Goal: Task Accomplishment & Management: Manage account settings

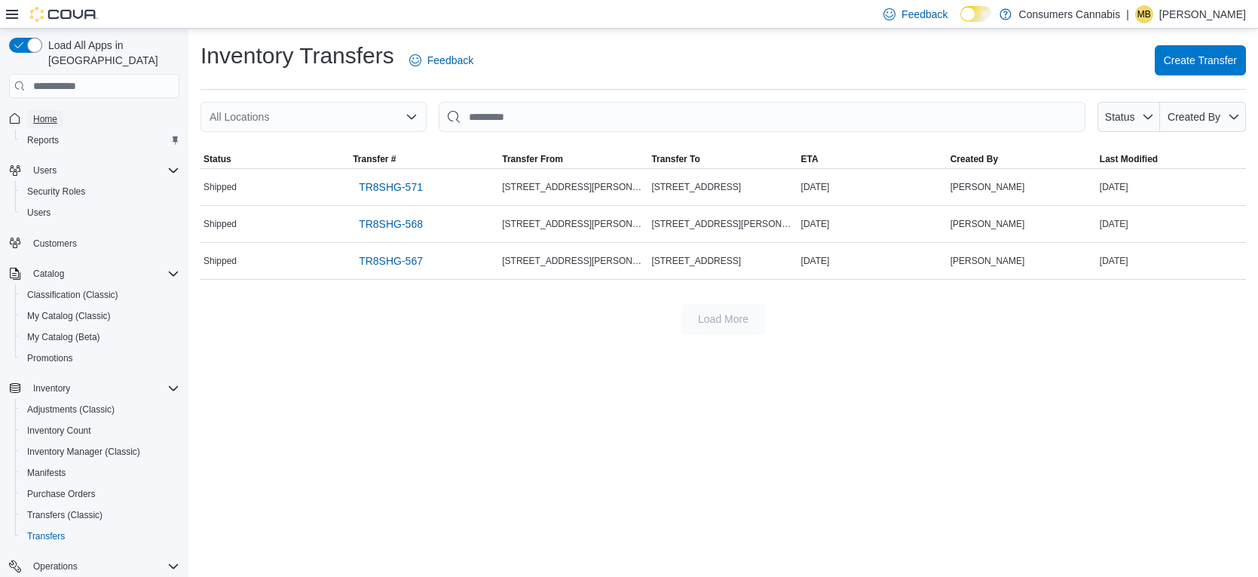
click at [55, 113] on span "Home" at bounding box center [45, 119] width 24 height 12
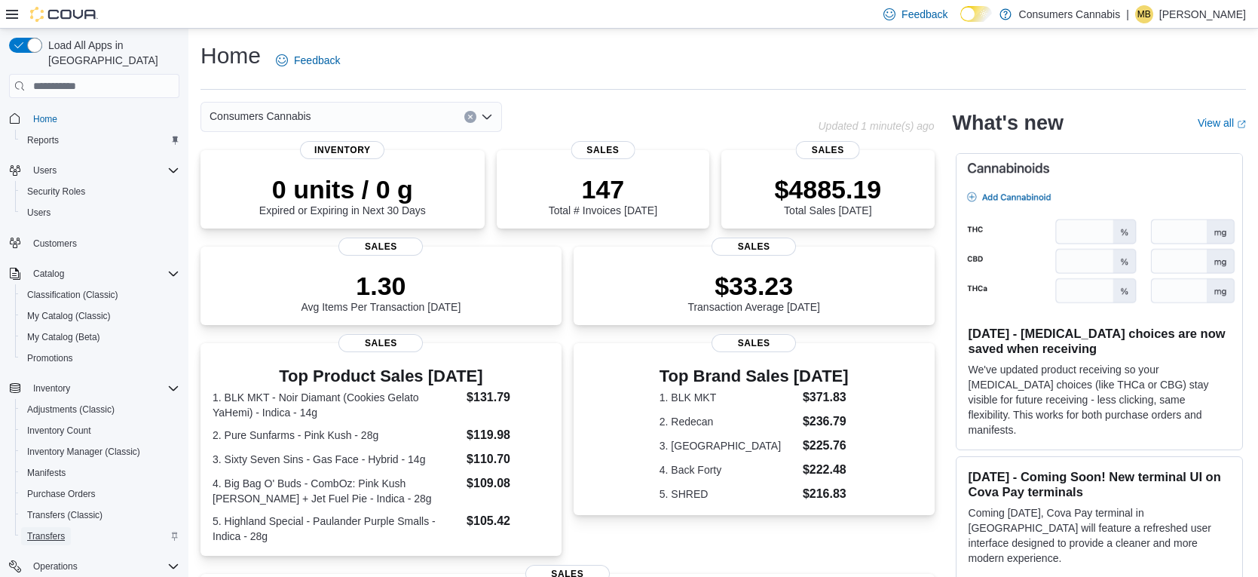
click at [60, 530] on span "Transfers" at bounding box center [46, 536] width 38 height 12
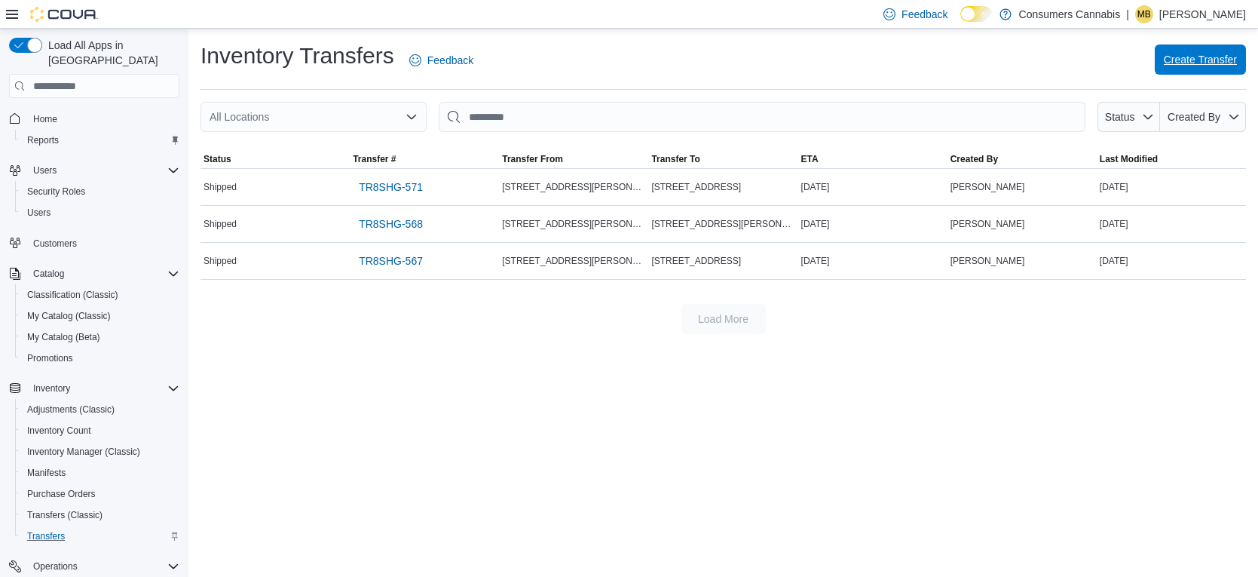
click at [1172, 62] on span "Create Transfer" at bounding box center [1200, 59] width 73 height 15
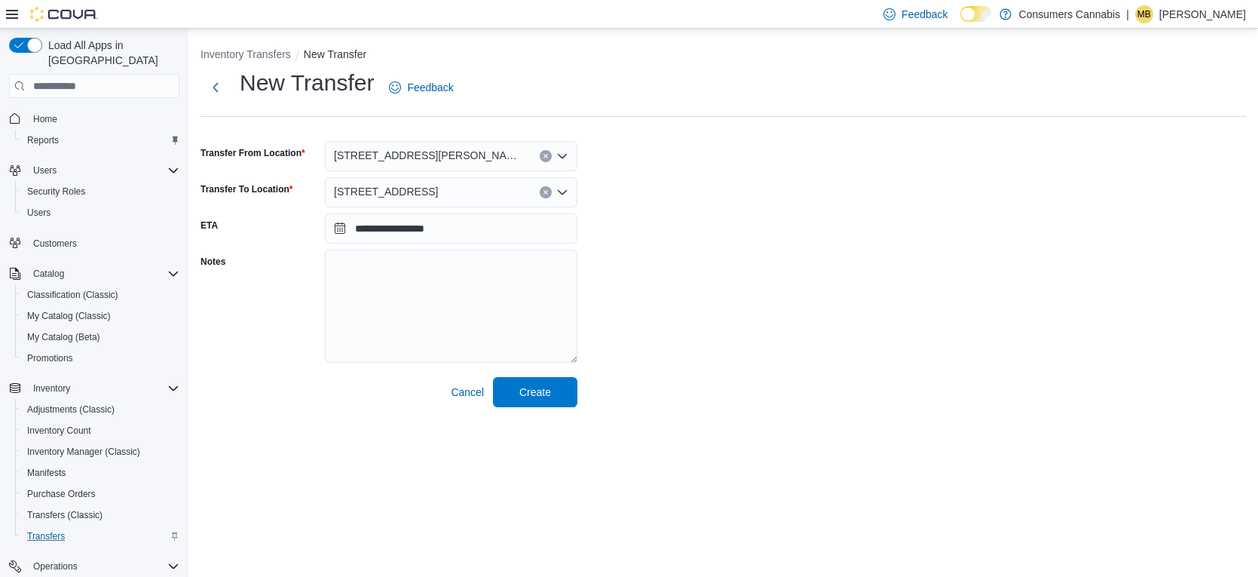
click at [541, 154] on button "Clear input" at bounding box center [546, 156] width 12 height 12
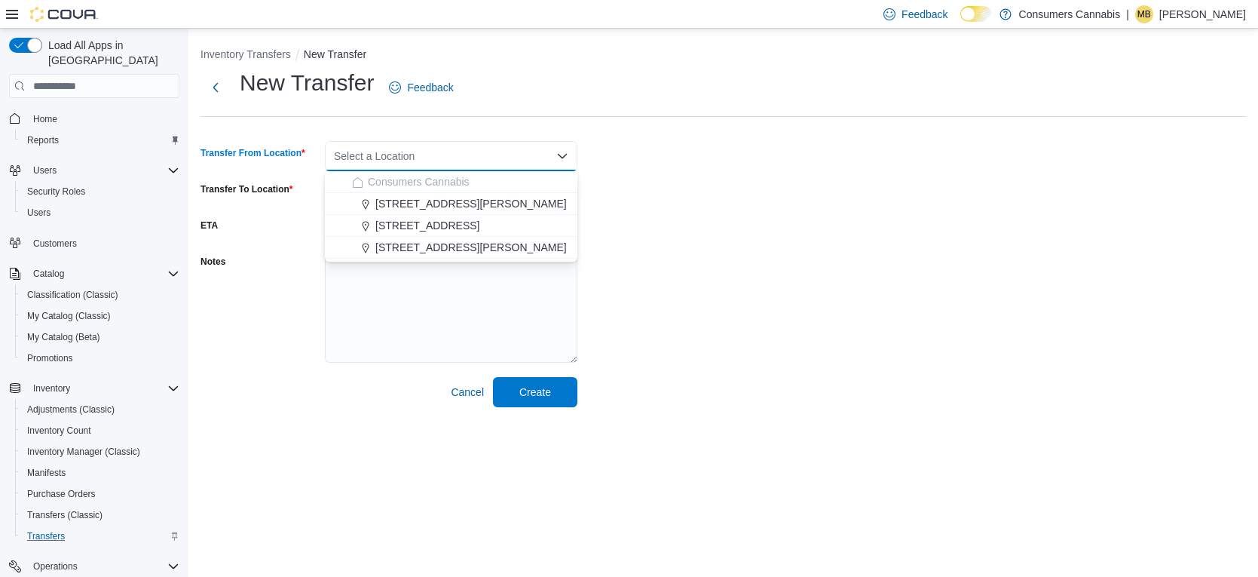
click at [541, 154] on div "Select a Location" at bounding box center [451, 156] width 253 height 30
click at [479, 207] on span "[STREET_ADDRESS][PERSON_NAME]" at bounding box center [470, 203] width 191 height 15
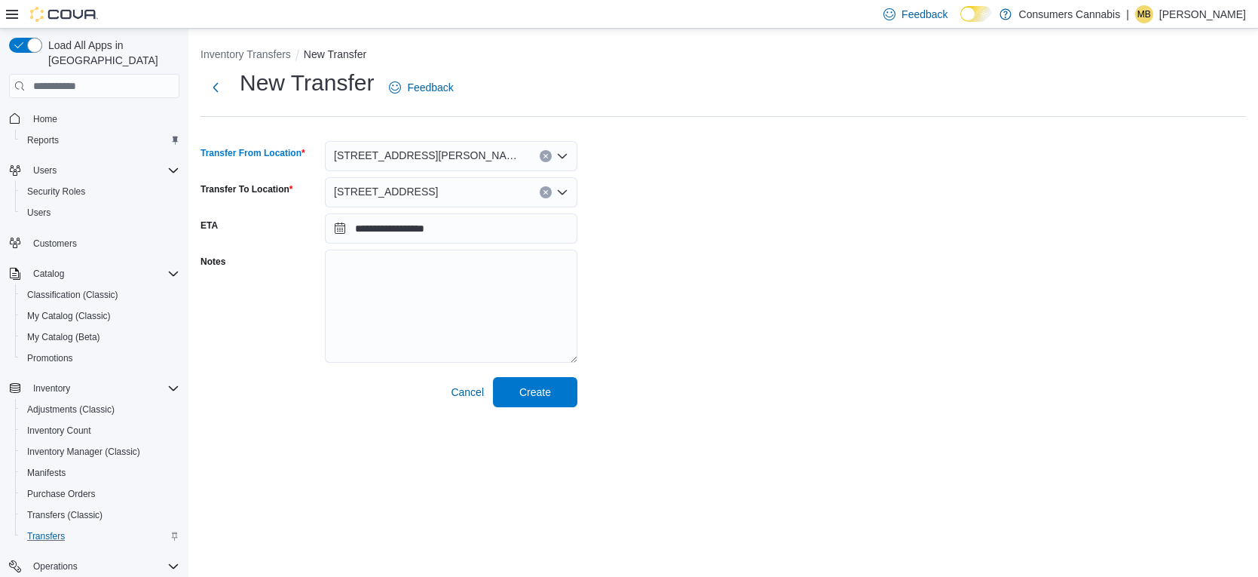
click at [535, 196] on div "[STREET_ADDRESS]" at bounding box center [451, 192] width 253 height 30
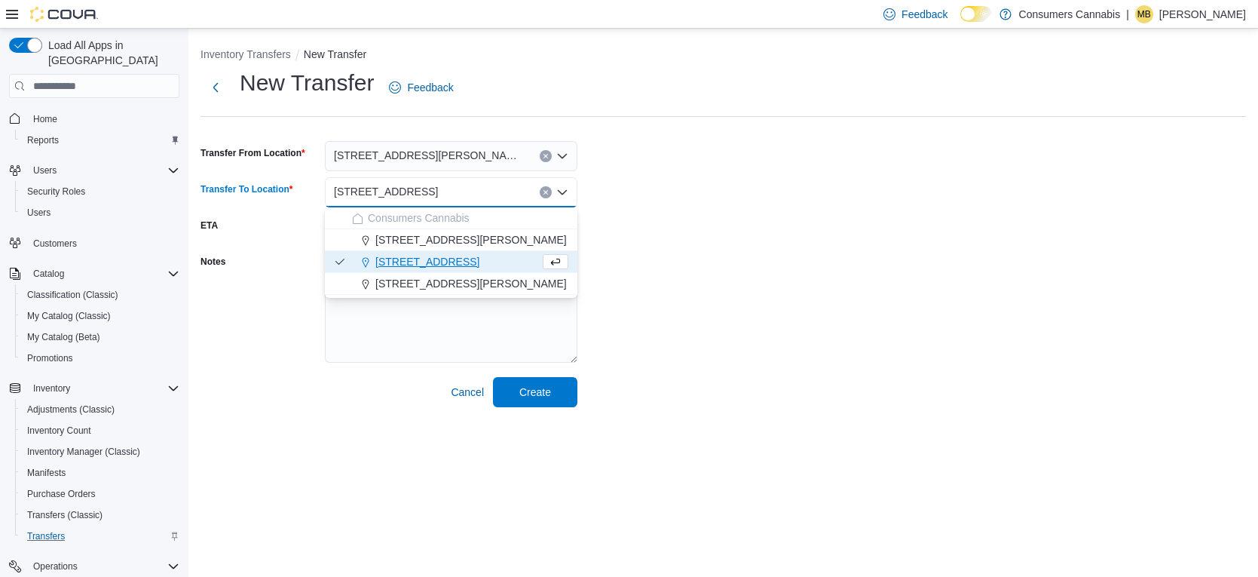
click at [650, 215] on div "**********" at bounding box center [724, 237] width 1046 height 339
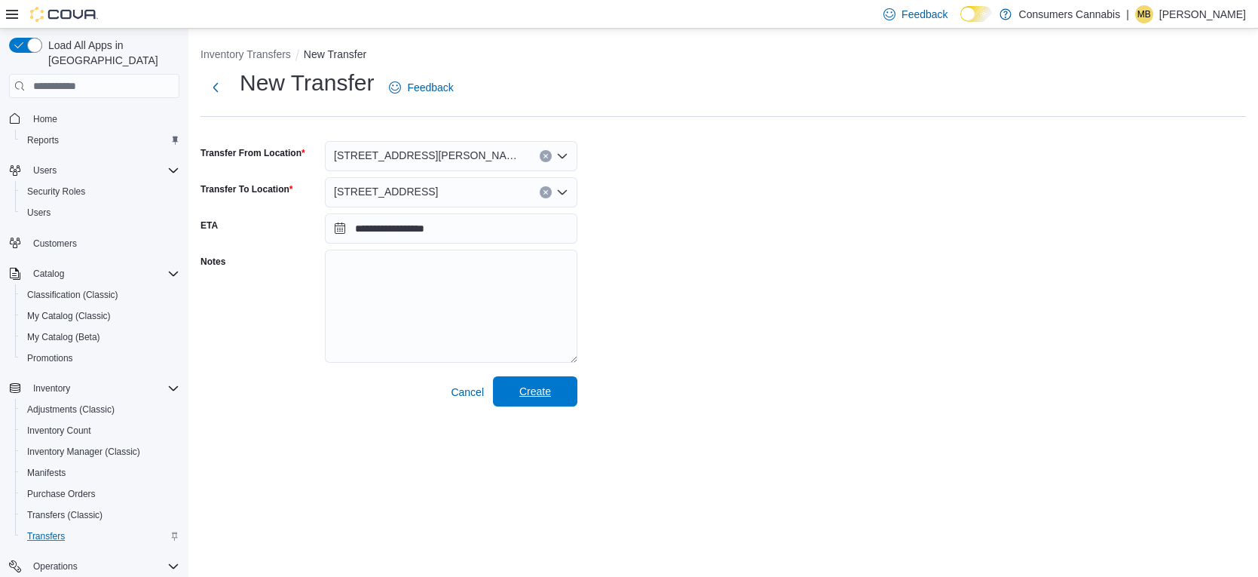
click at [561, 392] on span "Create" at bounding box center [535, 391] width 66 height 30
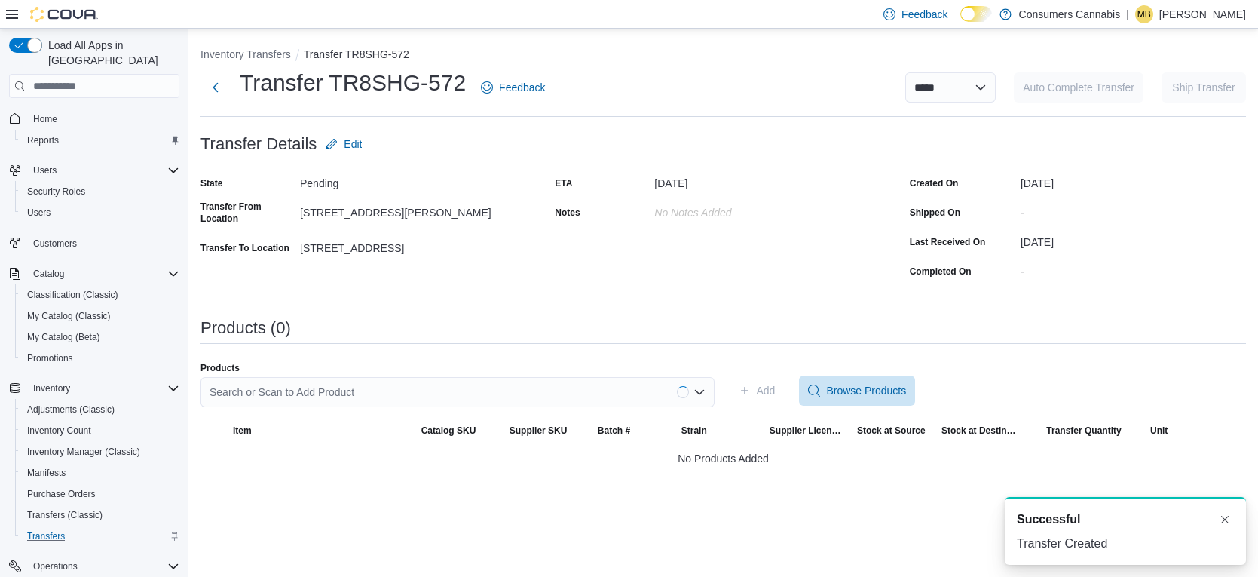
click at [599, 389] on div "Search or Scan to Add Product" at bounding box center [458, 392] width 514 height 30
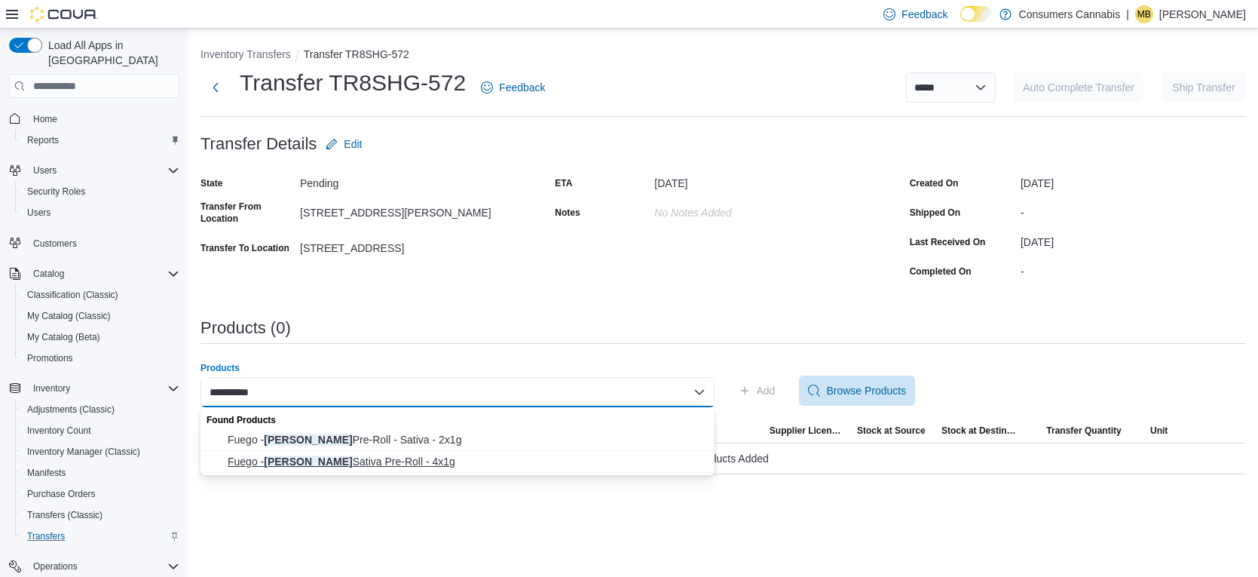
type input "**********"
click at [473, 454] on span "Fuego - Sunny Daze Sativa Pre-Roll - 4x1g" at bounding box center [467, 461] width 478 height 15
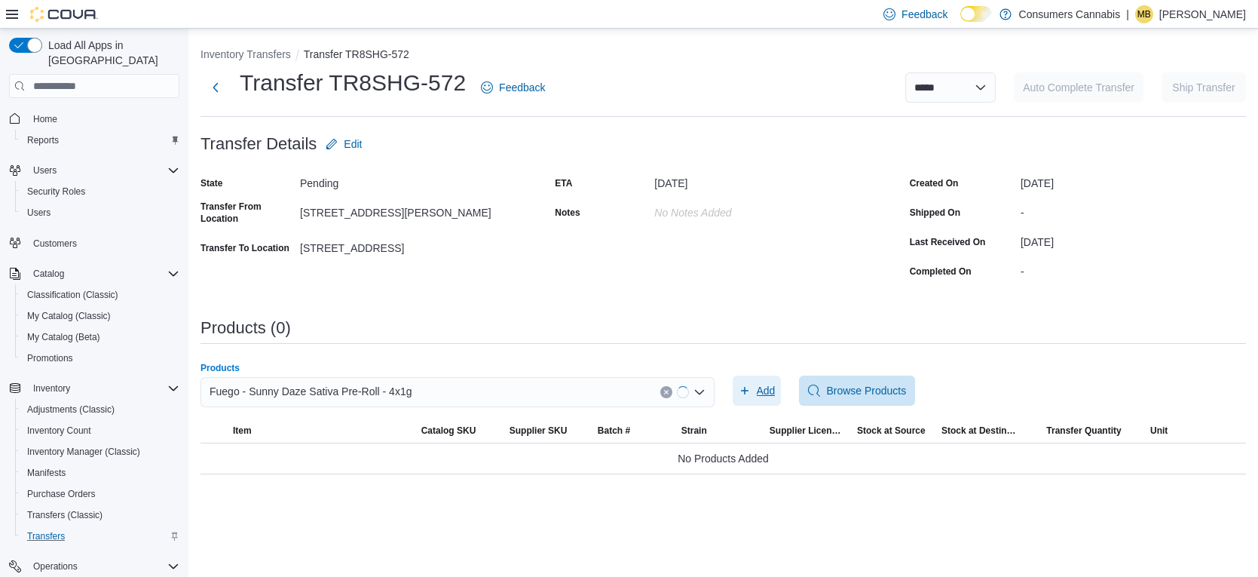
click at [759, 392] on span "Add" at bounding box center [766, 390] width 19 height 15
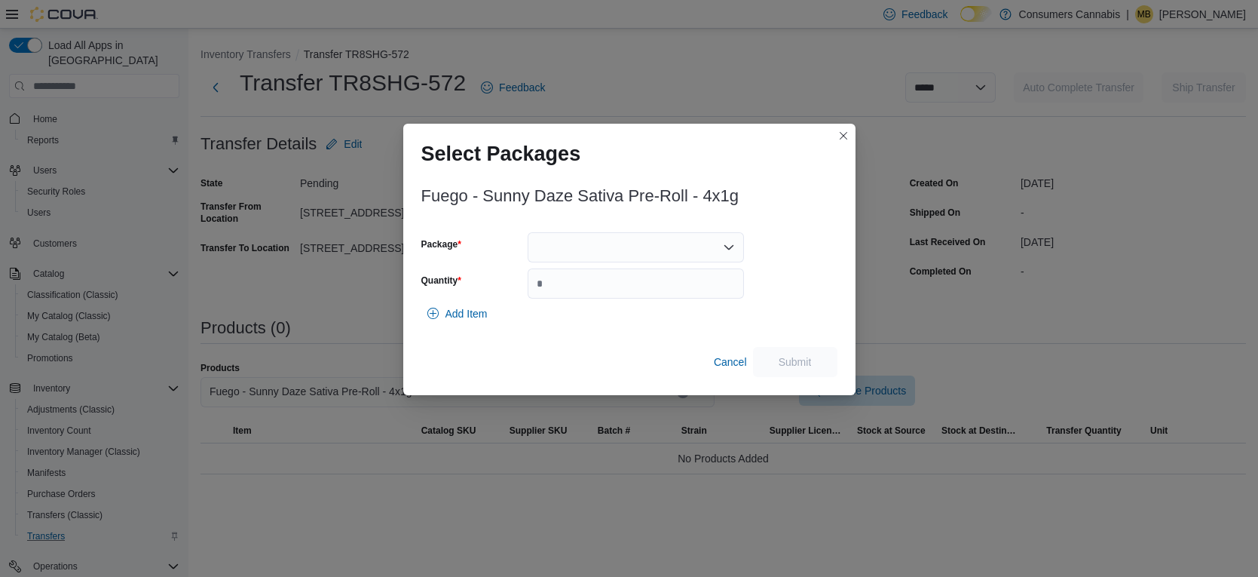
click at [625, 250] on div at bounding box center [636, 247] width 216 height 30
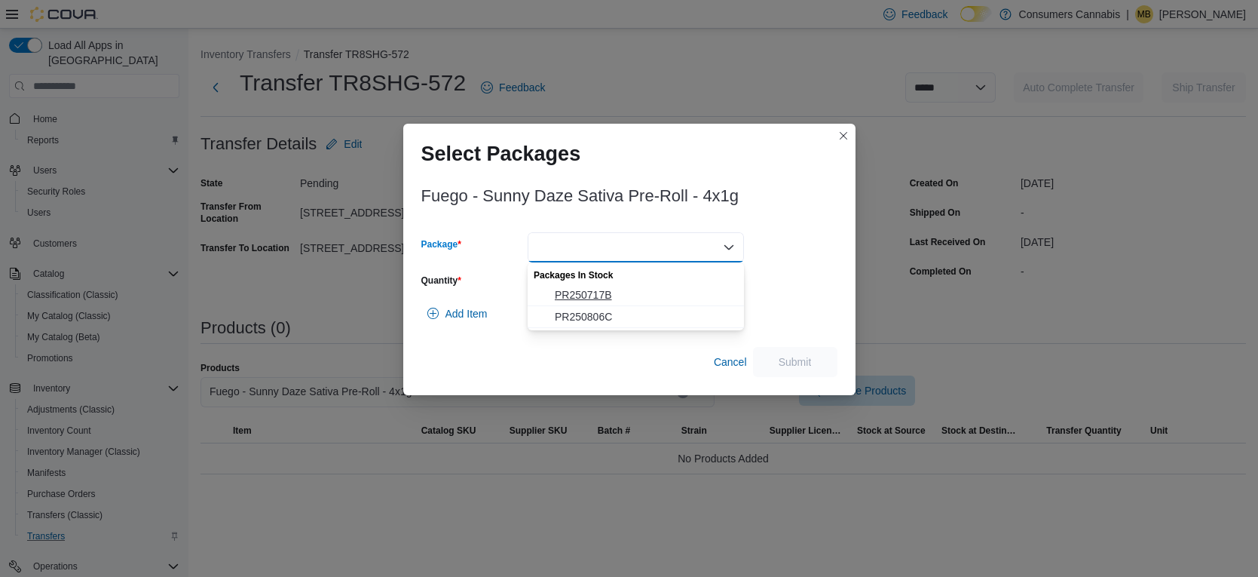
click at [629, 299] on span "PR250717B" at bounding box center [645, 294] width 180 height 15
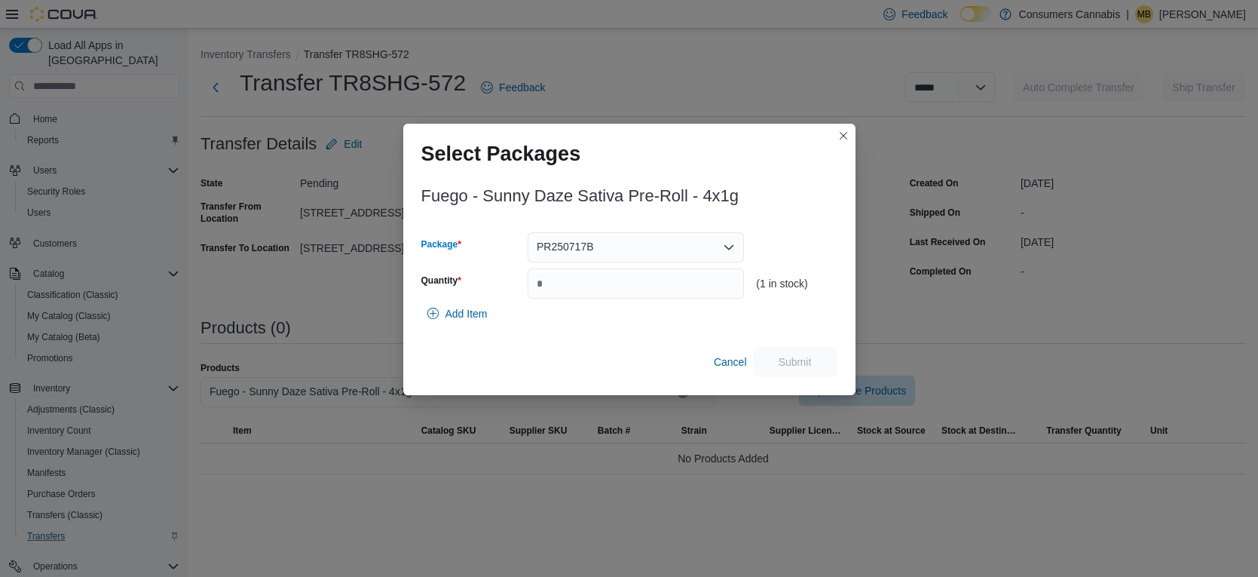
click at [633, 237] on div "PR250717B Combo box. Selected. PR250717B. Press Backspace to delete PR250717B. …" at bounding box center [636, 247] width 216 height 30
click at [634, 293] on span "PR250806C" at bounding box center [645, 294] width 180 height 15
click at [634, 293] on input "Quantity" at bounding box center [636, 283] width 216 height 30
type input "*"
click at [793, 363] on span "Submit" at bounding box center [795, 361] width 33 height 15
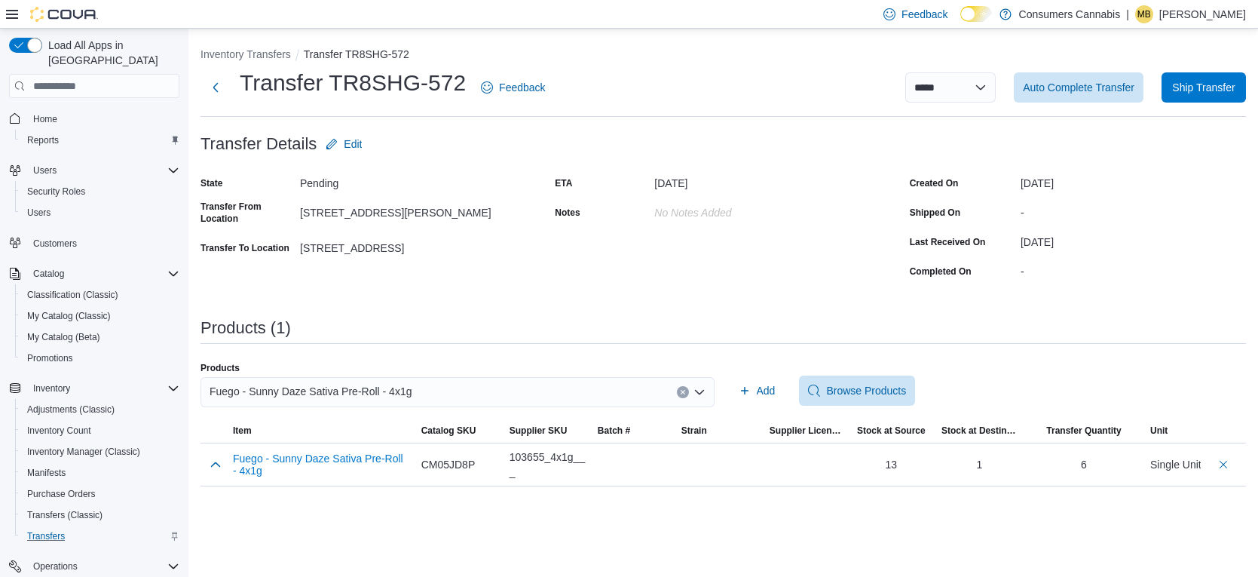
click at [618, 388] on div "Fuego - Sunny Daze Sativa Pre-Roll - 4x1g" at bounding box center [458, 392] width 514 height 30
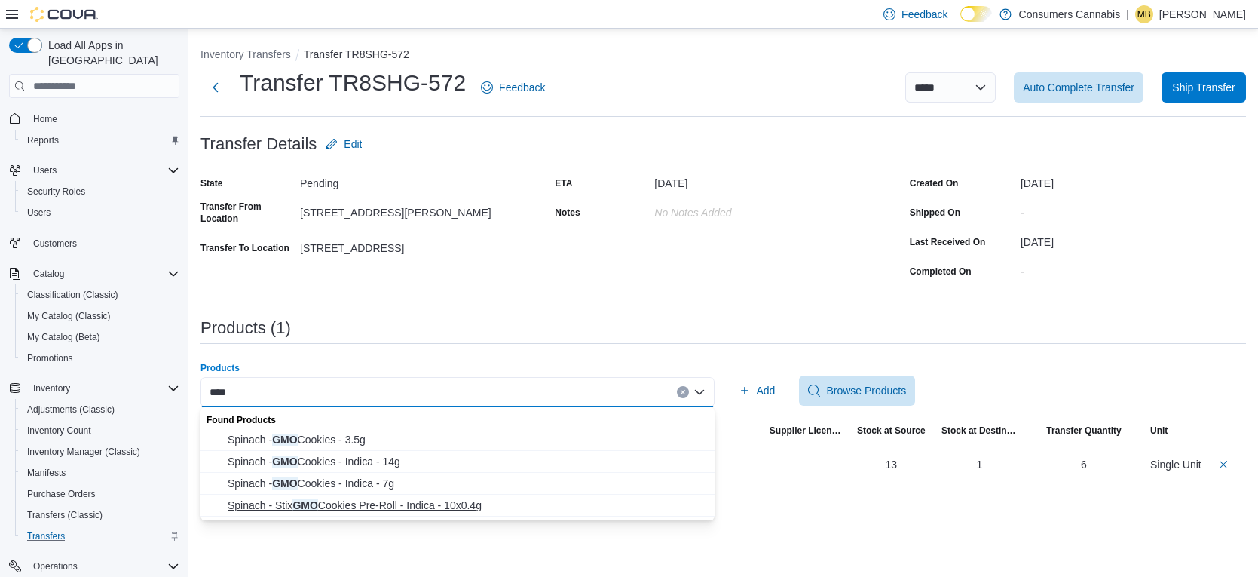
type input "***"
drag, startPoint x: 476, startPoint y: 505, endPoint x: 497, endPoint y: 498, distance: 22.4
click at [476, 505] on span "Spinach - Stix GMO Cookies Pre-Roll - Indica - 10x0.4g" at bounding box center [467, 505] width 478 height 15
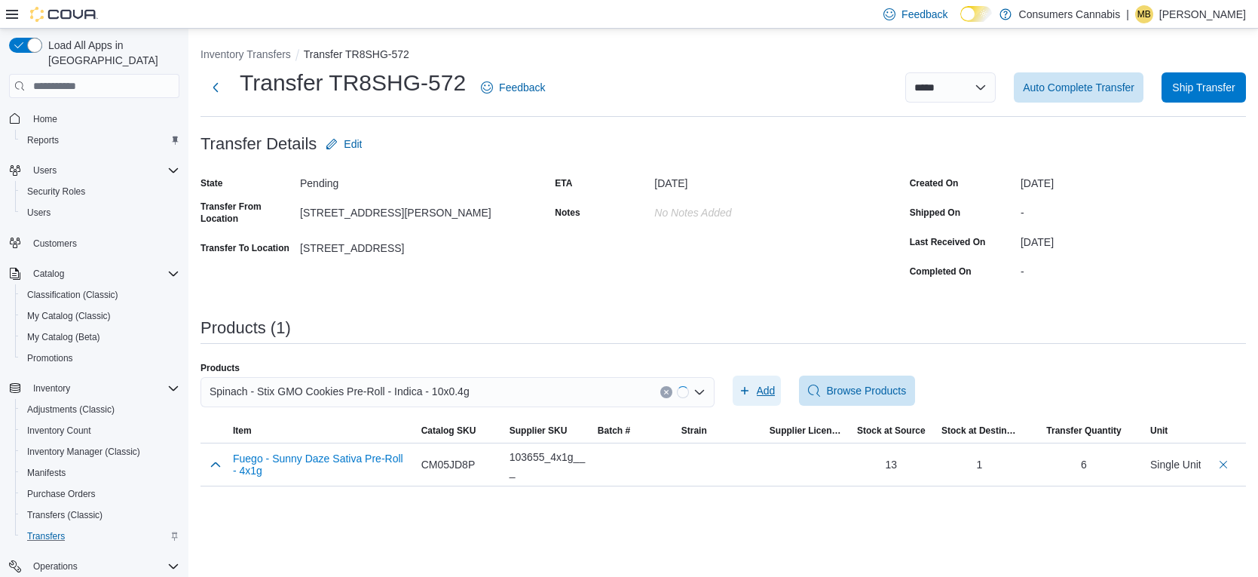
click at [741, 381] on span "Add" at bounding box center [757, 390] width 37 height 30
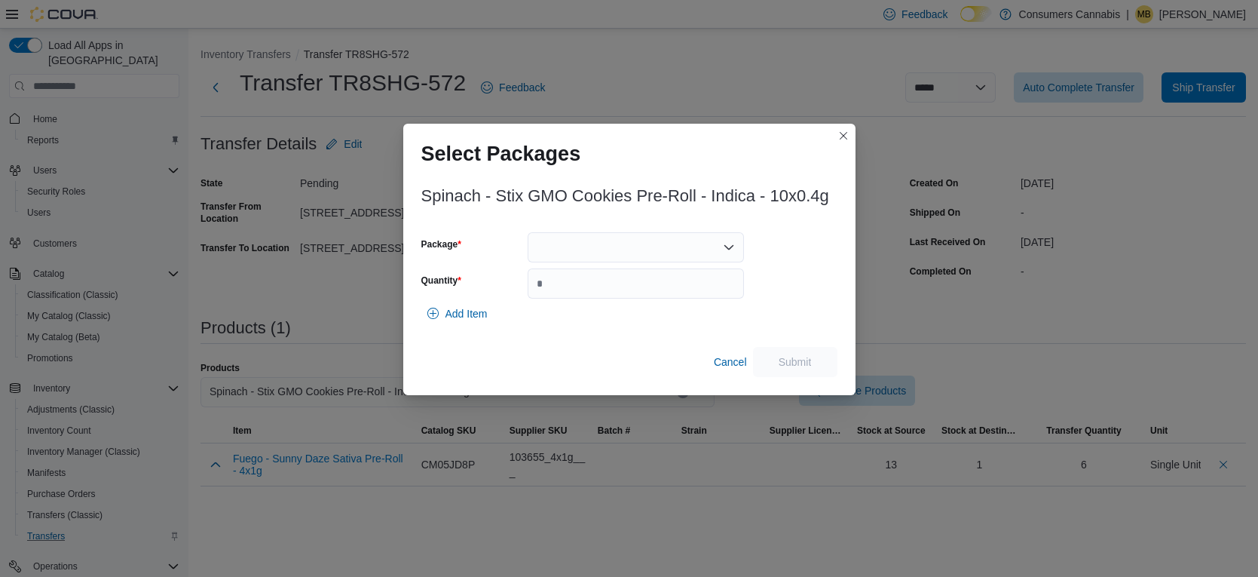
click at [615, 247] on div at bounding box center [636, 247] width 216 height 30
click at [620, 299] on span "025246" at bounding box center [645, 294] width 180 height 15
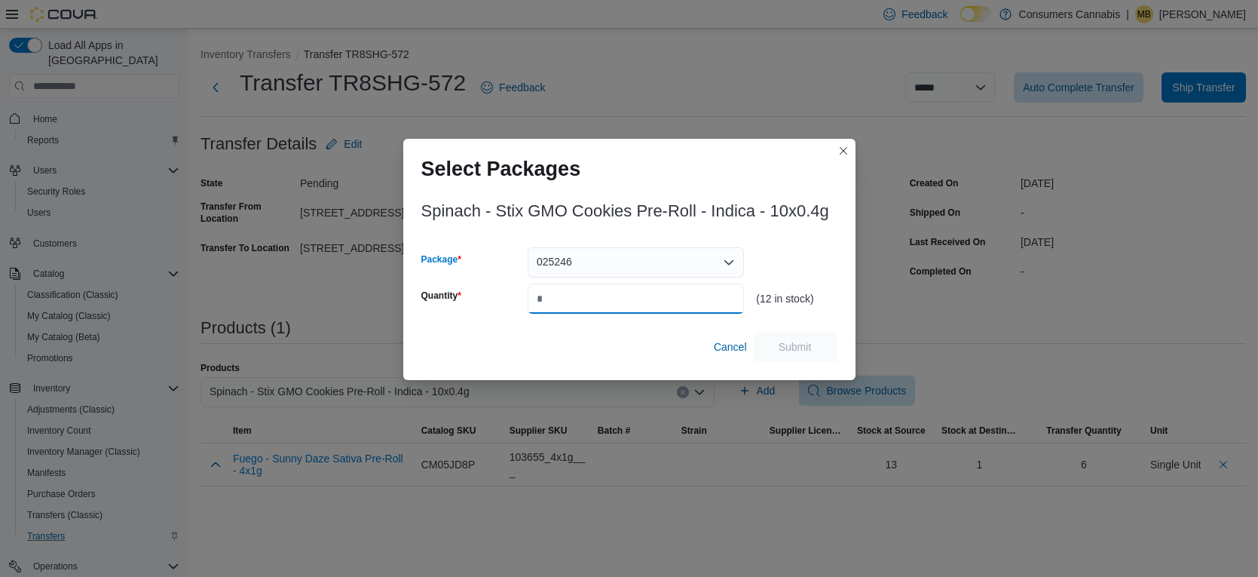
click at [623, 297] on input "Quantity" at bounding box center [636, 298] width 216 height 30
type input "*"
click at [779, 348] on span "Submit" at bounding box center [795, 346] width 33 height 15
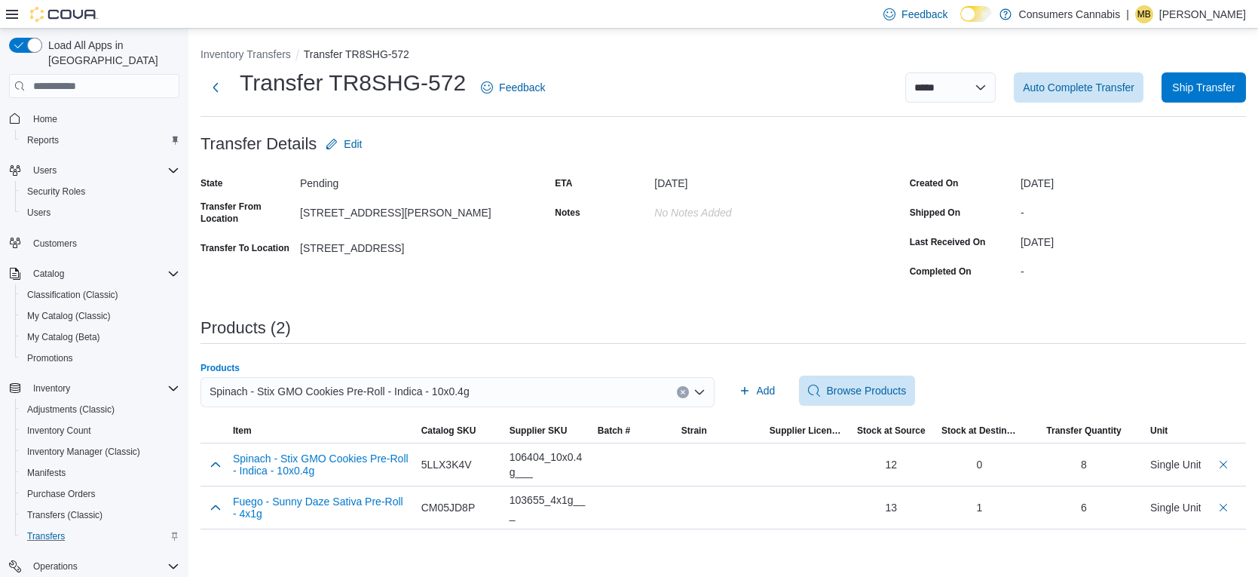
click at [529, 395] on div "Spinach - Stix GMO Cookies Pre-Roll - Indica - 10x0.4g" at bounding box center [458, 392] width 514 height 30
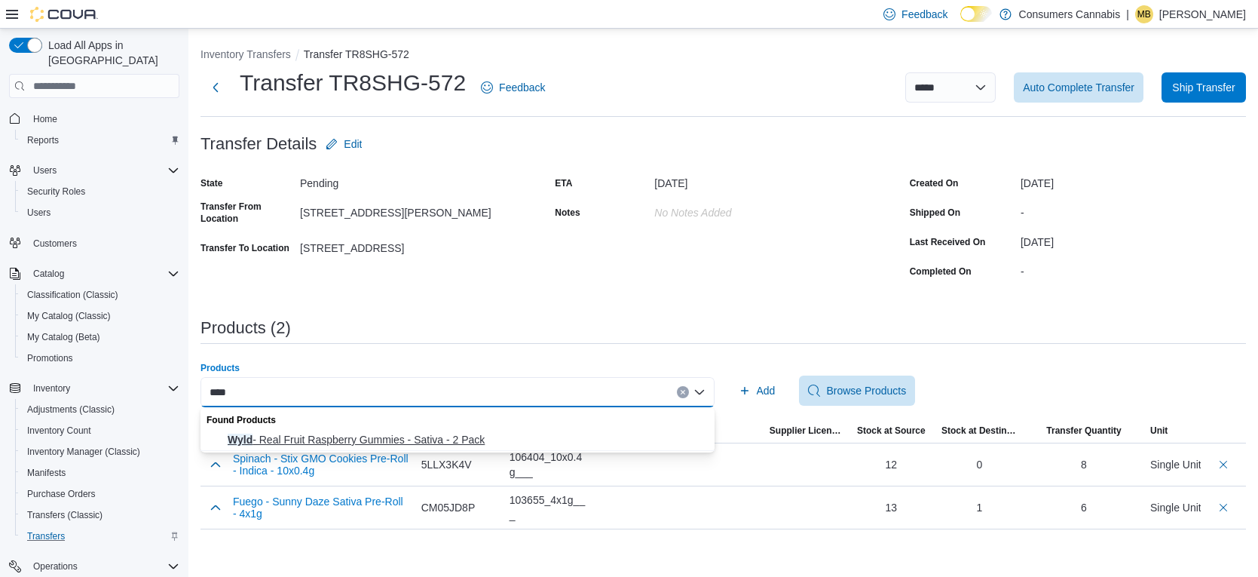
type input "****"
click at [473, 441] on span "Wyld - Real Fruit Raspberry Gummies - Sativa - 2 Pack" at bounding box center [467, 439] width 478 height 15
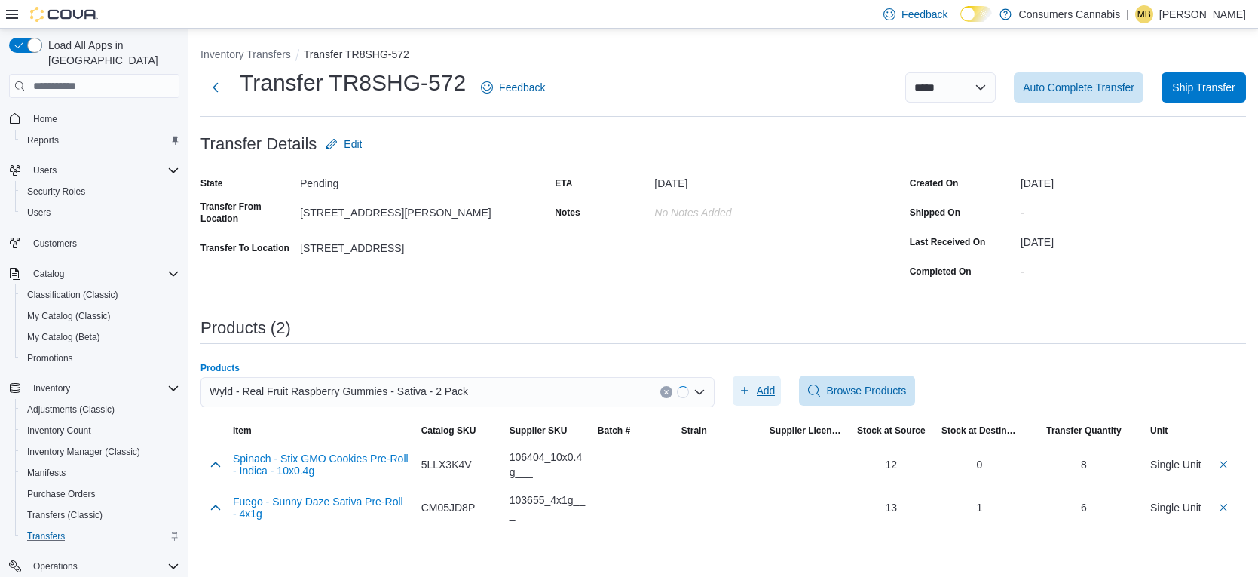
click at [761, 393] on span "Add" at bounding box center [766, 390] width 19 height 15
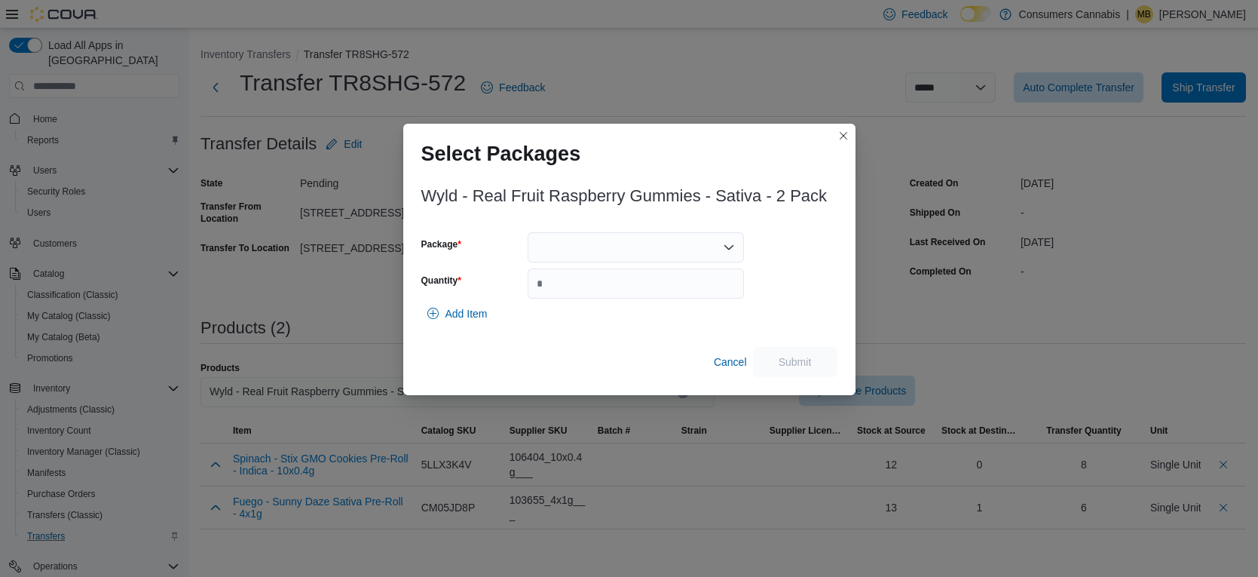
click at [650, 241] on div at bounding box center [636, 247] width 216 height 30
click at [654, 299] on span "B01243" at bounding box center [645, 294] width 180 height 15
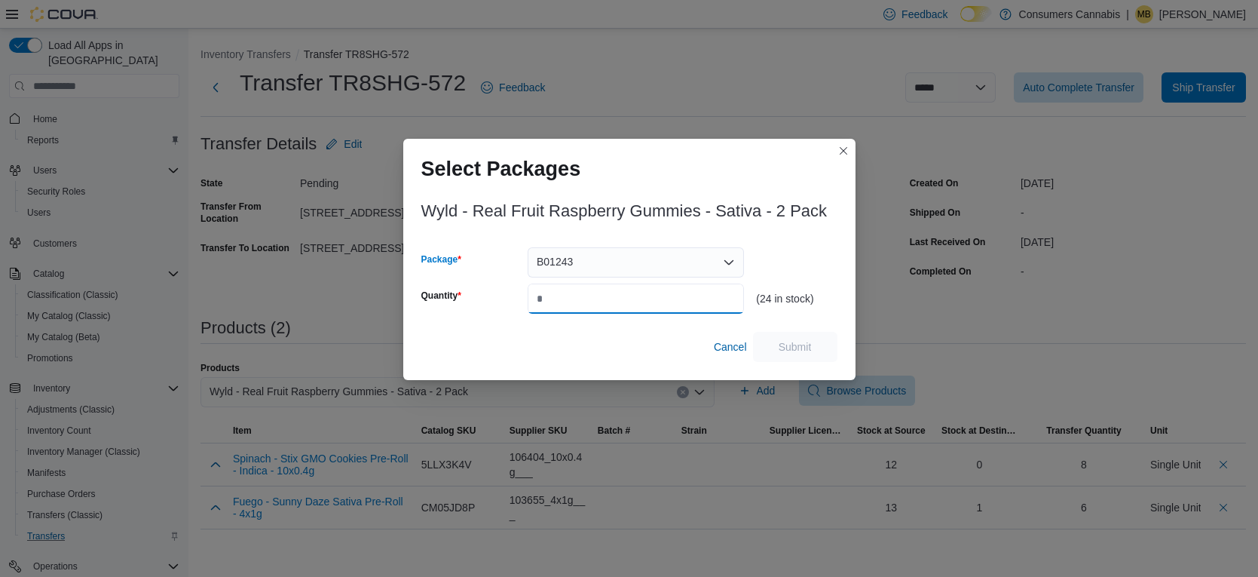
click at [656, 299] on input "Quantity" at bounding box center [636, 298] width 216 height 30
type input "**"
click at [808, 349] on span "Submit" at bounding box center [795, 346] width 33 height 15
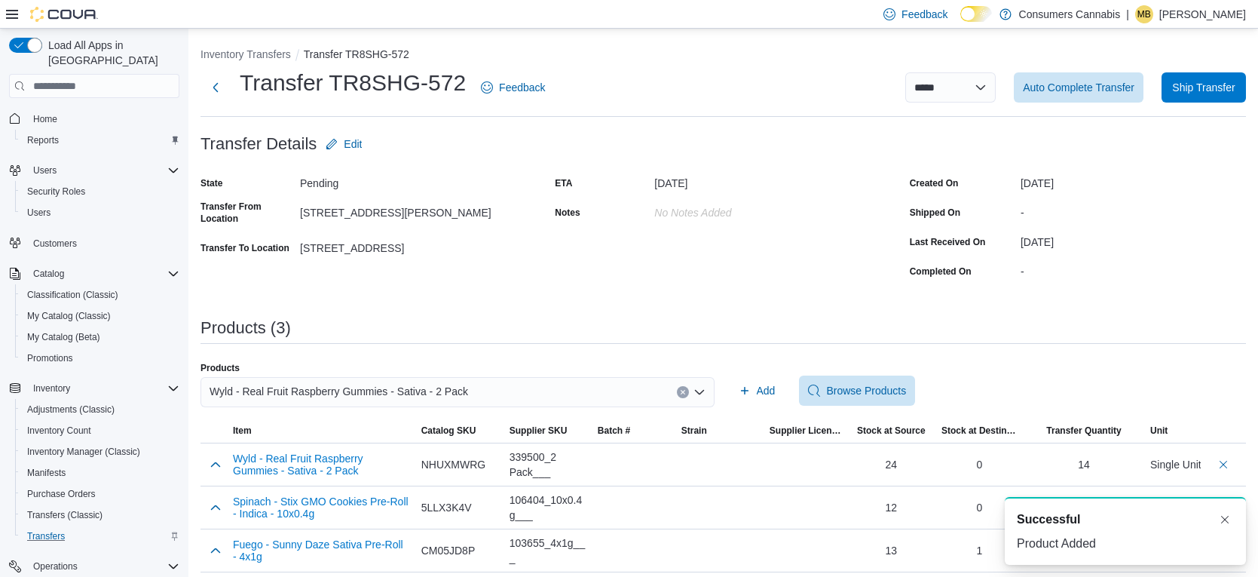
click at [625, 397] on div "Wyld - Real Fruit Raspberry Gummies - Sativa - 2 Pack" at bounding box center [458, 392] width 514 height 30
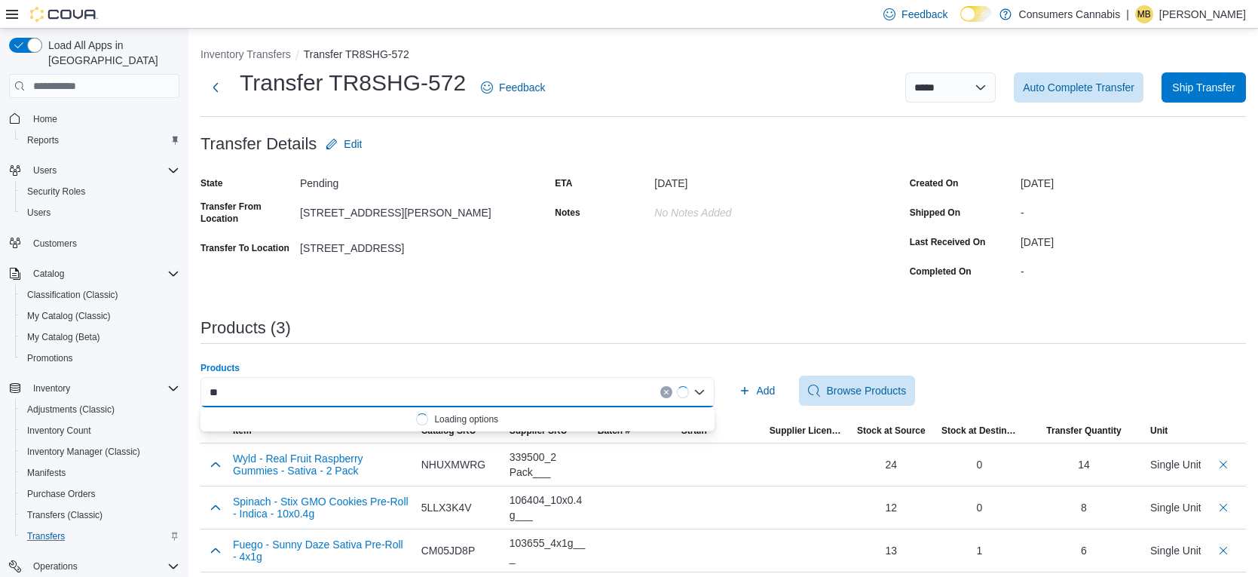
type input "*"
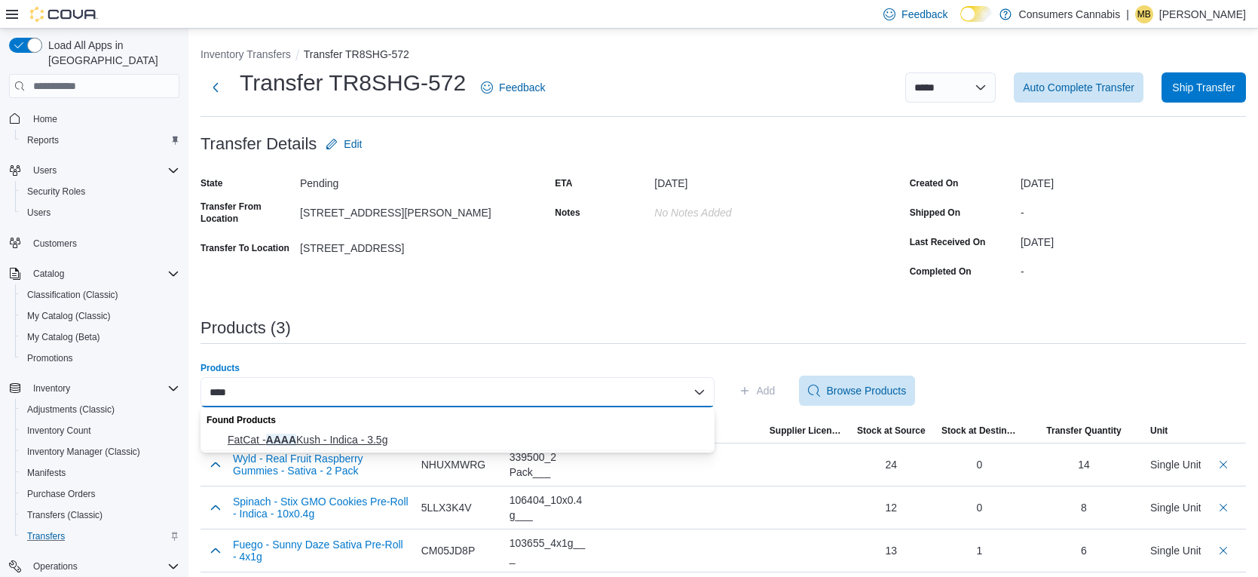
type input "****"
click at [488, 435] on span "FatCat - AAAA Kush - Indica - 3.5g" at bounding box center [467, 439] width 478 height 15
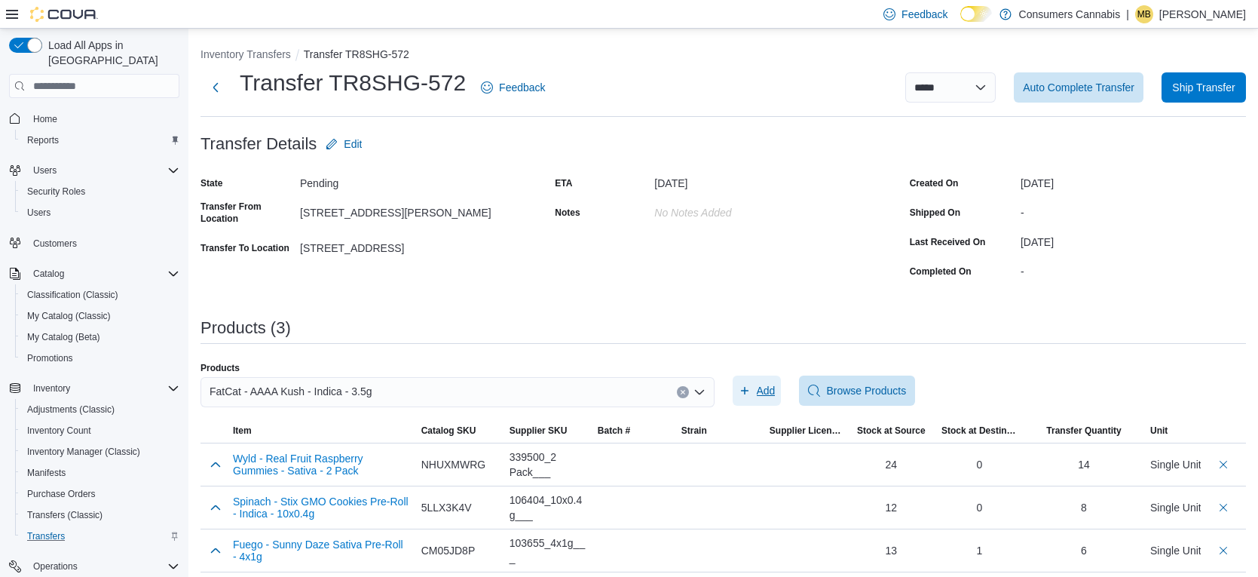
click at [764, 388] on span "Add" at bounding box center [766, 390] width 19 height 15
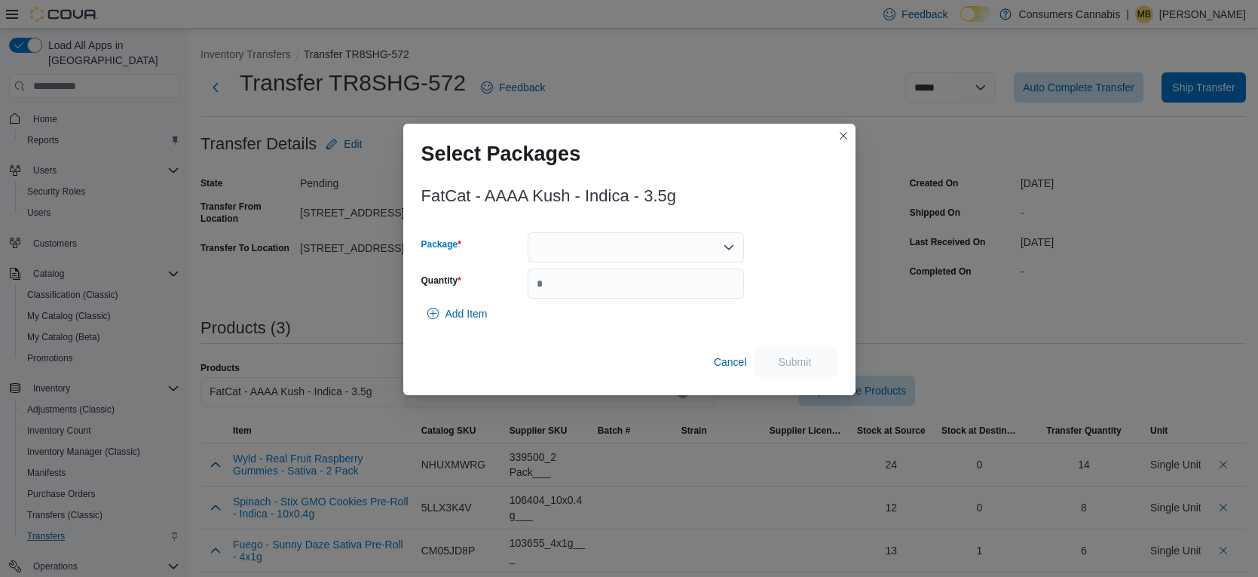
click at [625, 250] on div at bounding box center [636, 247] width 216 height 30
click at [639, 290] on span "FBA35725" at bounding box center [645, 294] width 180 height 15
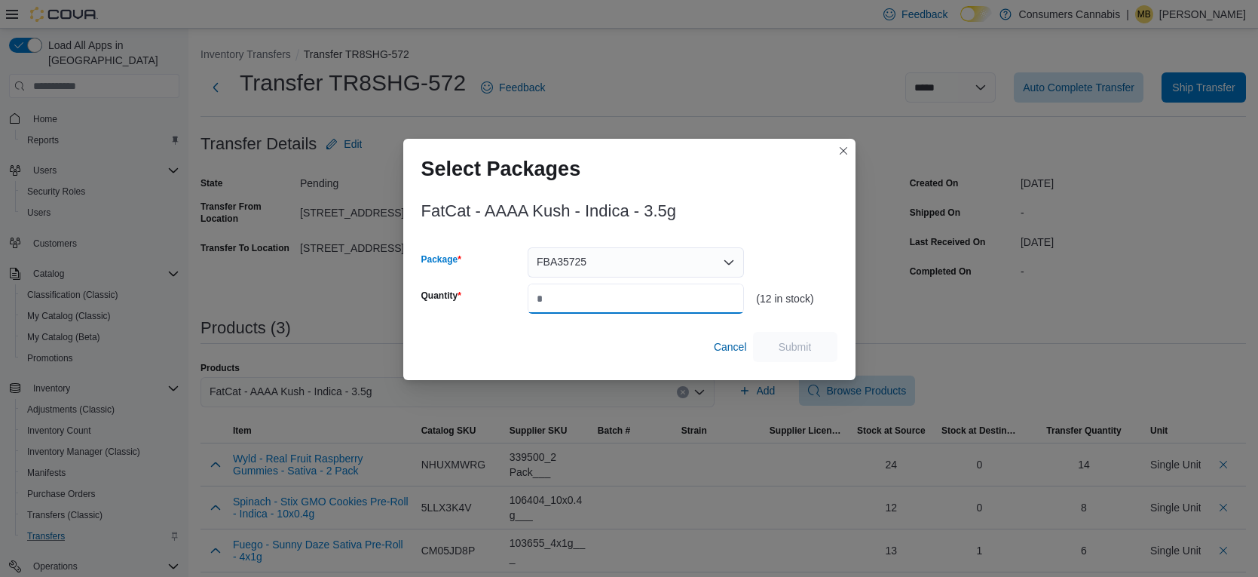
click at [650, 299] on input "Quantity" at bounding box center [636, 298] width 216 height 30
type input "*"
click at [798, 348] on span "Submit" at bounding box center [795, 346] width 33 height 15
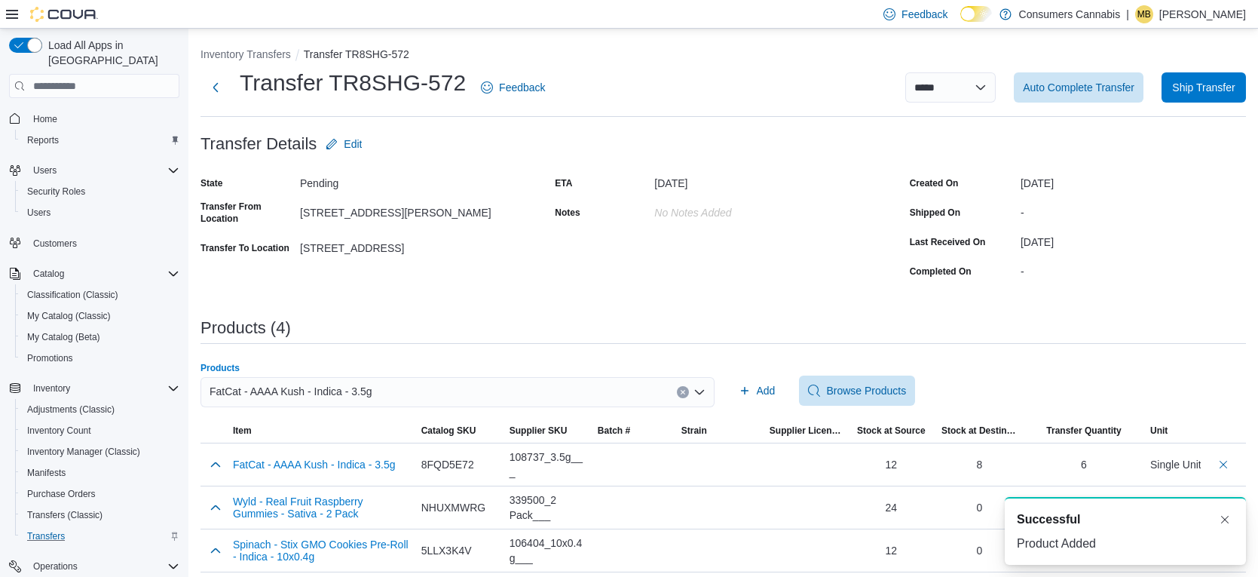
click at [513, 394] on div "FatCat - AAAA Kush - Indica - 3.5g" at bounding box center [458, 392] width 514 height 30
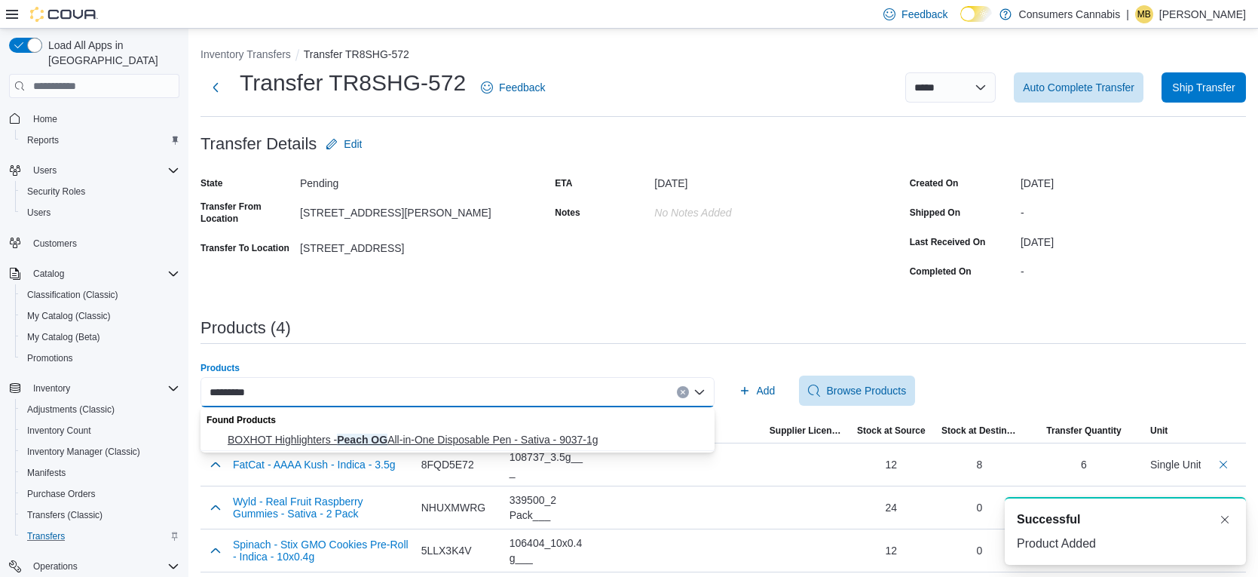
type input "********"
drag, startPoint x: 486, startPoint y: 443, endPoint x: 684, endPoint y: 425, distance: 198.3
click at [486, 443] on span "BOXHOT Highlighters - Peach OG All-in-One Disposable Pen - Sativa - 9037-1g" at bounding box center [467, 439] width 478 height 15
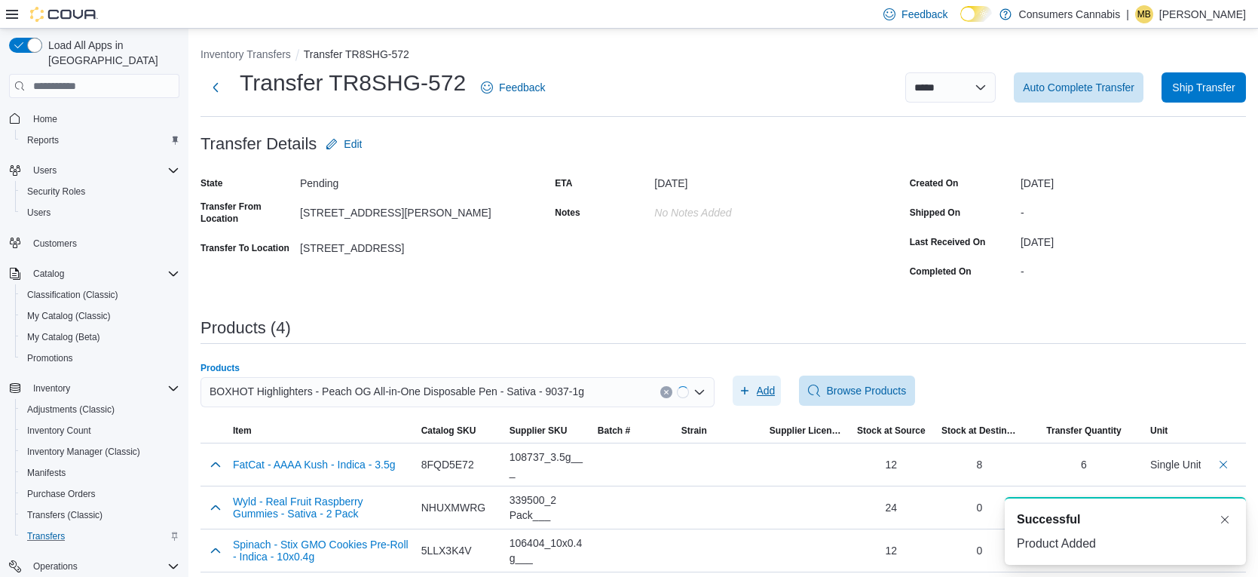
click at [751, 388] on span "Add" at bounding box center [757, 390] width 37 height 30
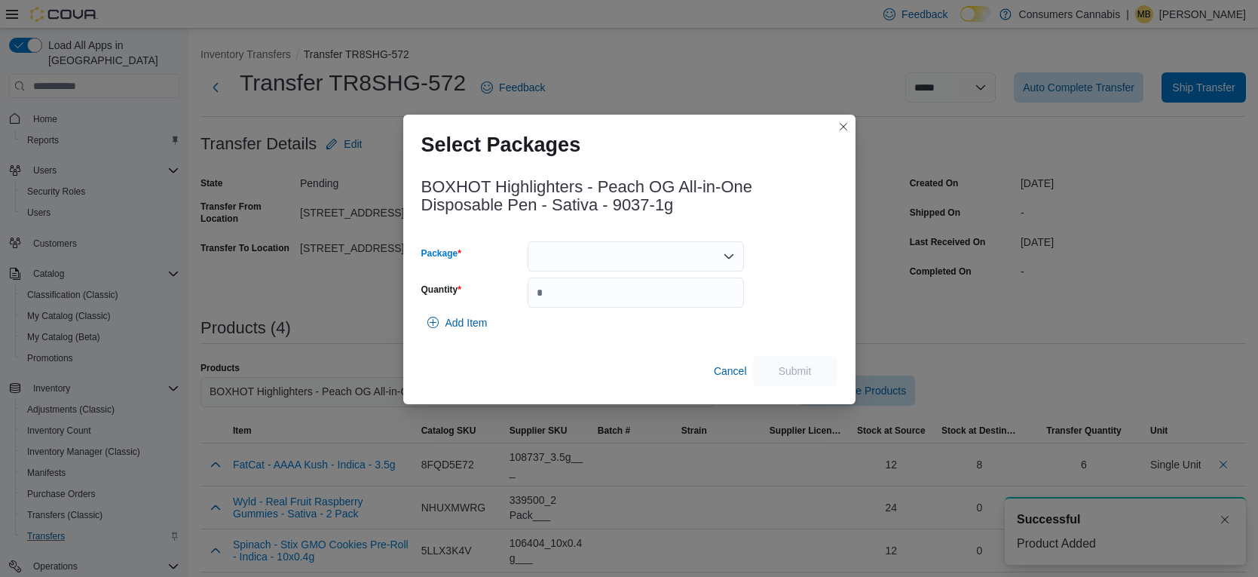
click at [680, 251] on div at bounding box center [636, 256] width 216 height 30
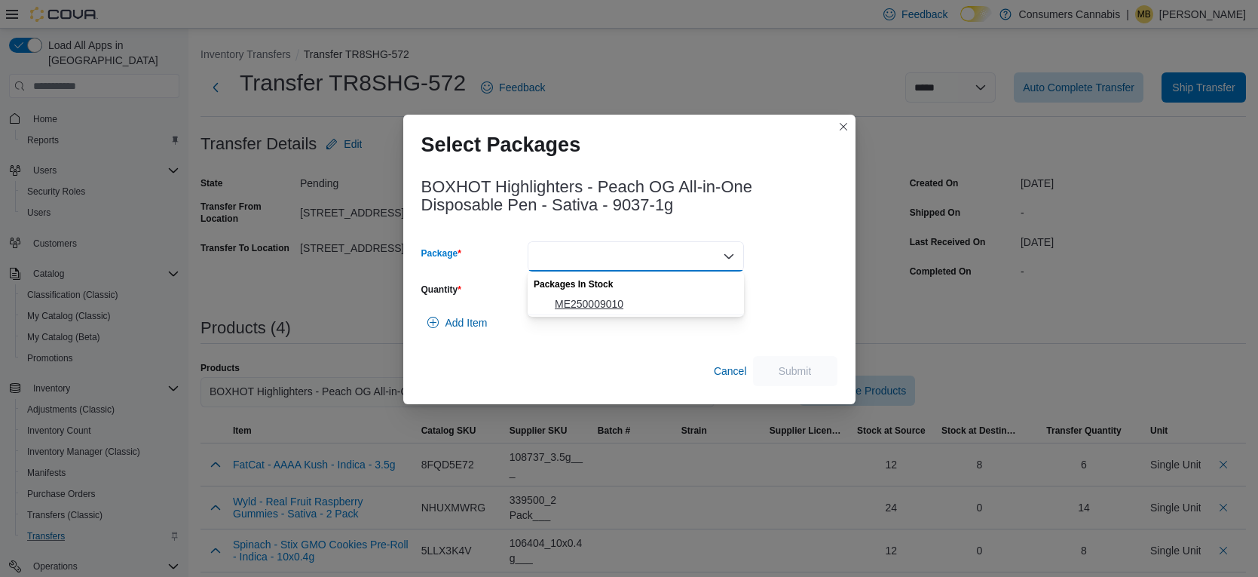
click at [657, 305] on span "ME250009010" at bounding box center [645, 303] width 180 height 15
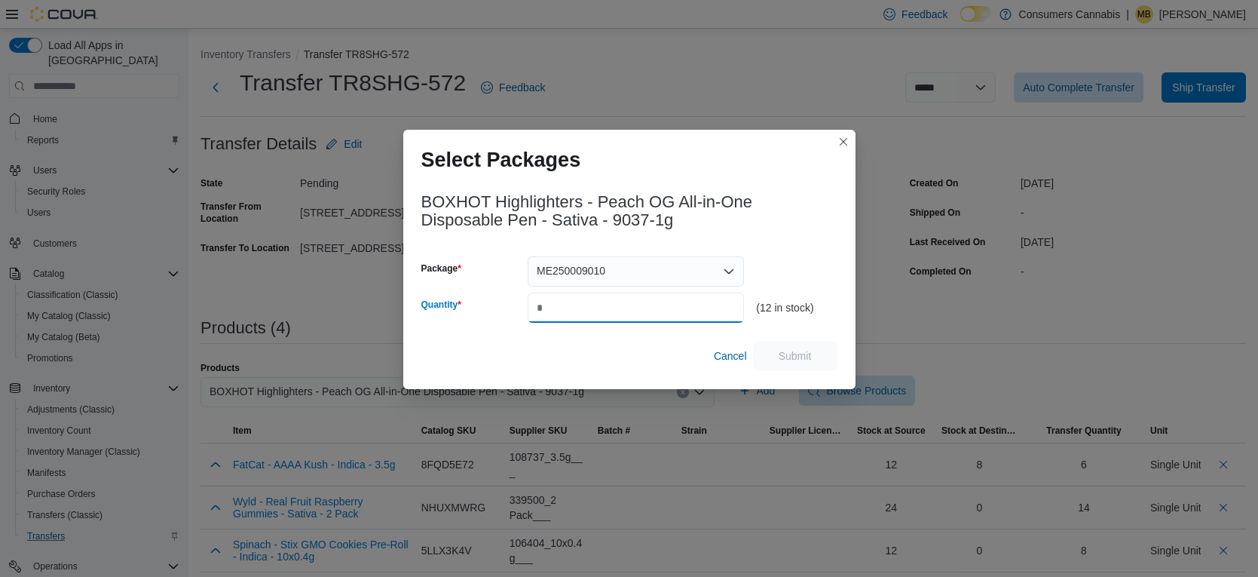
click at [666, 311] on input "Quantity" at bounding box center [636, 308] width 216 height 30
type input "*"
click at [815, 357] on span "Submit" at bounding box center [795, 355] width 66 height 30
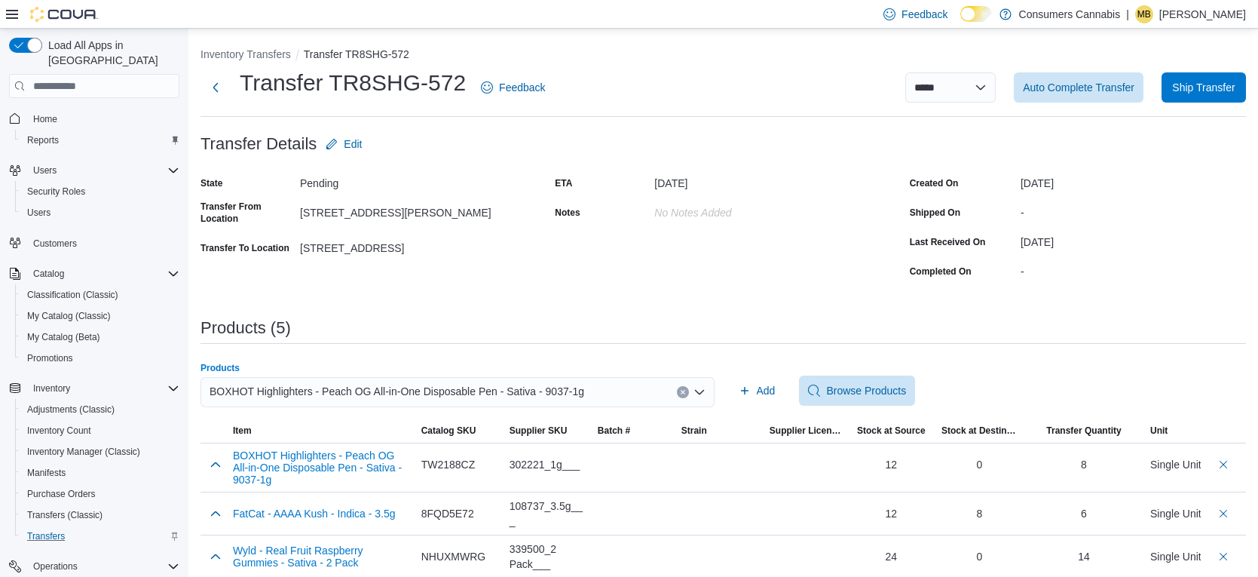
click at [642, 391] on div "BOXHOT Highlighters - Peach OG All-in-One Disposable Pen - Sativa - 9037-1g" at bounding box center [458, 392] width 514 height 30
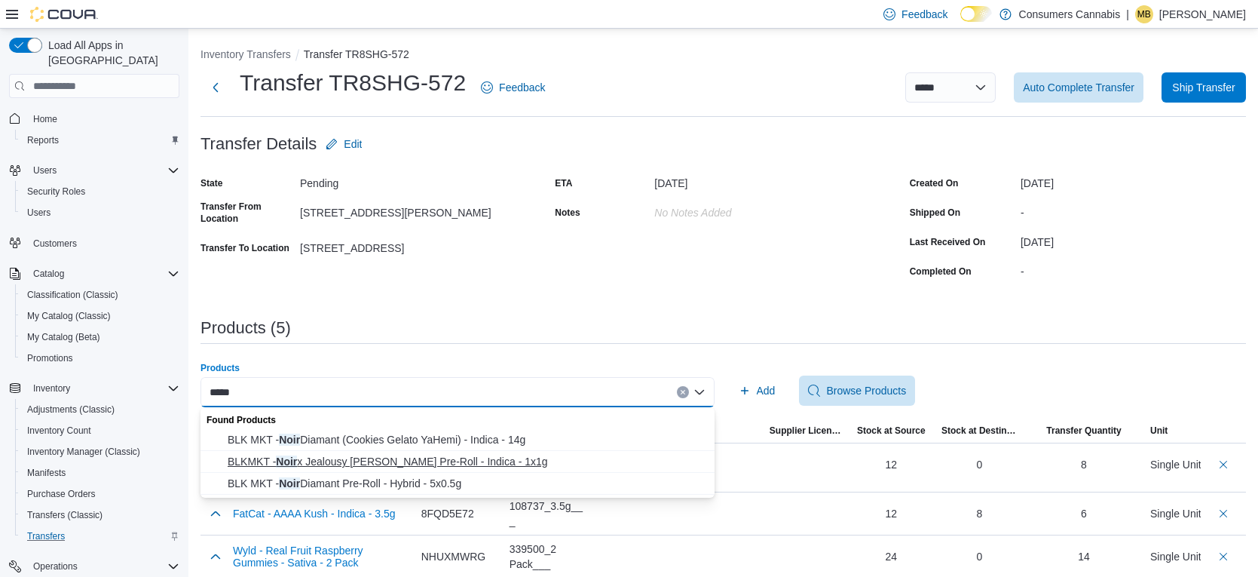
type input "****"
drag, startPoint x: 428, startPoint y: 461, endPoint x: 446, endPoint y: 459, distance: 18.2
click at [428, 461] on span "BLKMKT - Noir x Jealousy [PERSON_NAME] Pre-Roll - Indica - 1x1g" at bounding box center [467, 461] width 478 height 15
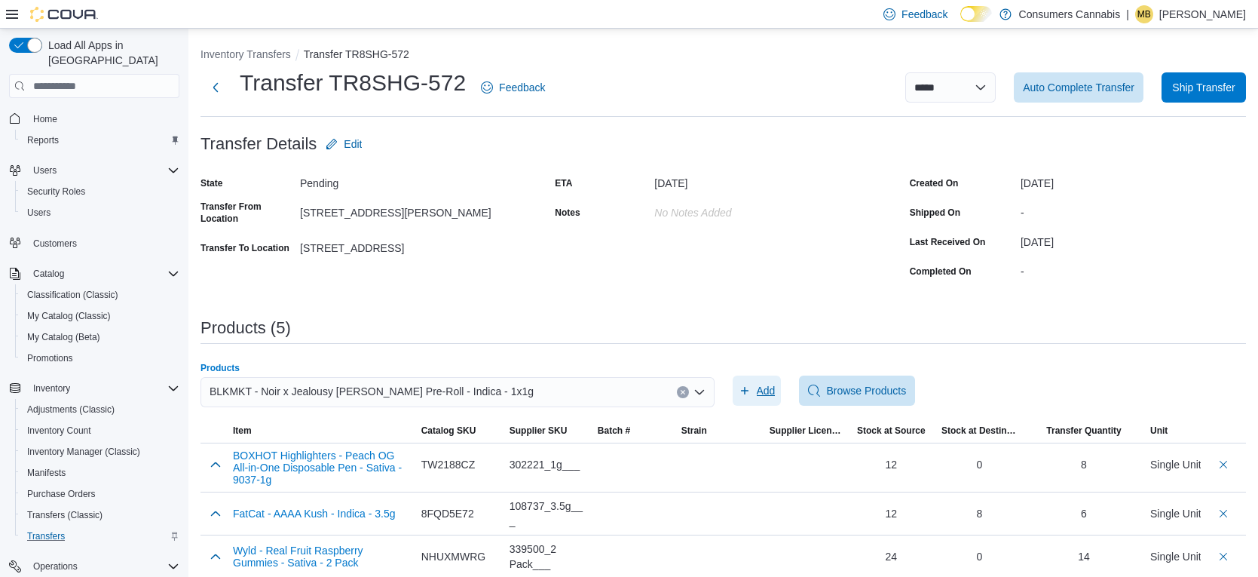
click at [758, 389] on span "Add" at bounding box center [766, 390] width 19 height 15
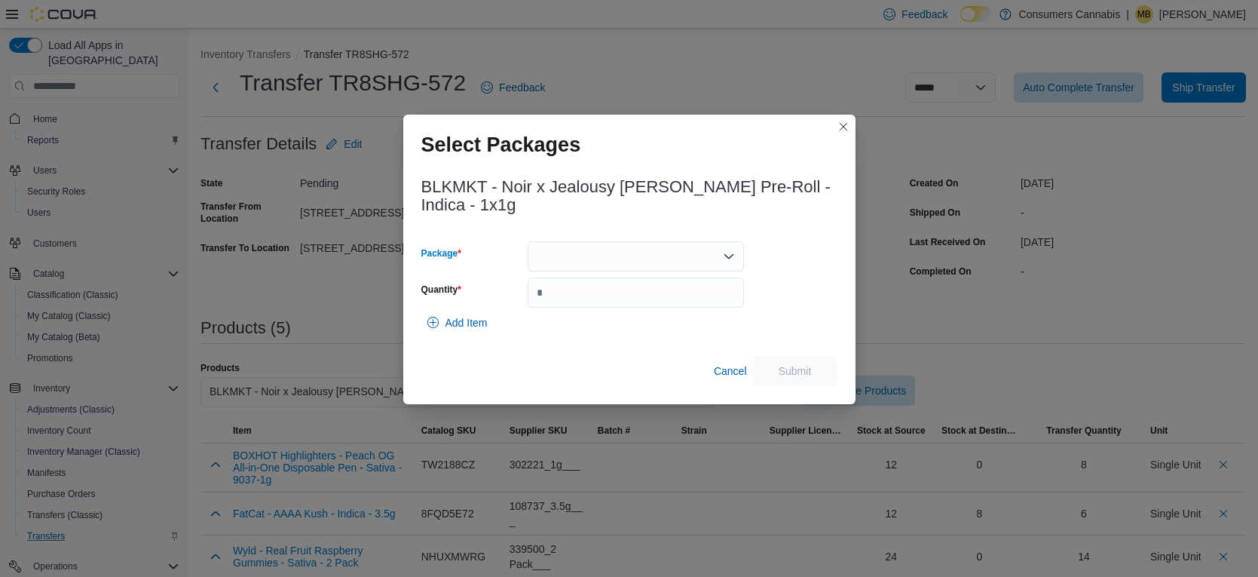
click at [571, 261] on div at bounding box center [636, 256] width 216 height 30
drag, startPoint x: 634, startPoint y: 310, endPoint x: 648, endPoint y: 307, distance: 14.6
click at [635, 310] on span "3PL18525CAN01" at bounding box center [645, 303] width 180 height 15
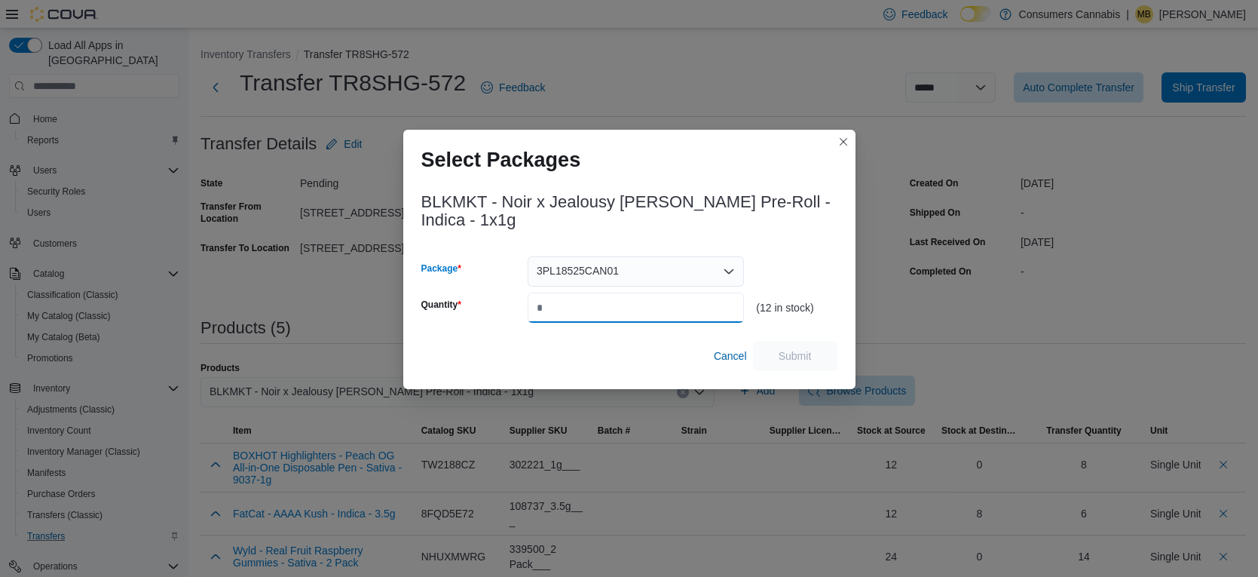
click at [653, 305] on input "Quantity" at bounding box center [636, 308] width 216 height 30
type input "*"
click at [835, 350] on button "Submit" at bounding box center [795, 355] width 84 height 30
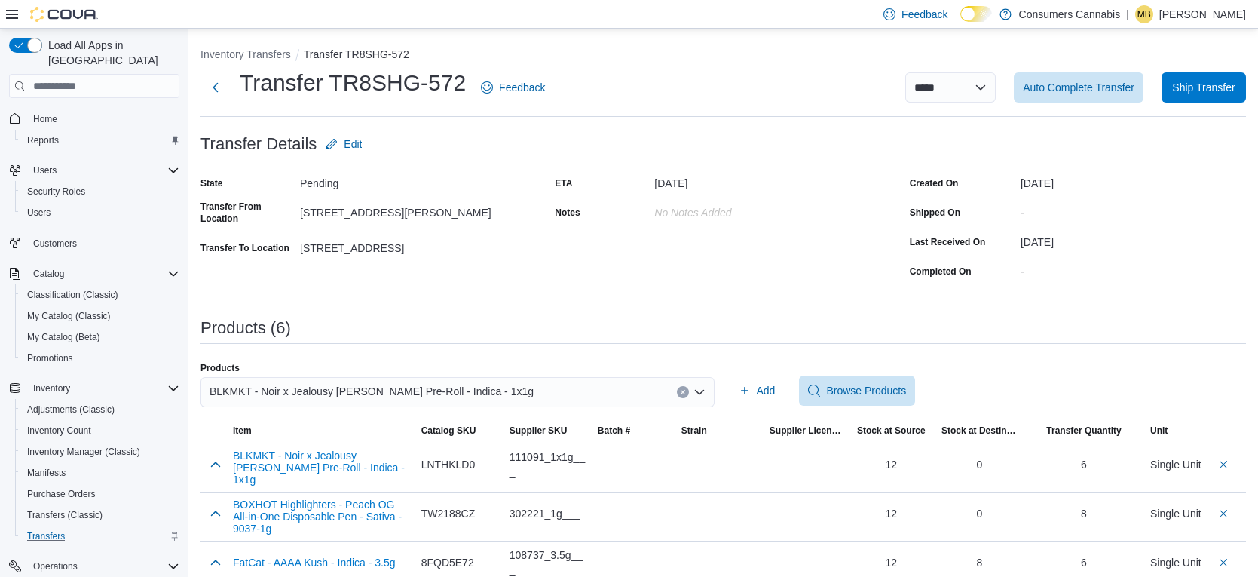
click at [531, 397] on div "BLKMKT - Noir x Jealousy [PERSON_NAME] Pre-Roll - Indica - 1x1g" at bounding box center [458, 392] width 514 height 30
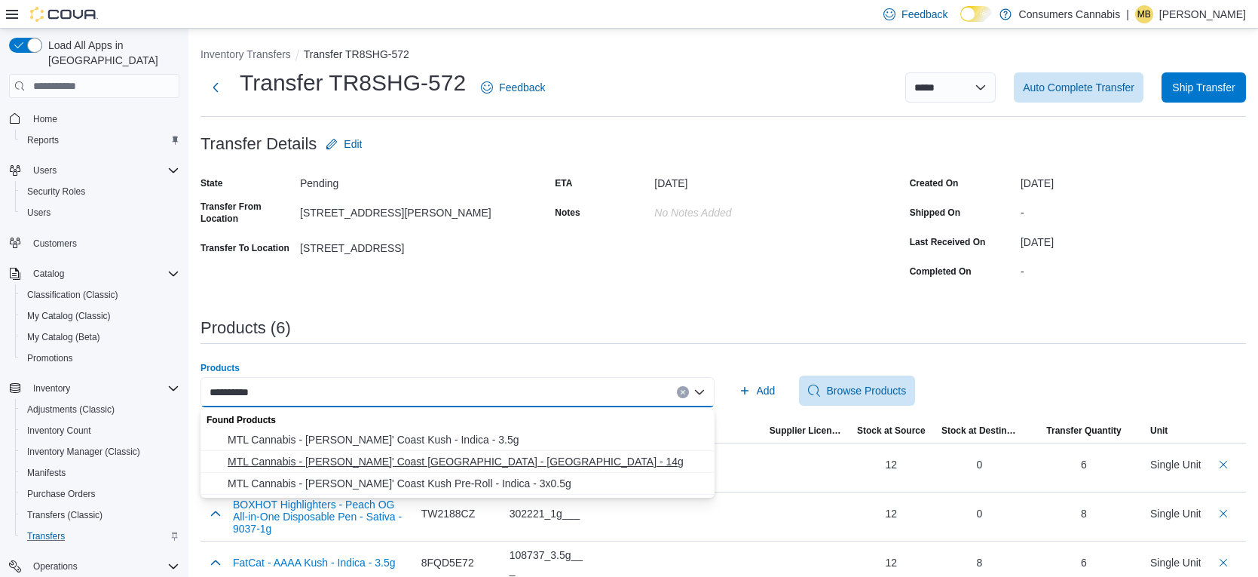
type input "*********"
drag, startPoint x: 443, startPoint y: 456, endPoint x: 578, endPoint y: 443, distance: 136.3
click at [443, 455] on span "MTL Cannabis - [PERSON_NAME]' Coast [GEOGRAPHIC_DATA] - [GEOGRAPHIC_DATA] - 14g" at bounding box center [467, 461] width 478 height 15
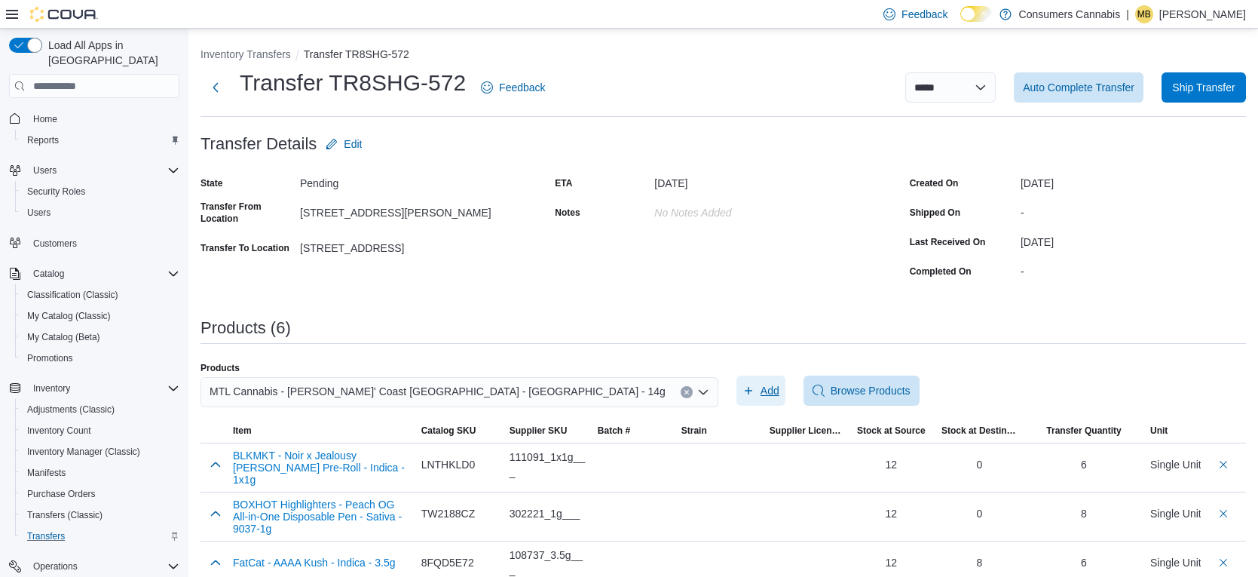
click at [748, 390] on icon "button" at bounding box center [749, 391] width 12 height 12
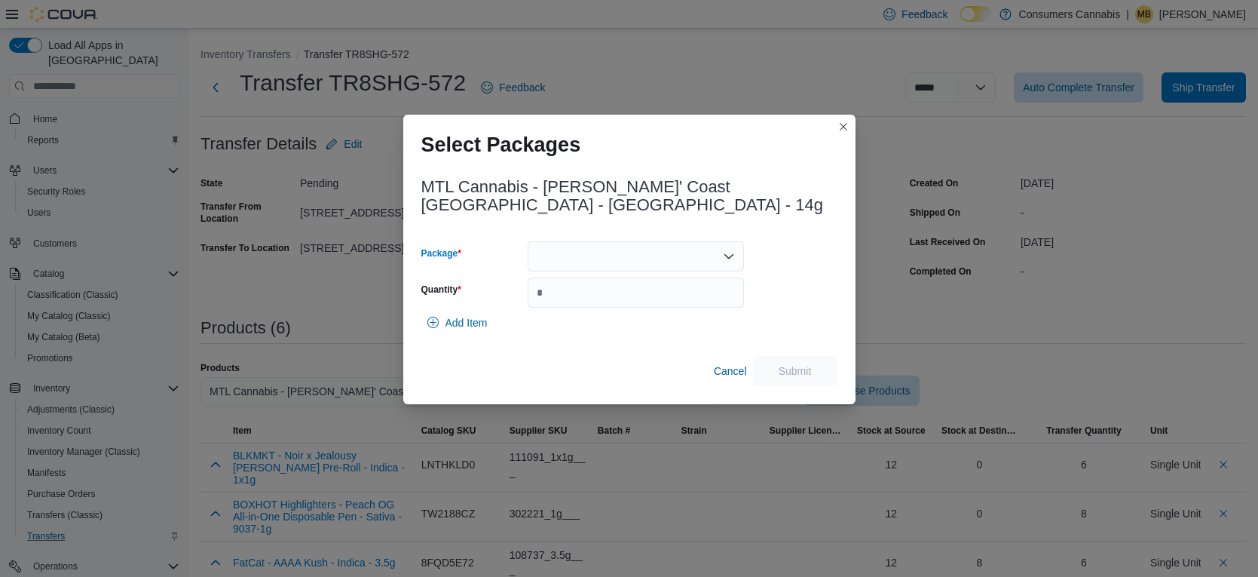
click at [615, 241] on div at bounding box center [636, 256] width 216 height 30
click at [635, 310] on span "115025A3003" at bounding box center [645, 316] width 180 height 15
click at [649, 281] on input "Quantity" at bounding box center [636, 292] width 216 height 30
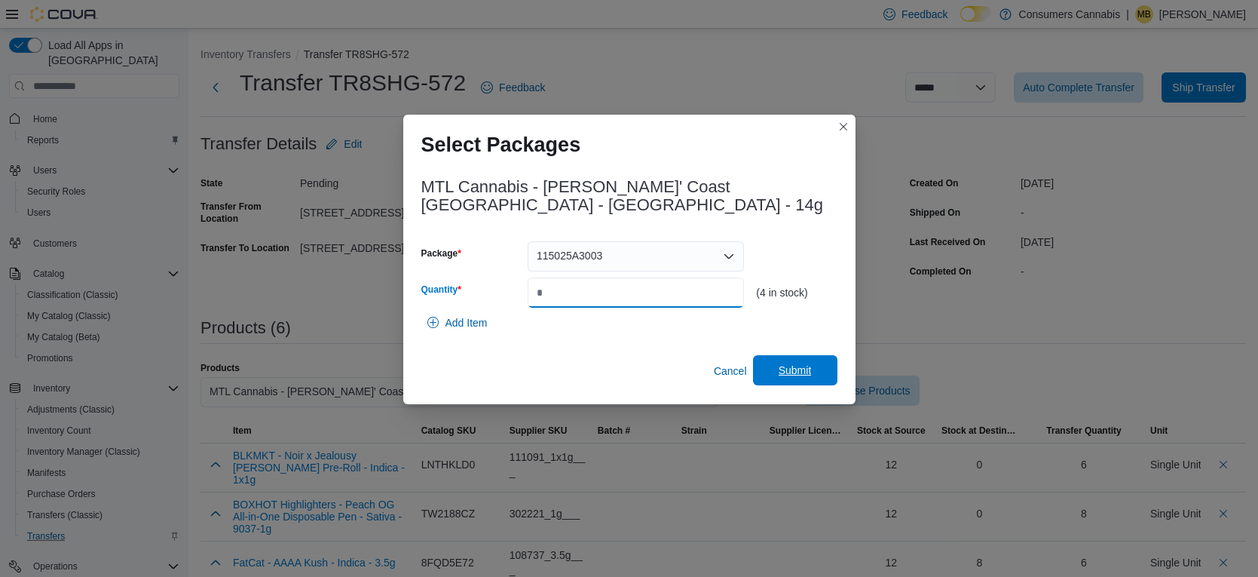
type input "*"
click at [804, 363] on span "Submit" at bounding box center [795, 370] width 33 height 15
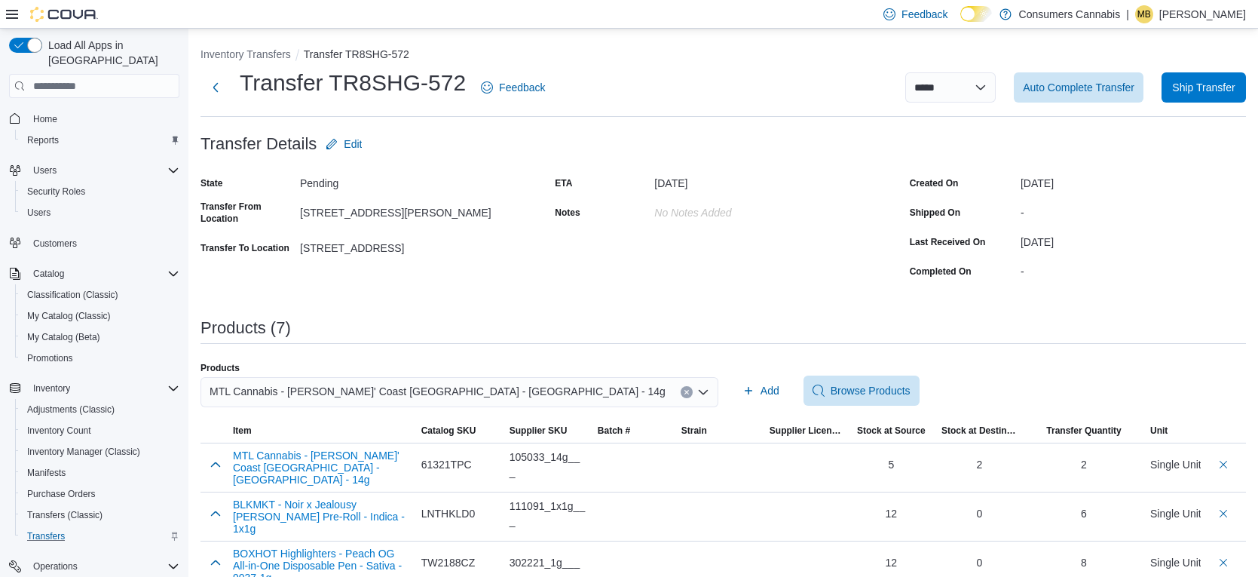
click at [431, 394] on span "MTL Cannabis - [PERSON_NAME]' Coast [GEOGRAPHIC_DATA] - [GEOGRAPHIC_DATA] - 14g" at bounding box center [438, 391] width 456 height 18
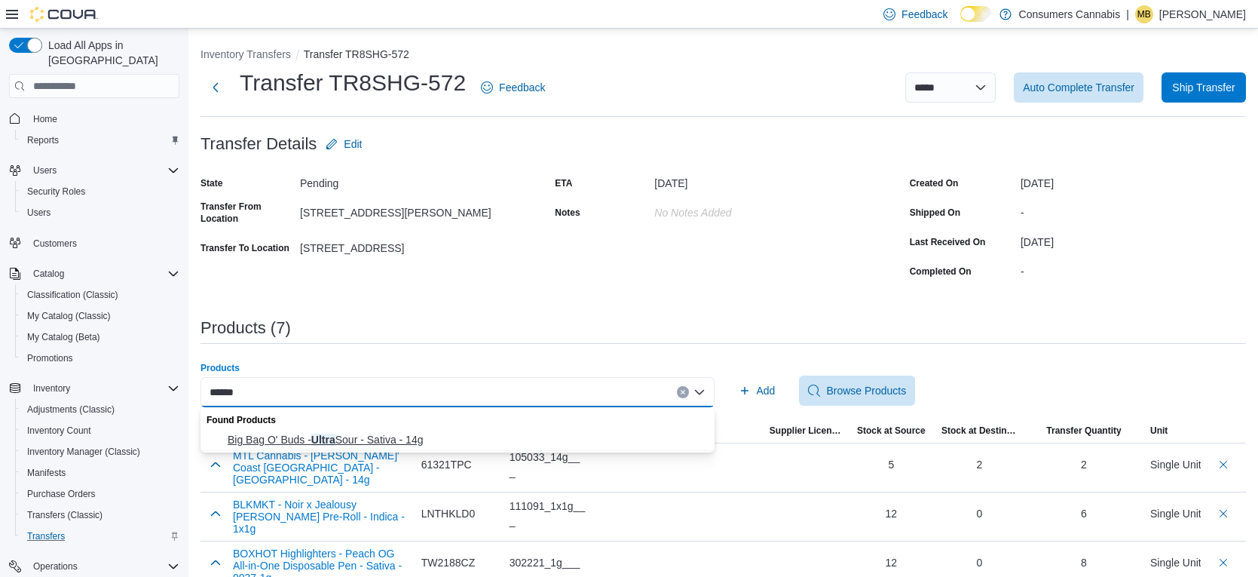
type input "*****"
drag, startPoint x: 430, startPoint y: 435, endPoint x: 642, endPoint y: 393, distance: 215.3
click at [430, 435] on span "Big Bag O' Buds - Ultra Sour - Sativa - 14g" at bounding box center [467, 439] width 478 height 15
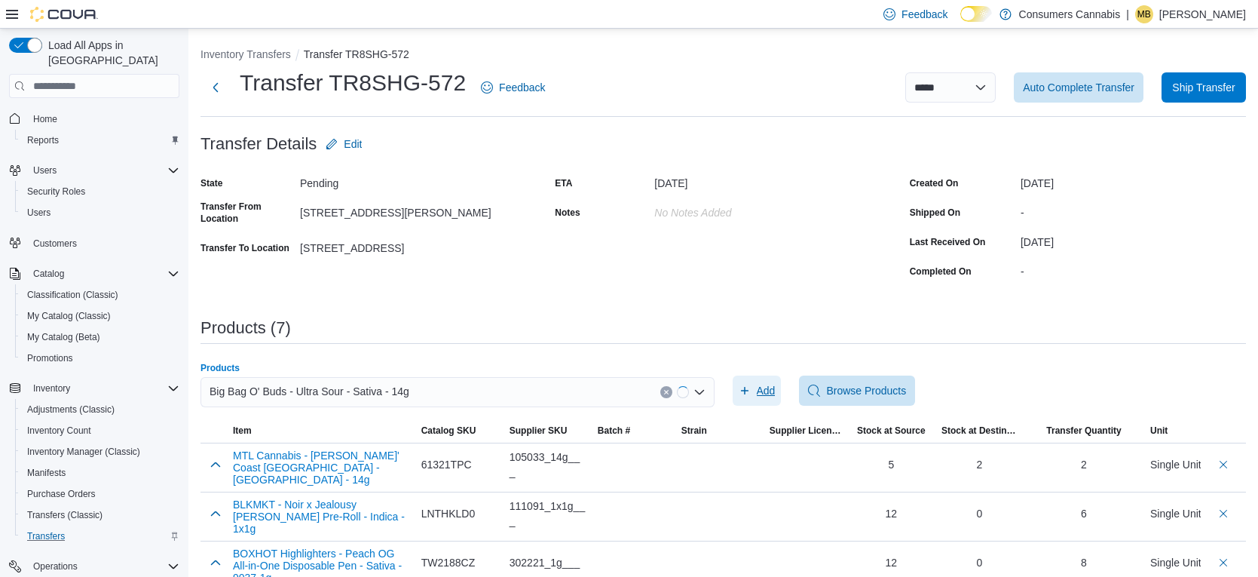
click at [748, 391] on icon "button" at bounding box center [745, 391] width 12 height 12
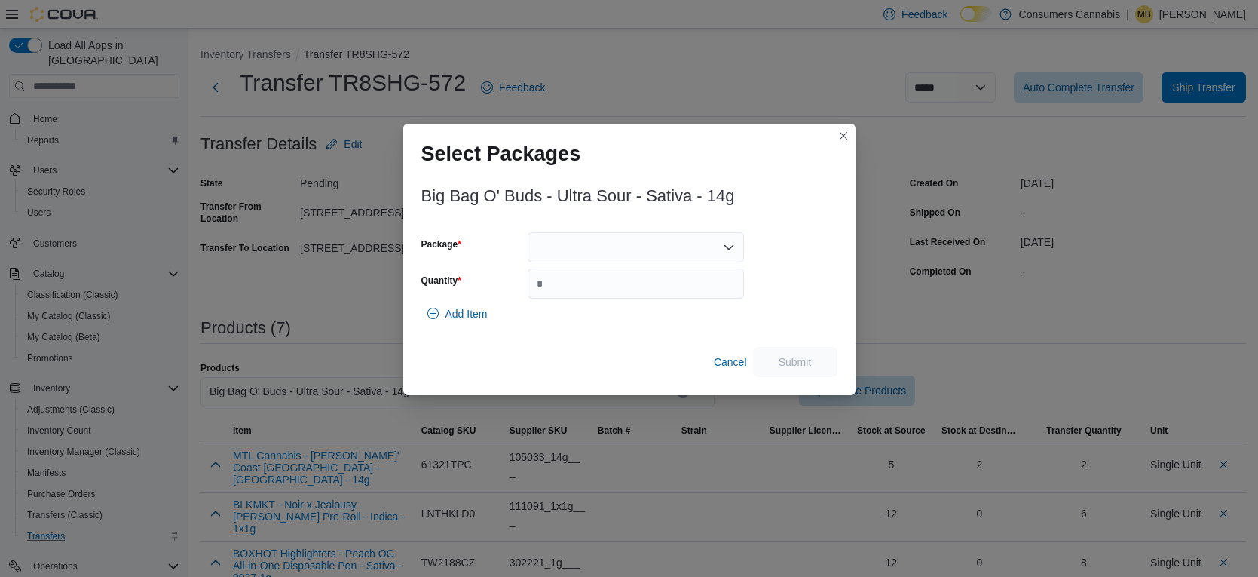
click at [580, 256] on div at bounding box center [636, 247] width 216 height 30
drag, startPoint x: 584, startPoint y: 294, endPoint x: 612, endPoint y: 294, distance: 28.6
click at [588, 294] on span "13815250831" at bounding box center [645, 294] width 180 height 15
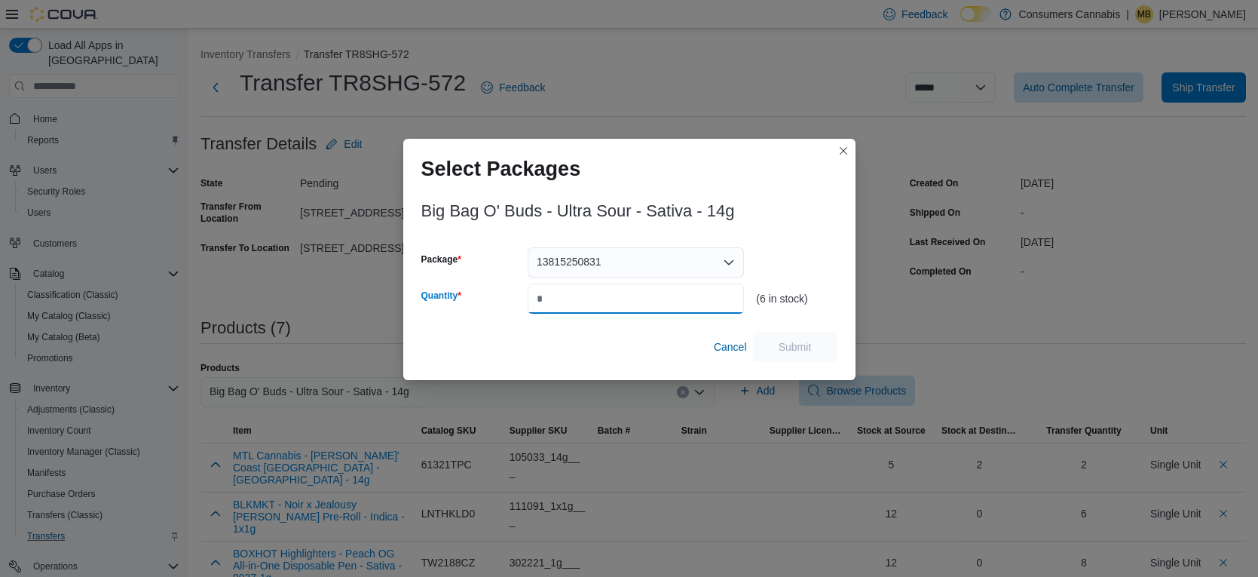
click at [612, 294] on input "Quantity" at bounding box center [636, 298] width 216 height 30
type input "*"
click at [786, 351] on span "Submit" at bounding box center [795, 346] width 33 height 15
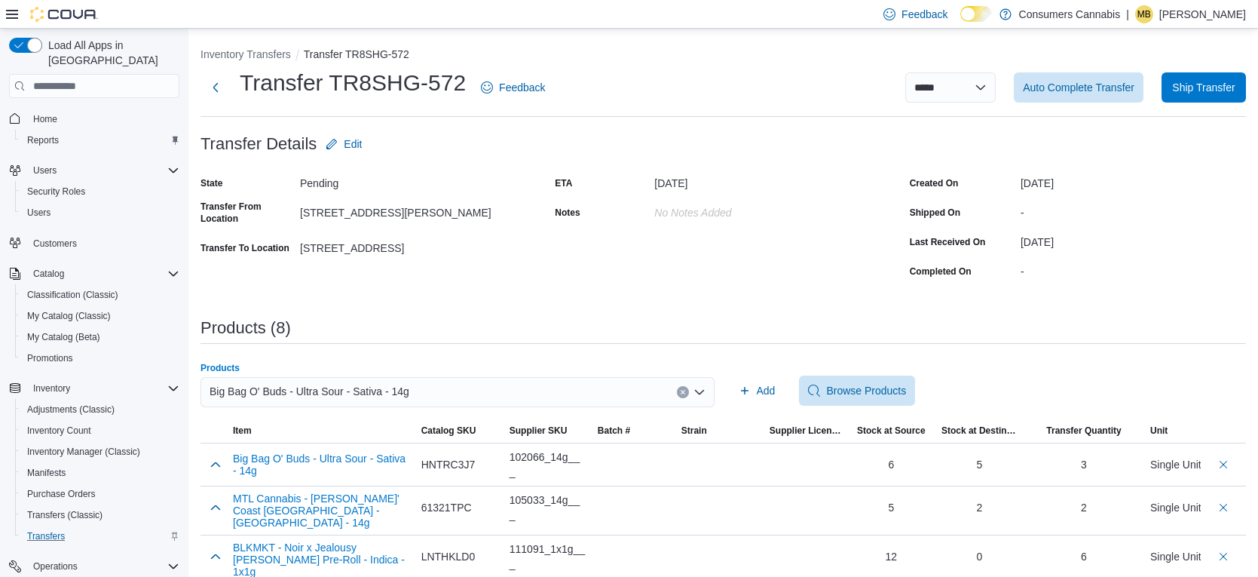
click at [576, 397] on div "Big Bag O' Buds - Ultra Sour - Sativa - 14g" at bounding box center [458, 392] width 514 height 30
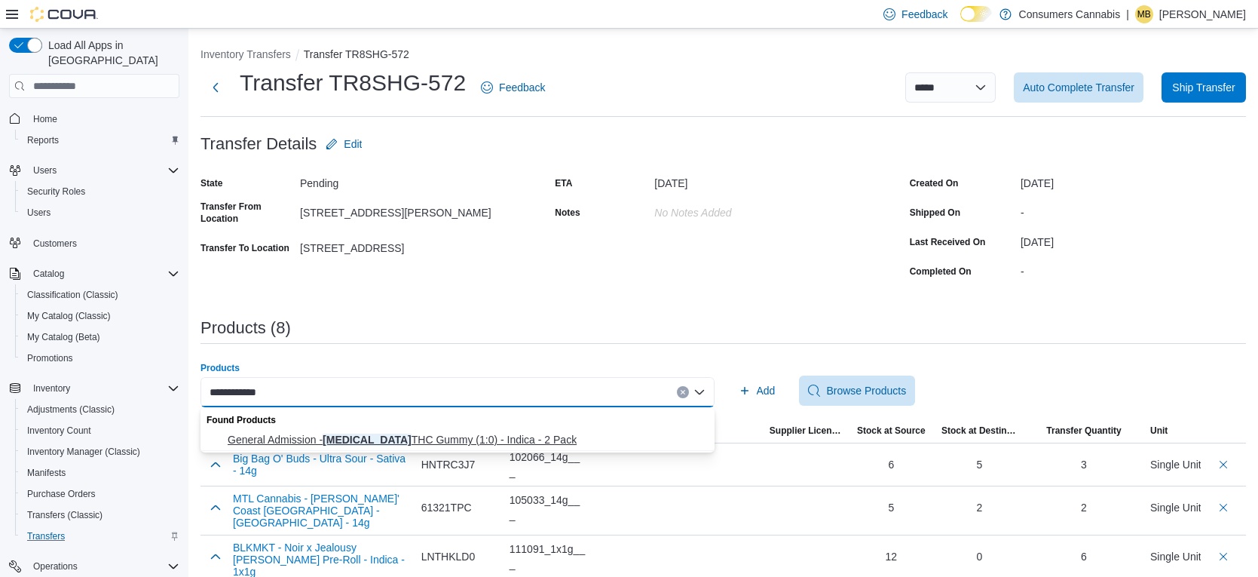
type input "**********"
drag, startPoint x: 568, startPoint y: 436, endPoint x: 709, endPoint y: 406, distance: 144.2
click at [568, 436] on span "General Admission - [MEDICAL_DATA] THC Gummy (1:0) - Indica - 2 Pack" at bounding box center [467, 439] width 478 height 15
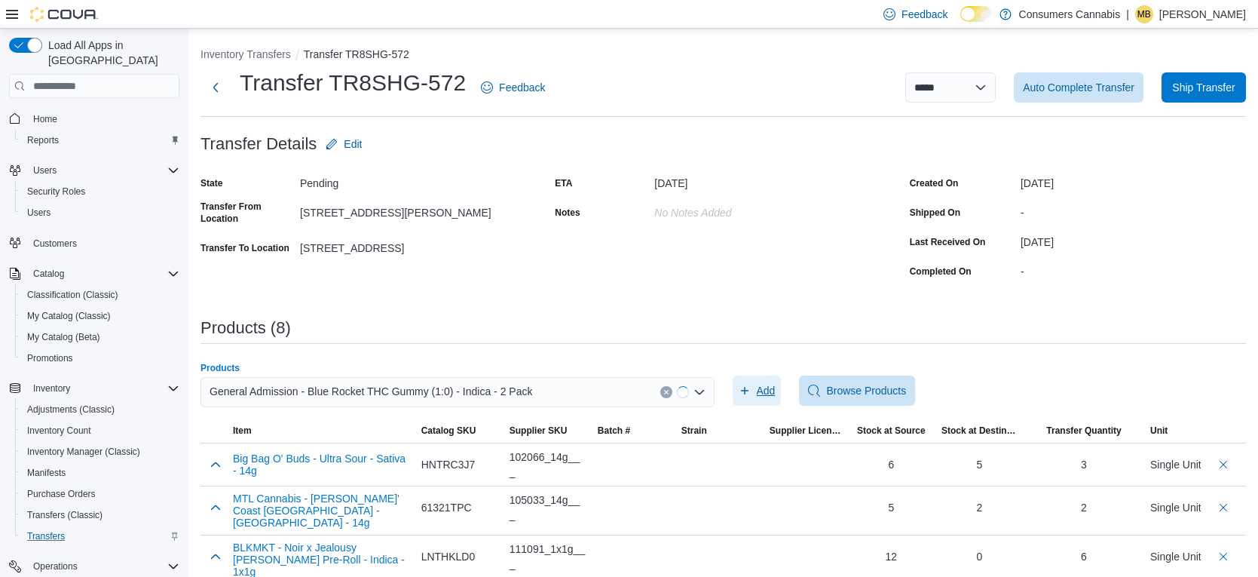
click at [749, 396] on icon "button" at bounding box center [745, 391] width 12 height 12
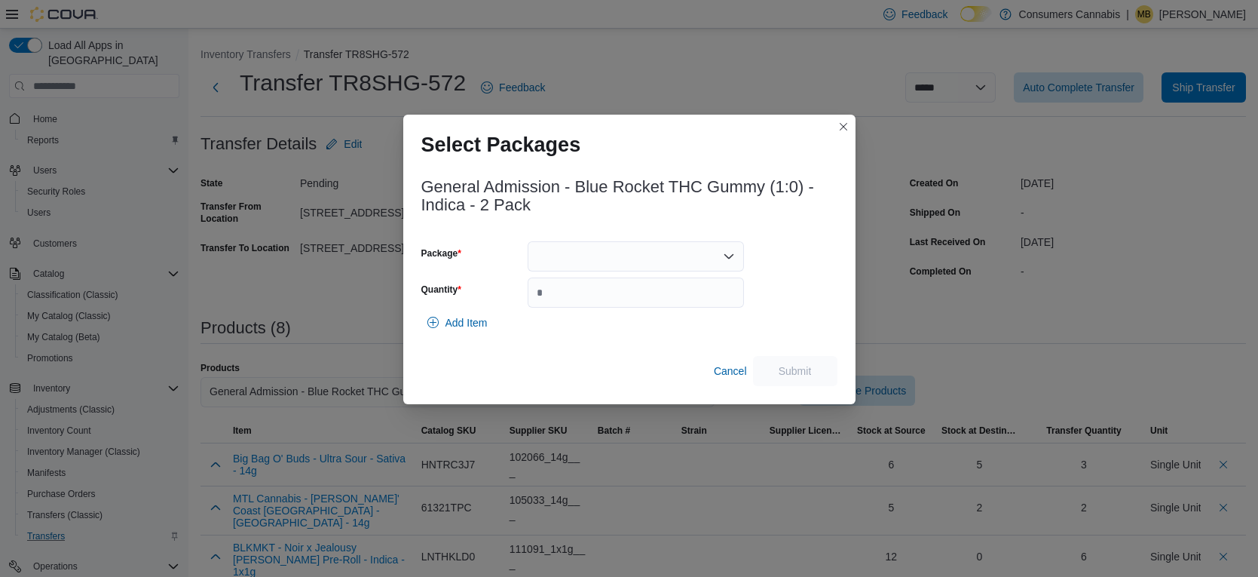
click at [598, 251] on div at bounding box center [636, 256] width 216 height 30
drag, startPoint x: 627, startPoint y: 308, endPoint x: 645, endPoint y: 305, distance: 18.5
click at [630, 308] on span "GABR23JL25B2" at bounding box center [645, 303] width 180 height 15
click at [645, 305] on input "Quantity" at bounding box center [636, 292] width 216 height 30
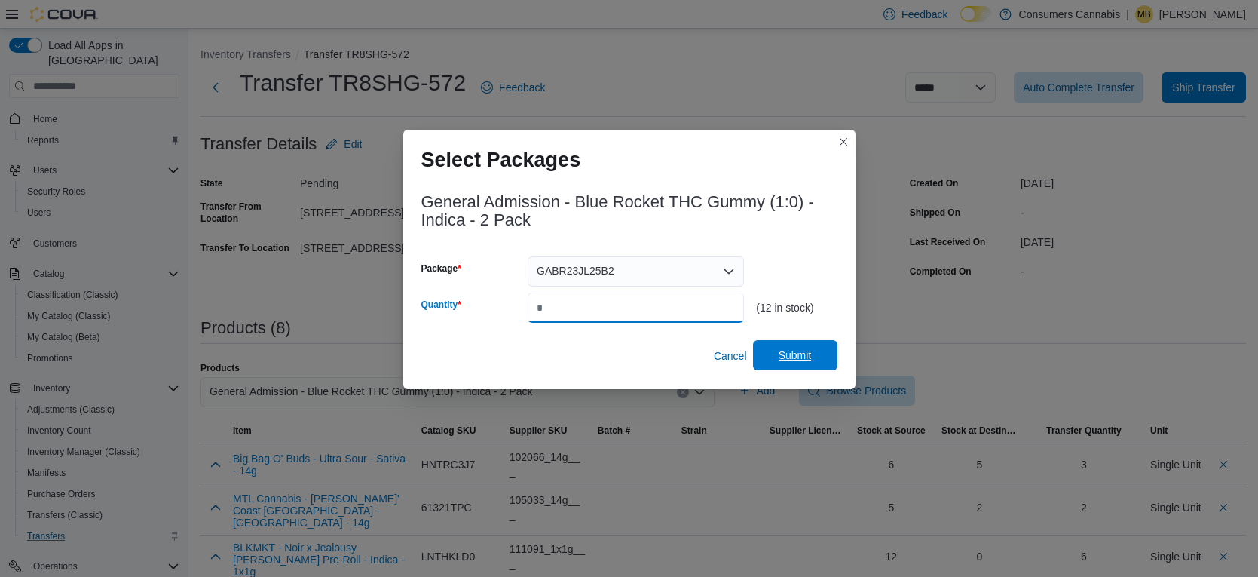
type input "*"
click at [799, 359] on span "Submit" at bounding box center [795, 355] width 33 height 15
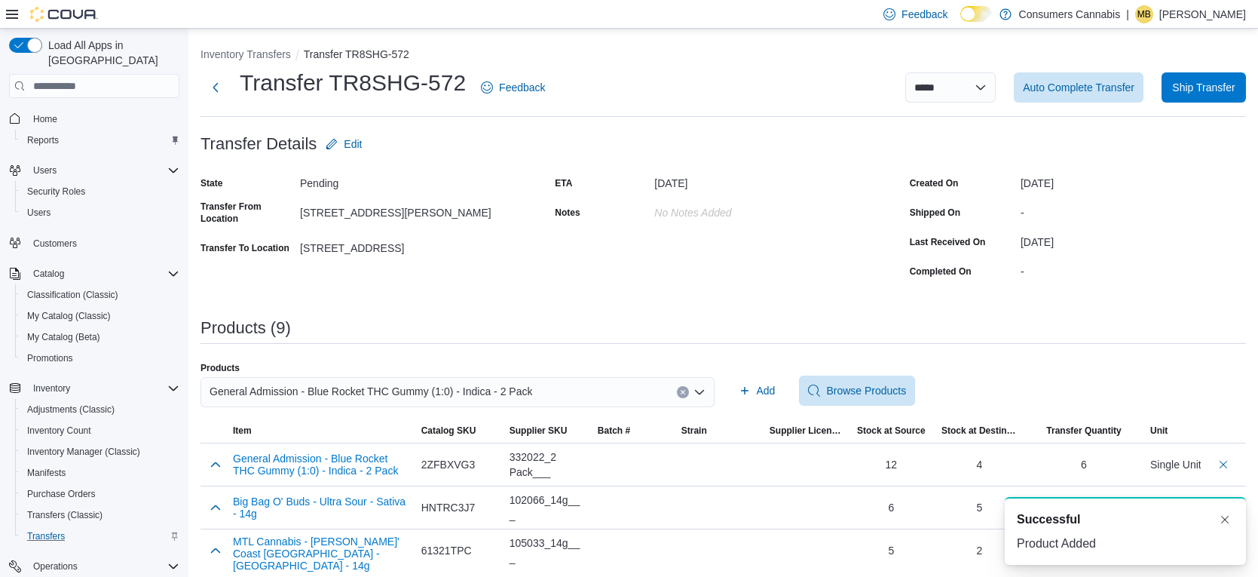
click at [579, 400] on div "General Admission - Blue Rocket THC Gummy (1:0) - Indica - 2 Pack" at bounding box center [458, 392] width 514 height 30
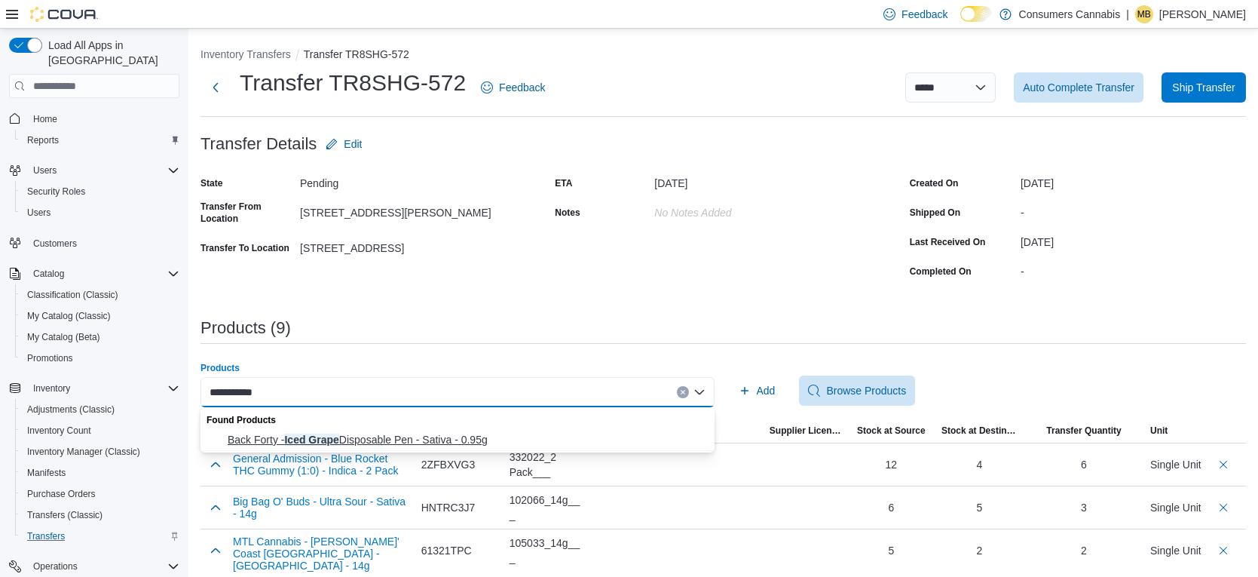
type input "**********"
click at [403, 440] on span "Back Forty - Iced Grape Disposable Pen - Sativa - 0.95g" at bounding box center [467, 439] width 478 height 15
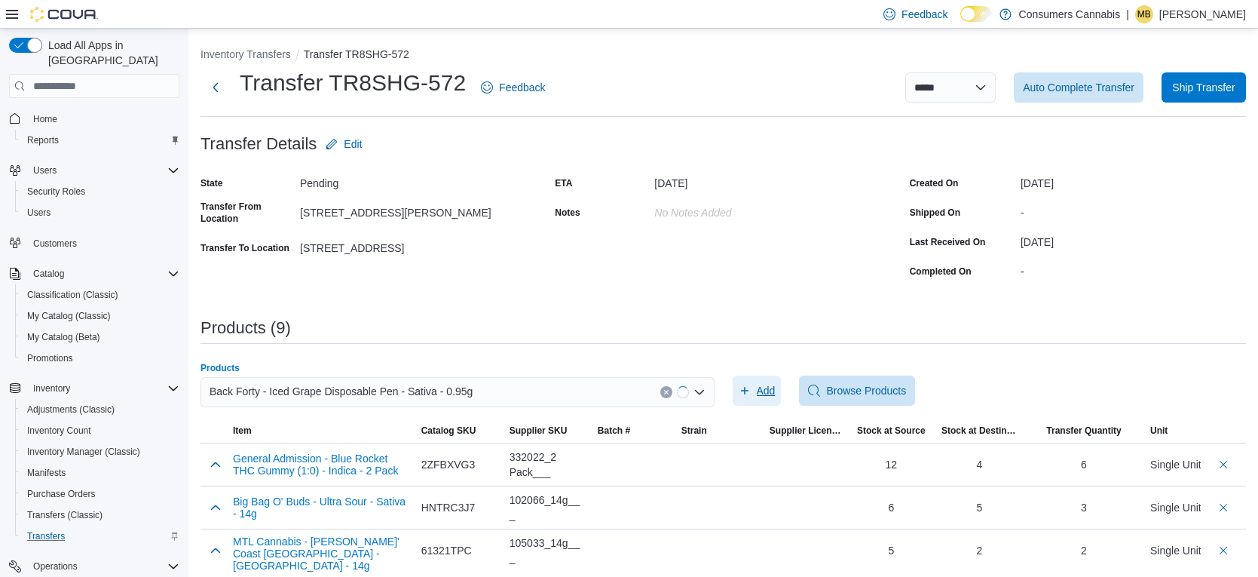
click at [772, 385] on span "Add" at bounding box center [766, 390] width 19 height 15
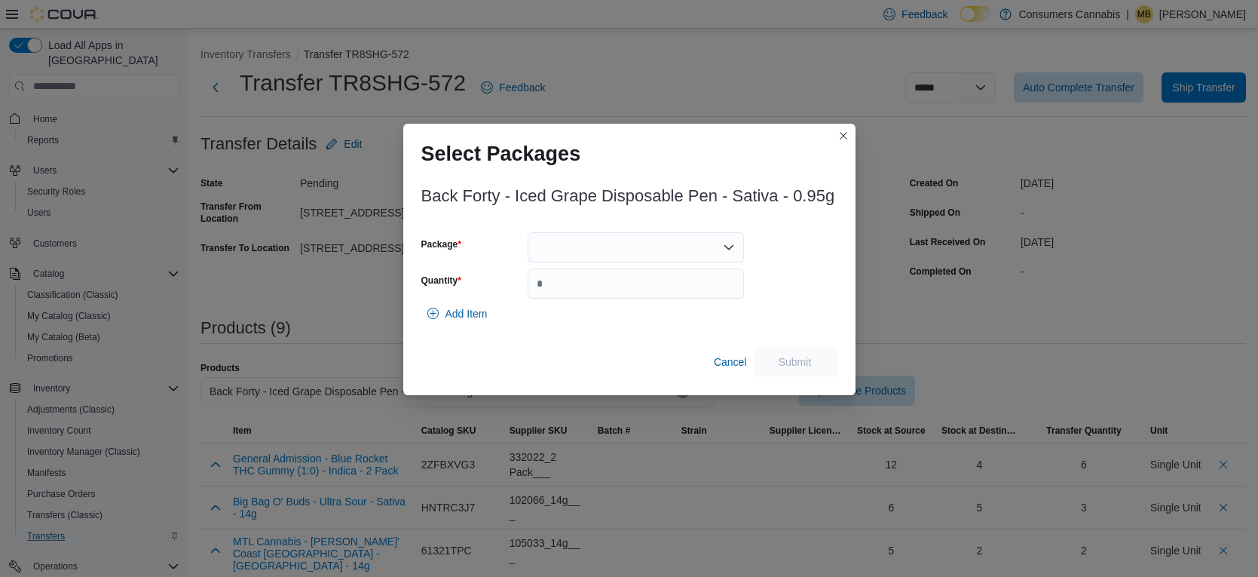
click at [623, 241] on div at bounding box center [636, 247] width 216 height 30
click at [636, 294] on span "2501101" at bounding box center [645, 294] width 180 height 15
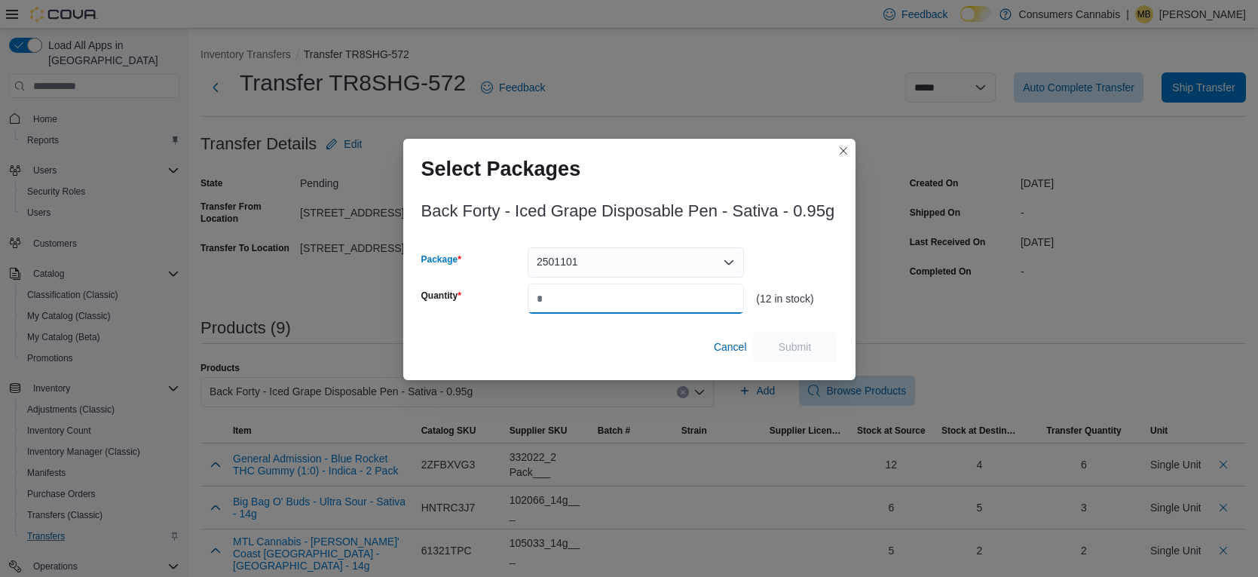
click at [636, 296] on input "Quantity" at bounding box center [636, 298] width 216 height 30
type input "*"
click at [792, 340] on span "Submit" at bounding box center [795, 346] width 33 height 15
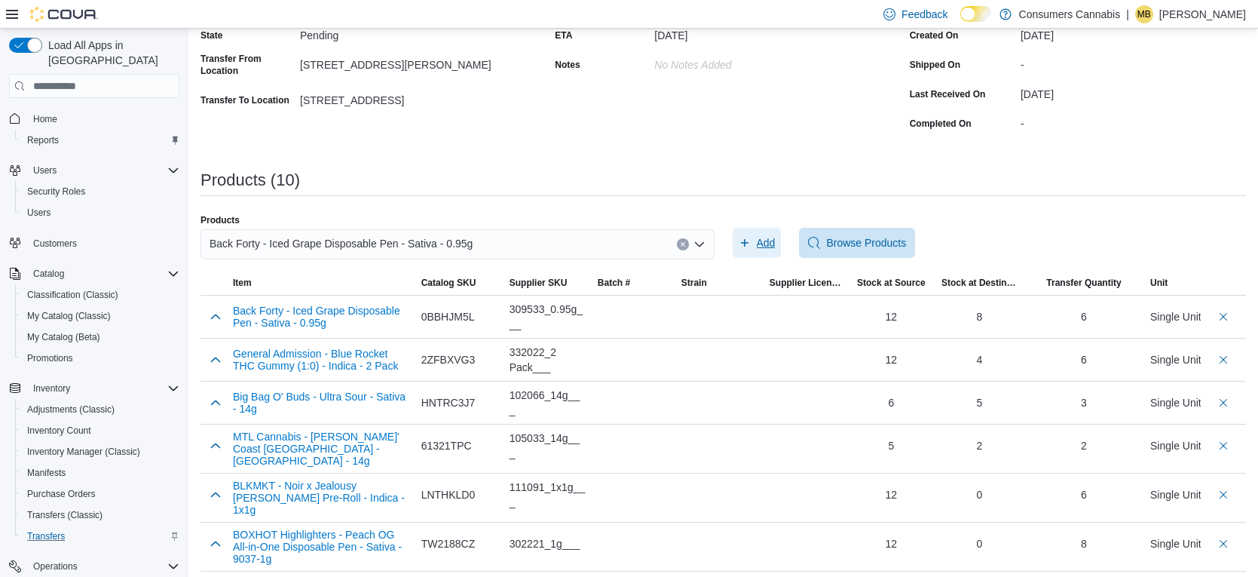
scroll to position [146, 0]
click at [564, 237] on div "Back Forty - Iced Grape Disposable Pen - Sativa - 0.95g" at bounding box center [458, 246] width 514 height 30
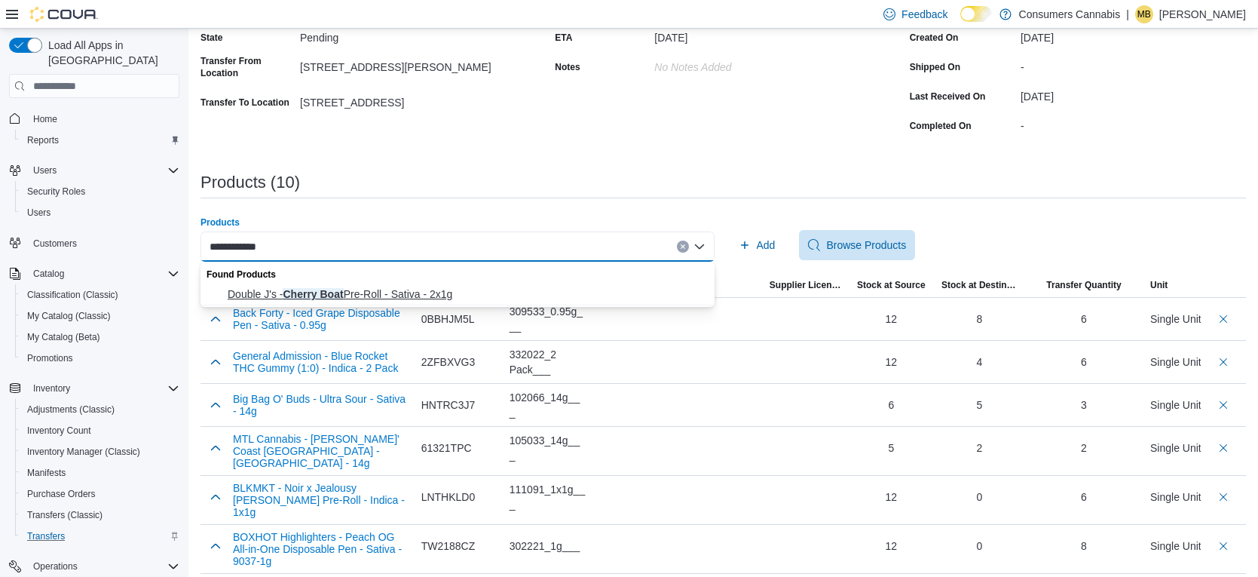
type input "**********"
drag, startPoint x: 484, startPoint y: 291, endPoint x: 533, endPoint y: 285, distance: 49.4
click at [486, 291] on span "Double J's - Cherry Boat Pre-Roll - Sativa - 2x1g" at bounding box center [467, 293] width 478 height 15
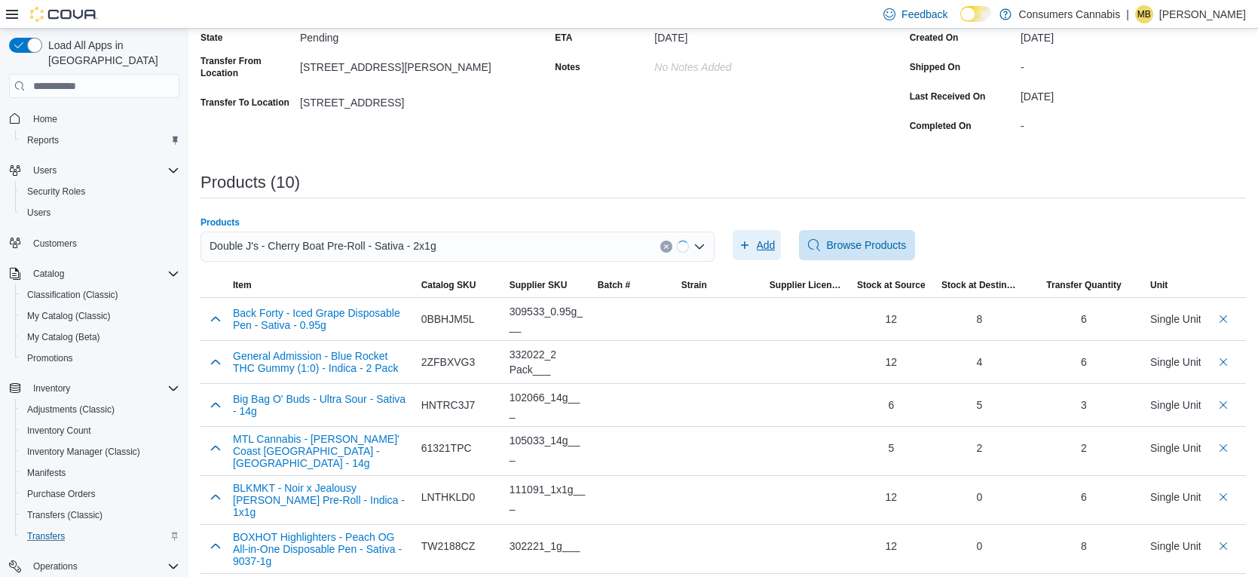
click at [745, 245] on icon "button" at bounding box center [745, 245] width 8 height 8
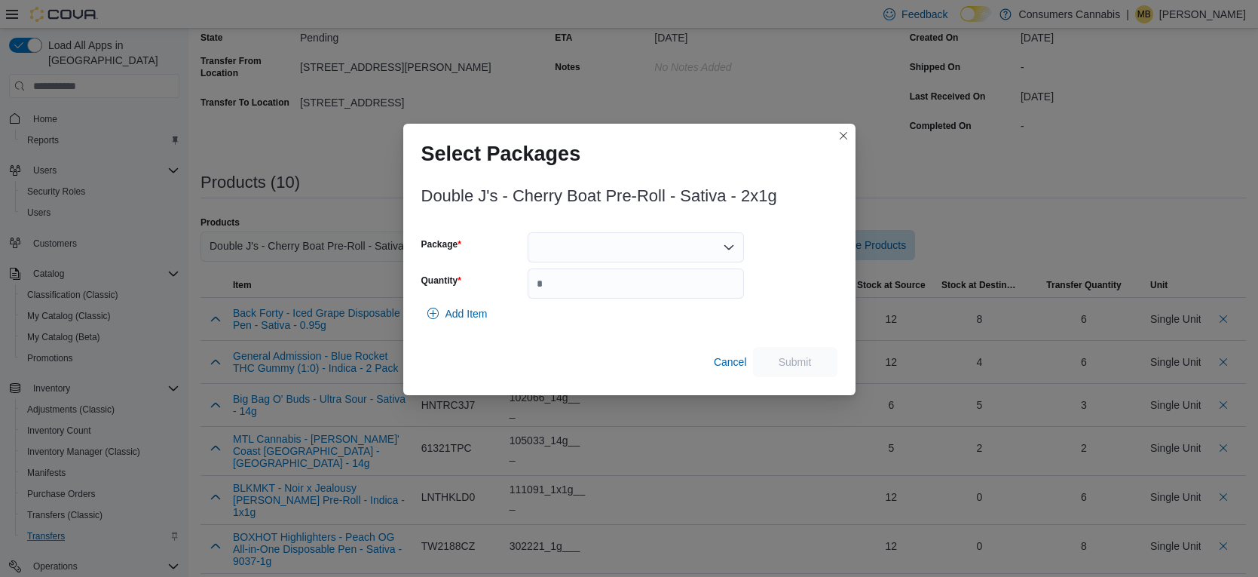
drag, startPoint x: 649, startPoint y: 238, endPoint x: 657, endPoint y: 245, distance: 10.1
click at [650, 238] on div at bounding box center [636, 247] width 216 height 30
click at [648, 287] on button "BDC2177" at bounding box center [636, 295] width 216 height 22
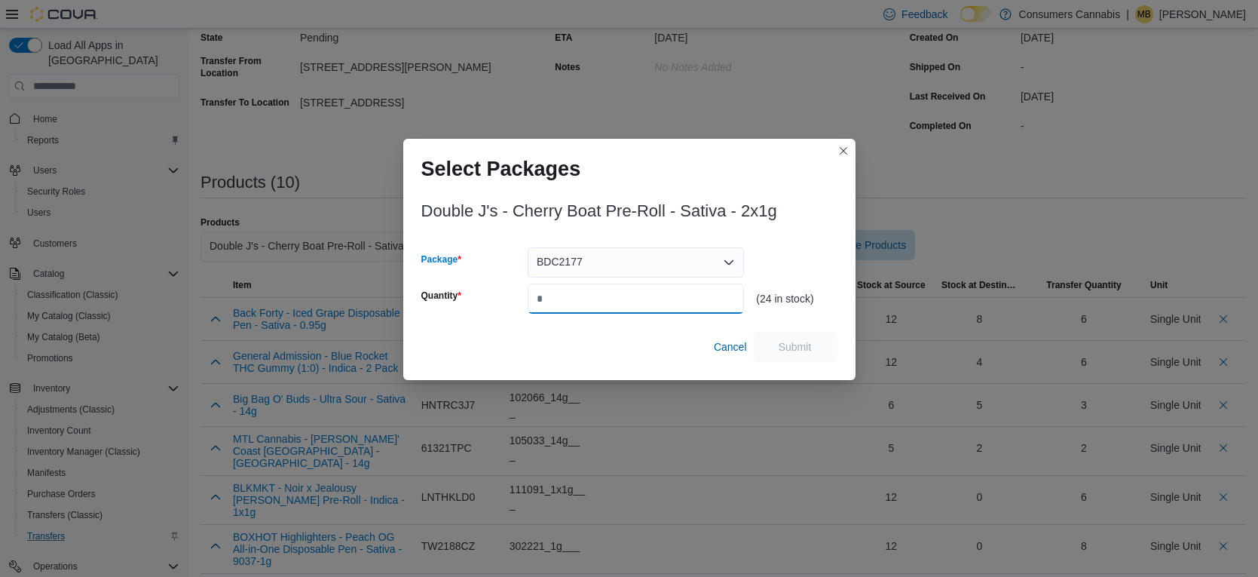
click at [663, 293] on input "Quantity" at bounding box center [636, 298] width 216 height 30
type input "**"
click at [828, 365] on div "Double J's - Cherry Boat Pre-Roll - Sativa - 2x1g Package BDC2177 Quantity ** (…" at bounding box center [629, 283] width 452 height 193
click at [809, 347] on span "Submit" at bounding box center [795, 346] width 33 height 15
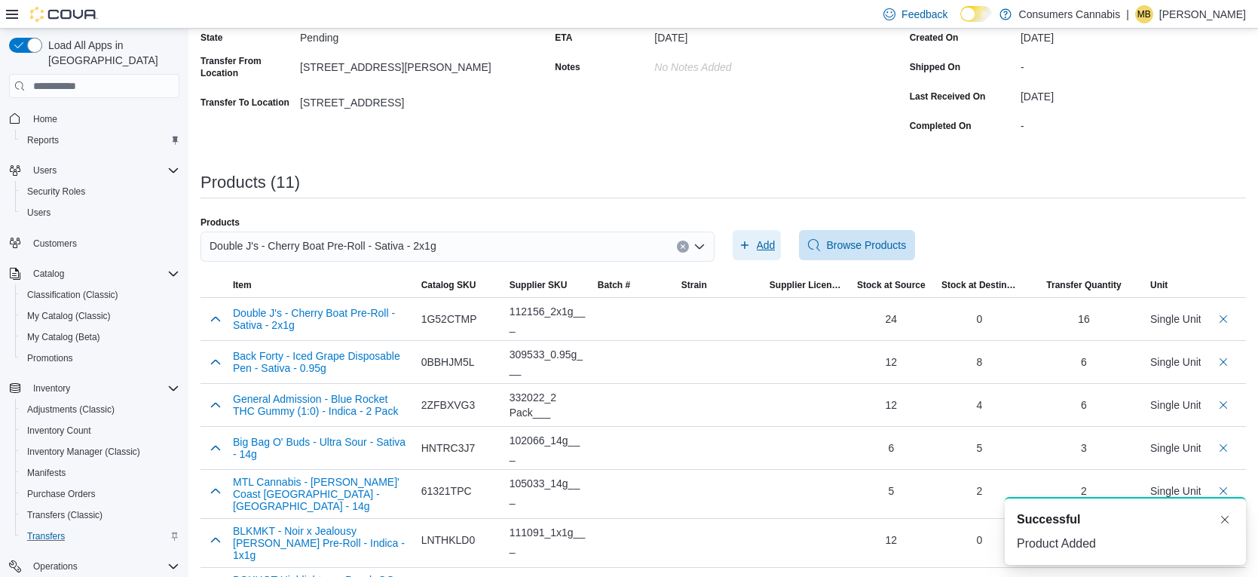
scroll to position [0, 0]
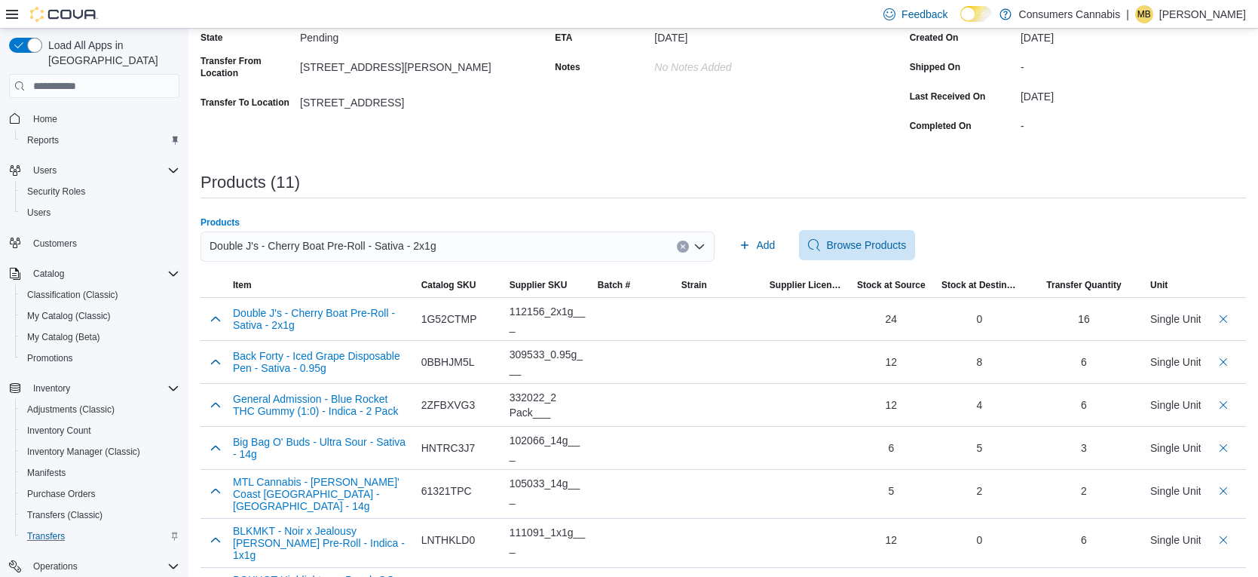
click at [491, 253] on div "Double J's - Cherry Boat Pre-Roll - Sativa - 2x1g" at bounding box center [458, 246] width 514 height 30
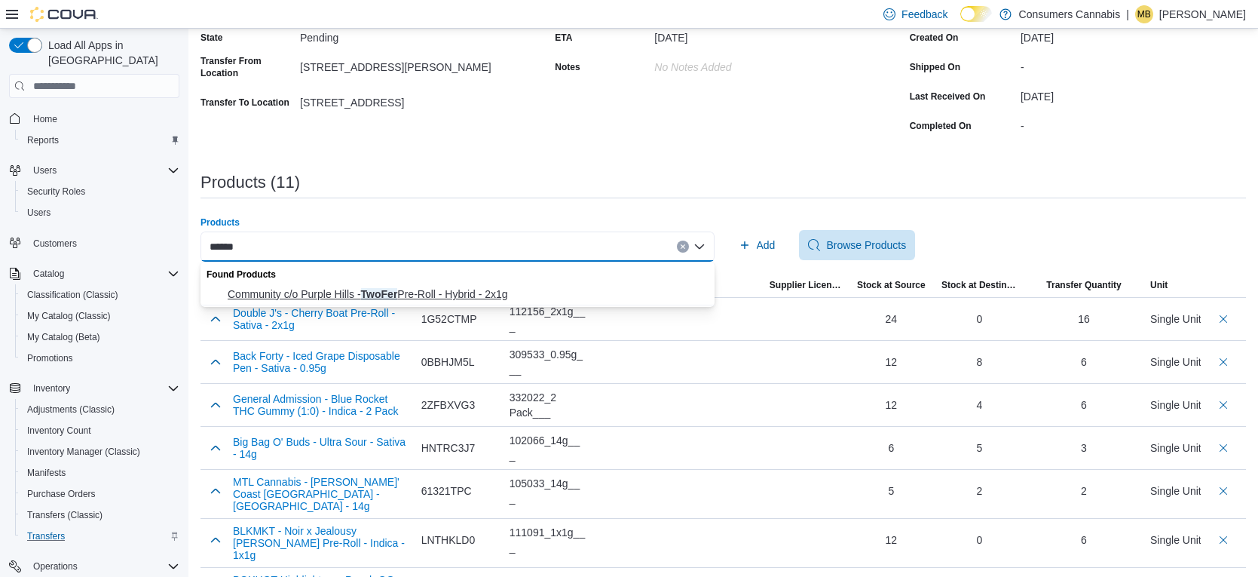
type input "******"
drag, startPoint x: 486, startPoint y: 286, endPoint x: 644, endPoint y: 284, distance: 158.3
click at [485, 285] on button "Community c/o Purple Hills - TwoFer Pre-Roll - Hybrid - 2x1g" at bounding box center [458, 294] width 514 height 22
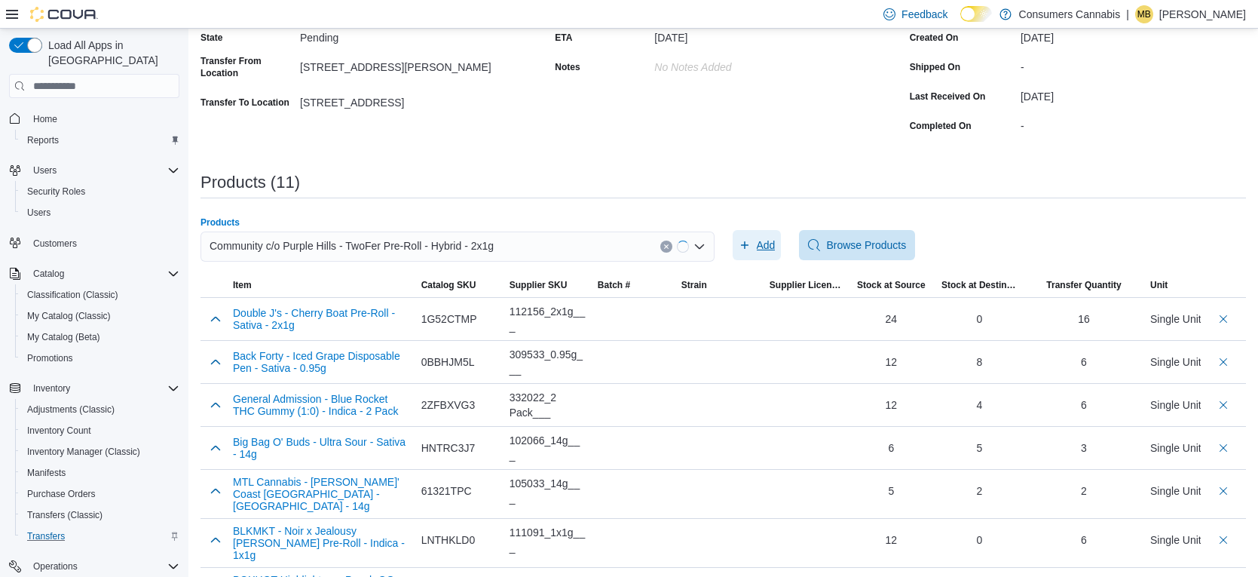
click at [757, 247] on span "Add" at bounding box center [766, 244] width 19 height 15
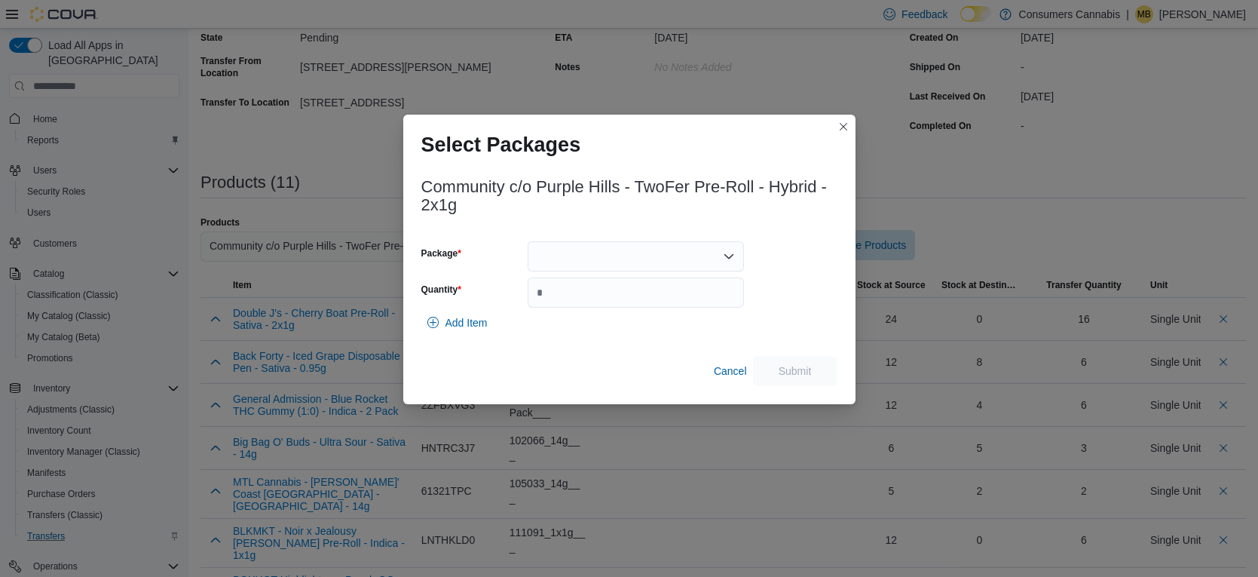
click at [648, 261] on div at bounding box center [636, 256] width 216 height 30
click at [645, 302] on span "PR2505002" at bounding box center [645, 303] width 180 height 15
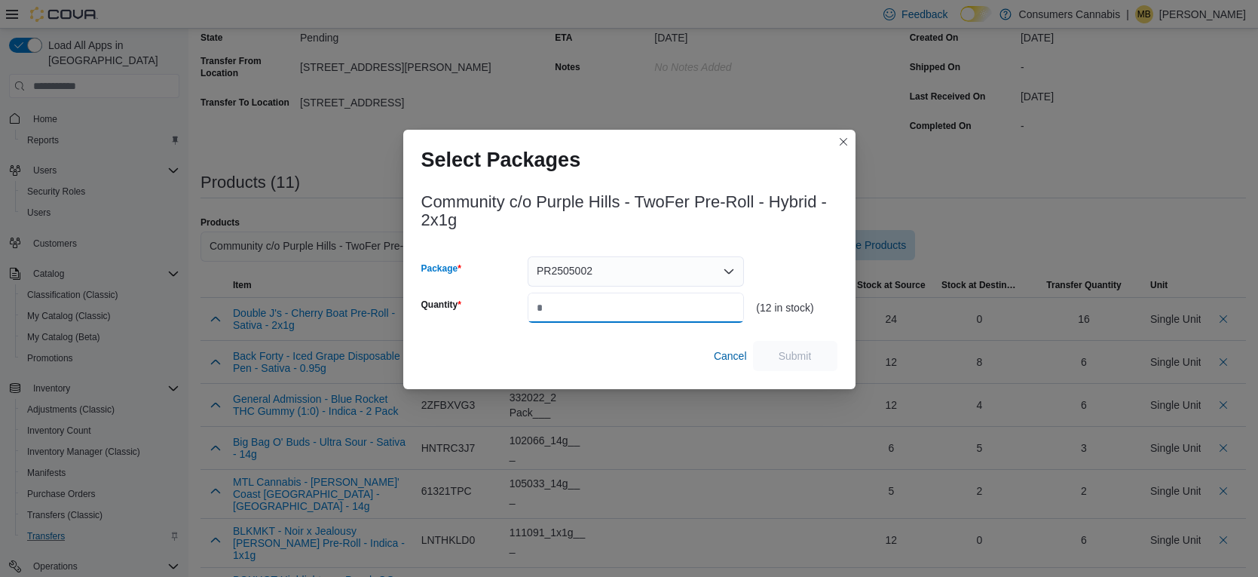
click at [654, 304] on input "Quantity" at bounding box center [636, 308] width 216 height 30
type input "*"
click at [807, 361] on span "Submit" at bounding box center [795, 355] width 33 height 15
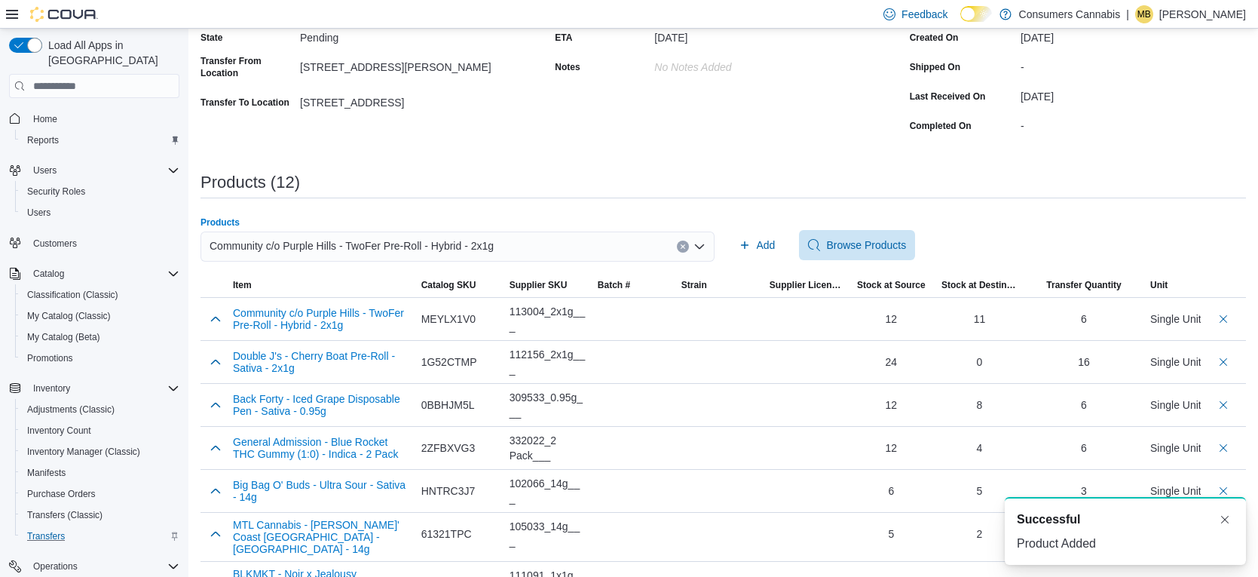
click at [552, 244] on div "Community c/o Purple Hills - TwoFer Pre-Roll - Hybrid - 2x1g" at bounding box center [458, 246] width 514 height 30
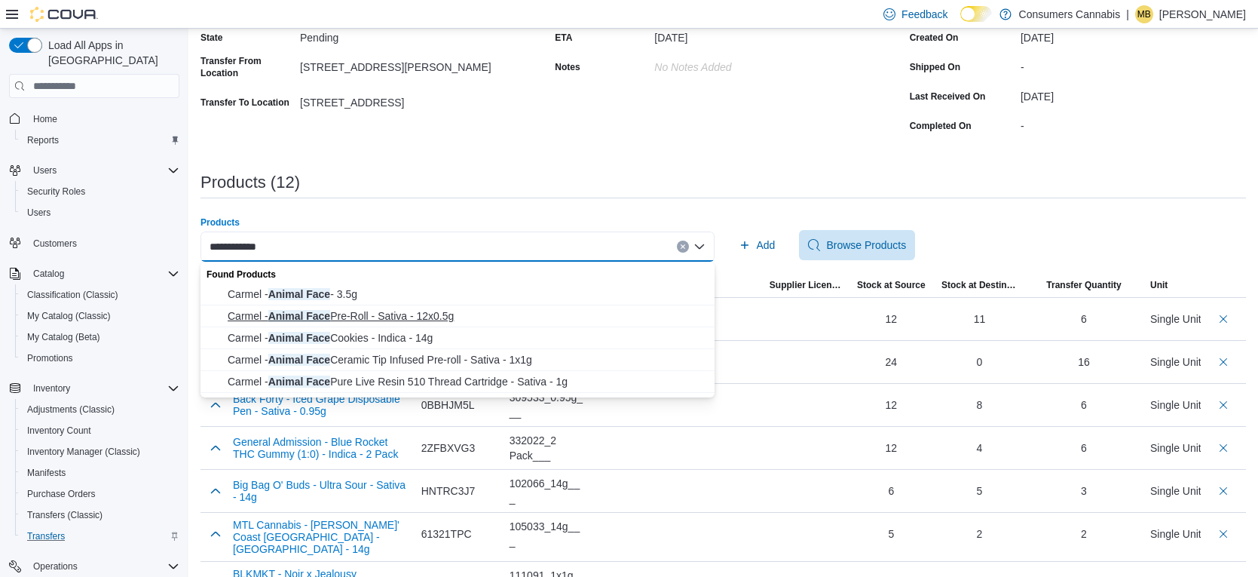
type input "**********"
drag, startPoint x: 505, startPoint y: 316, endPoint x: 663, endPoint y: 275, distance: 163.5
click at [510, 315] on span "Carmel - Animal Face Pre-Roll - Sativa - 12x0.5g" at bounding box center [467, 315] width 478 height 15
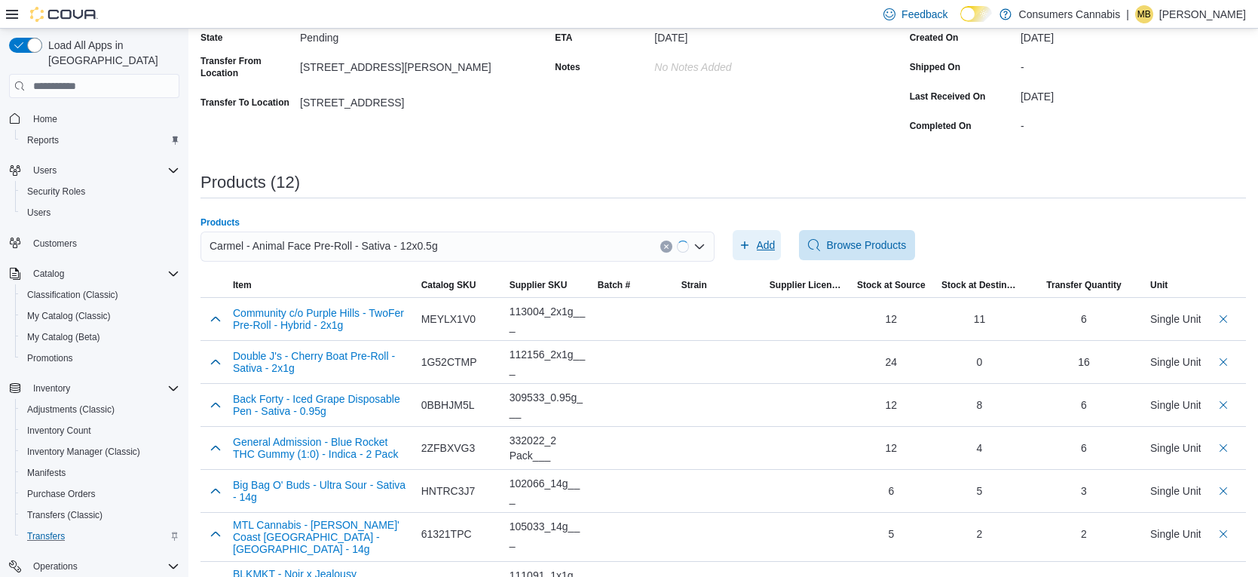
click at [767, 235] on span "Add" at bounding box center [757, 245] width 37 height 30
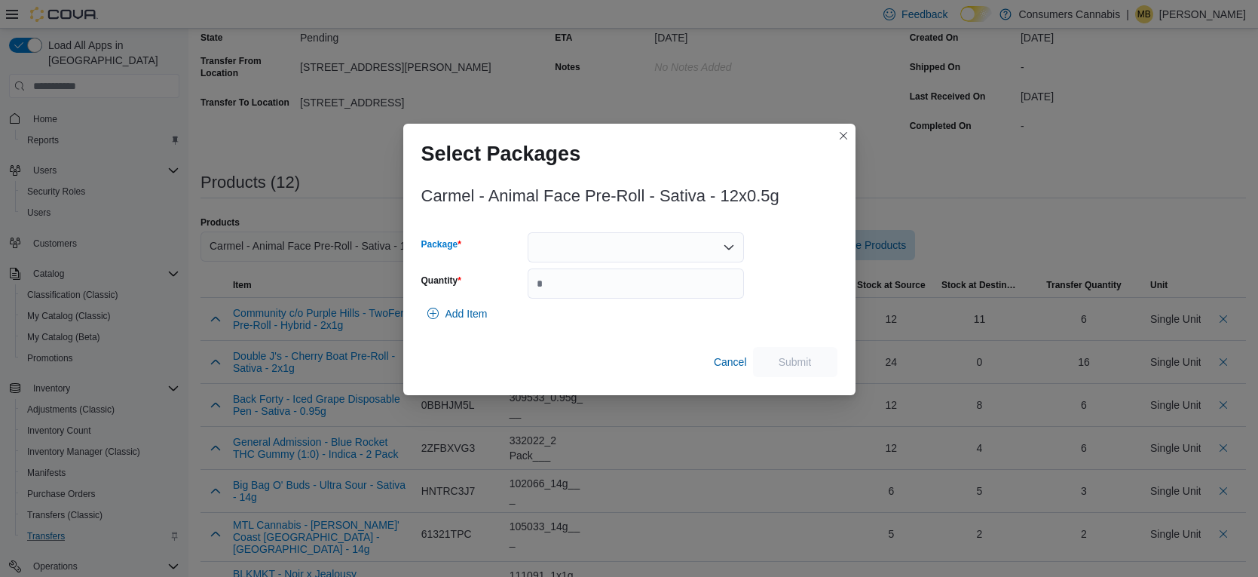
click at [655, 259] on div at bounding box center [636, 247] width 216 height 30
click at [622, 299] on span "AFTC96LL1" at bounding box center [645, 294] width 180 height 15
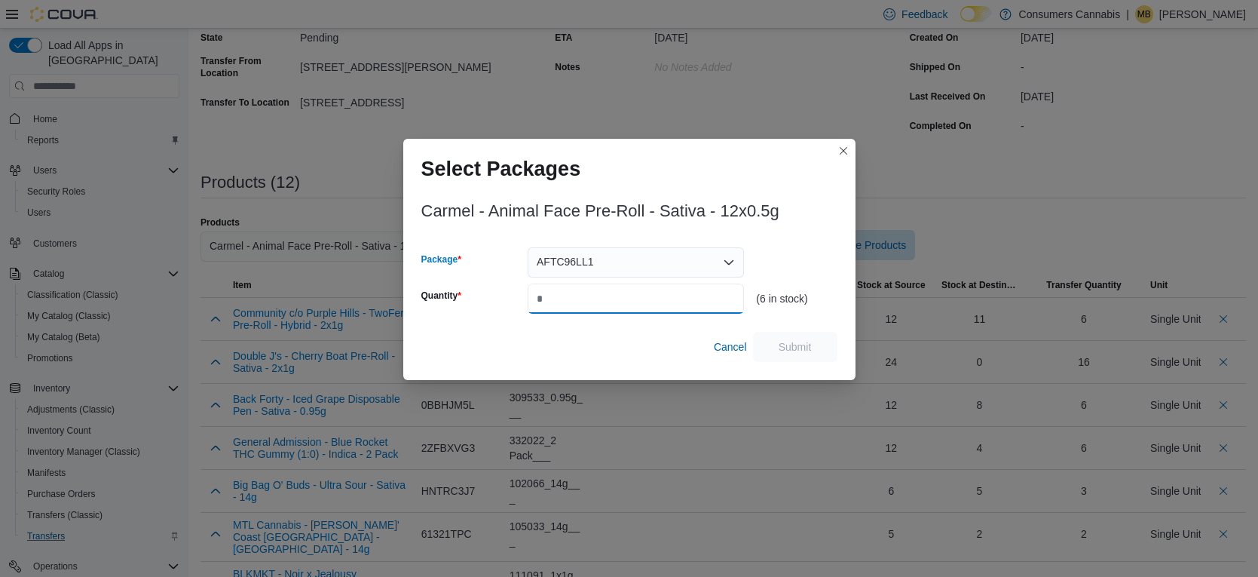
click at [656, 296] on input "Quantity" at bounding box center [636, 298] width 216 height 30
type input "*"
click at [779, 347] on span "Submit" at bounding box center [795, 346] width 33 height 15
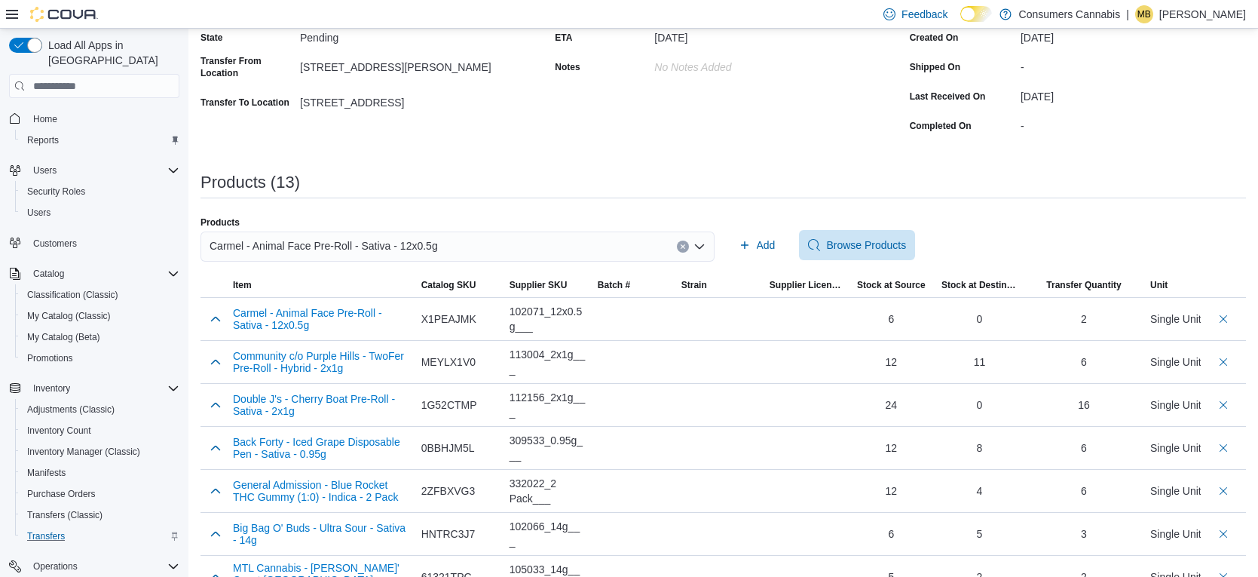
click at [495, 242] on div "Carmel - Animal Face Pre-Roll - Sativa - 12x0.5g" at bounding box center [458, 246] width 514 height 30
click at [513, 201] on div "**********" at bounding box center [724, 387] width 1046 height 973
click at [505, 245] on div "Carmel - Animal Face Pre-Roll - Sativa - 12x0.5g" at bounding box center [458, 246] width 514 height 30
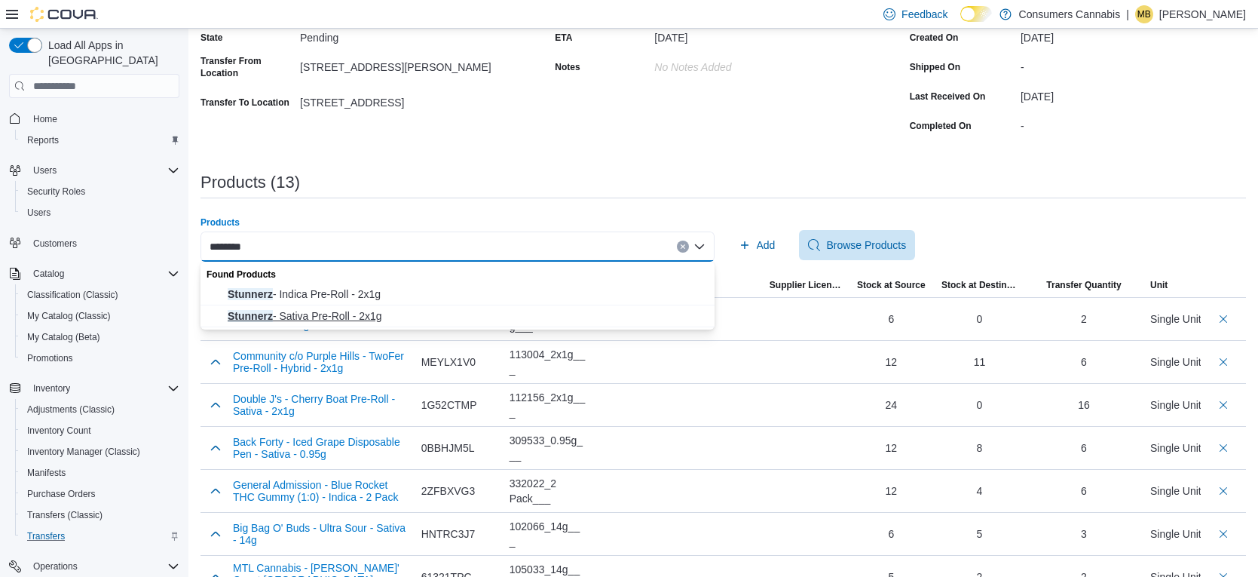
type input "********"
click at [410, 314] on span "Stunnerz - Sativa Pre-Roll - 2x1g" at bounding box center [467, 315] width 478 height 15
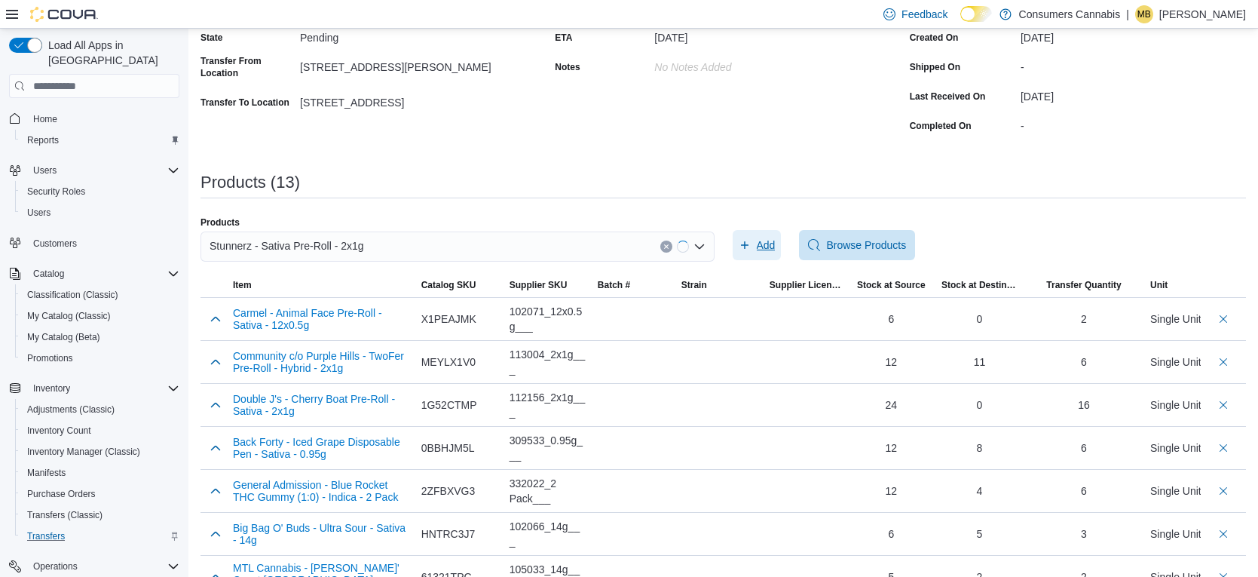
click at [765, 250] on span "Add" at bounding box center [766, 244] width 19 height 15
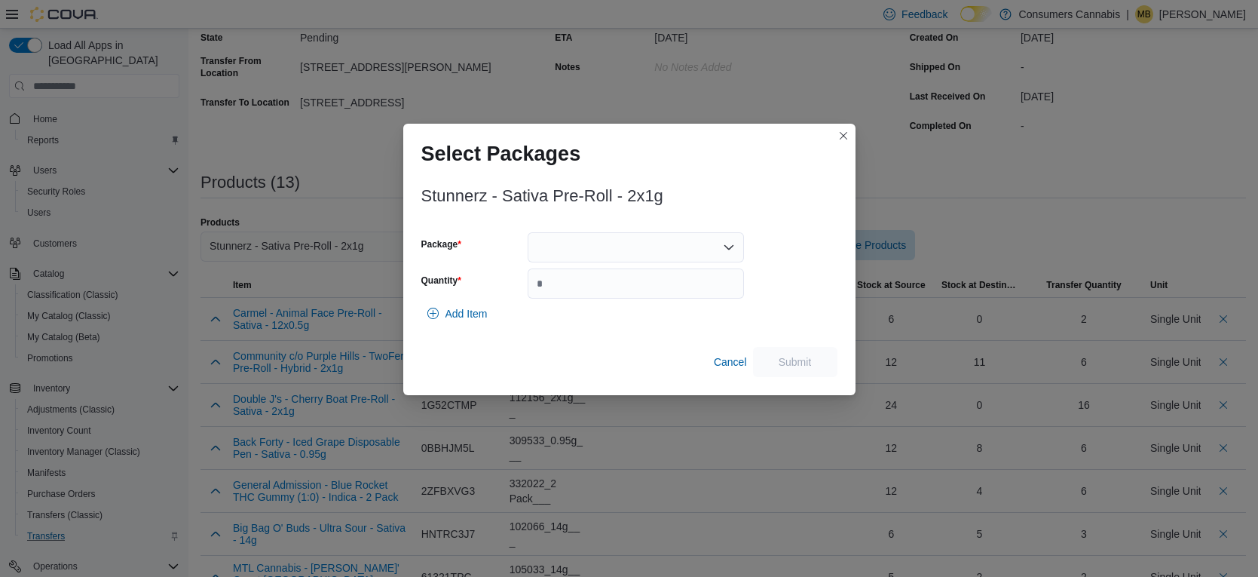
click at [648, 253] on div at bounding box center [636, 247] width 216 height 30
click at [654, 289] on span "10169" at bounding box center [645, 294] width 180 height 15
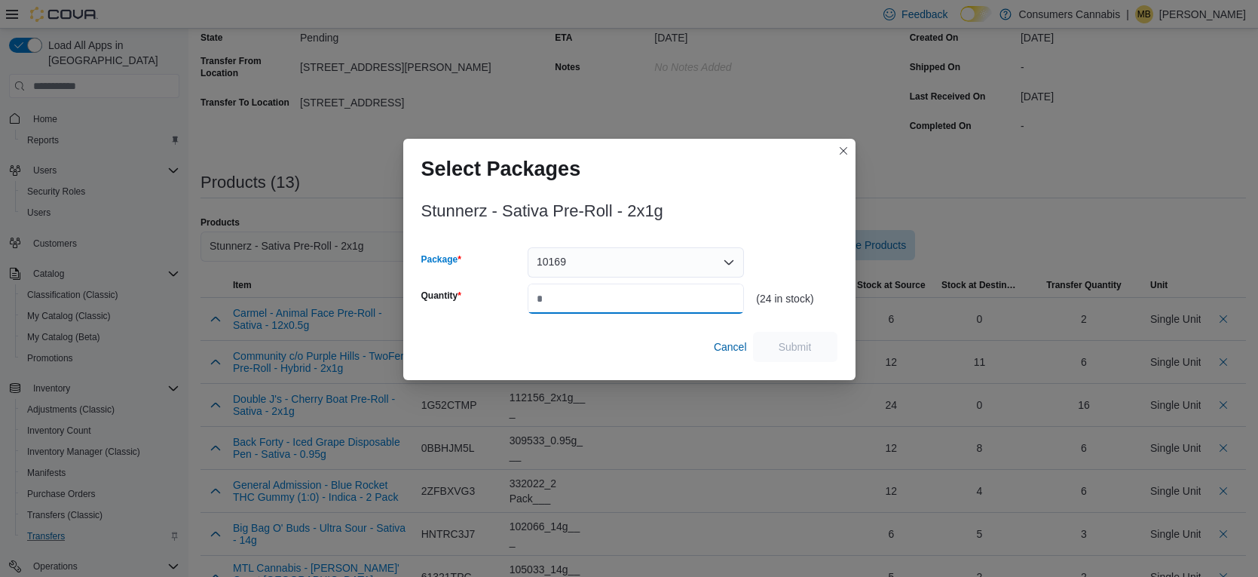
click at [663, 294] on input "Quantity" at bounding box center [636, 298] width 216 height 30
type input "**"
click at [781, 342] on span "Submit" at bounding box center [795, 346] width 33 height 15
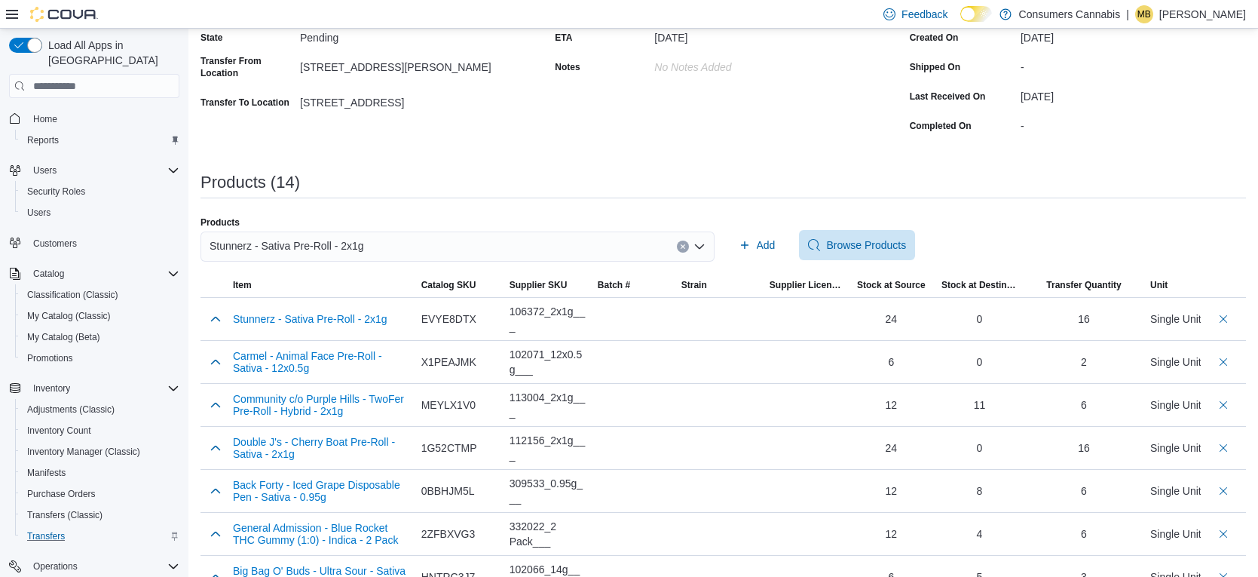
click at [546, 249] on div "Stunnerz - Sativa Pre-Roll - 2x1g" at bounding box center [458, 246] width 514 height 30
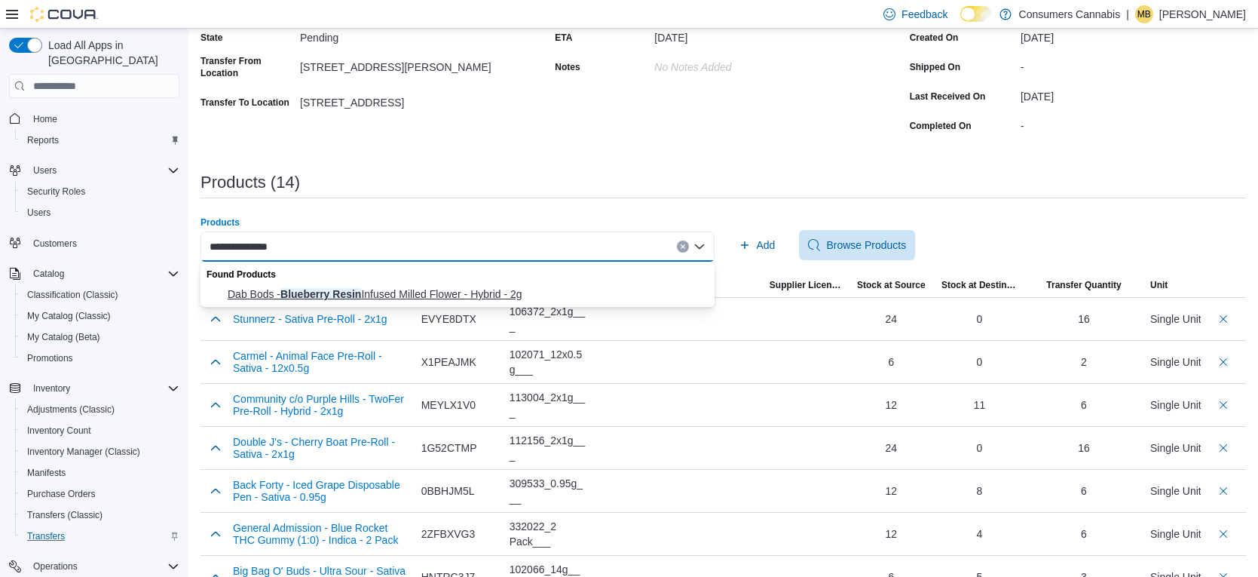
type input "**********"
drag, startPoint x: 486, startPoint y: 298, endPoint x: 729, endPoint y: 244, distance: 248.6
click at [489, 297] on span "Dab Bods - Blueberry Resin Infused Milled Flower - Hybrid - 2g" at bounding box center [467, 293] width 478 height 15
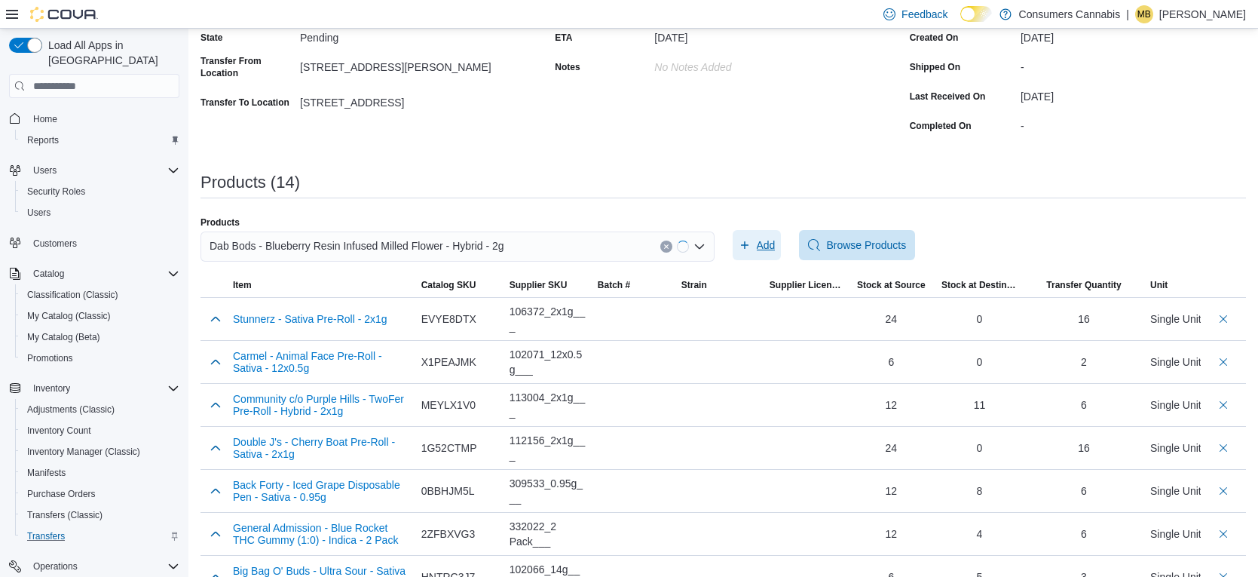
click at [743, 241] on icon "button" at bounding box center [745, 245] width 12 height 12
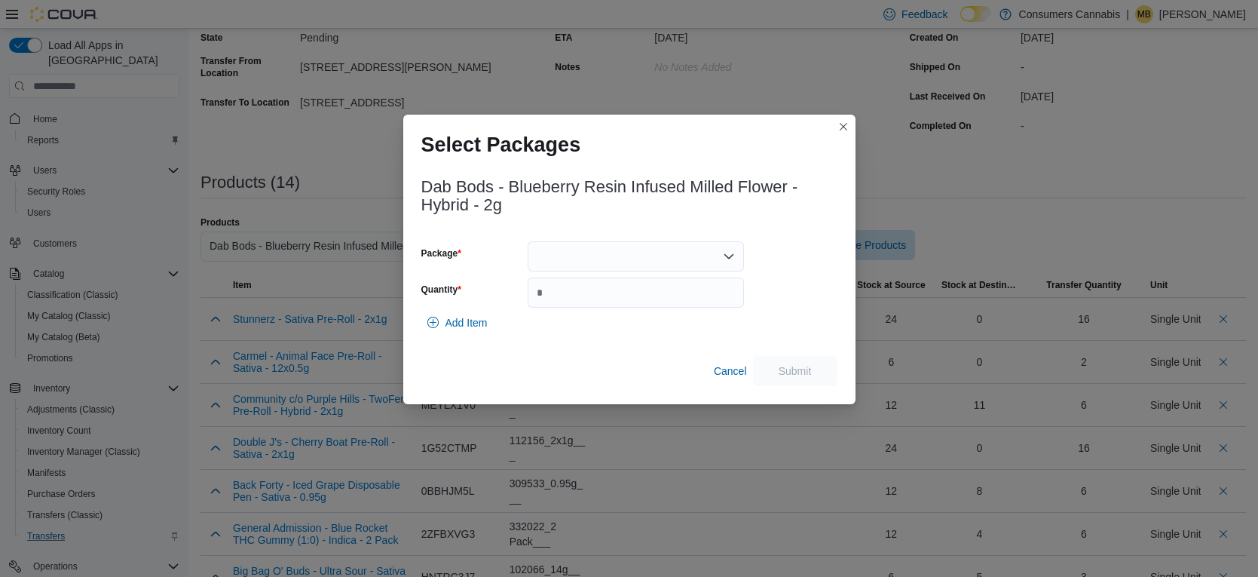
drag, startPoint x: 609, startPoint y: 262, endPoint x: 613, endPoint y: 268, distance: 7.8
click at [610, 262] on div at bounding box center [636, 256] width 216 height 30
click at [627, 304] on span "25BIF3282" at bounding box center [645, 303] width 180 height 15
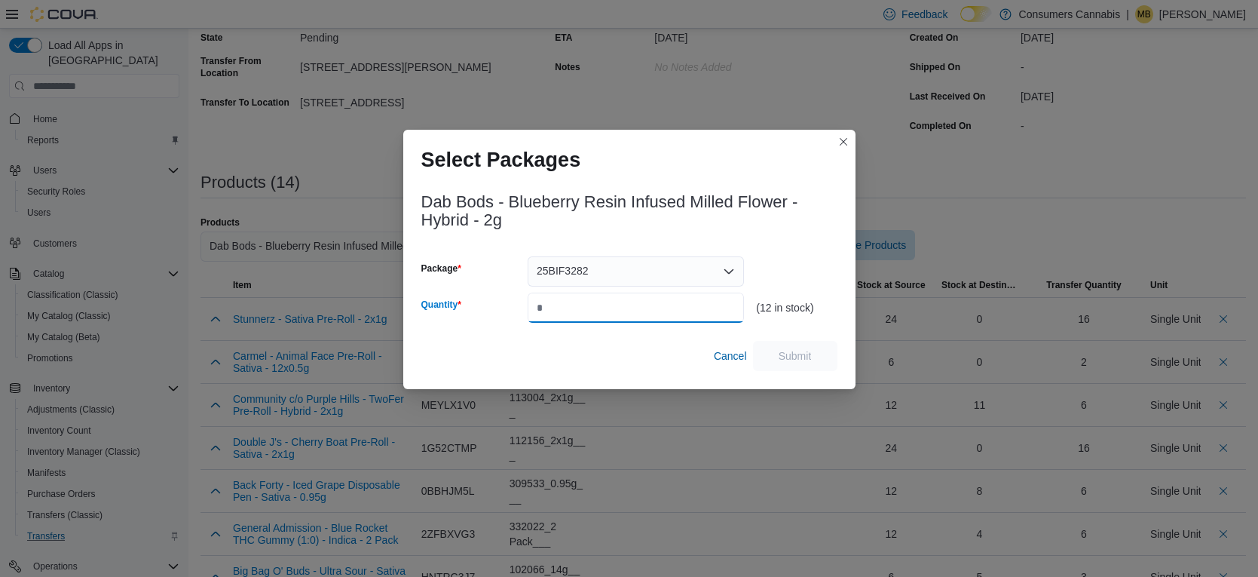
click at [629, 304] on input "Quantity" at bounding box center [636, 308] width 216 height 30
type input "*"
click at [821, 366] on span "Submit" at bounding box center [795, 355] width 66 height 30
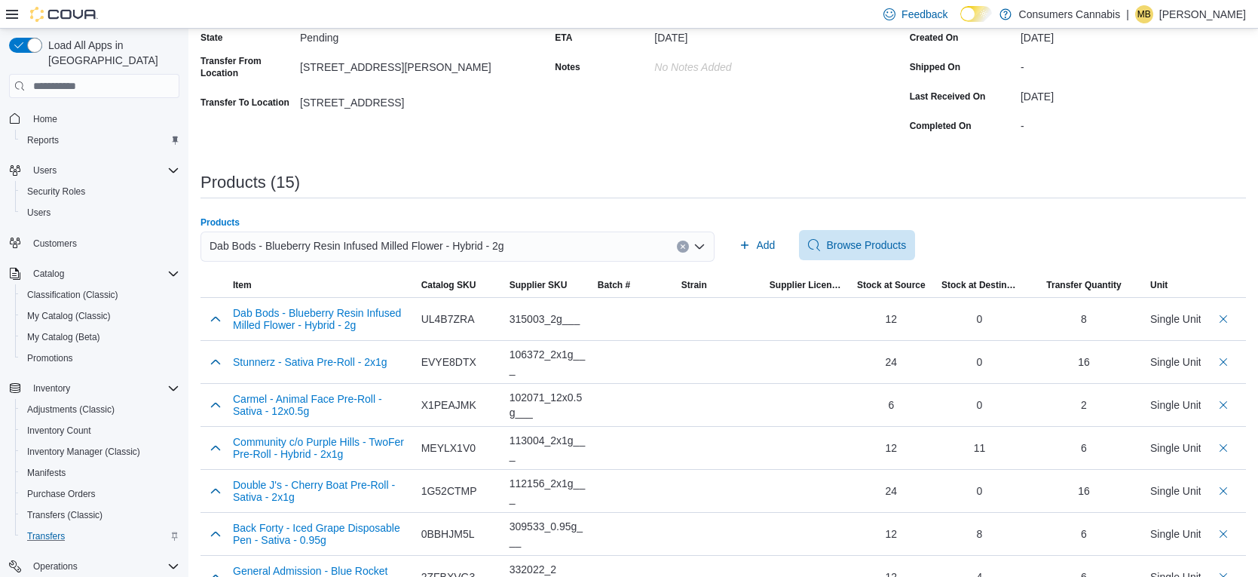
click at [587, 248] on div "Dab Bods - Blueberry Resin Infused Milled Flower - Hybrid - 2g" at bounding box center [458, 246] width 514 height 30
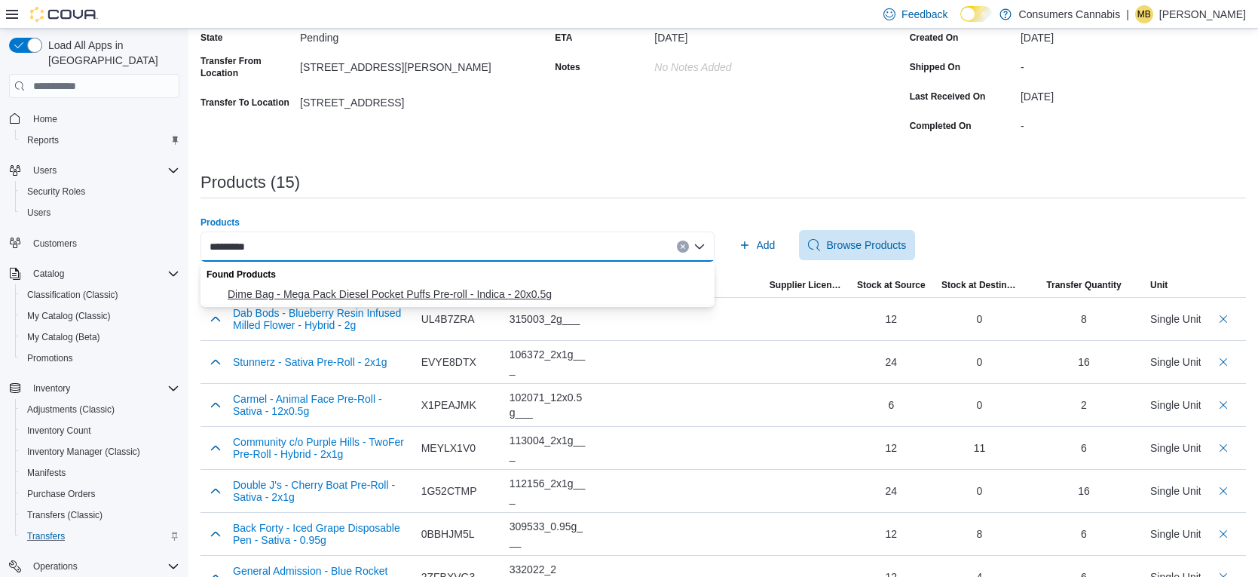
type input "*********"
drag, startPoint x: 580, startPoint y: 286, endPoint x: 728, endPoint y: 257, distance: 151.3
click at [580, 285] on button "Dime Bag - Mega Pack Diesel Pocket Puffs Pre-roll - Indica - 20x0.5g" at bounding box center [458, 294] width 514 height 22
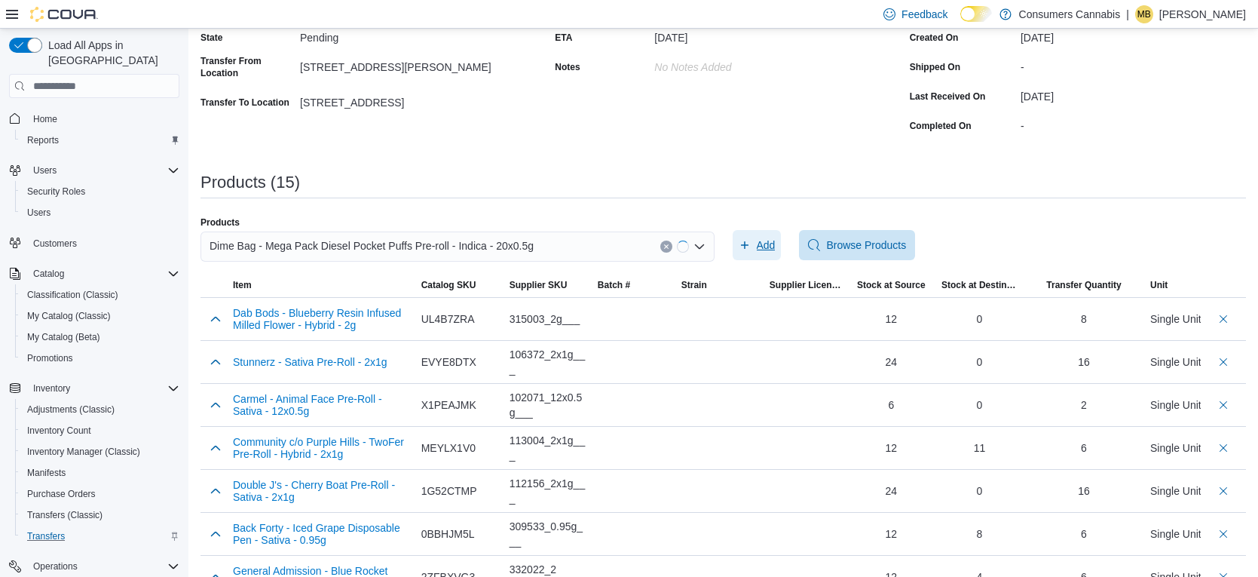
click at [746, 252] on span "Add" at bounding box center [757, 245] width 37 height 30
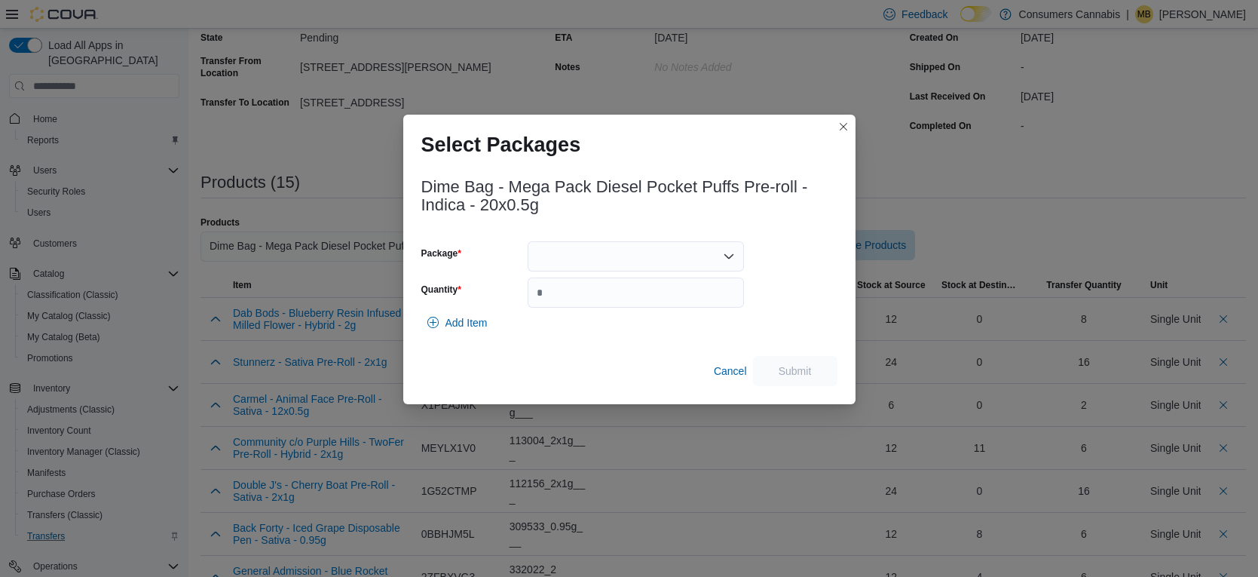
drag, startPoint x: 629, startPoint y: 253, endPoint x: 630, endPoint y: 269, distance: 16.7
click at [629, 253] on div at bounding box center [636, 256] width 216 height 30
click at [636, 296] on span "L250700165" at bounding box center [645, 303] width 180 height 15
click at [643, 248] on div "L250700165" at bounding box center [636, 256] width 216 height 30
click at [628, 305] on span "L250700166" at bounding box center [645, 303] width 180 height 15
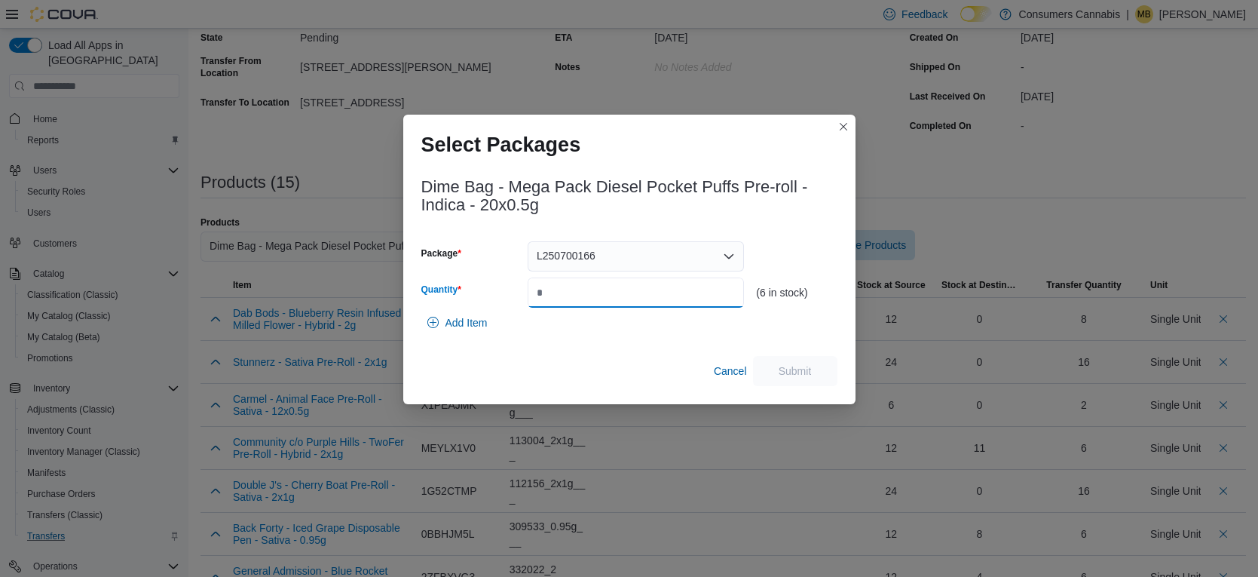
click at [633, 305] on input "Quantity" at bounding box center [636, 292] width 216 height 30
type input "*"
click at [775, 361] on span "Submit" at bounding box center [795, 370] width 66 height 30
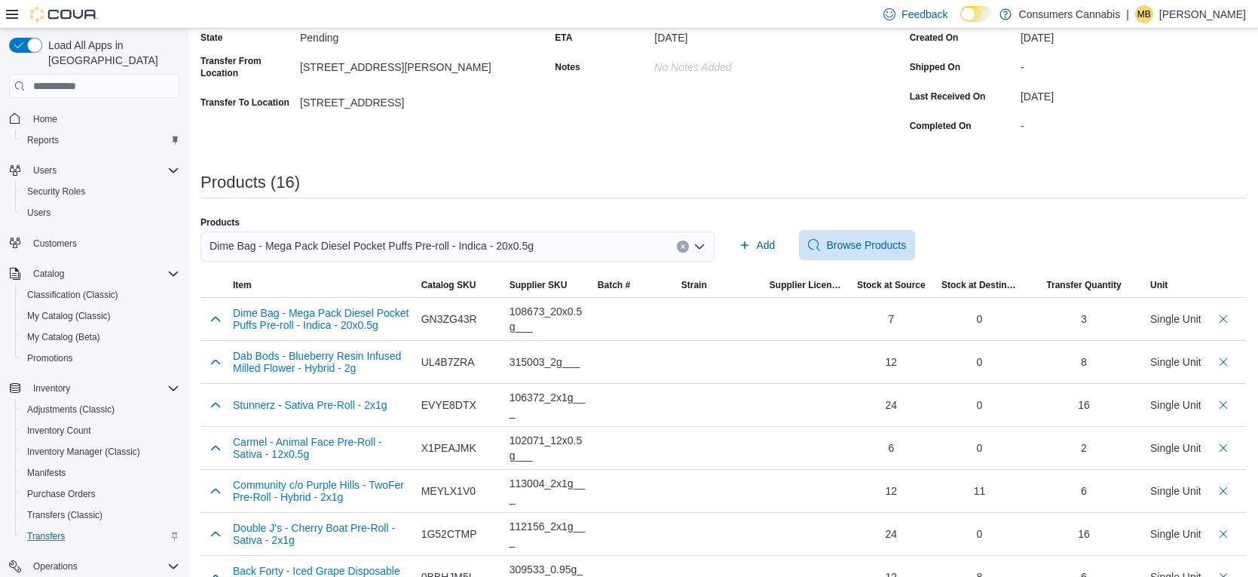
click at [563, 235] on div "Dime Bag - Mega Pack Diesel Pocket Puffs Pre-roll - Indica - 20x0.5g" at bounding box center [458, 246] width 514 height 30
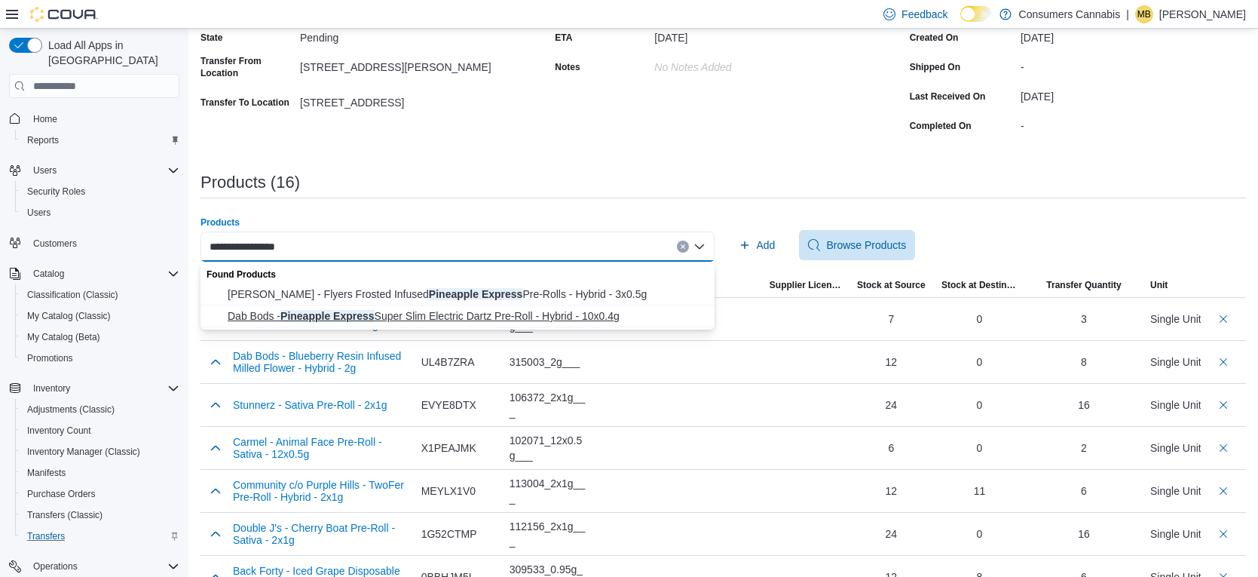
type input "**********"
drag, startPoint x: 559, startPoint y: 323, endPoint x: 602, endPoint y: 308, distance: 45.3
click at [559, 323] on span "Dab Bods - Pineapple Express Super Slim Electric Dartz Pre-Roll - Hybrid - 10x0…" at bounding box center [467, 315] width 478 height 15
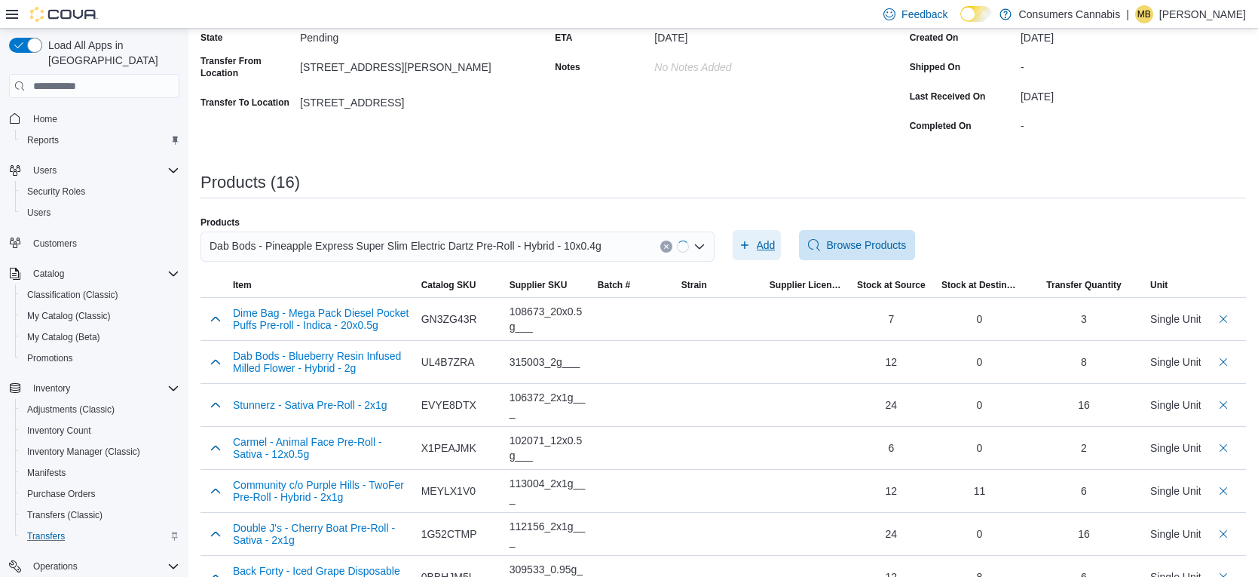
click at [737, 250] on button "Add" at bounding box center [757, 245] width 49 height 30
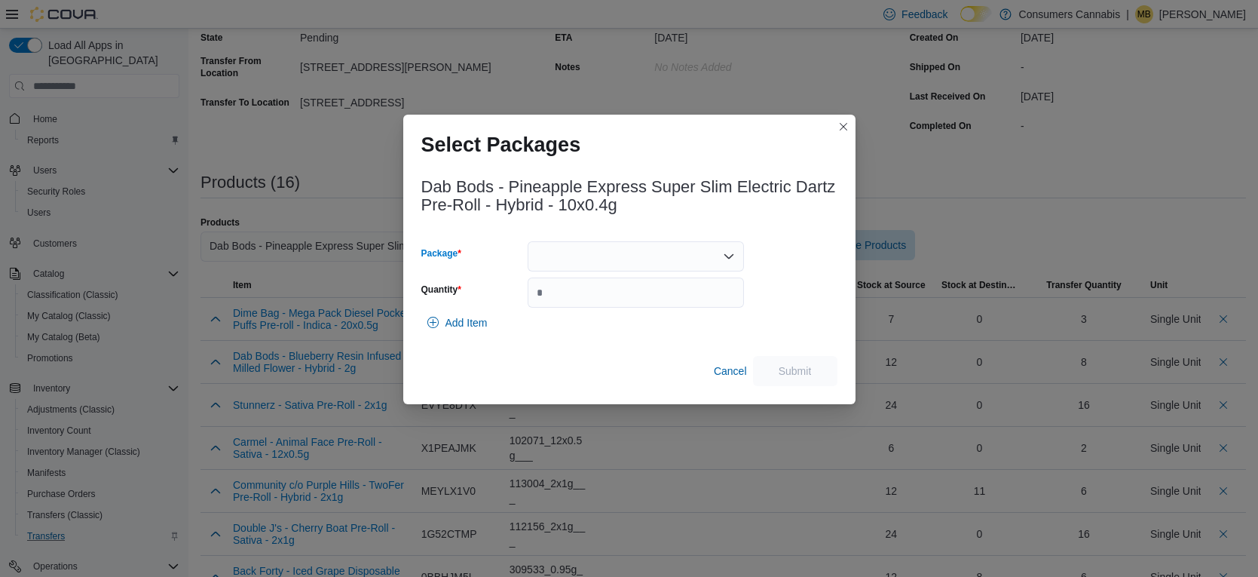
click at [616, 246] on div at bounding box center [636, 256] width 216 height 30
drag, startPoint x: 627, startPoint y: 298, endPoint x: 649, endPoint y: 306, distance: 24.1
click at [627, 299] on span "25PED3274" at bounding box center [645, 303] width 180 height 15
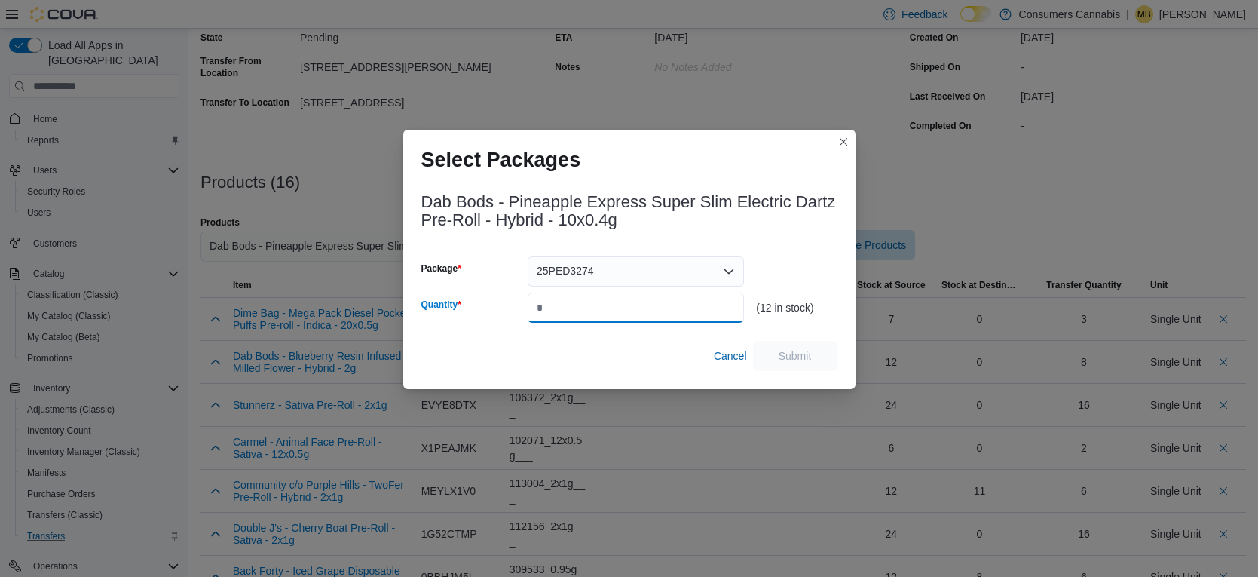
click at [649, 306] on input "Quantity" at bounding box center [636, 308] width 216 height 30
type input "*"
click at [823, 355] on span "Submit" at bounding box center [795, 355] width 66 height 30
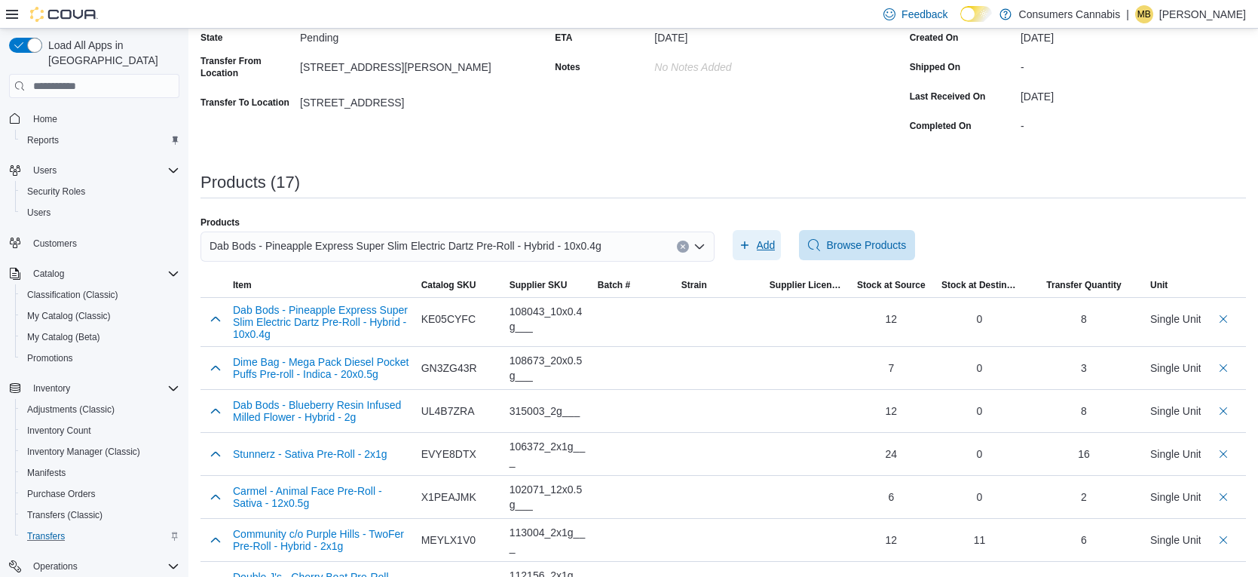
click at [733, 230] on button "Add" at bounding box center [757, 245] width 49 height 30
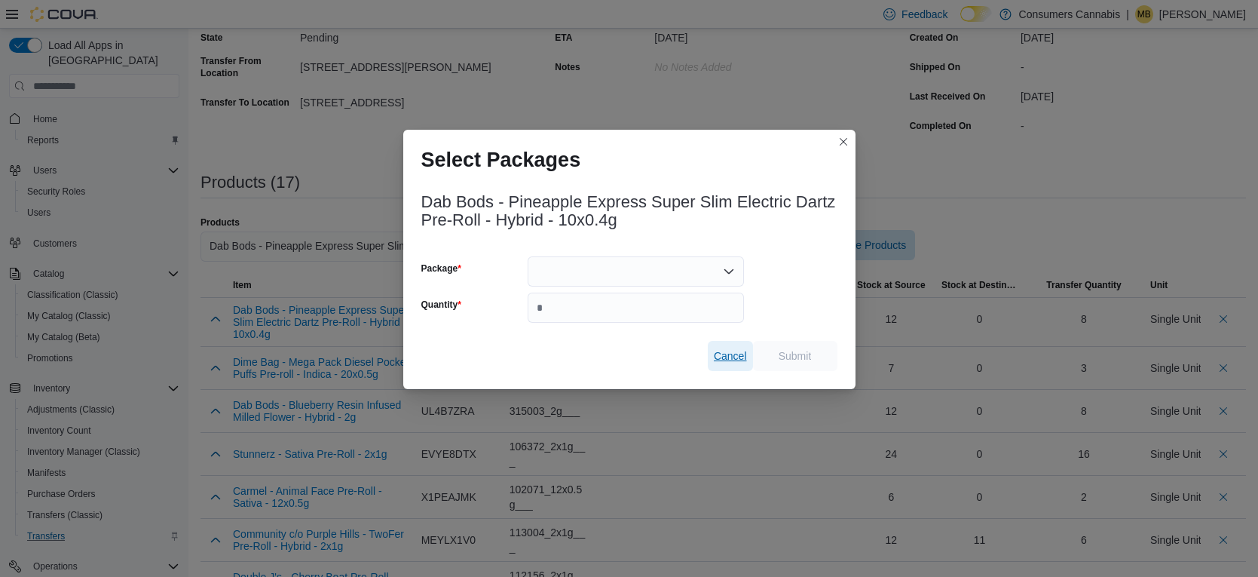
click at [728, 356] on span "Cancel" at bounding box center [730, 355] width 33 height 15
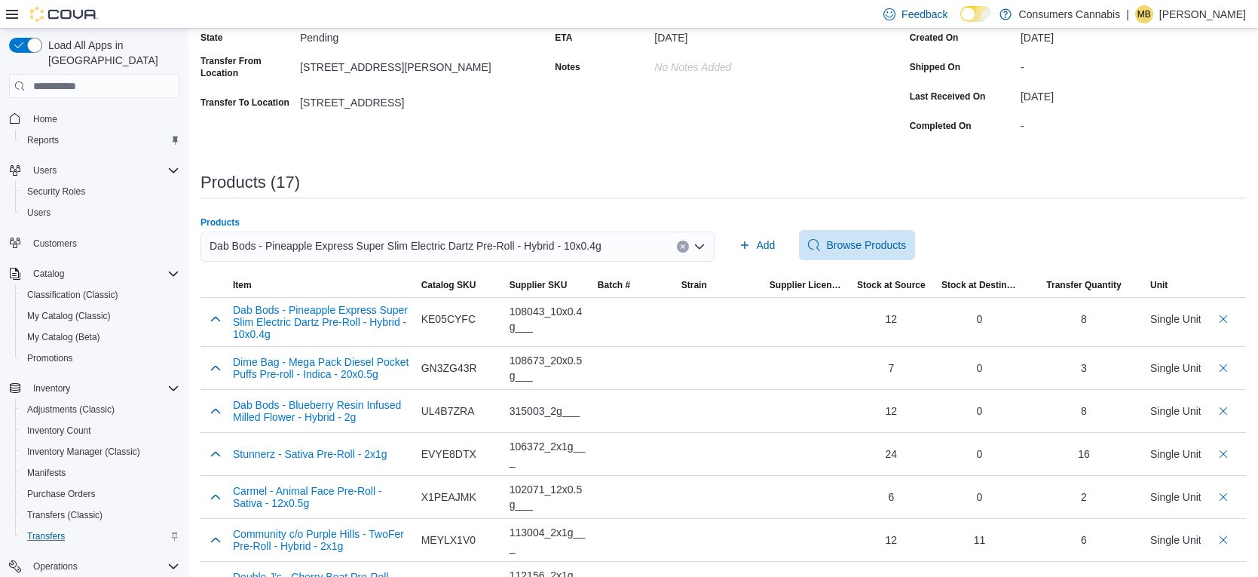
click at [641, 253] on div "Dab Bods - Pineapple Express Super Slim Electric Dartz Pre-Roll - Hybrid - 10x0…" at bounding box center [458, 246] width 514 height 30
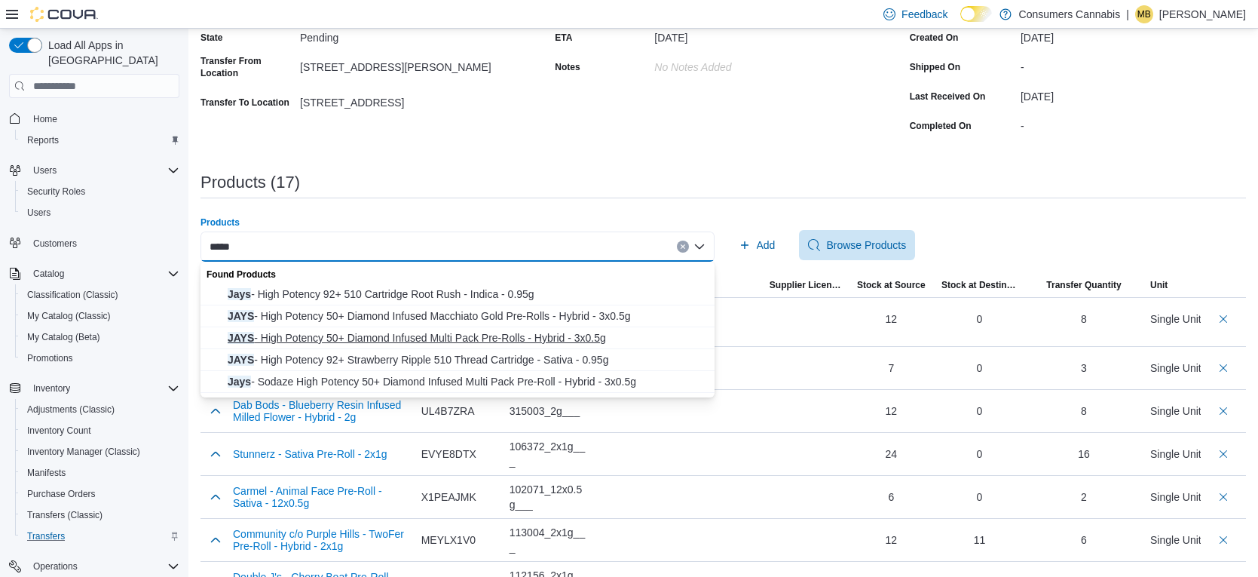
type input "****"
click at [553, 337] on span "JAYS - High Potency 50+ Diamond Infused Multi Pack Pre-Rolls - Hybrid - 3x0.5g" at bounding box center [467, 337] width 478 height 15
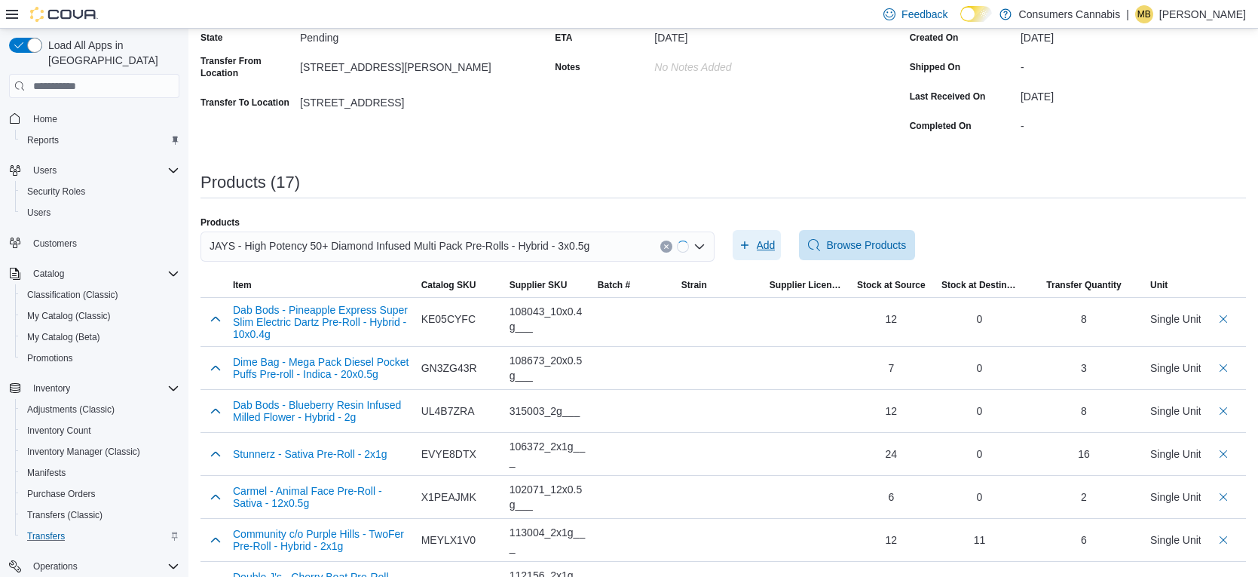
click at [762, 253] on span "Add" at bounding box center [757, 245] width 37 height 30
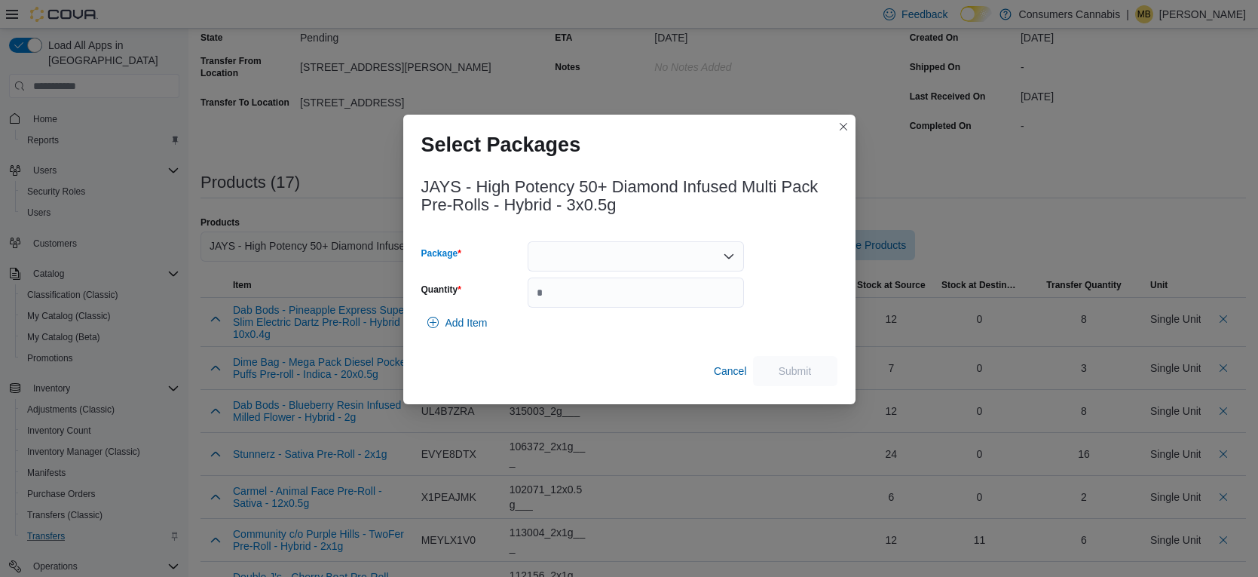
click at [616, 266] on div at bounding box center [636, 256] width 216 height 30
click at [630, 302] on span "1004208" at bounding box center [645, 303] width 180 height 15
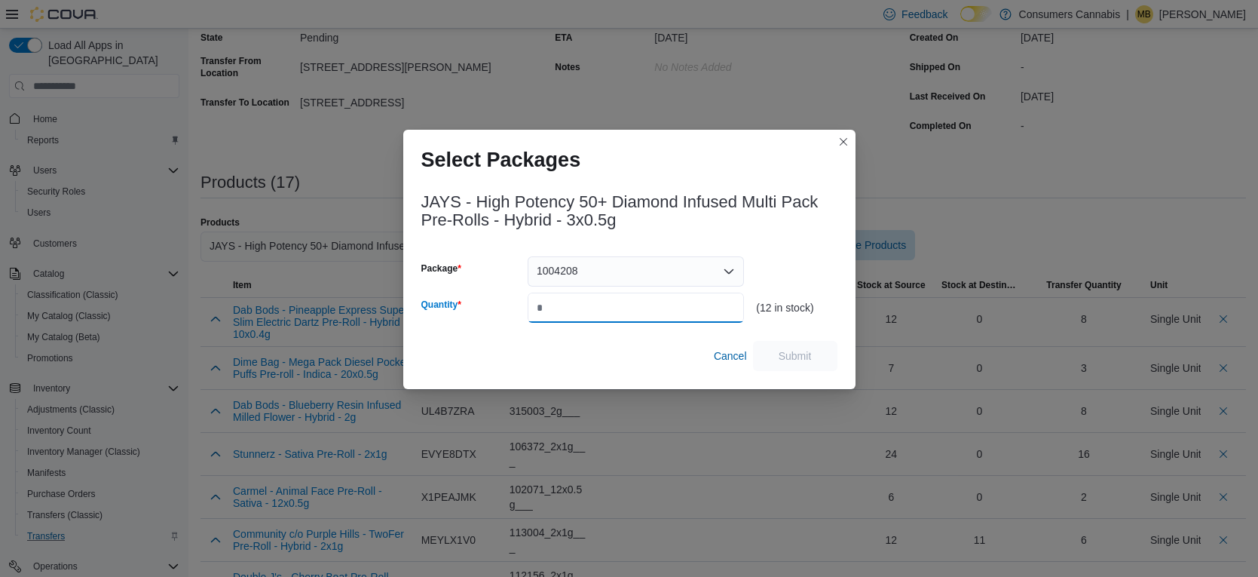
click at [636, 303] on input "Quantity" at bounding box center [636, 308] width 216 height 30
type input "*"
click at [789, 362] on span "Submit" at bounding box center [795, 355] width 33 height 15
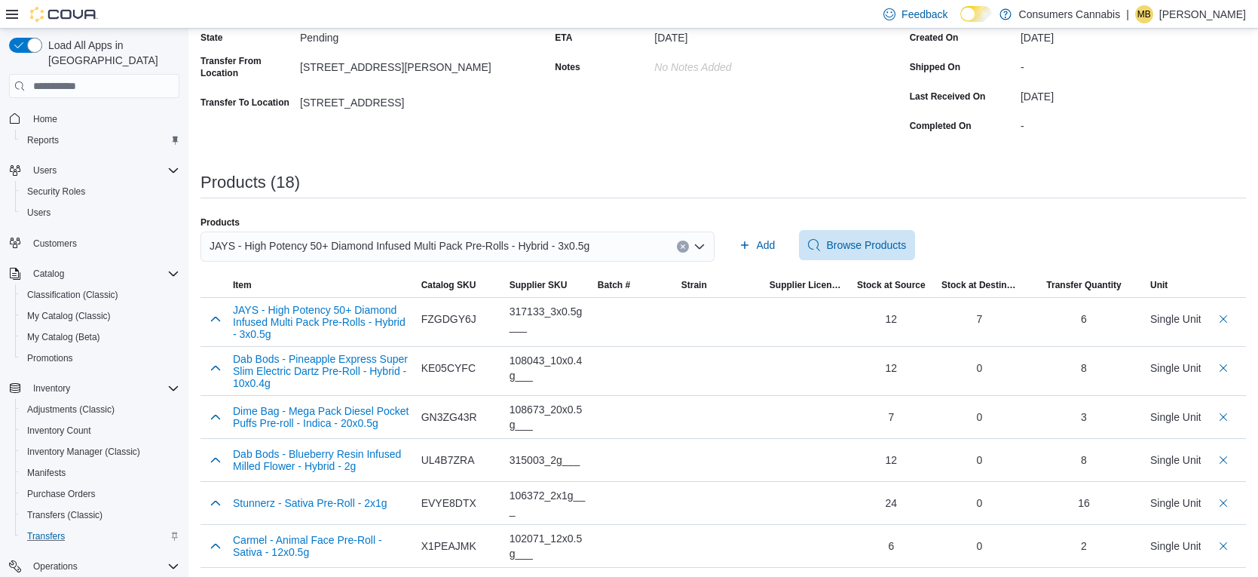
click at [608, 245] on div "JAYS - High Potency 50+ Diamond Infused Multi Pack Pre-Rolls - Hybrid - 3x0.5g" at bounding box center [458, 246] width 514 height 30
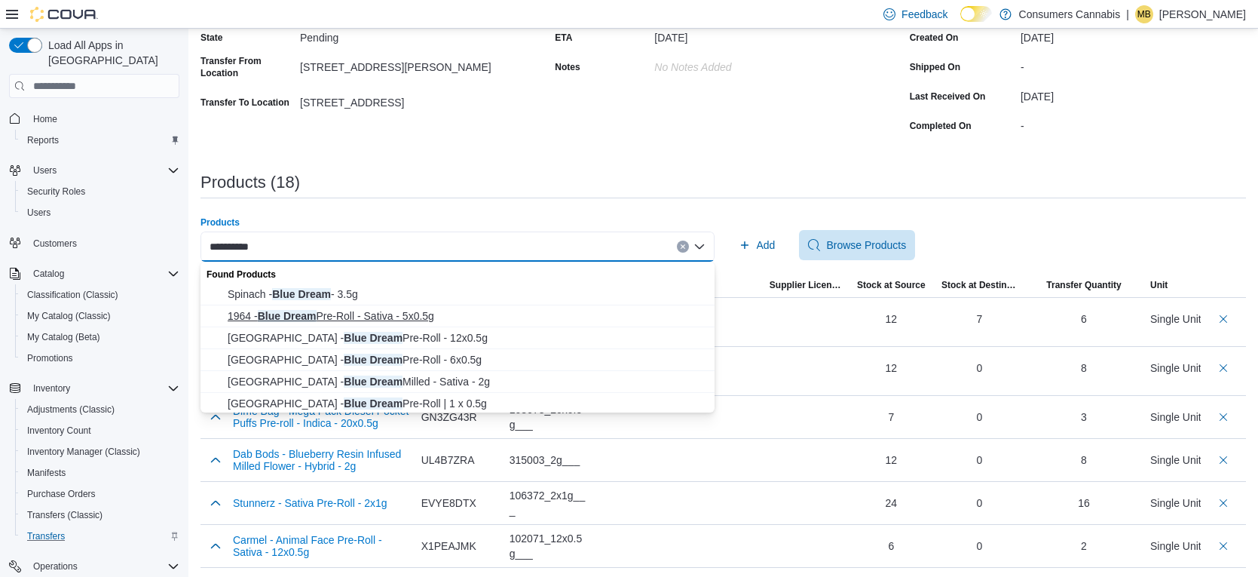
type input "**********"
click at [471, 318] on span "1964 - Blue Dream Pre-Roll - Sativa - 5x0.5g" at bounding box center [467, 315] width 478 height 15
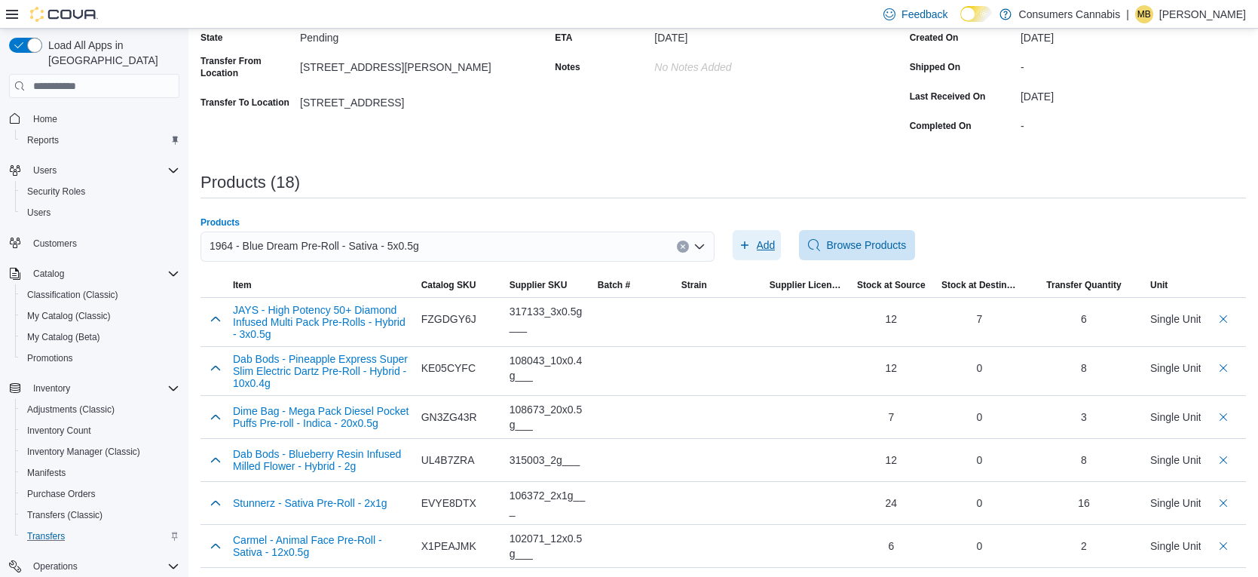
click at [753, 252] on span "Add" at bounding box center [757, 245] width 37 height 30
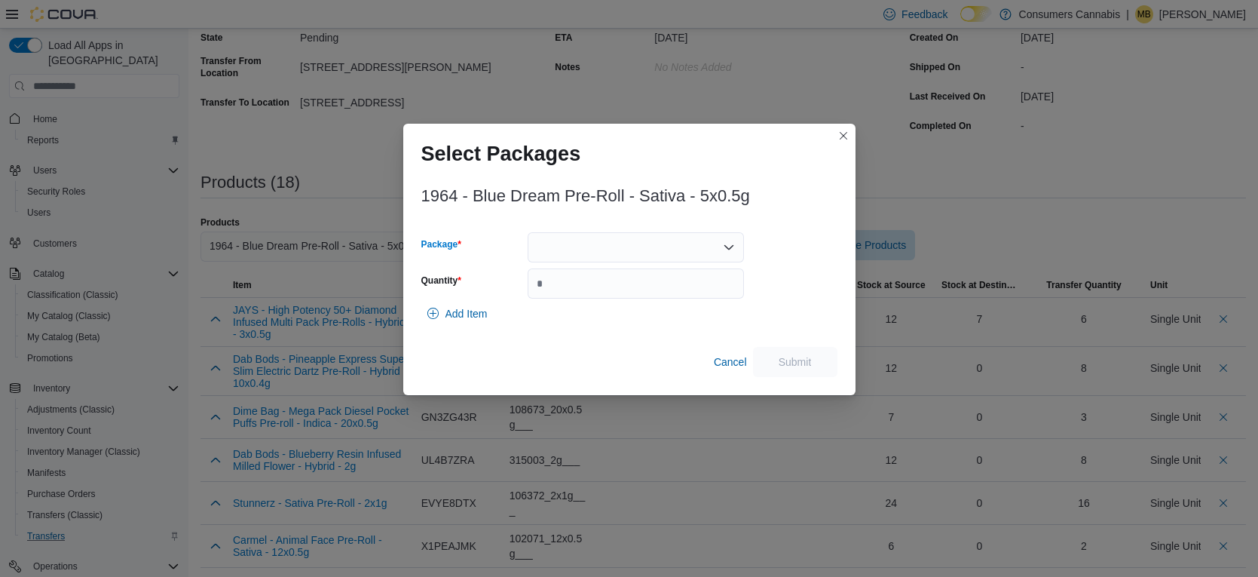
click at [660, 246] on div at bounding box center [636, 247] width 216 height 30
drag, startPoint x: 676, startPoint y: 285, endPoint x: 691, endPoint y: 295, distance: 18.0
click at [676, 285] on button "MXXP1E012" at bounding box center [636, 295] width 216 height 22
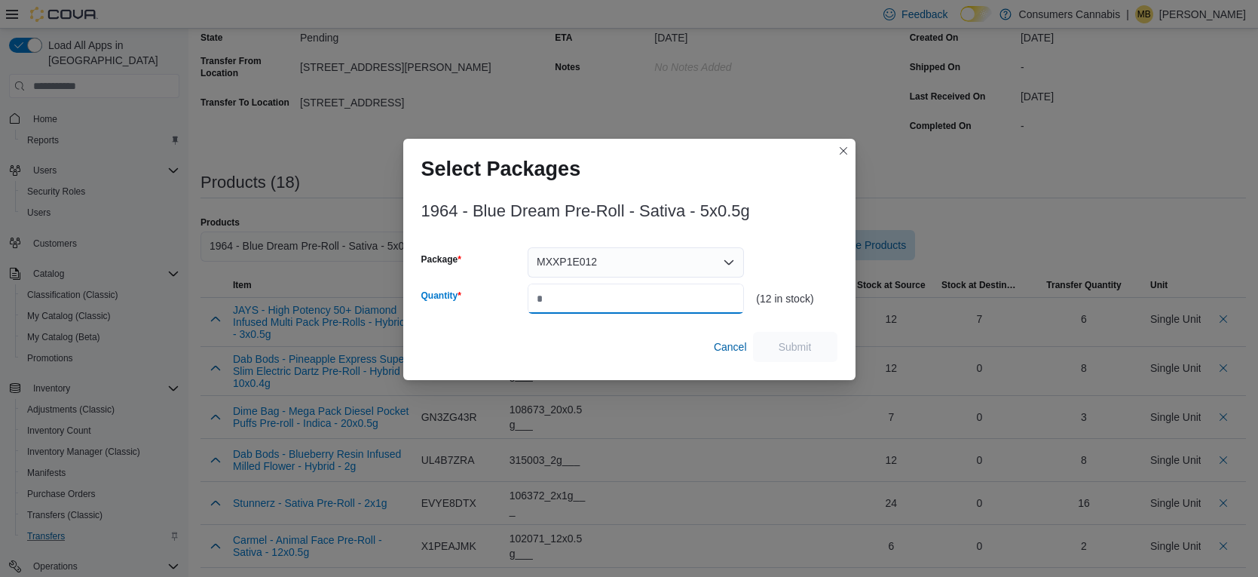
click at [691, 295] on input "Quantity" at bounding box center [636, 298] width 216 height 30
type input "*"
click at [804, 342] on span "Submit" at bounding box center [795, 346] width 33 height 15
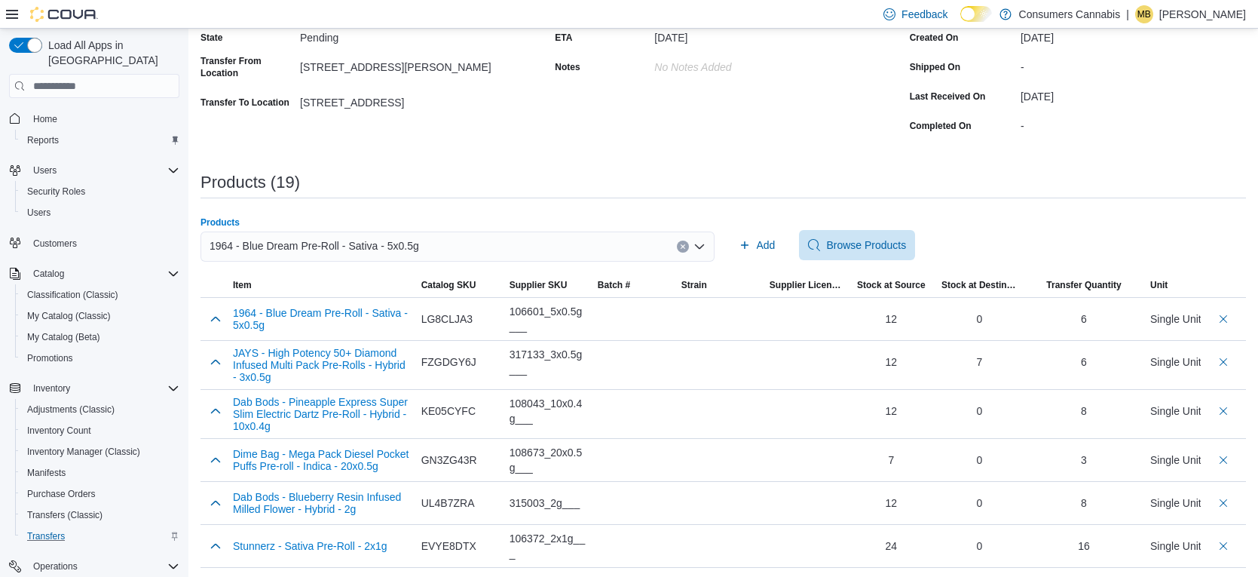
click at [596, 237] on div "1964 - Blue Dream Pre-Roll - Sativa - 5x0.5g" at bounding box center [458, 246] width 514 height 30
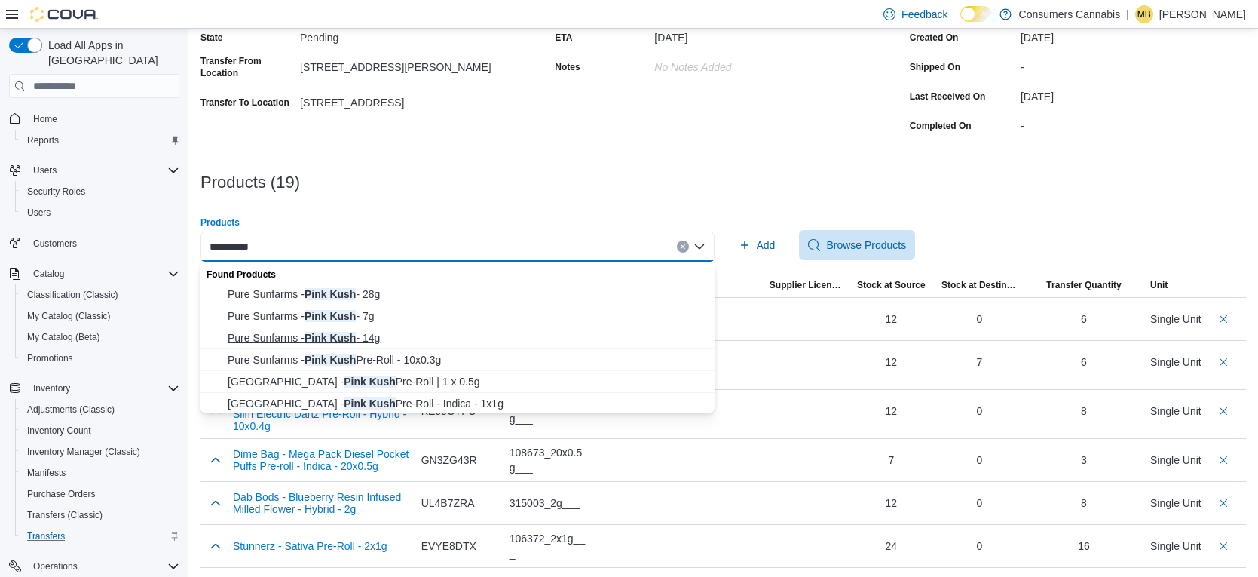
type input "*********"
click at [394, 345] on span "Pure Sunfarms - Pink Kush - 14g" at bounding box center [467, 337] width 478 height 15
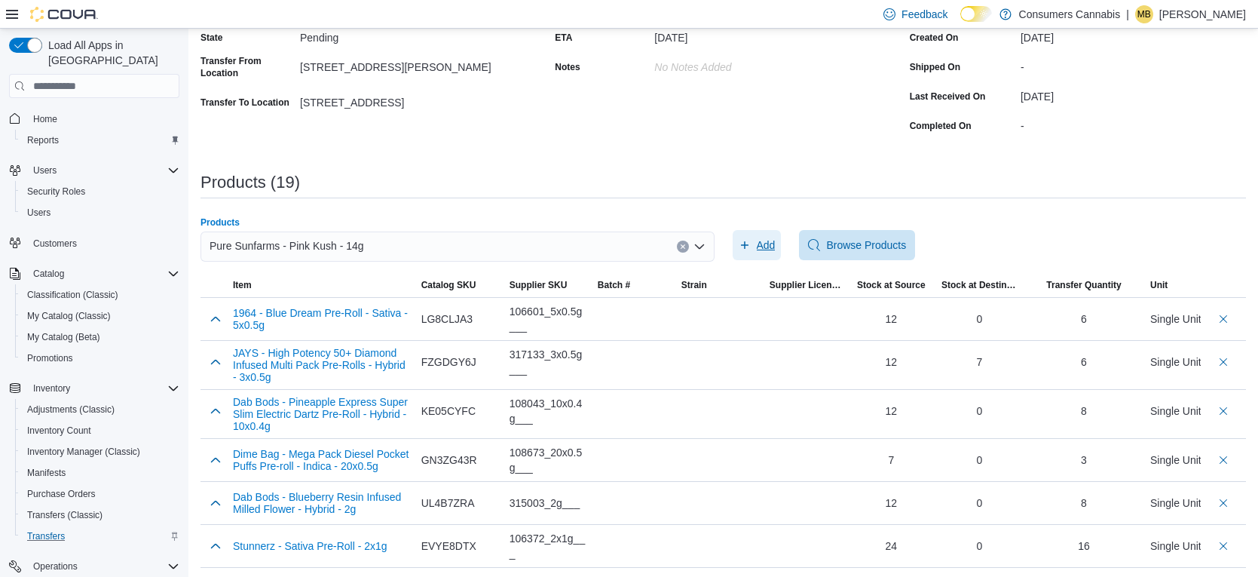
click at [770, 249] on span "Add" at bounding box center [766, 244] width 19 height 15
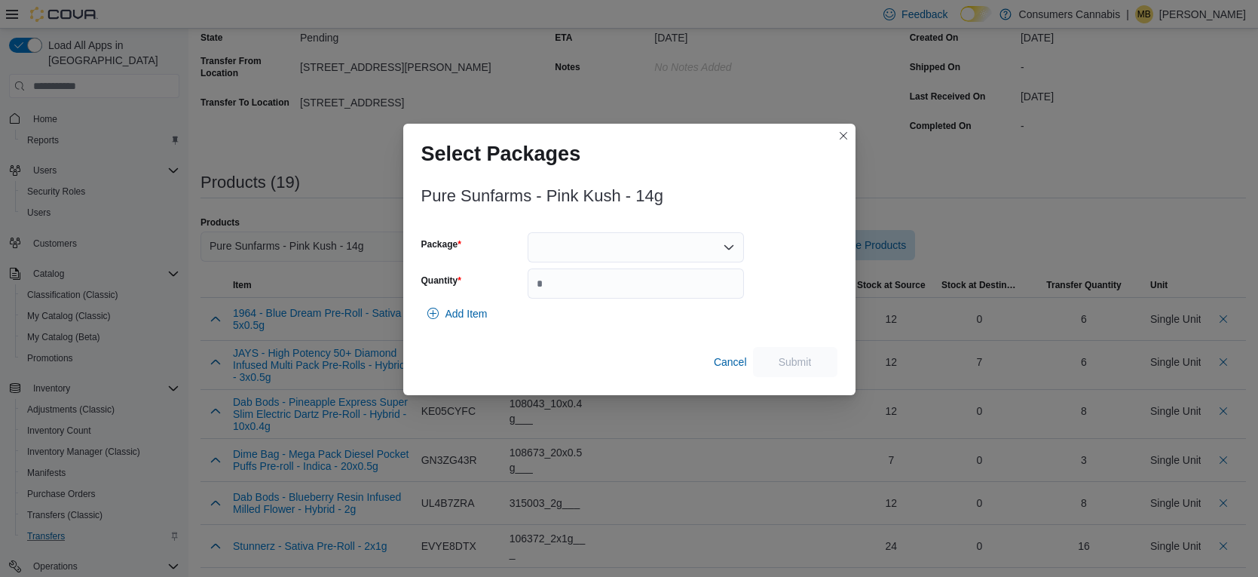
click at [585, 262] on div "Package Quantity" at bounding box center [582, 265] width 323 height 66
click at [584, 257] on div at bounding box center [636, 247] width 216 height 30
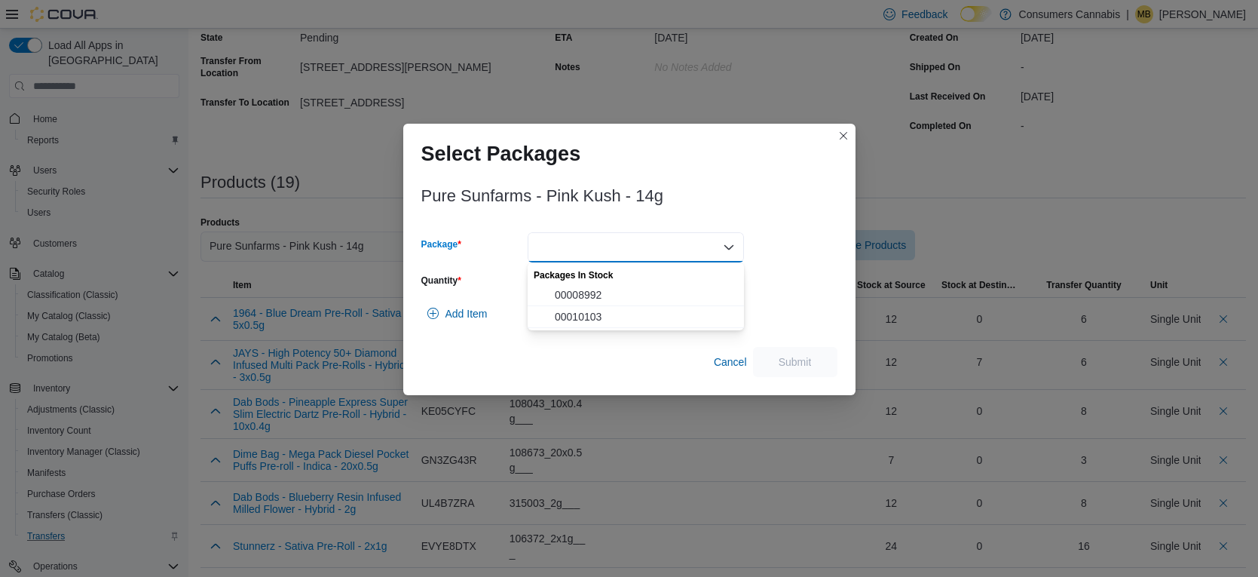
click at [628, 296] on span "00008992" at bounding box center [645, 294] width 180 height 15
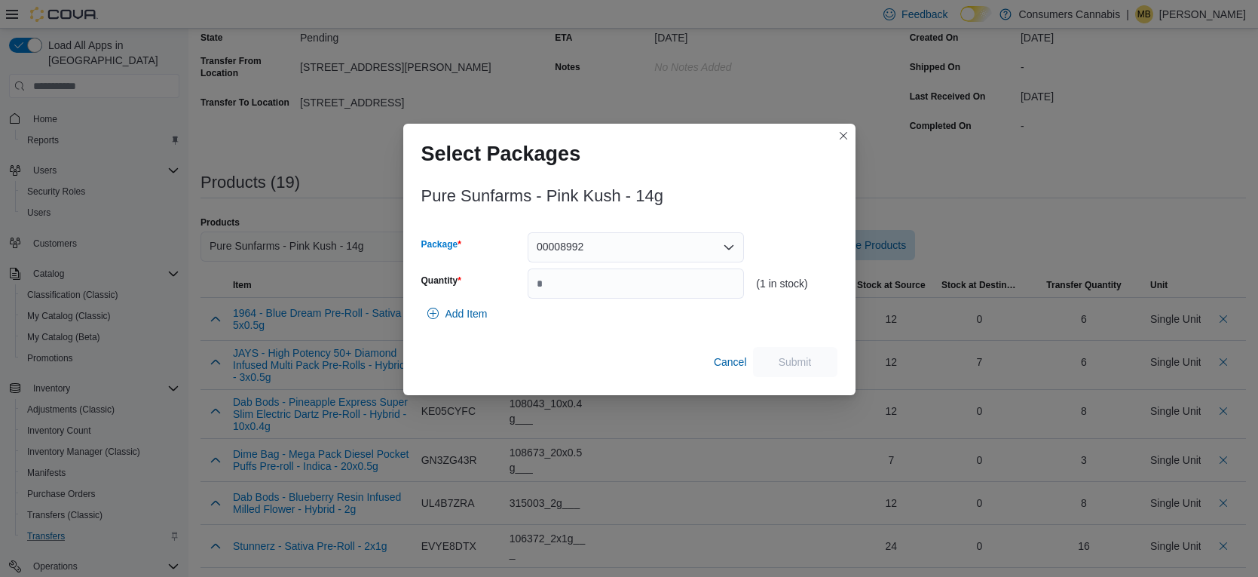
drag, startPoint x: 632, startPoint y: 242, endPoint x: 638, endPoint y: 257, distance: 16.2
click at [633, 242] on div "00008992" at bounding box center [636, 247] width 216 height 30
click at [635, 297] on span "00010103" at bounding box center [645, 294] width 180 height 15
click at [636, 297] on input "Quantity" at bounding box center [636, 283] width 216 height 30
type input "*"
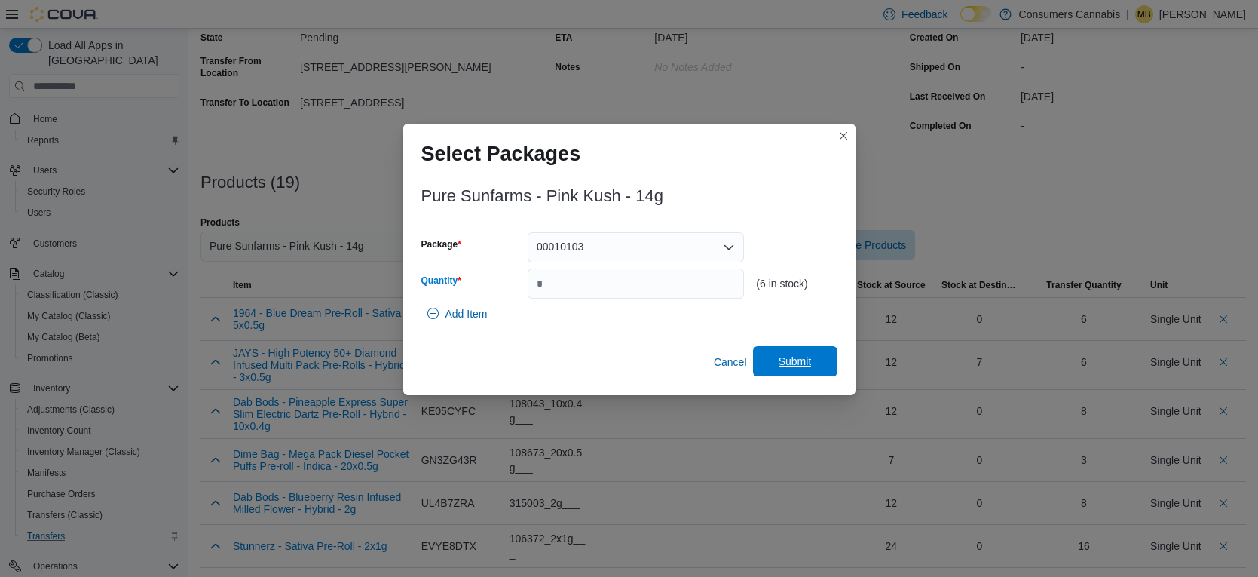
click at [770, 359] on span "Submit" at bounding box center [795, 361] width 66 height 30
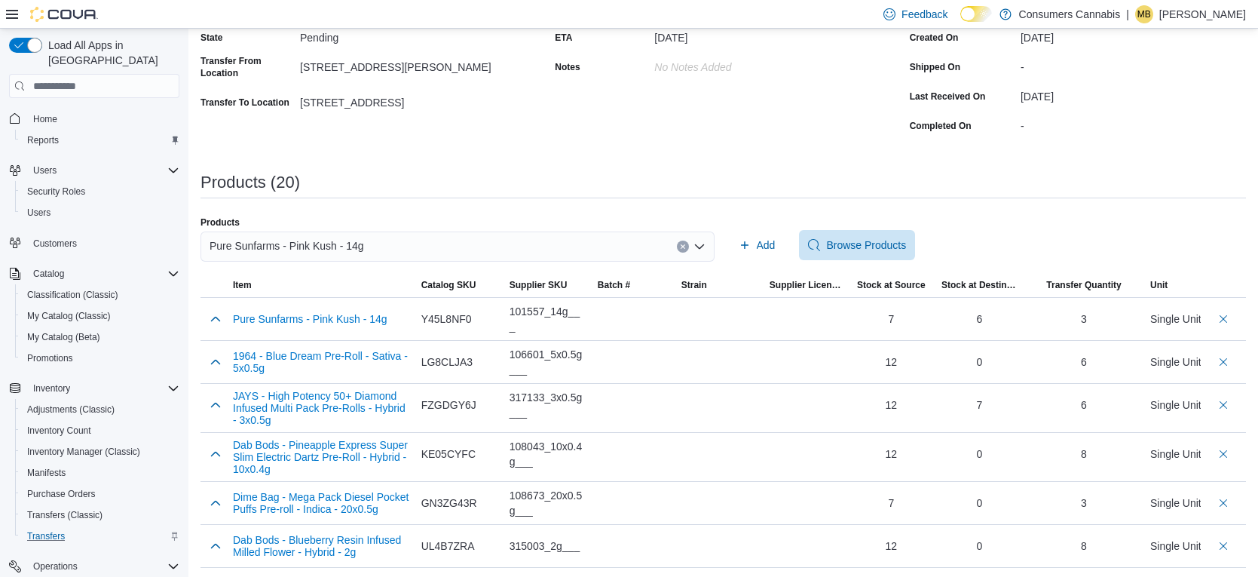
click at [519, 243] on div "Pure Sunfarms - Pink Kush - 14g" at bounding box center [458, 246] width 514 height 30
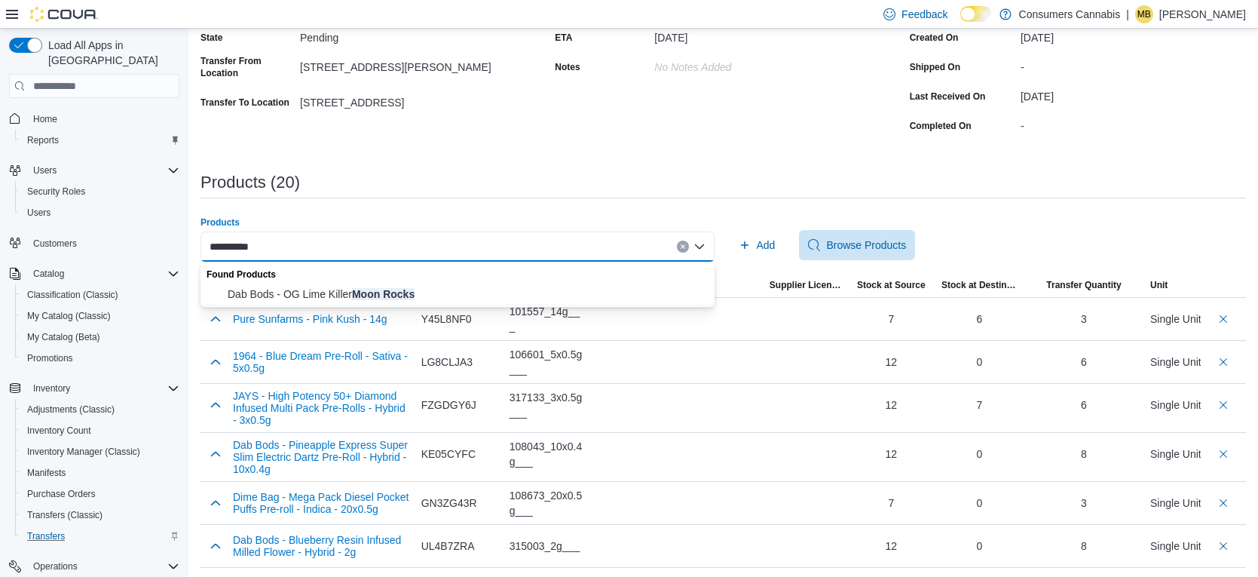
click at [242, 249] on input "**********" at bounding box center [239, 246] width 59 height 18
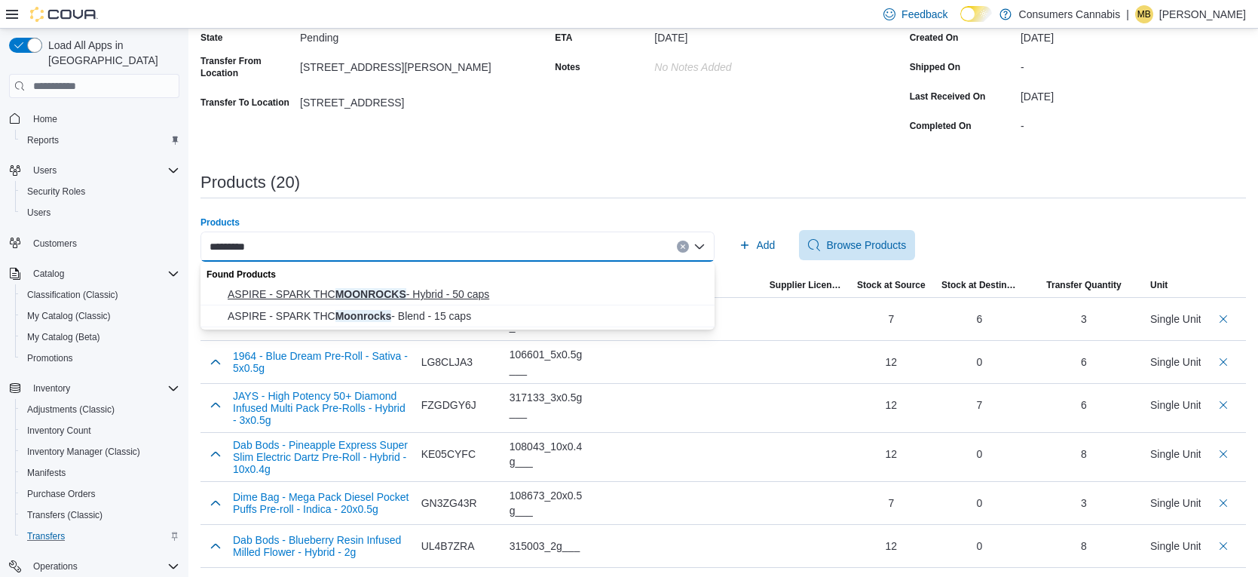
type input "*********"
click at [416, 297] on span "ASPIRE - SPARK THC MOONROCKS - Hybrid - 50 caps" at bounding box center [467, 293] width 478 height 15
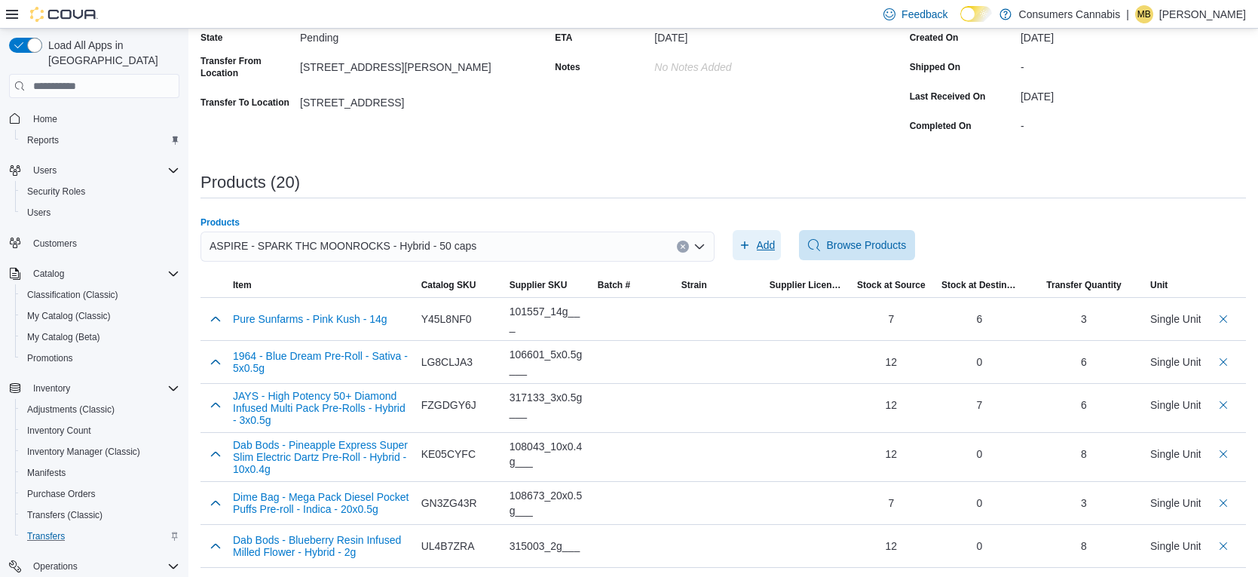
click at [758, 244] on span "Add" at bounding box center [766, 244] width 19 height 15
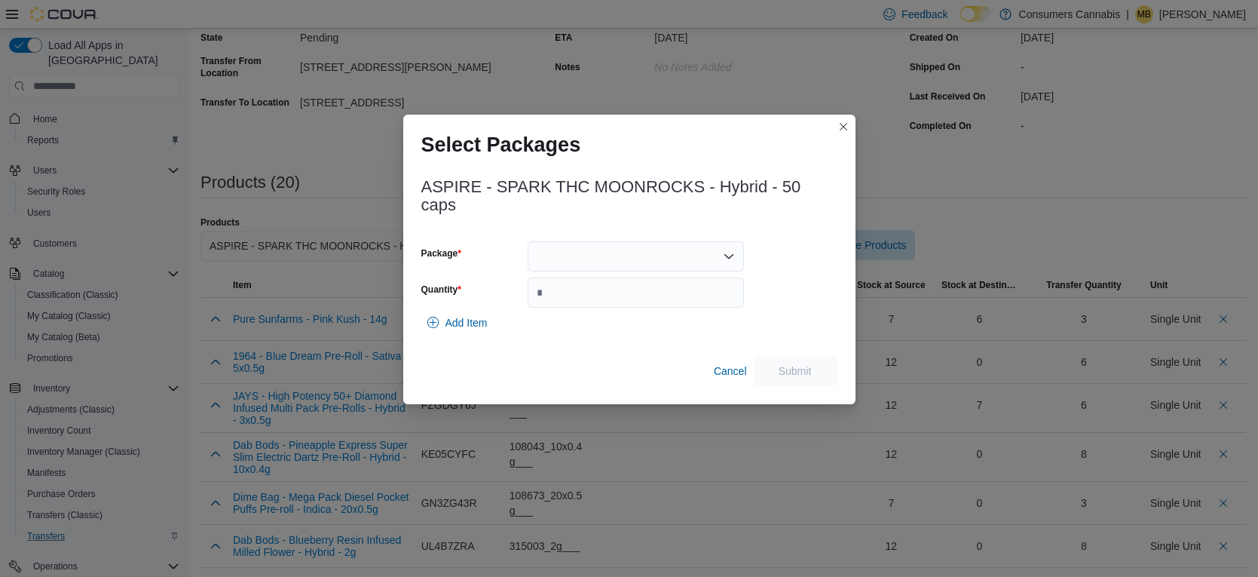
click at [707, 260] on div at bounding box center [636, 256] width 216 height 30
click at [680, 282] on div "Packages In Stock" at bounding box center [636, 273] width 216 height 22
click at [687, 293] on span "F10600016" at bounding box center [645, 294] width 180 height 15
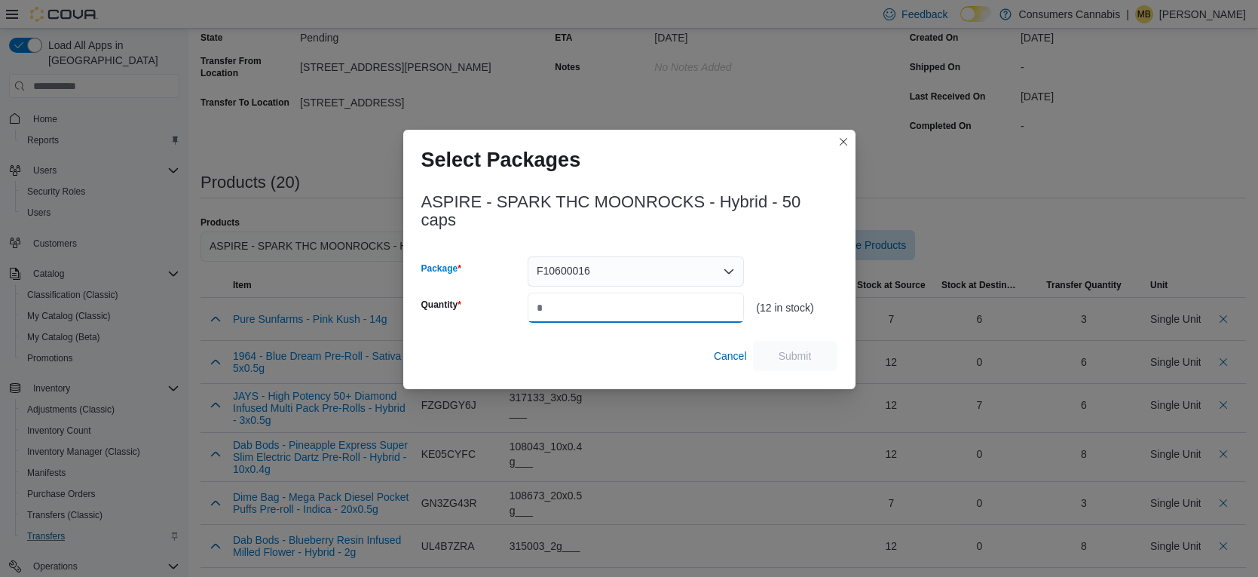
click at [688, 293] on input "Quantity" at bounding box center [636, 308] width 216 height 30
type input "*"
click at [810, 348] on span "Submit" at bounding box center [795, 355] width 33 height 15
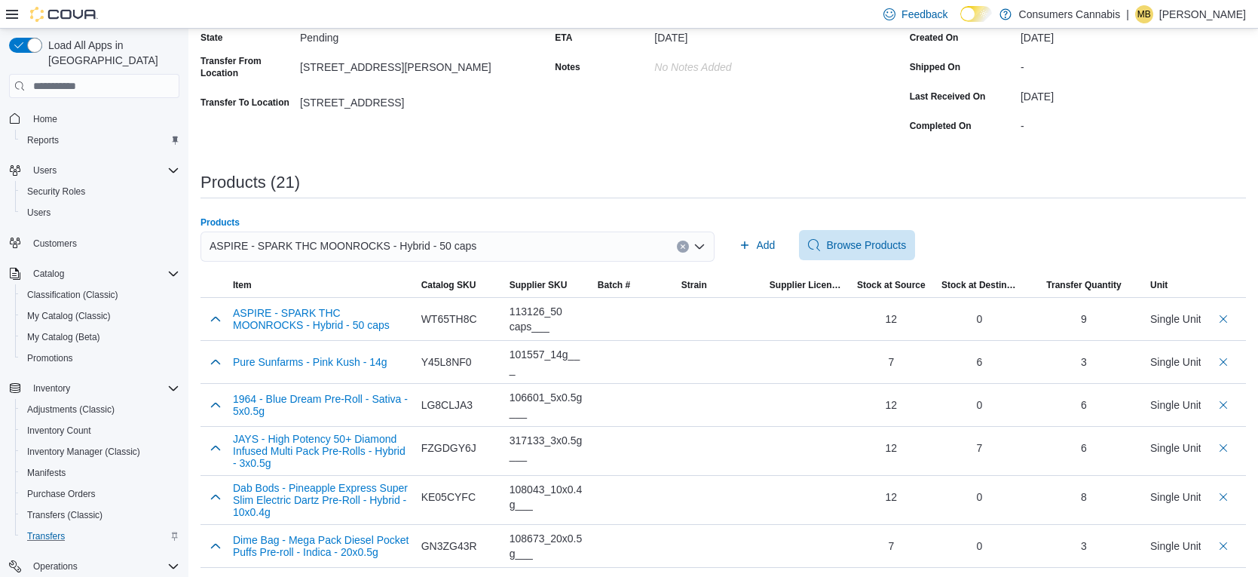
click at [568, 243] on div "ASPIRE - SPARK THC MOONROCKS - Hybrid - 50 caps" at bounding box center [458, 246] width 514 height 30
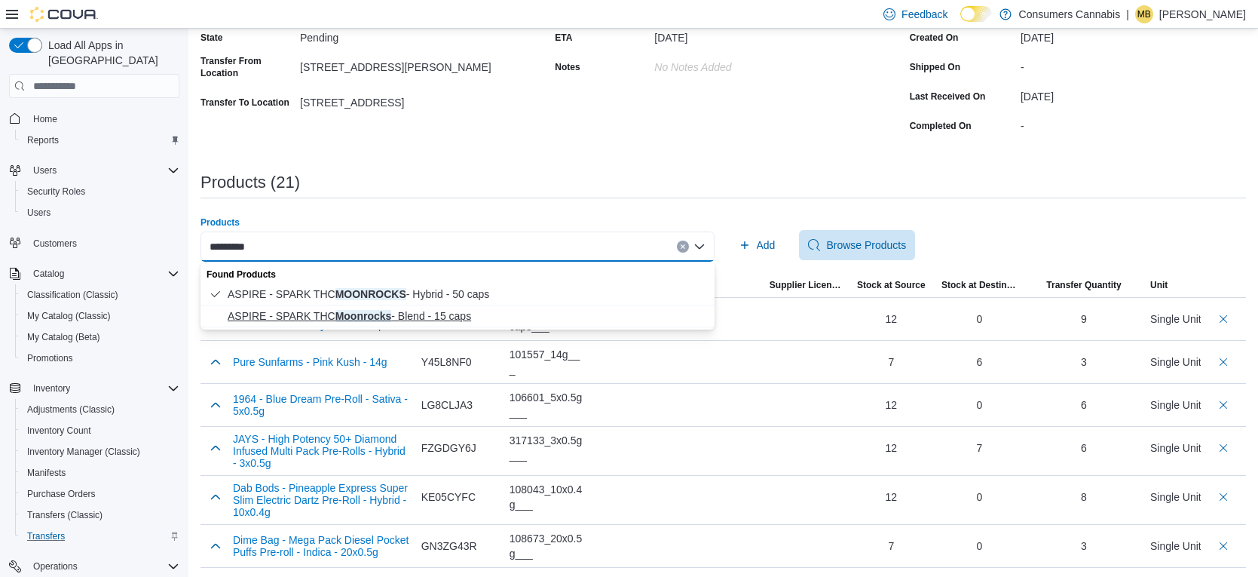
type input "*********"
drag, startPoint x: 488, startPoint y: 312, endPoint x: 659, endPoint y: 271, distance: 175.9
click at [489, 312] on span "ASPIRE - SPARK THC Moonrocks - Blend - 15 caps" at bounding box center [467, 315] width 478 height 15
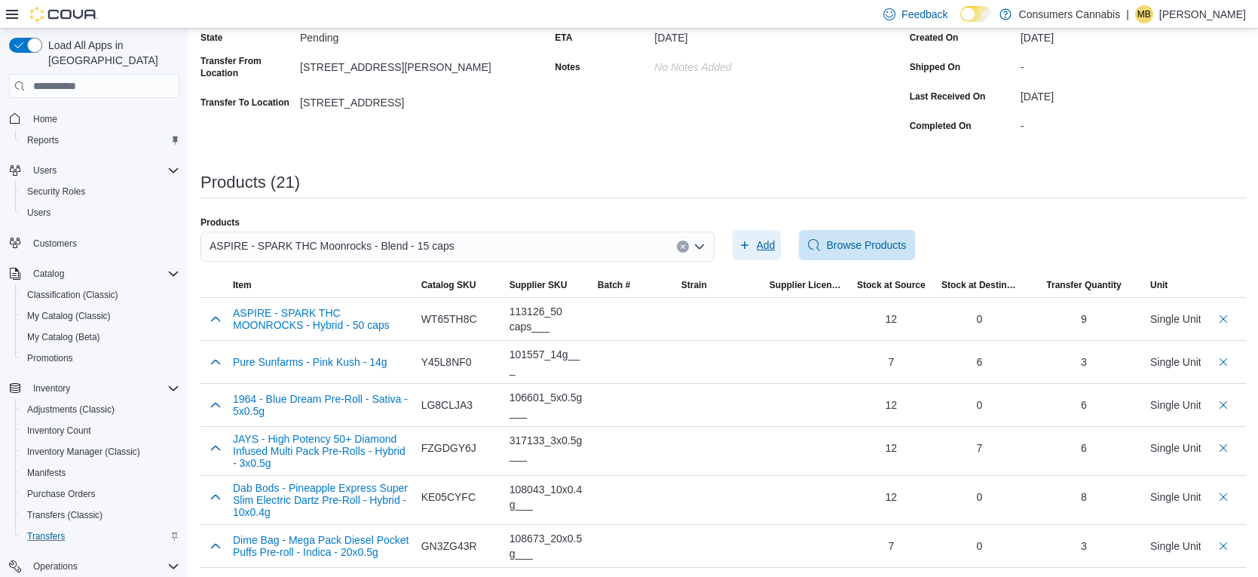
click at [746, 242] on icon "button" at bounding box center [745, 245] width 12 height 12
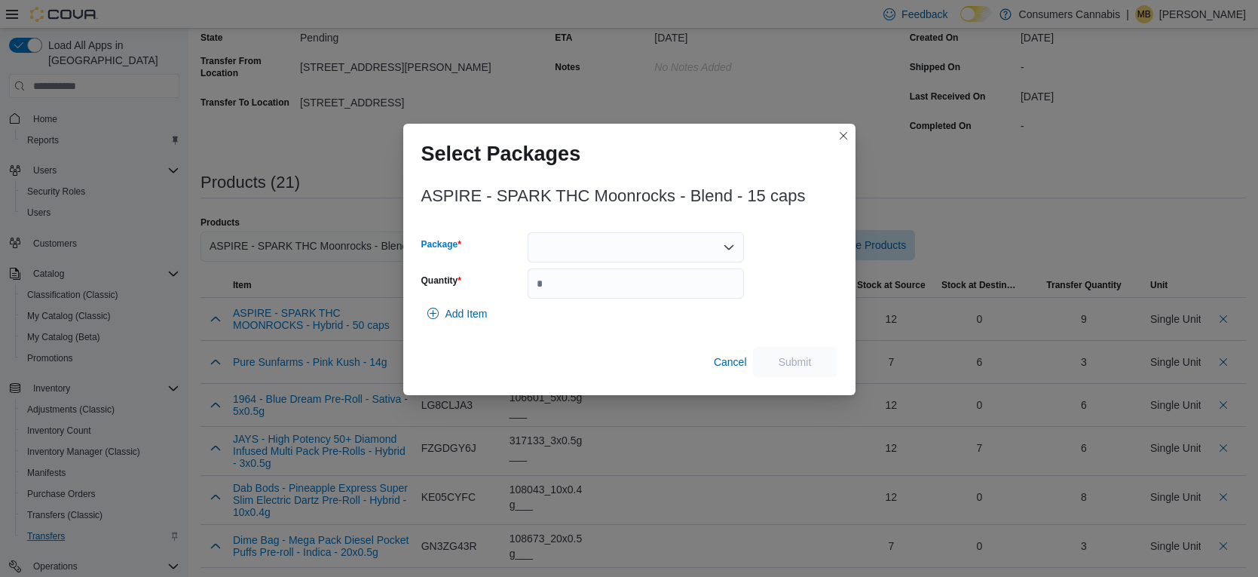
click at [627, 246] on div at bounding box center [636, 247] width 216 height 30
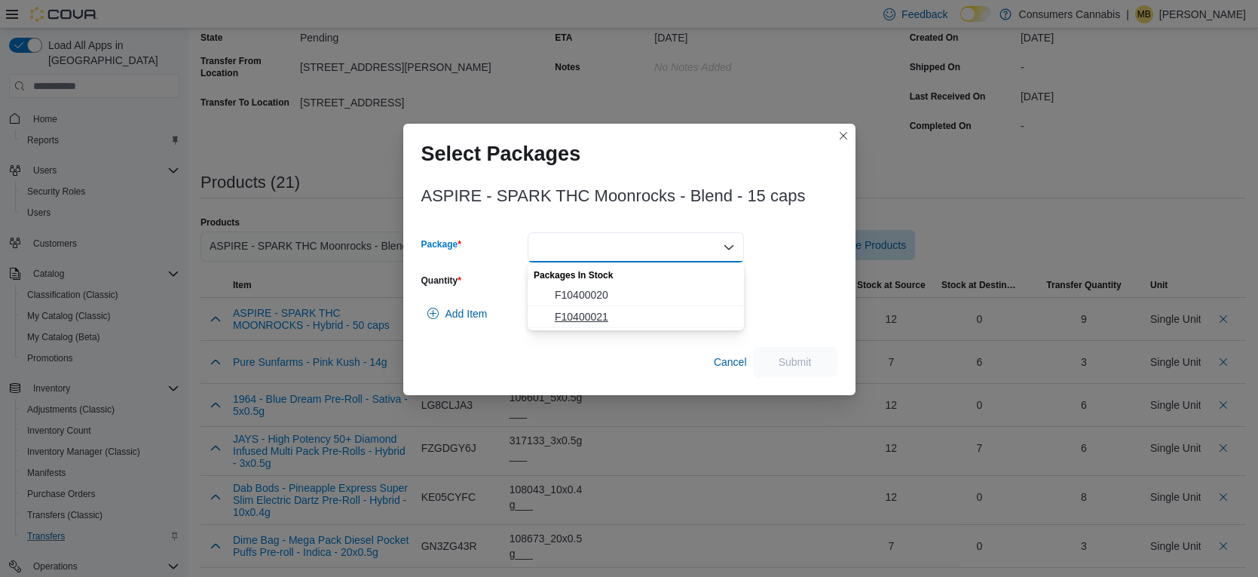
click at [609, 314] on span "F10400021" at bounding box center [645, 316] width 180 height 15
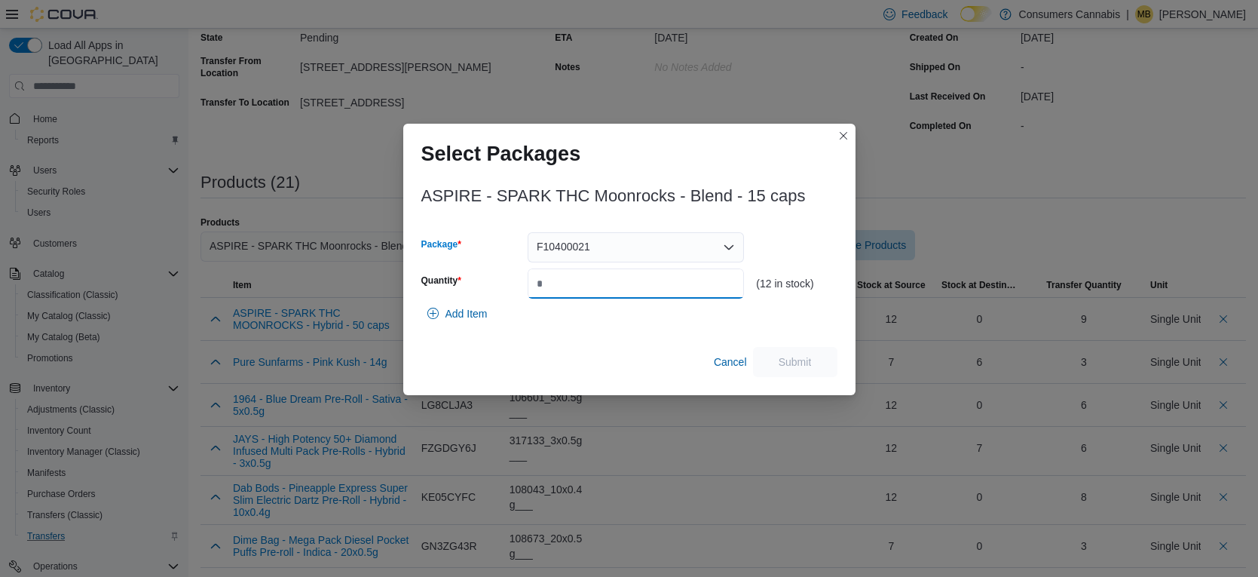
click at [612, 286] on input "Quantity" at bounding box center [636, 283] width 216 height 30
type input "*"
click at [809, 357] on span "Submit" at bounding box center [795, 361] width 33 height 15
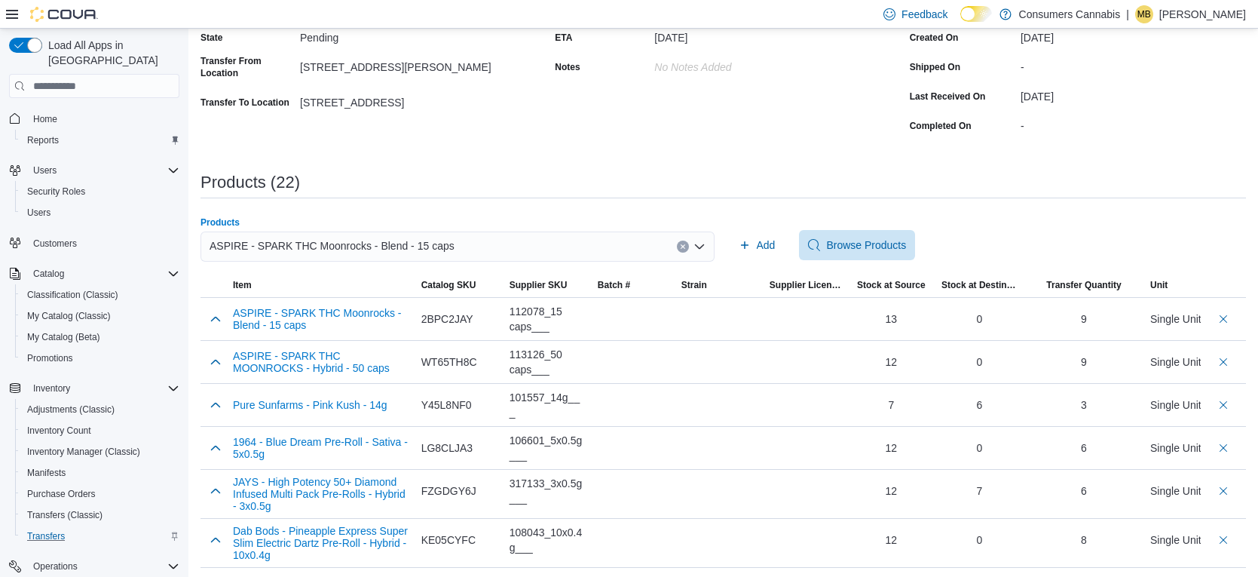
click at [623, 247] on div "ASPIRE - SPARK THC Moonrocks - Blend - 15 caps" at bounding box center [458, 246] width 514 height 30
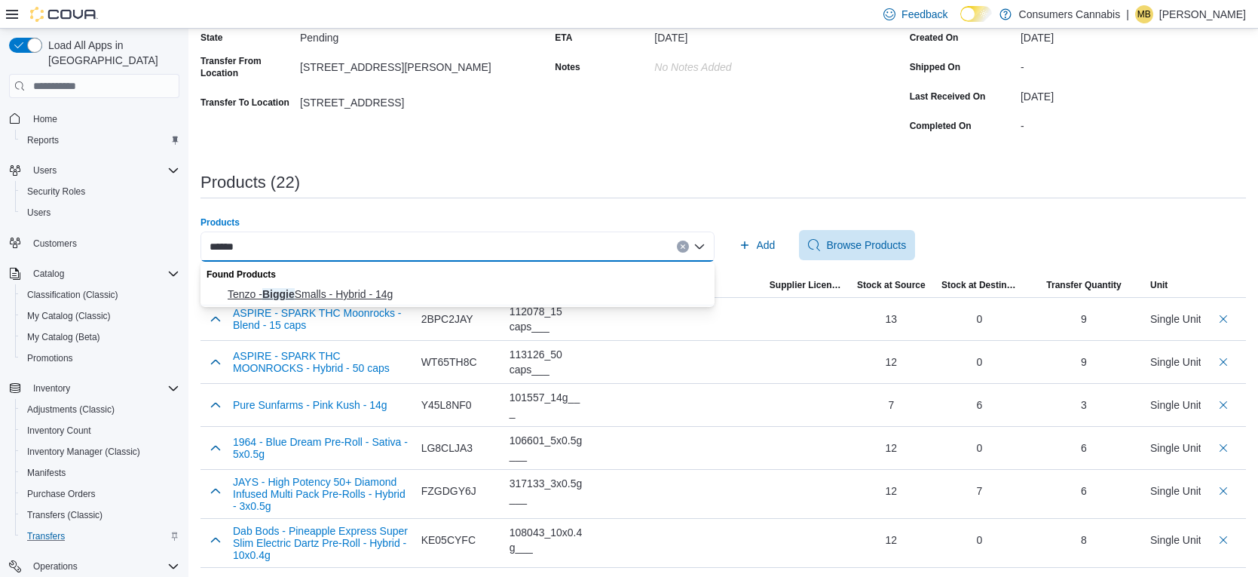
type input "******"
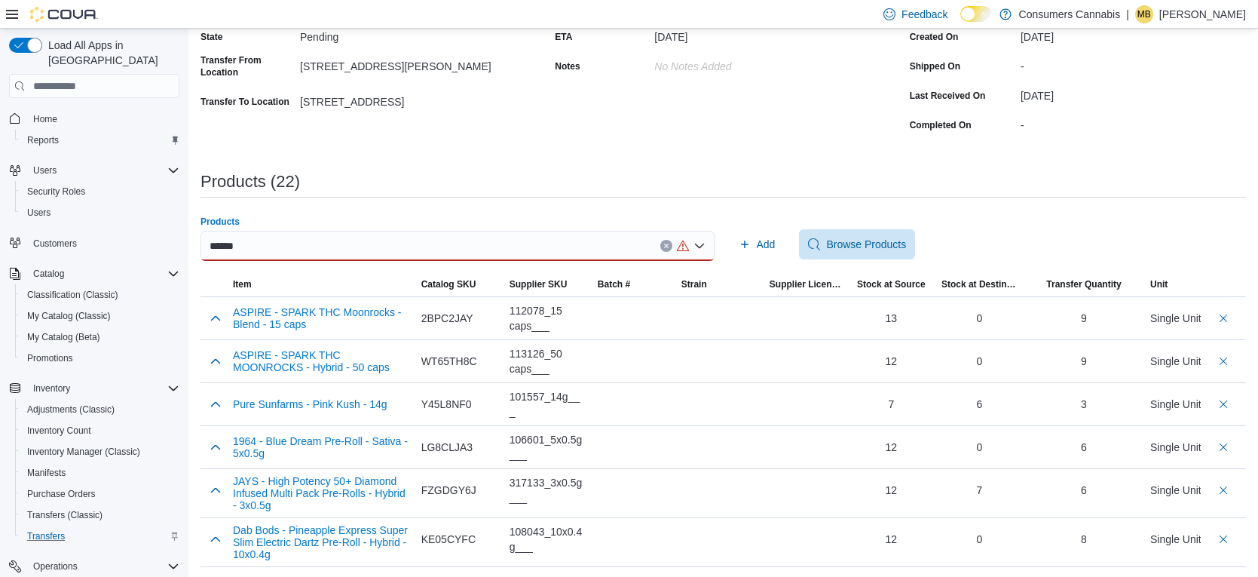
click at [489, 247] on div "******" at bounding box center [458, 246] width 514 height 30
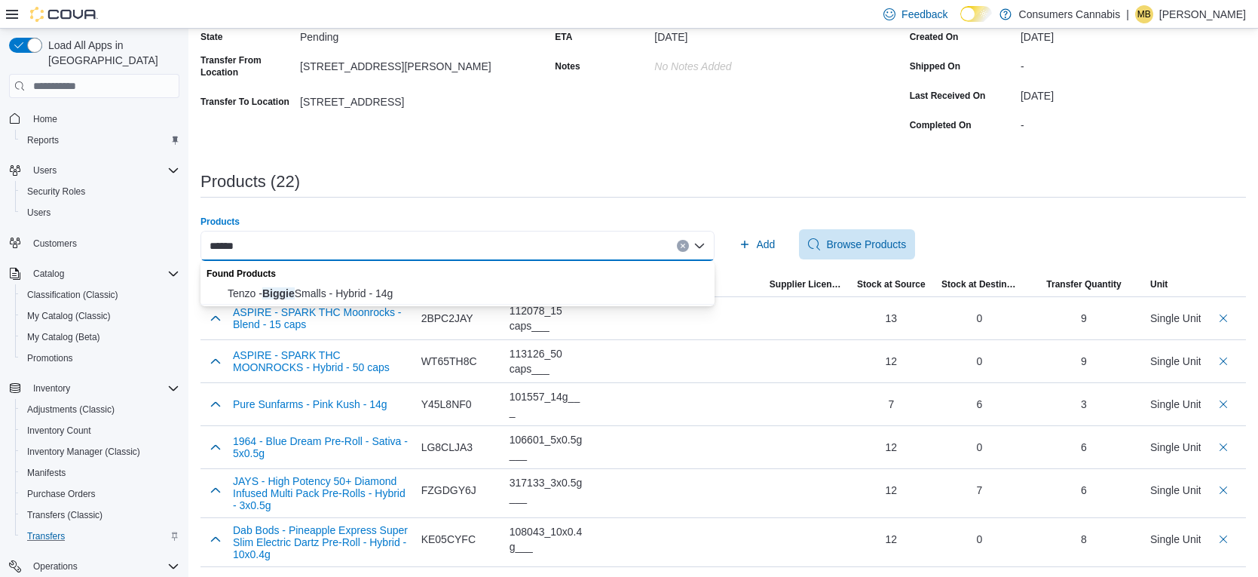
click at [461, 288] on span "Tenzo - Biggie Smalls - Hybrid - 14g" at bounding box center [467, 293] width 478 height 15
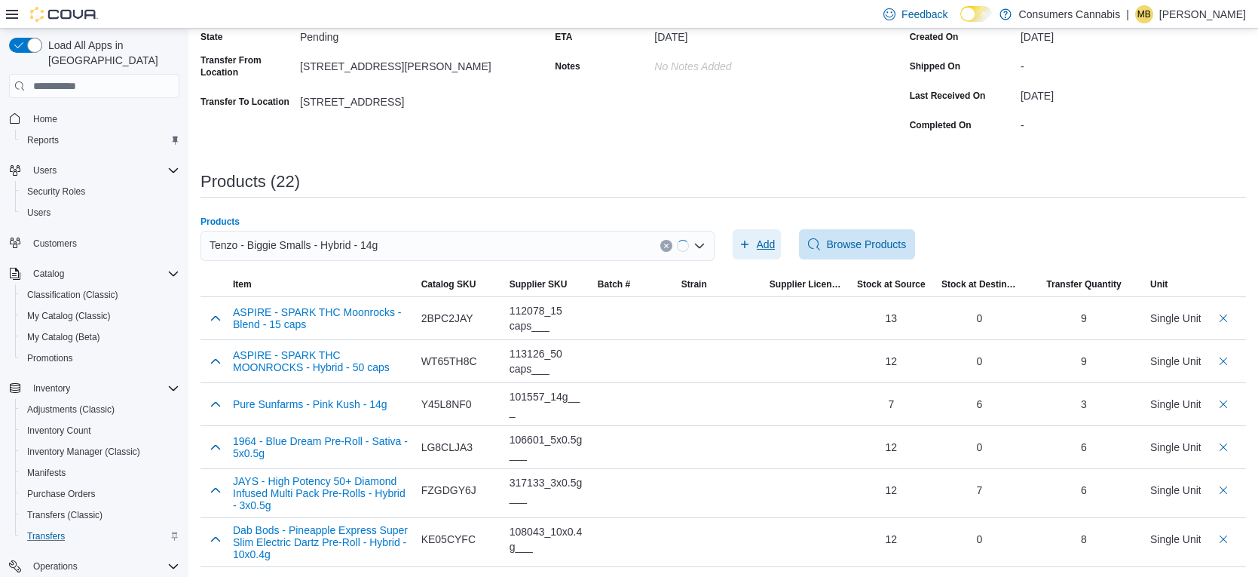
click at [763, 250] on span "Add" at bounding box center [766, 244] width 19 height 15
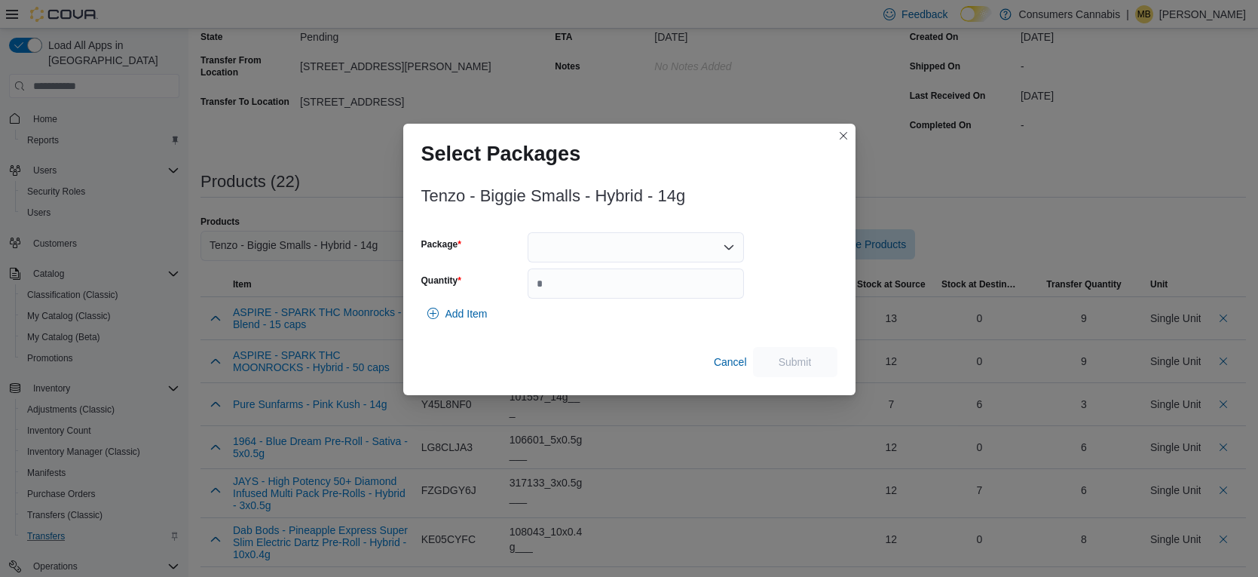
click at [590, 234] on div at bounding box center [636, 247] width 216 height 30
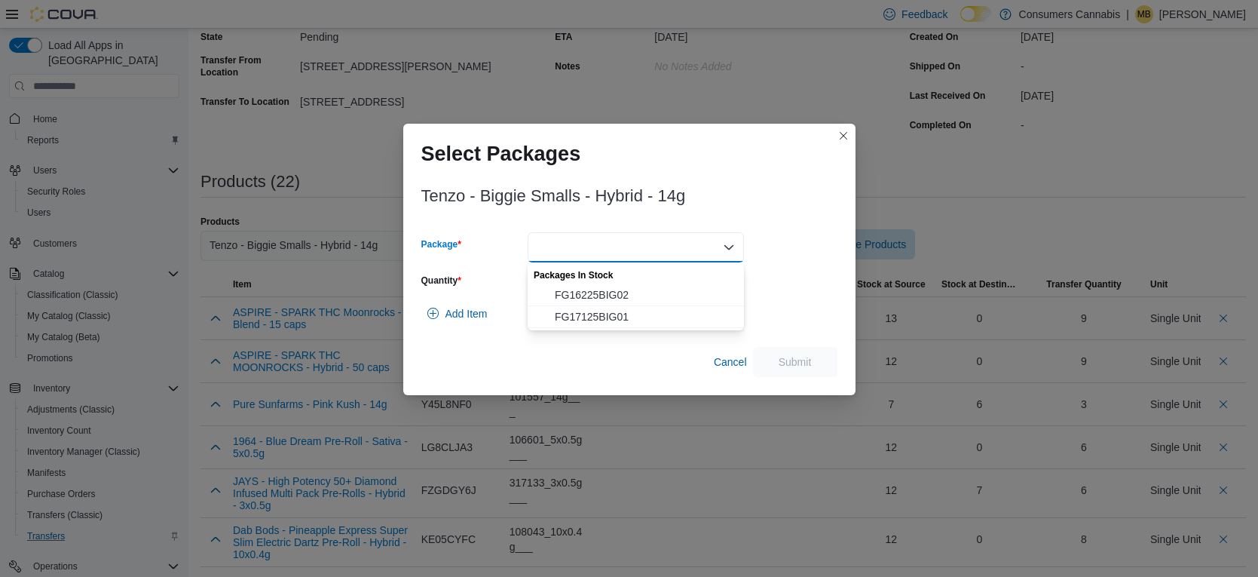
drag, startPoint x: 629, startPoint y: 323, endPoint x: 623, endPoint y: 297, distance: 26.3
click at [628, 323] on span "FG17125BIG01" at bounding box center [645, 316] width 180 height 15
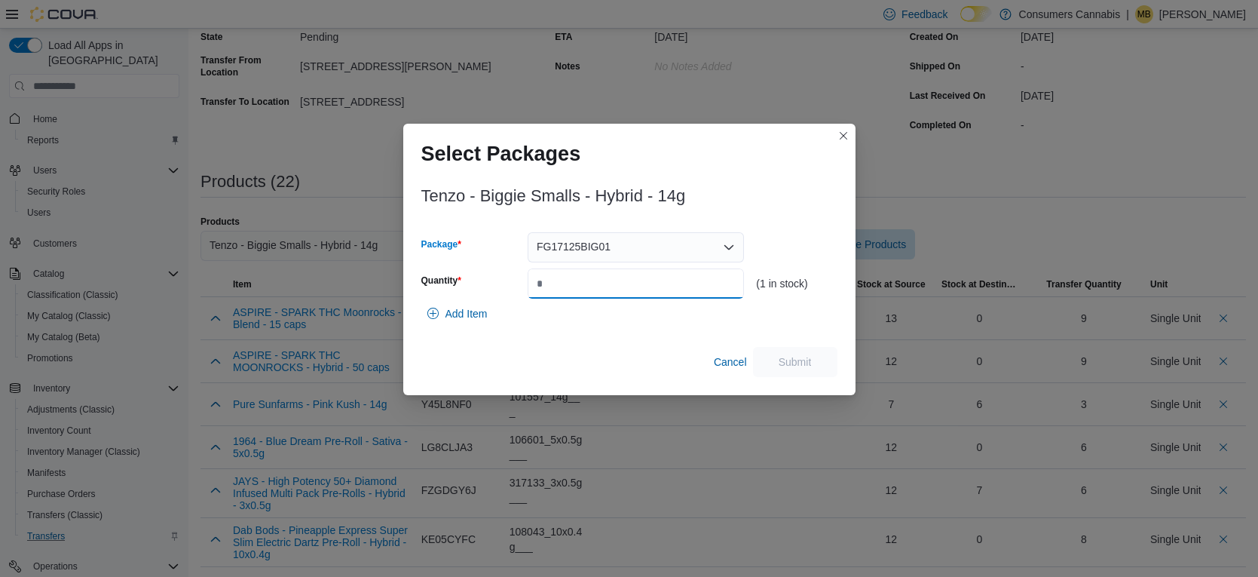
click at [625, 287] on input "Quantity" at bounding box center [636, 283] width 216 height 30
drag, startPoint x: 633, startPoint y: 231, endPoint x: 642, endPoint y: 244, distance: 14.6
click at [633, 231] on div "Tenzo - Biggie Smalls - Hybrid - 14g Package FG17125BIG01 Quantity * (1 in stoc…" at bounding box center [629, 277] width 416 height 199
click at [642, 246] on div "FG17125BIG01" at bounding box center [636, 247] width 216 height 30
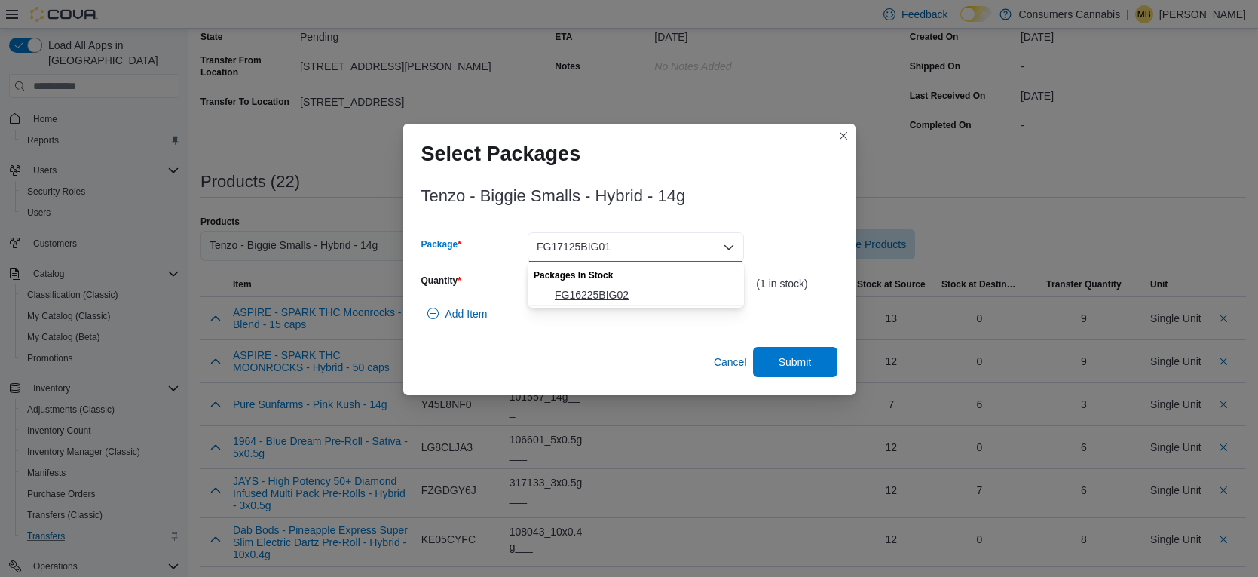
click at [638, 292] on span "FG16225BIG02" at bounding box center [645, 294] width 180 height 15
click at [646, 290] on input "*" at bounding box center [636, 283] width 216 height 30
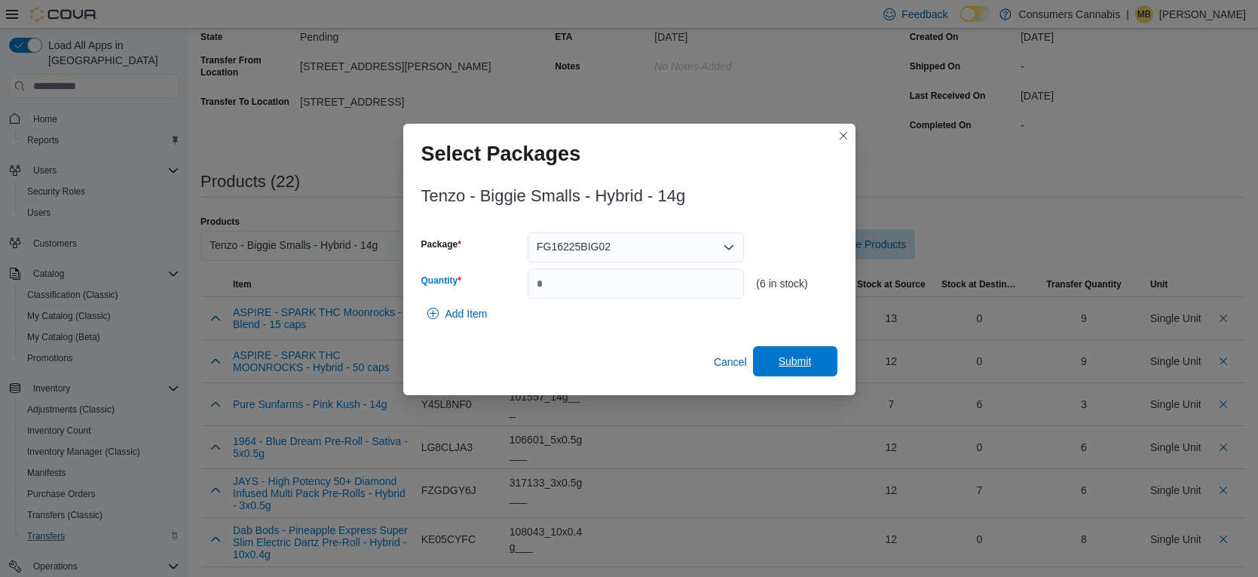
type input "*"
drag, startPoint x: 786, startPoint y: 352, endPoint x: 822, endPoint y: 335, distance: 39.4
click at [787, 352] on span "Submit" at bounding box center [795, 362] width 66 height 30
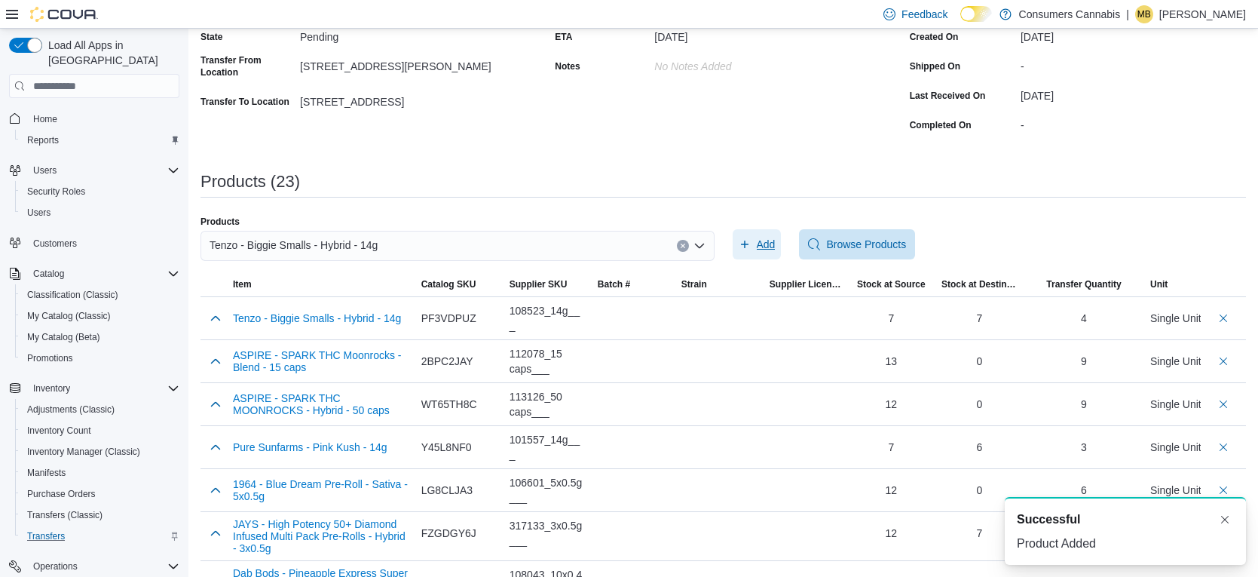
scroll to position [0, 0]
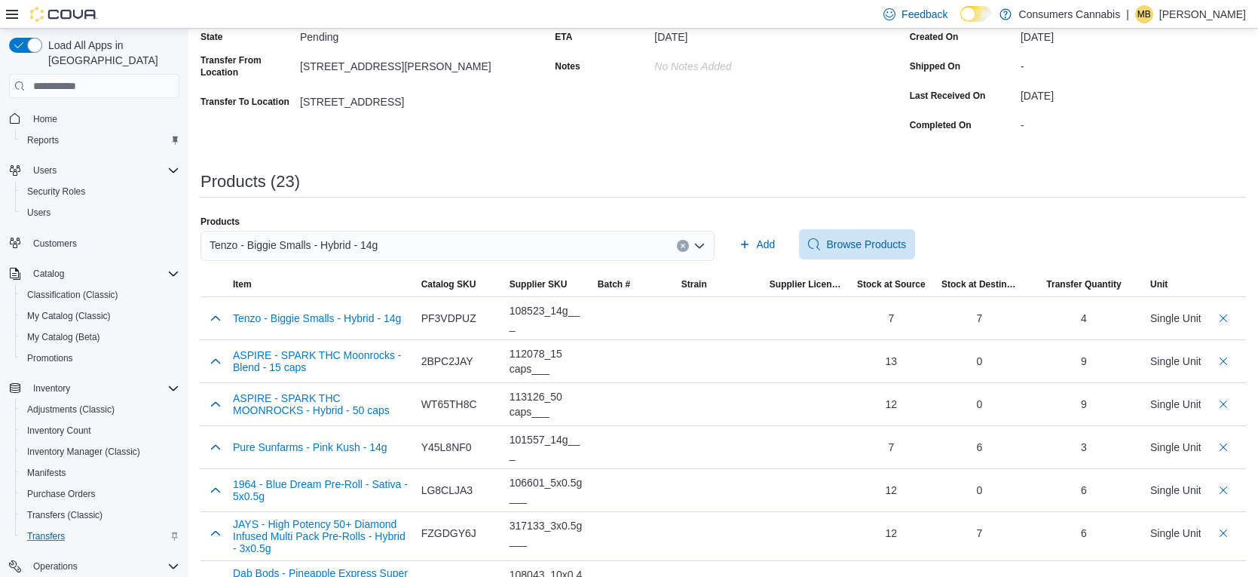
click at [529, 248] on div "Tenzo - Biggie Smalls - Hybrid - 14g" at bounding box center [458, 246] width 514 height 30
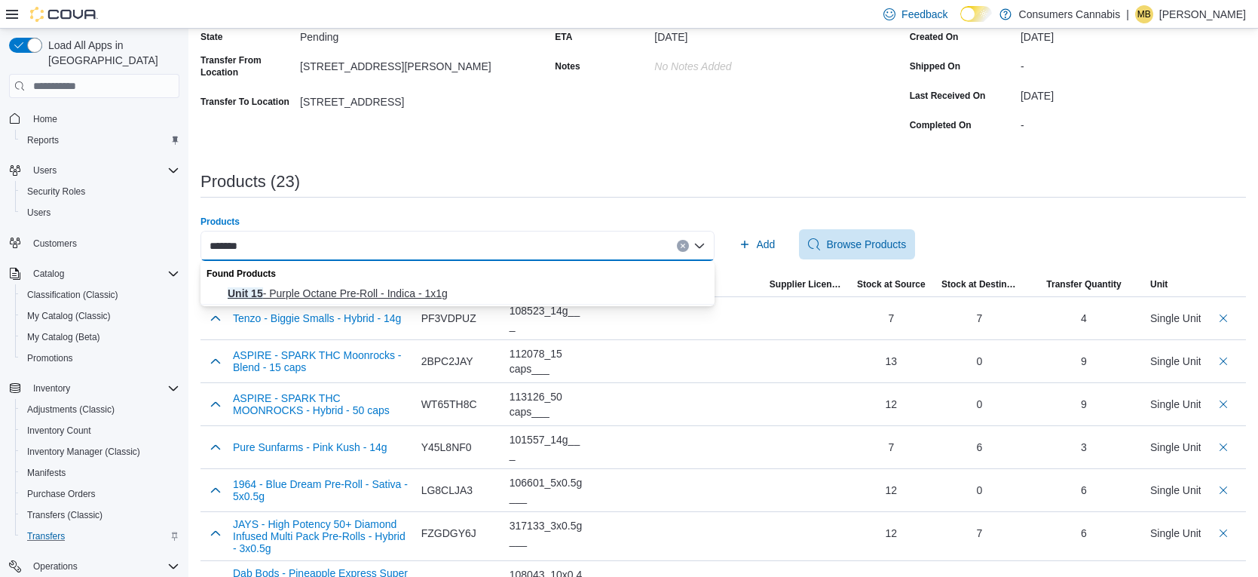
type input "*******"
click at [467, 299] on span "Unit 15 - Purple Octane Pre-Roll - Indica - 1x1g" at bounding box center [467, 293] width 478 height 15
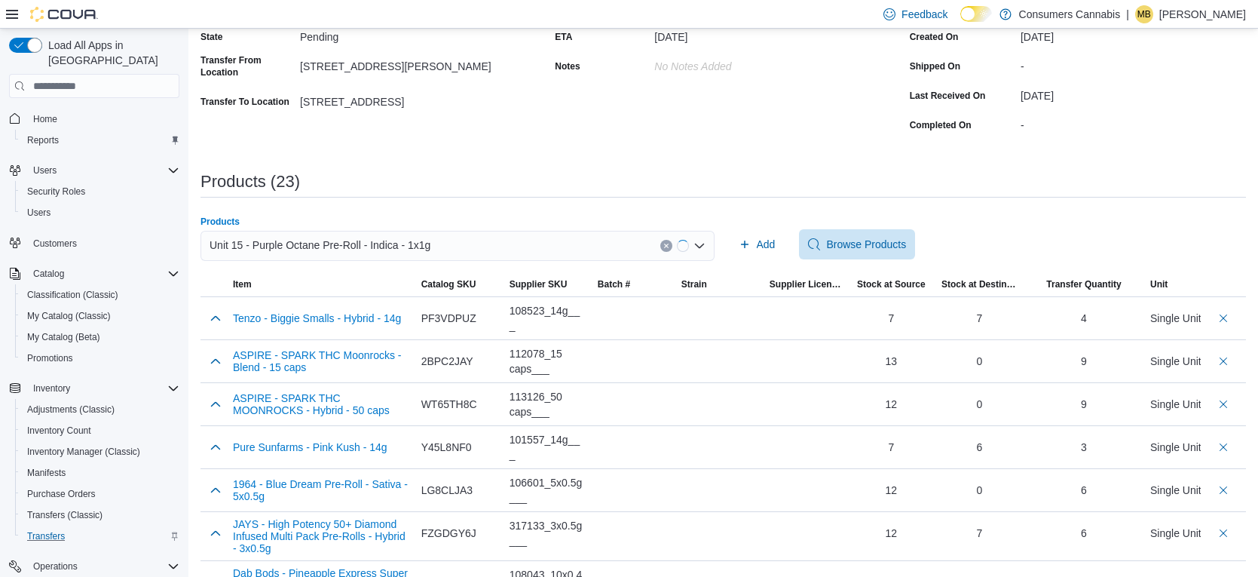
click at [752, 259] on div "Products Unit 15 - Purple Octane Pre-Roll - Indica - 1x1g Combo box. Selected. …" at bounding box center [724, 244] width 1046 height 57
click at [754, 244] on span "Add" at bounding box center [757, 244] width 37 height 30
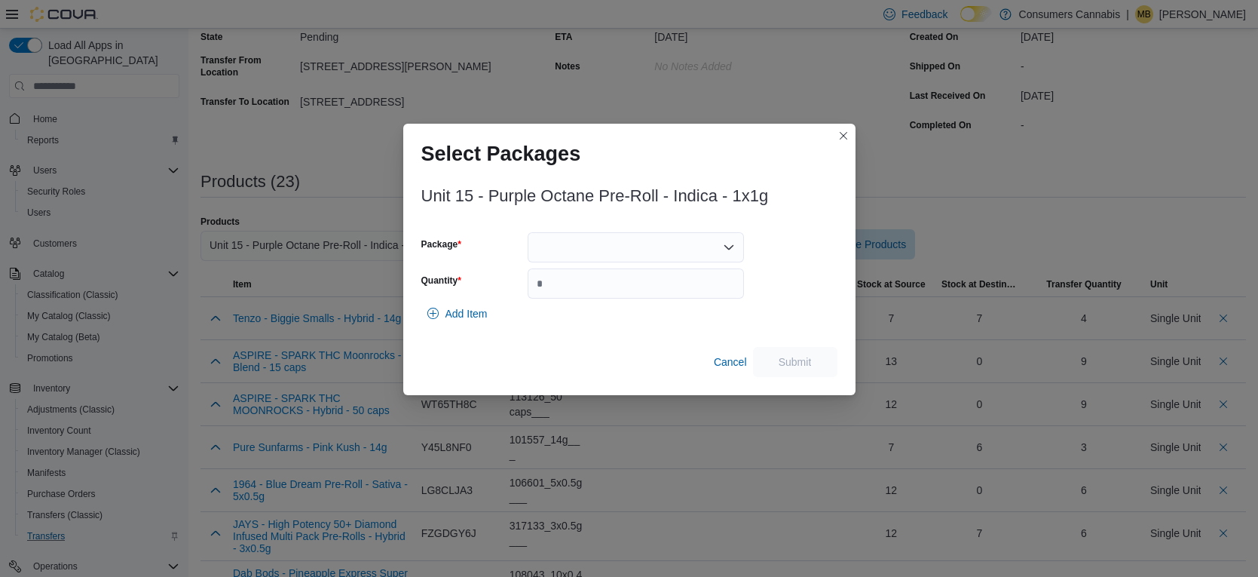
drag, startPoint x: 685, startPoint y: 247, endPoint x: 680, endPoint y: 253, distance: 8.2
click at [684, 247] on div at bounding box center [636, 247] width 216 height 30
click at [677, 288] on span "UN15-25-0035PR" at bounding box center [645, 294] width 180 height 15
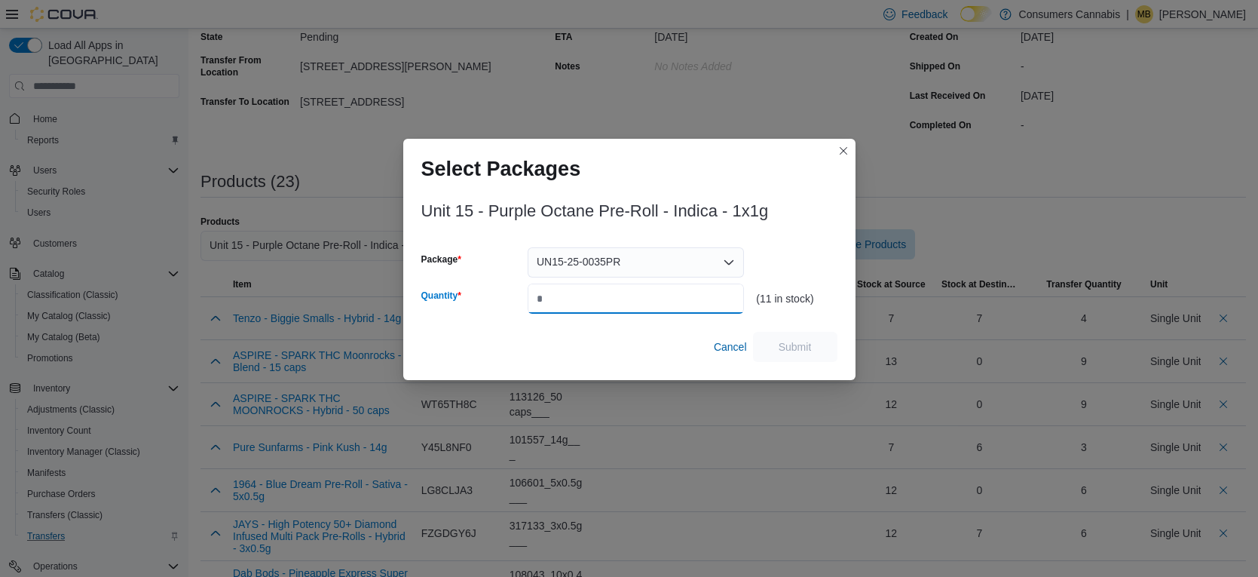
click at [684, 289] on input "Quantity" at bounding box center [636, 298] width 216 height 30
type input "*"
click at [820, 357] on span "Submit" at bounding box center [795, 346] width 66 height 30
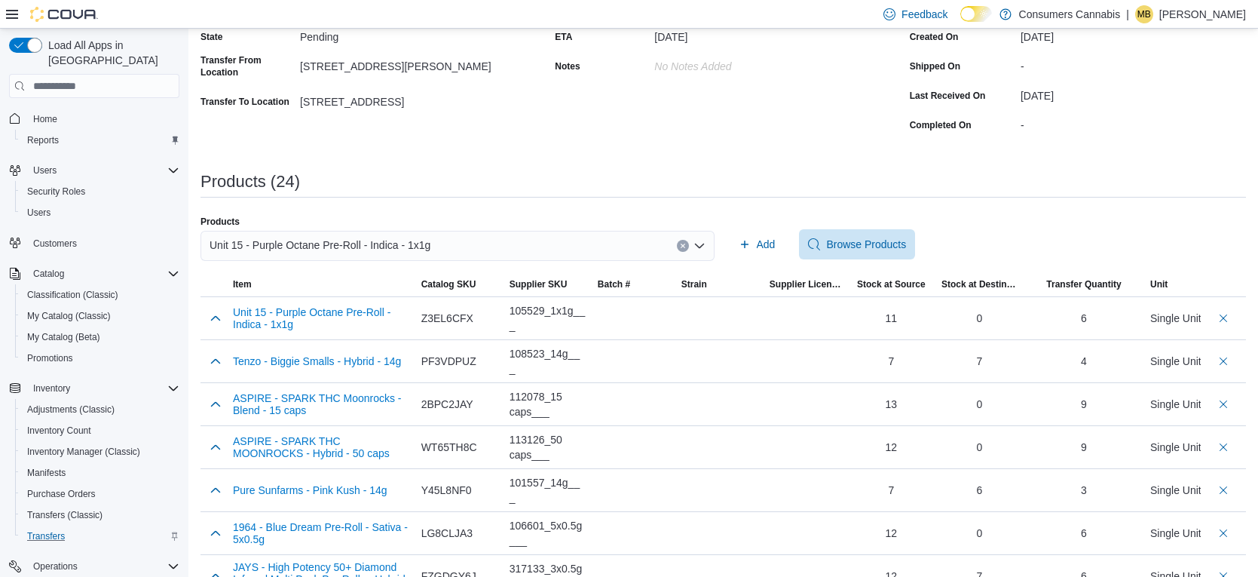
click at [587, 245] on div "Unit 15 - Purple Octane Pre-Roll - Indica - 1x1g" at bounding box center [458, 246] width 514 height 30
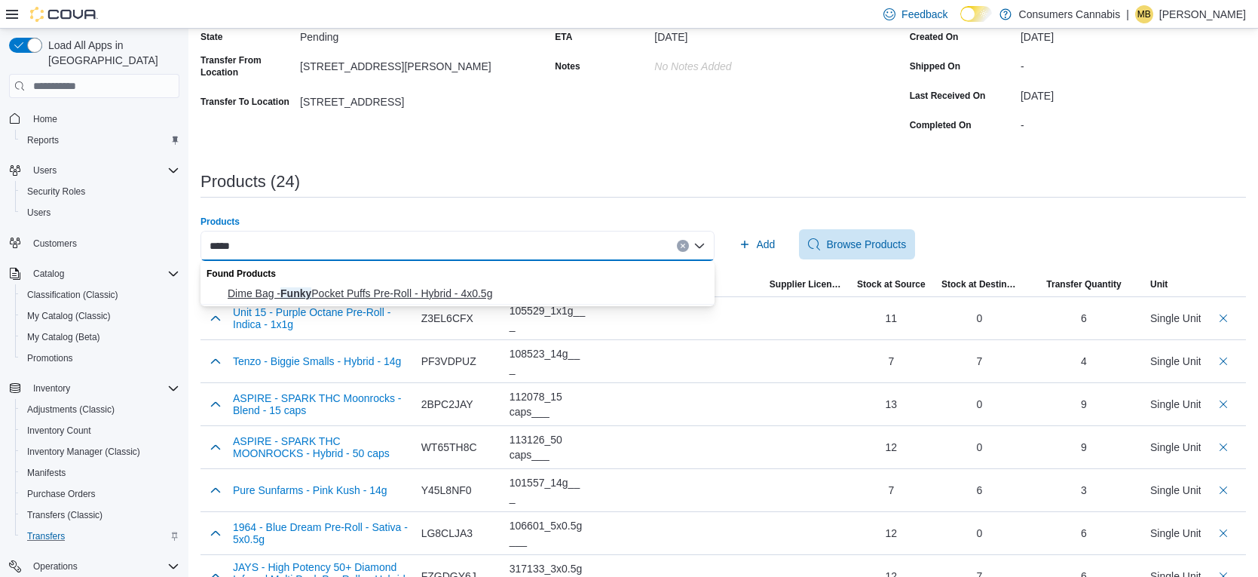
type input "*****"
drag, startPoint x: 506, startPoint y: 290, endPoint x: 656, endPoint y: 270, distance: 151.3
click at [510, 289] on span "Dime Bag - Funky Pocket Puffs Pre-Roll - Hybrid - 4x0.5g" at bounding box center [467, 293] width 478 height 15
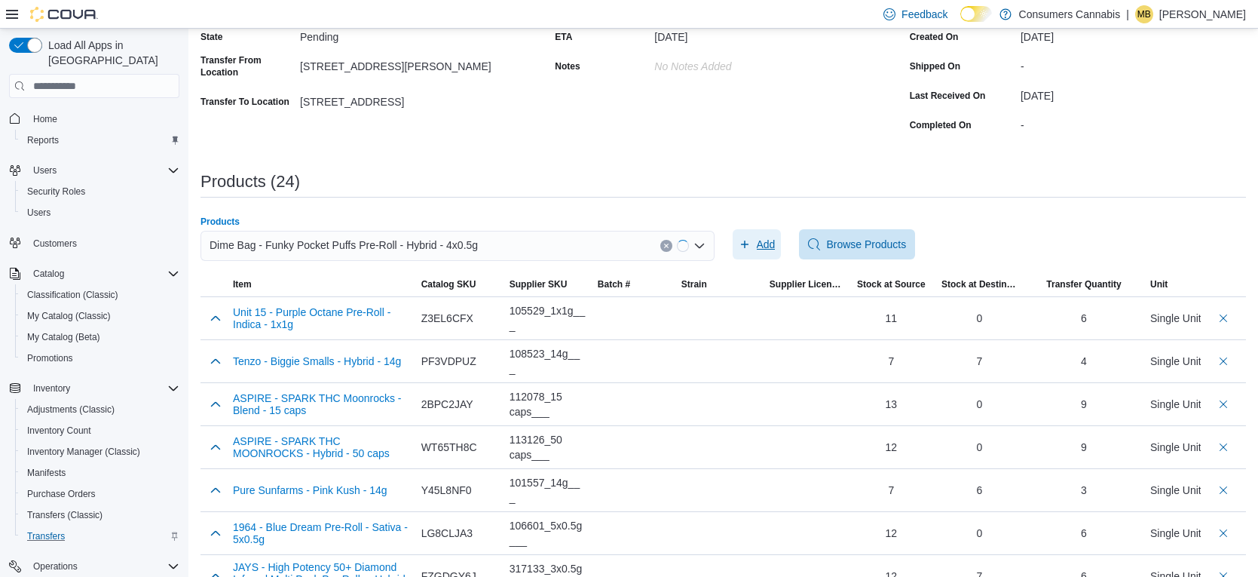
click at [768, 246] on span "Add" at bounding box center [766, 244] width 19 height 15
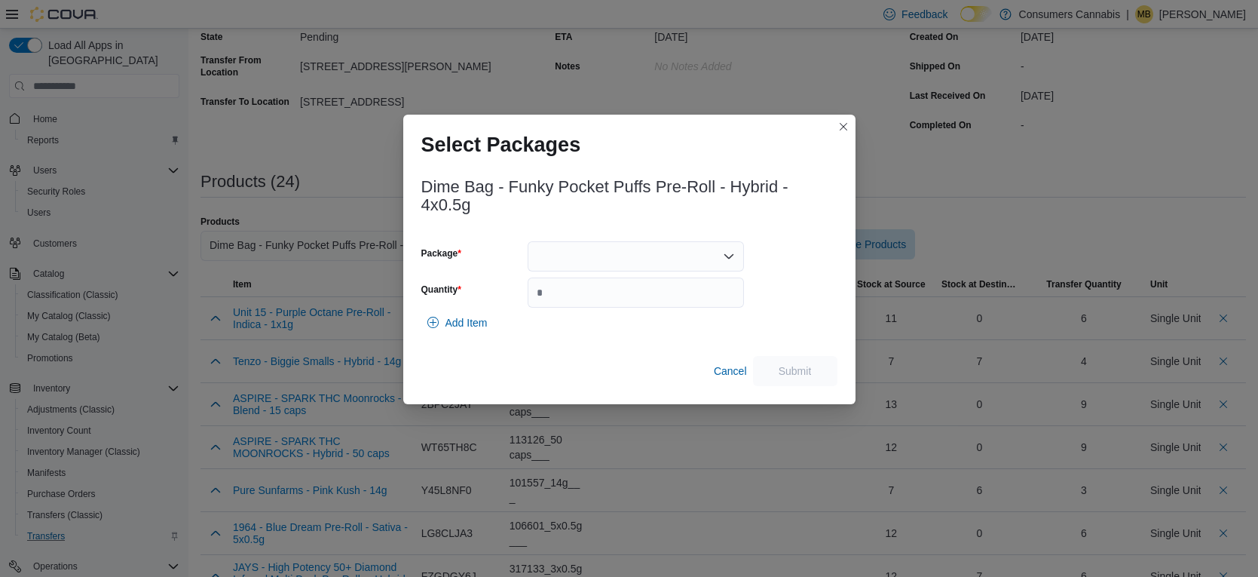
click at [670, 257] on div at bounding box center [636, 256] width 216 height 30
click at [656, 304] on span "L250700072" at bounding box center [645, 303] width 180 height 15
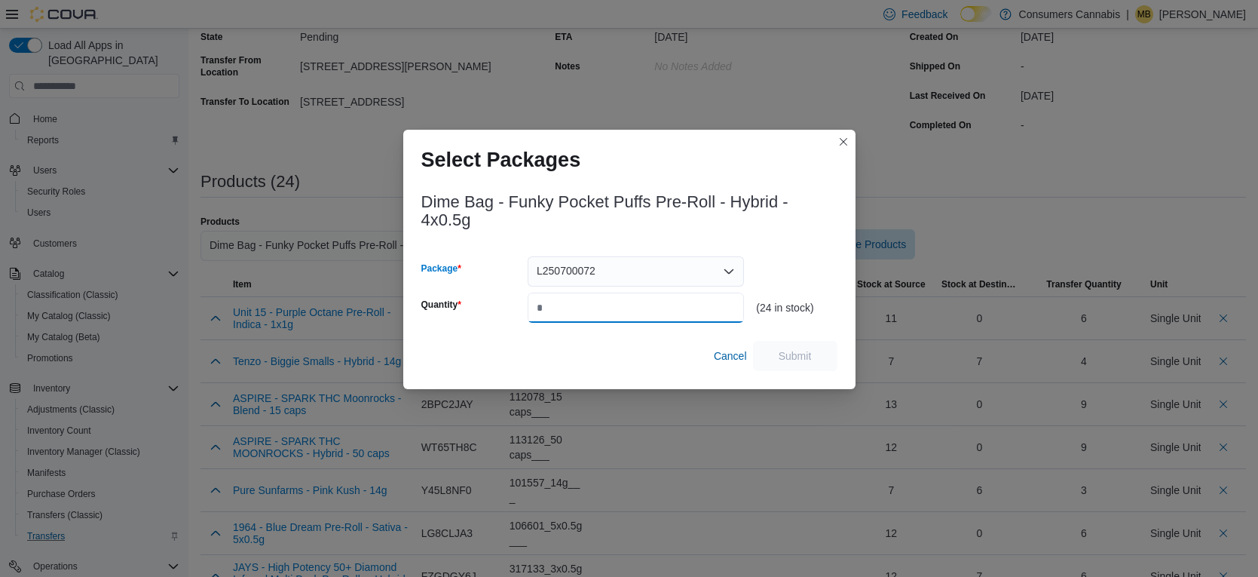
click at [663, 304] on input "Quantity" at bounding box center [636, 308] width 216 height 30
type input "**"
click at [804, 359] on span "Submit" at bounding box center [795, 355] width 33 height 15
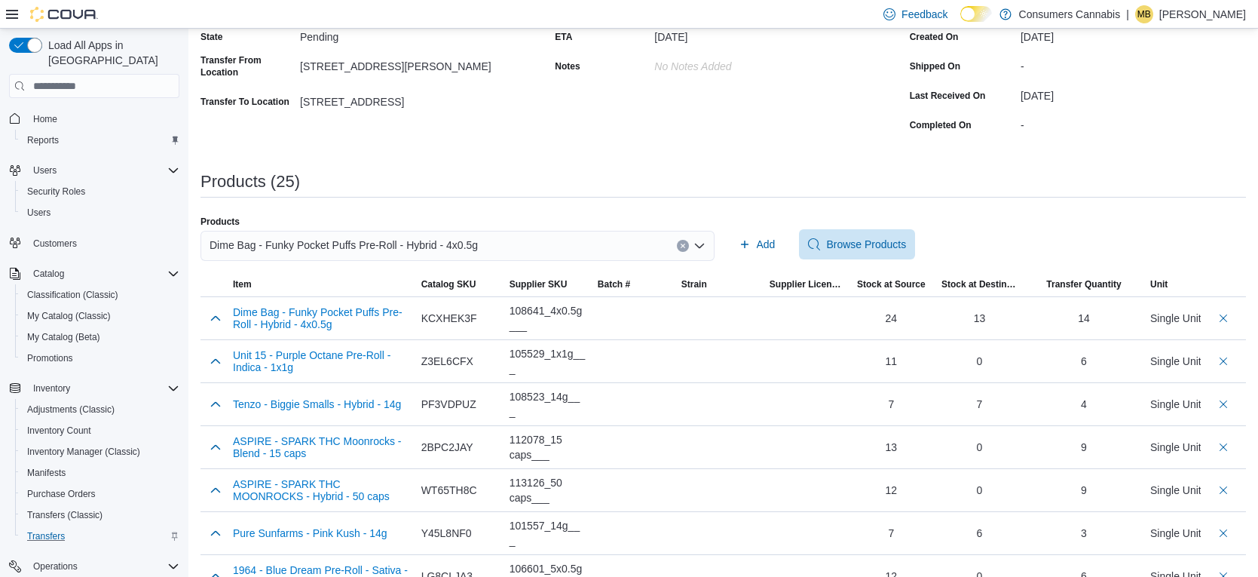
click at [552, 244] on div "Dime Bag - Funky Pocket Puffs Pre-Roll - Hybrid - 4x0.5g" at bounding box center [458, 246] width 514 height 30
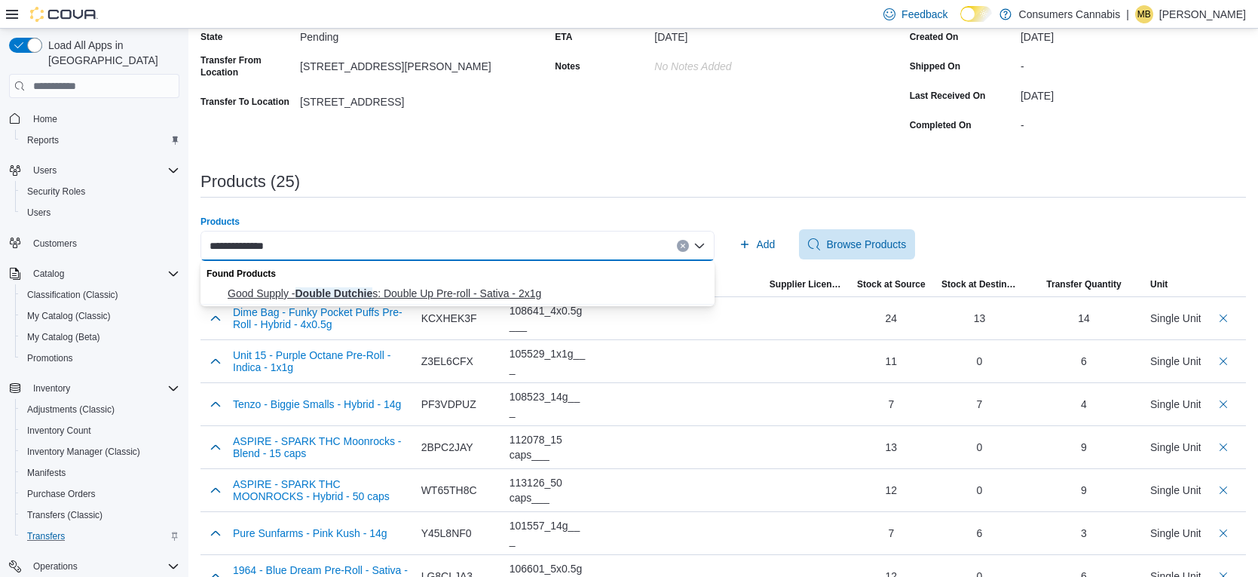
type input "**********"
drag, startPoint x: 523, startPoint y: 293, endPoint x: 658, endPoint y: 253, distance: 140.5
click at [525, 292] on span "Good Supply - Double Dutchie s: Double Up Pre-roll - Sativa - 2x1g" at bounding box center [467, 293] width 478 height 15
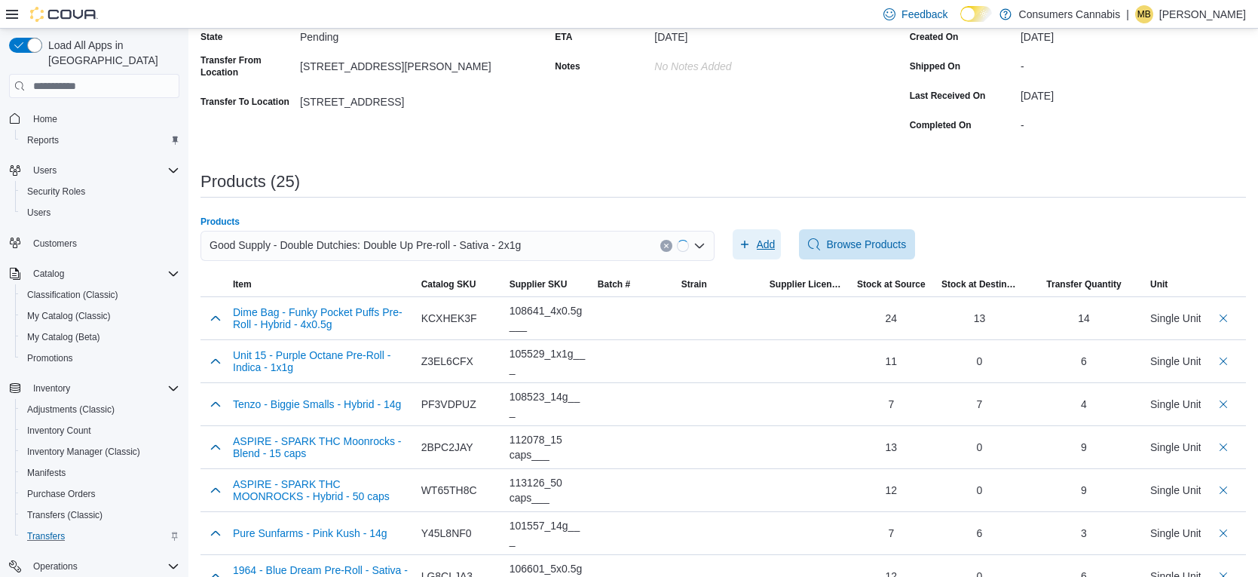
click at [739, 249] on icon "button" at bounding box center [745, 244] width 12 height 12
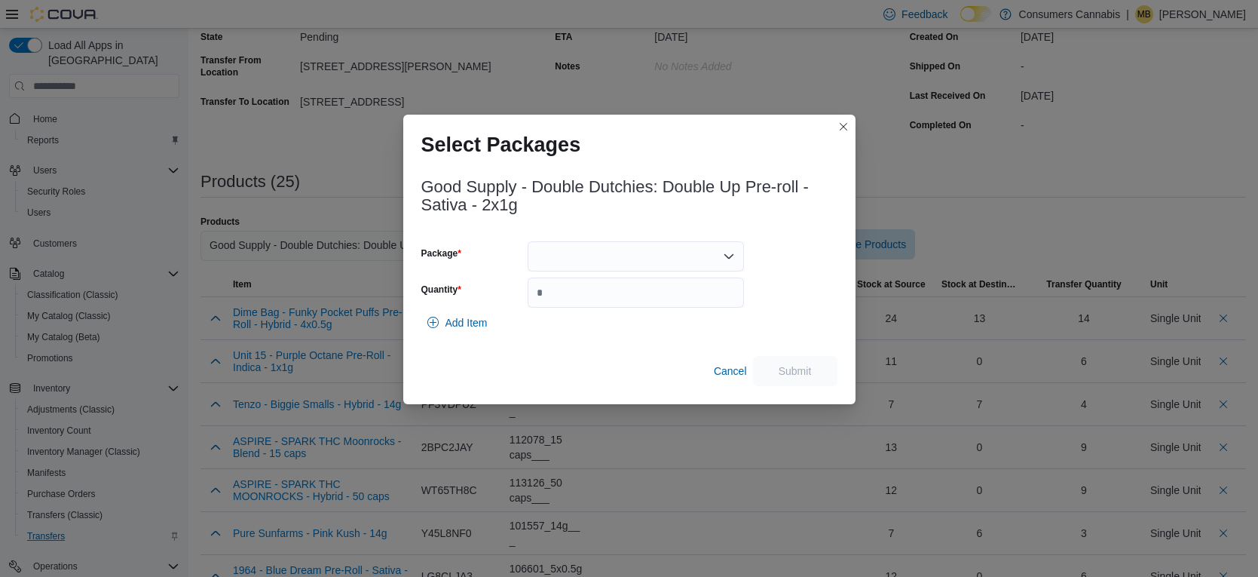
click at [676, 253] on div at bounding box center [636, 256] width 216 height 30
click at [663, 303] on span "3101738323" at bounding box center [645, 303] width 180 height 15
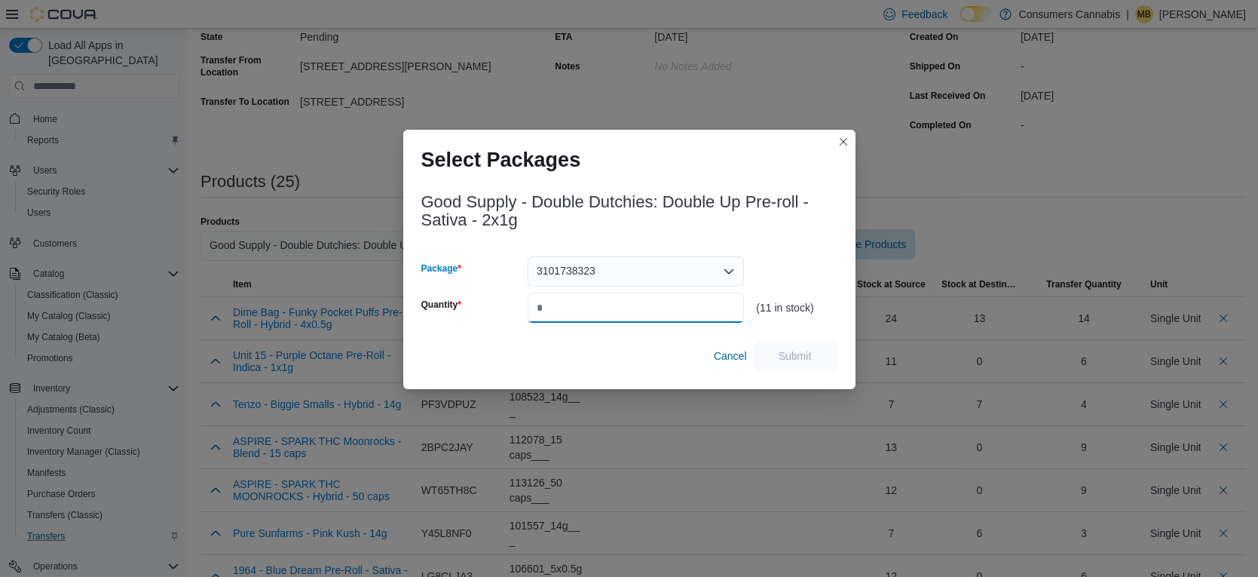
click at [671, 306] on input "Quantity" at bounding box center [636, 308] width 216 height 30
type input "*"
click at [803, 351] on span "Submit" at bounding box center [795, 355] width 33 height 15
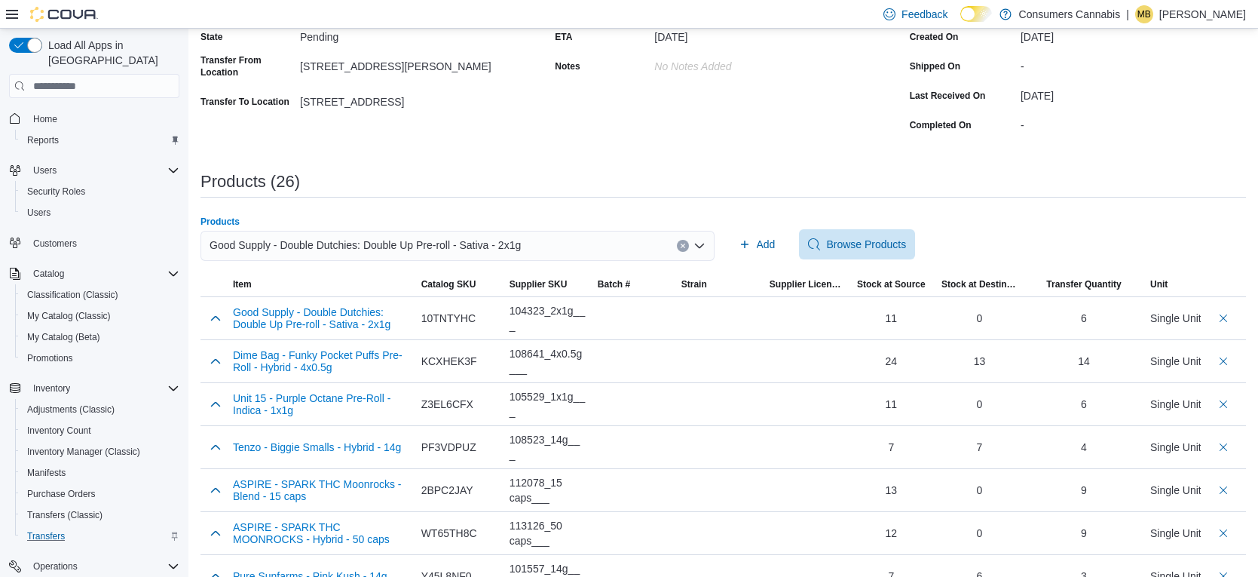
click at [633, 249] on div "Good Supply - Double Dutchies: Double Up Pre-roll - Sativa - 2x1g" at bounding box center [458, 246] width 514 height 30
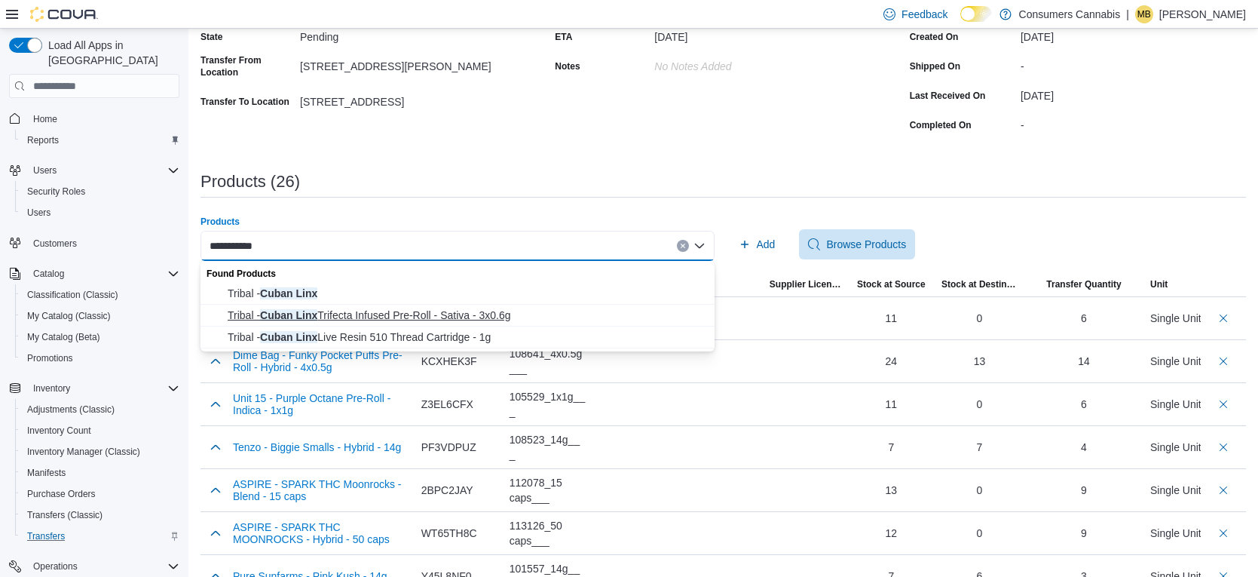
type input "**********"
click at [501, 316] on span "Tribal - Cuban Linx Trifecta Infused Pre-Roll - Sativa - 3x0.6g" at bounding box center [467, 315] width 478 height 15
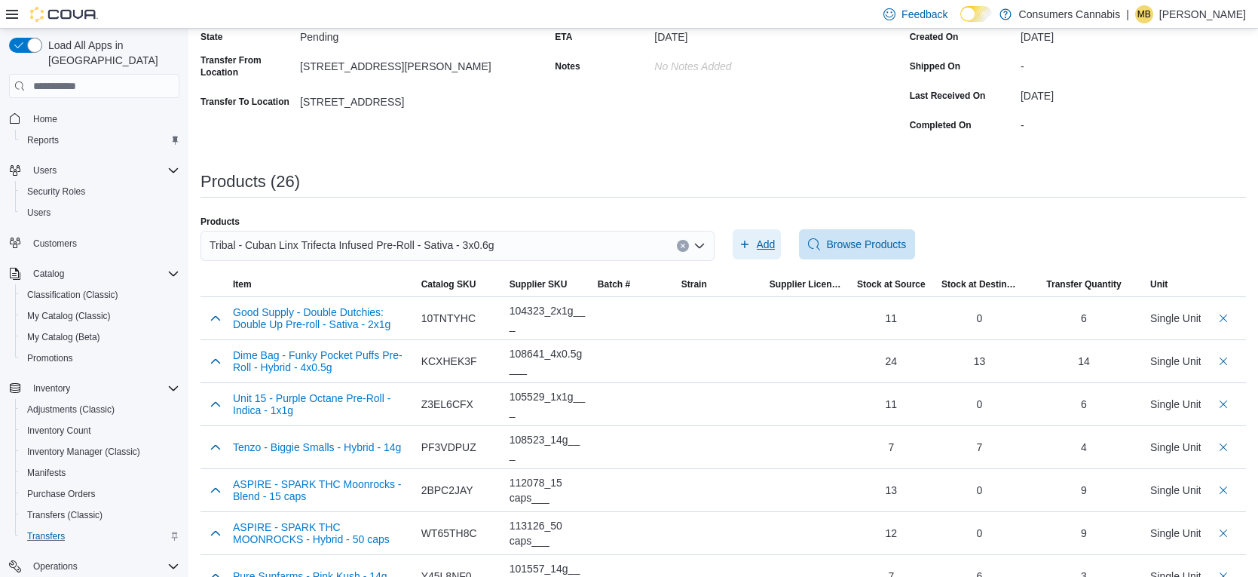
click at [755, 245] on span "Add" at bounding box center [757, 244] width 37 height 30
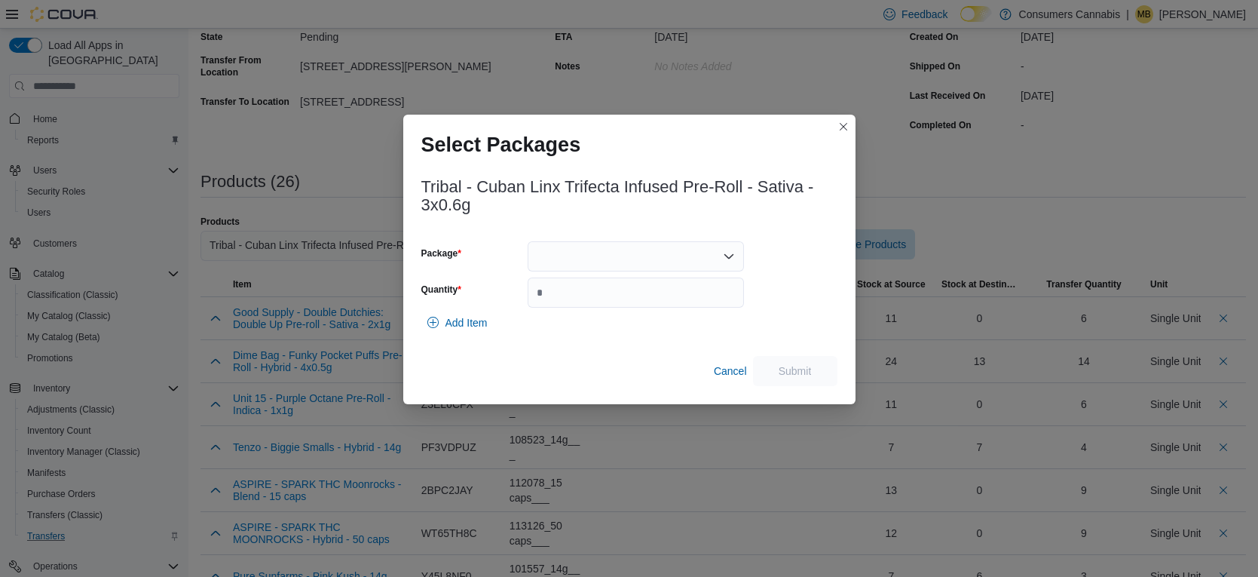
click at [663, 250] on div at bounding box center [636, 256] width 216 height 30
click at [674, 305] on span "2525082P1" at bounding box center [645, 303] width 180 height 15
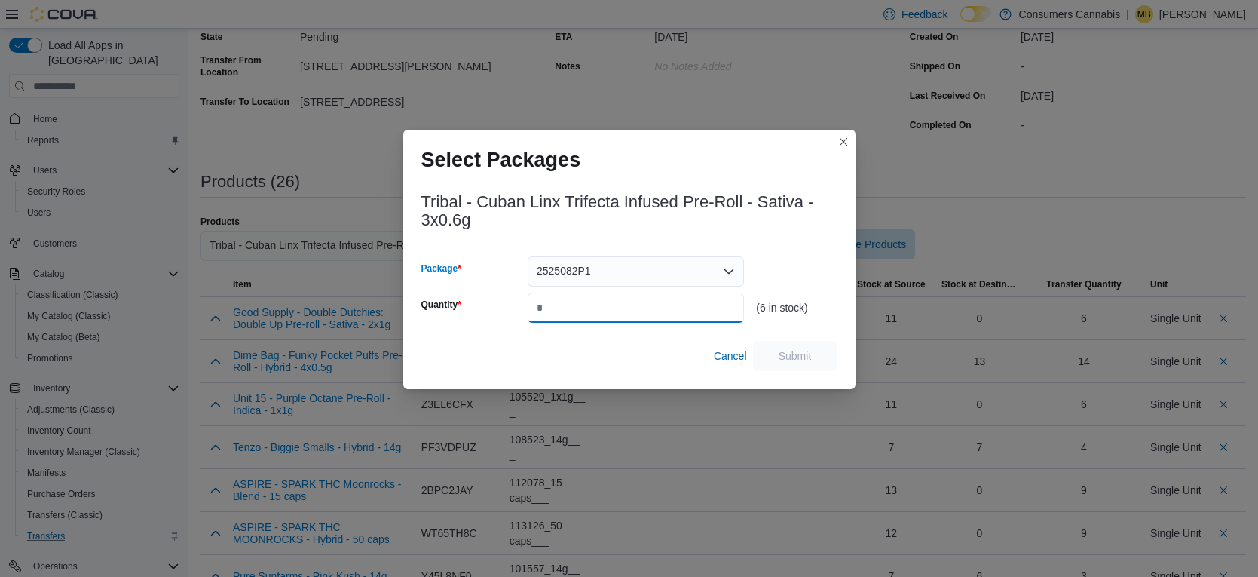
click at [675, 305] on input "Quantity" at bounding box center [636, 308] width 216 height 30
type input "*"
click at [821, 354] on span "Submit" at bounding box center [795, 355] width 66 height 30
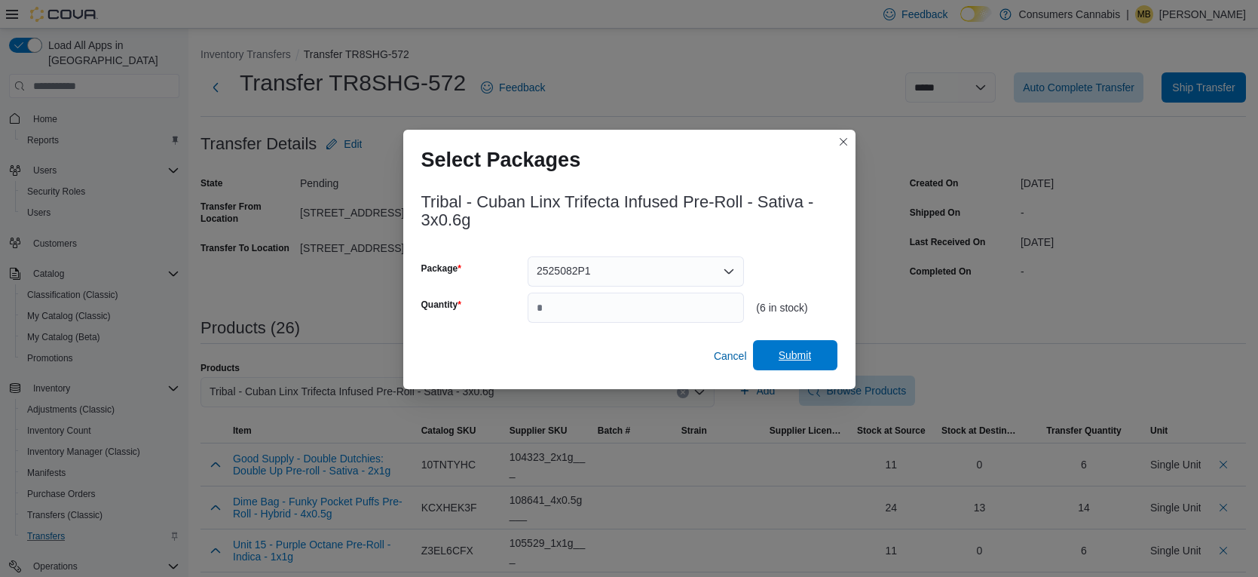
click at [810, 353] on span "Submit" at bounding box center [795, 355] width 33 height 15
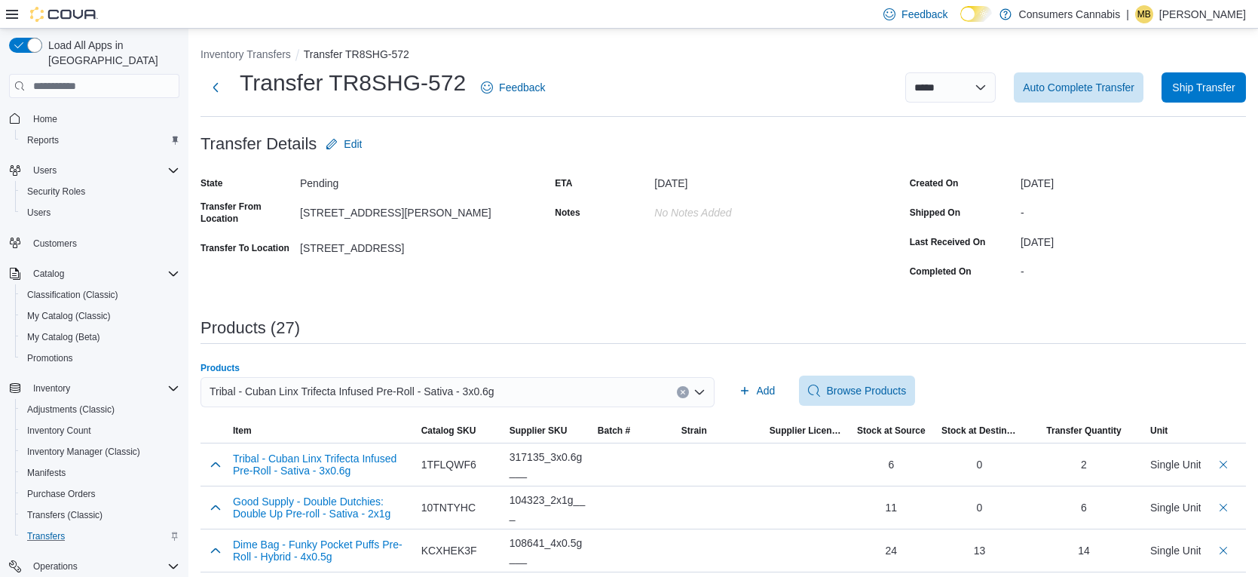
click at [622, 397] on div "Tribal - Cuban Linx Trifecta Infused Pre-Roll - Sativa - 3x0.6g" at bounding box center [458, 392] width 514 height 30
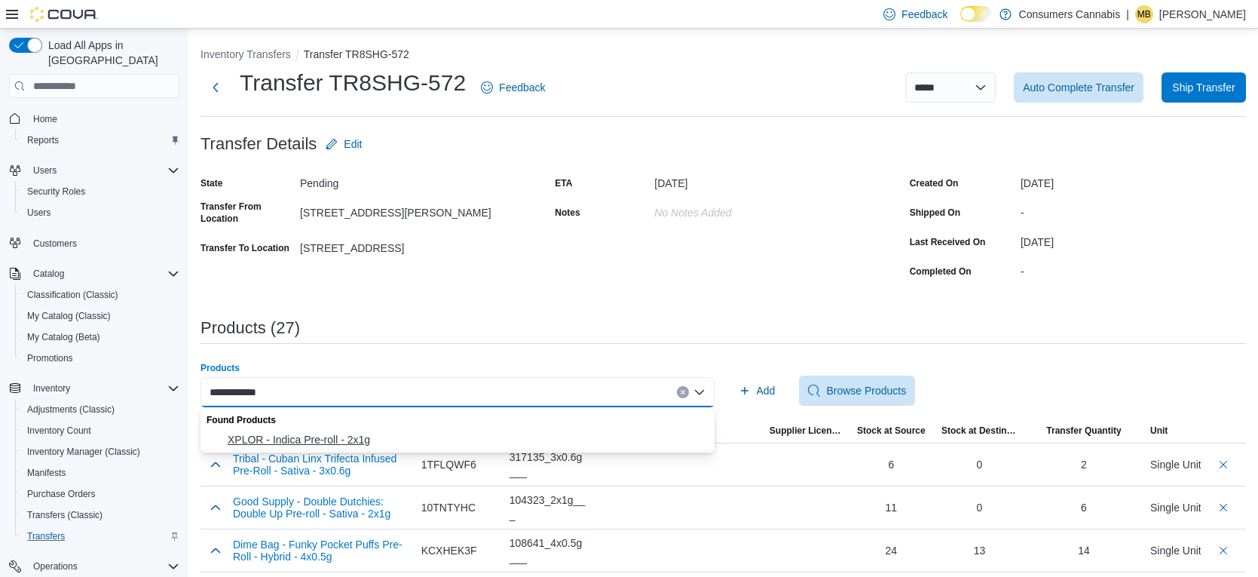
type input "**********"
click at [530, 440] on span "XPLOR - Indica Pre-roll - 2x1g" at bounding box center [467, 439] width 478 height 15
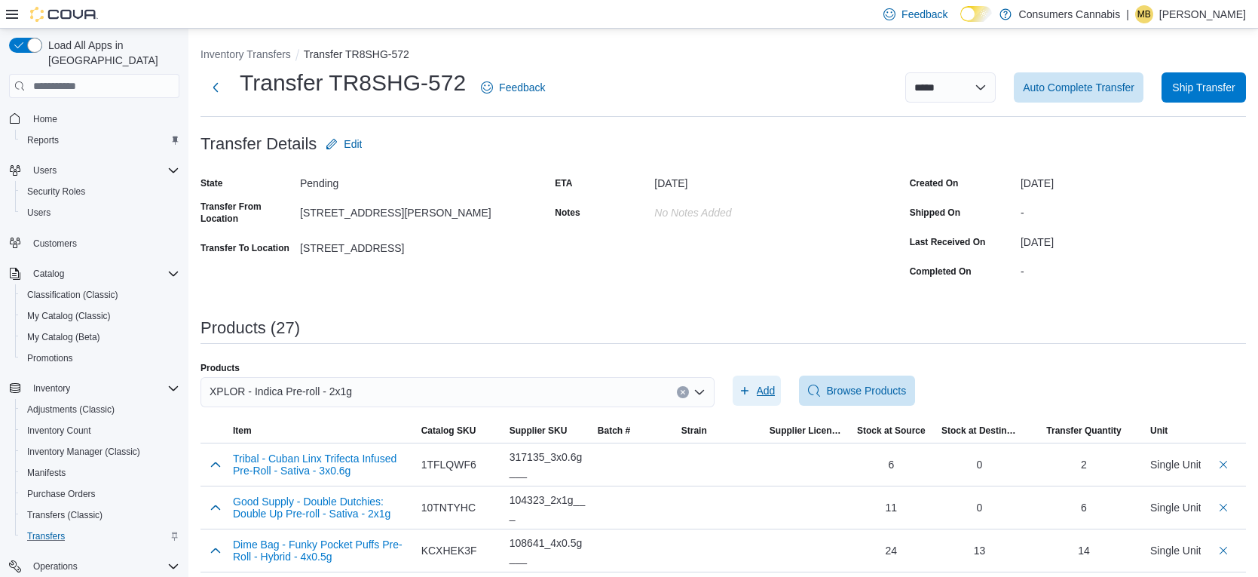
click at [752, 394] on span "Add" at bounding box center [757, 390] width 37 height 30
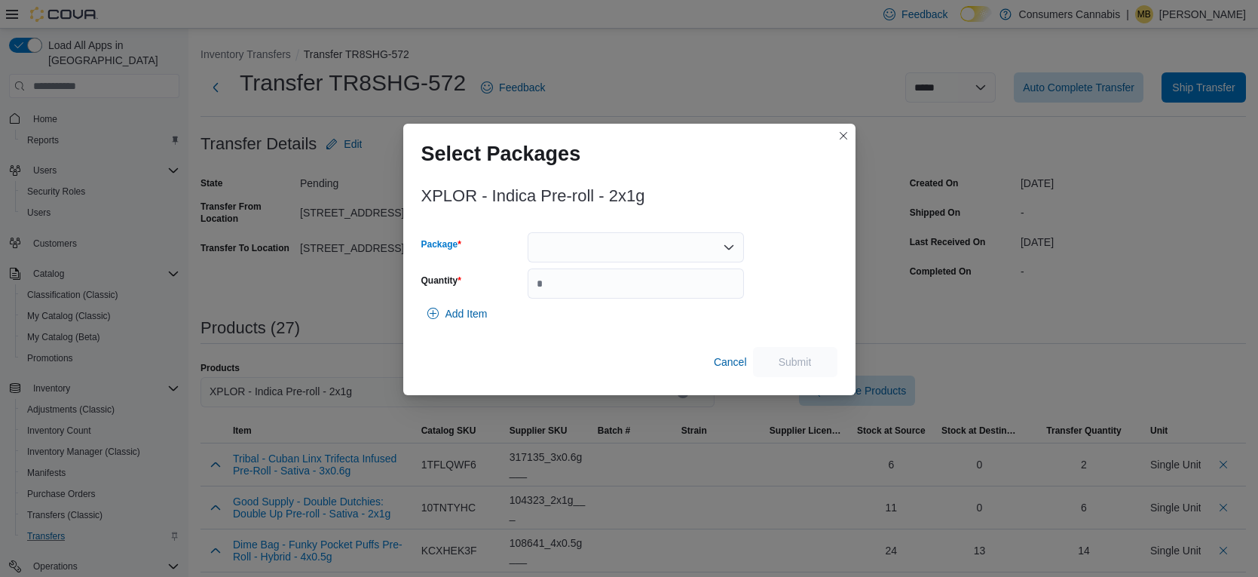
click at [618, 260] on div at bounding box center [636, 247] width 216 height 30
click at [629, 292] on span "PR250708B" at bounding box center [645, 294] width 180 height 15
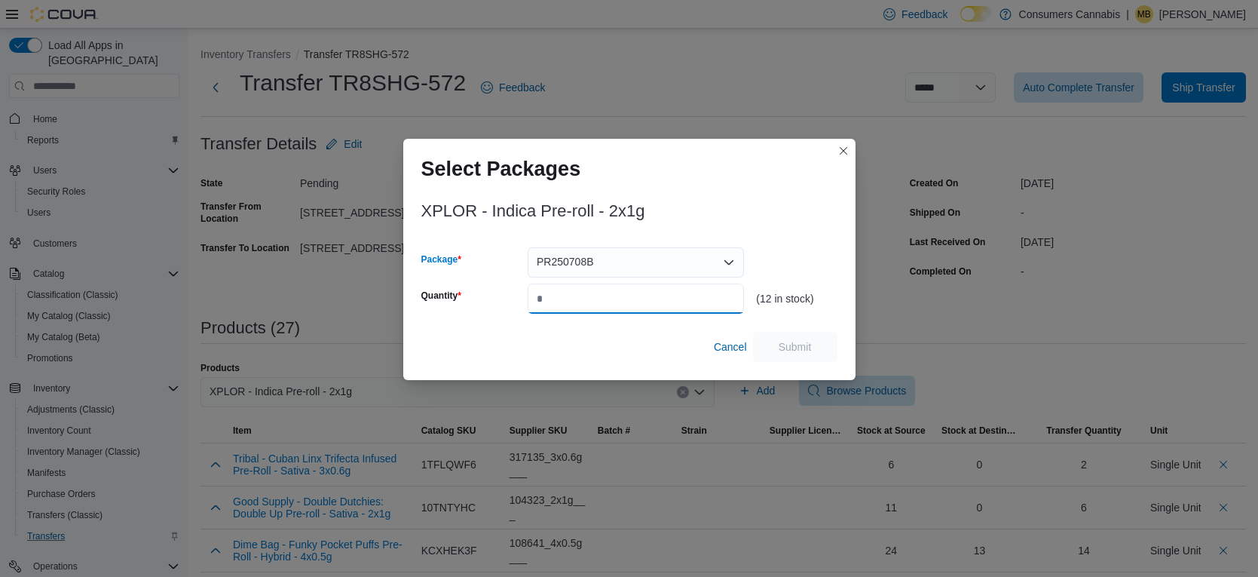
click at [656, 300] on input "Quantity" at bounding box center [636, 298] width 216 height 30
type input "*"
click at [775, 339] on span "Submit" at bounding box center [795, 346] width 66 height 30
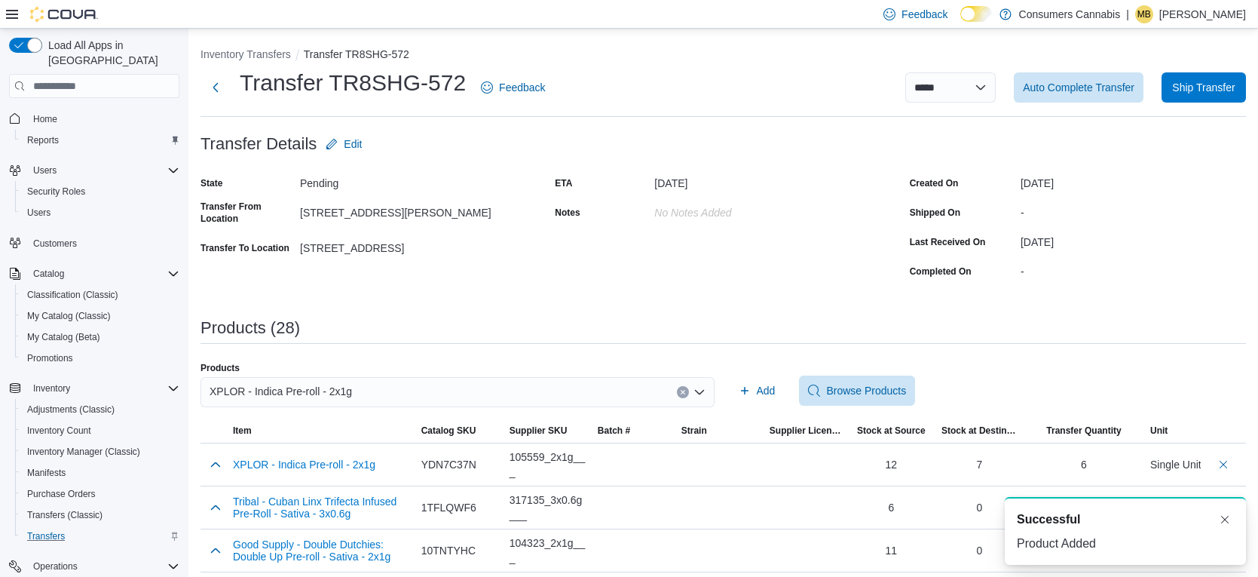
click at [618, 387] on div "XPLOR - Indica Pre-roll - 2x1g" at bounding box center [458, 392] width 514 height 30
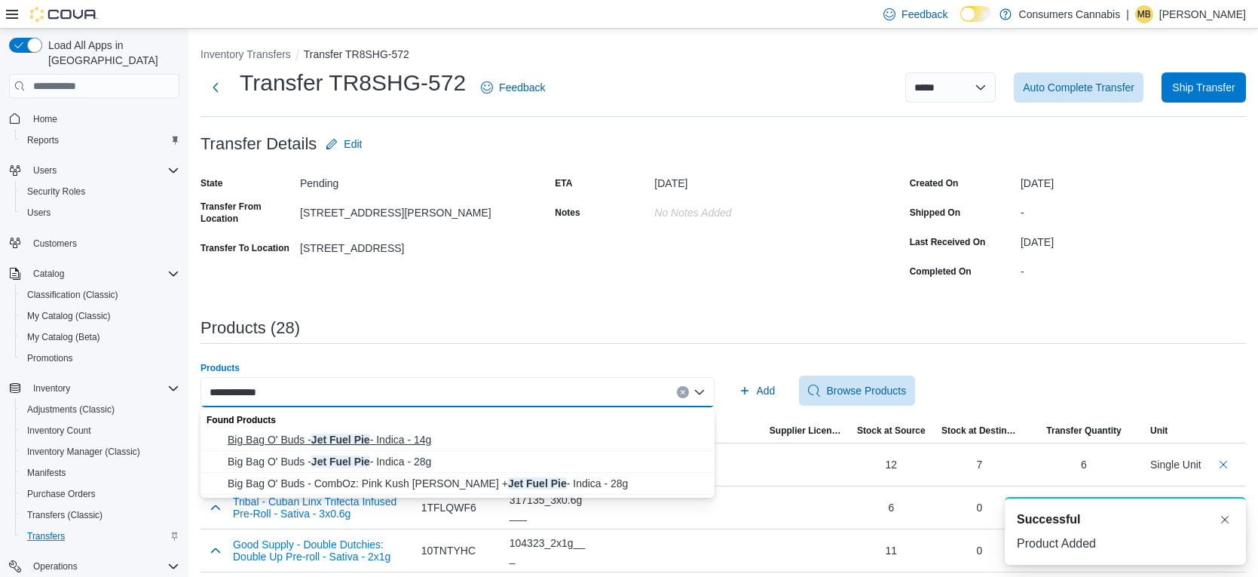
type input "**********"
click at [528, 446] on span "Big Bag O' Buds - Jet Fuel Pie - Indica - 14g" at bounding box center [467, 439] width 478 height 15
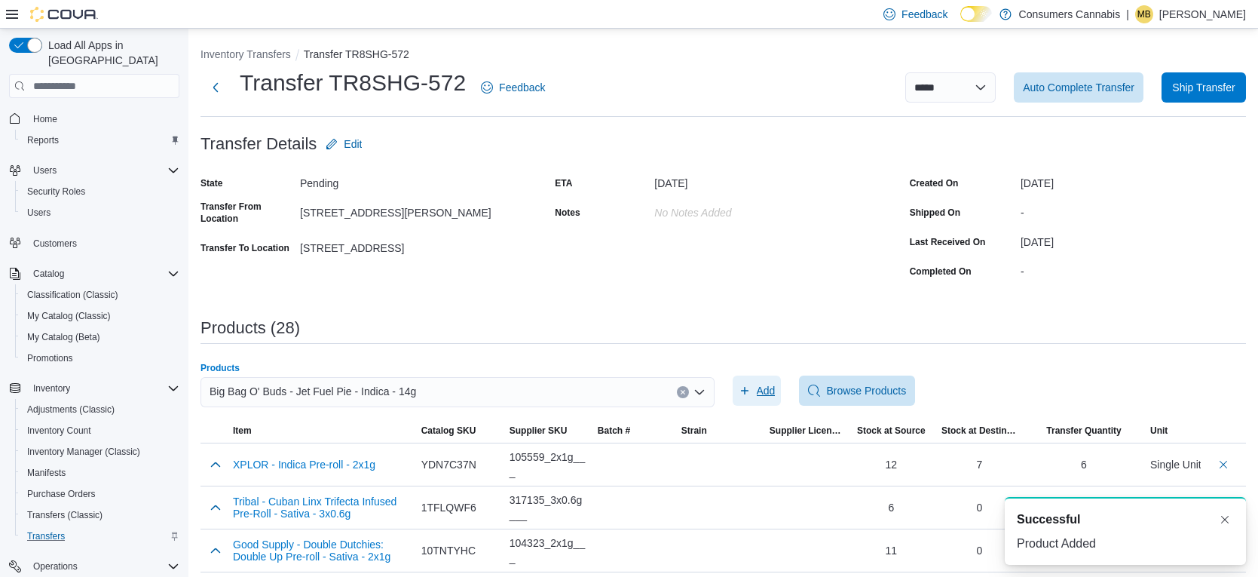
click at [755, 388] on span "Add" at bounding box center [757, 390] width 37 height 30
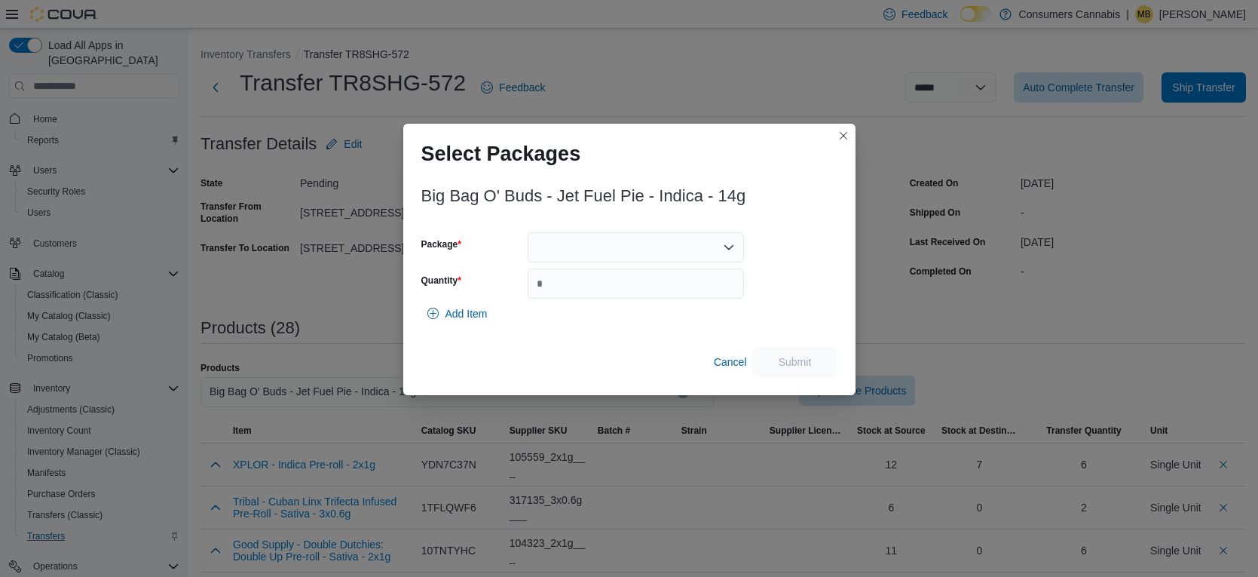
click at [582, 234] on div at bounding box center [636, 247] width 216 height 30
click at [617, 292] on span "13686250809" at bounding box center [645, 294] width 180 height 15
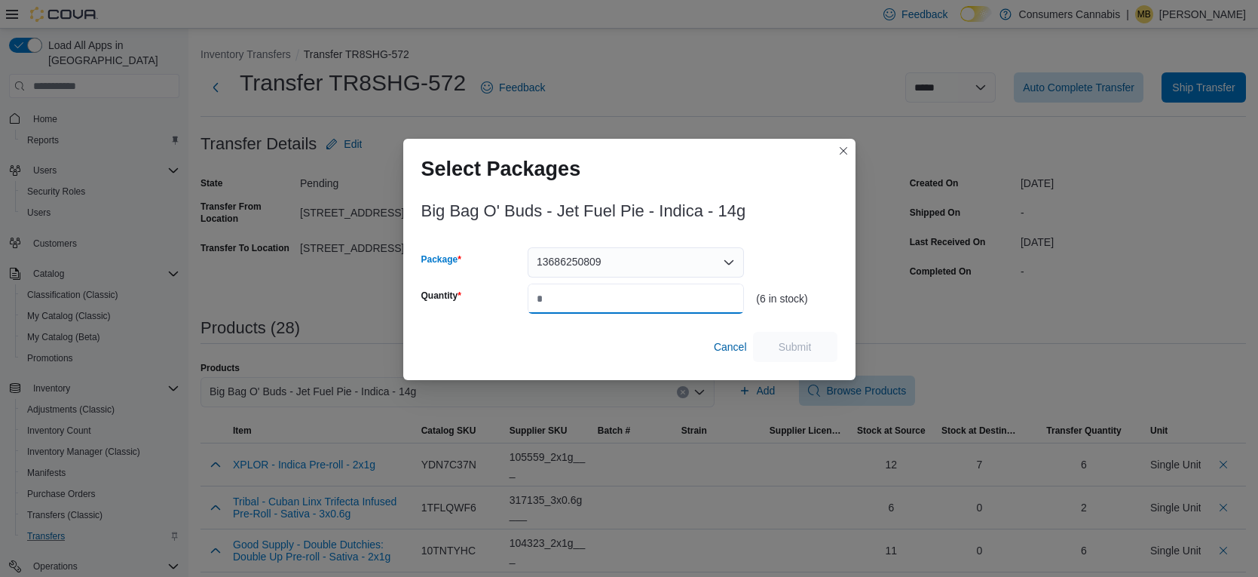
click at [618, 293] on input "Quantity" at bounding box center [636, 298] width 216 height 30
type input "*"
click at [798, 350] on span "Submit" at bounding box center [795, 346] width 33 height 15
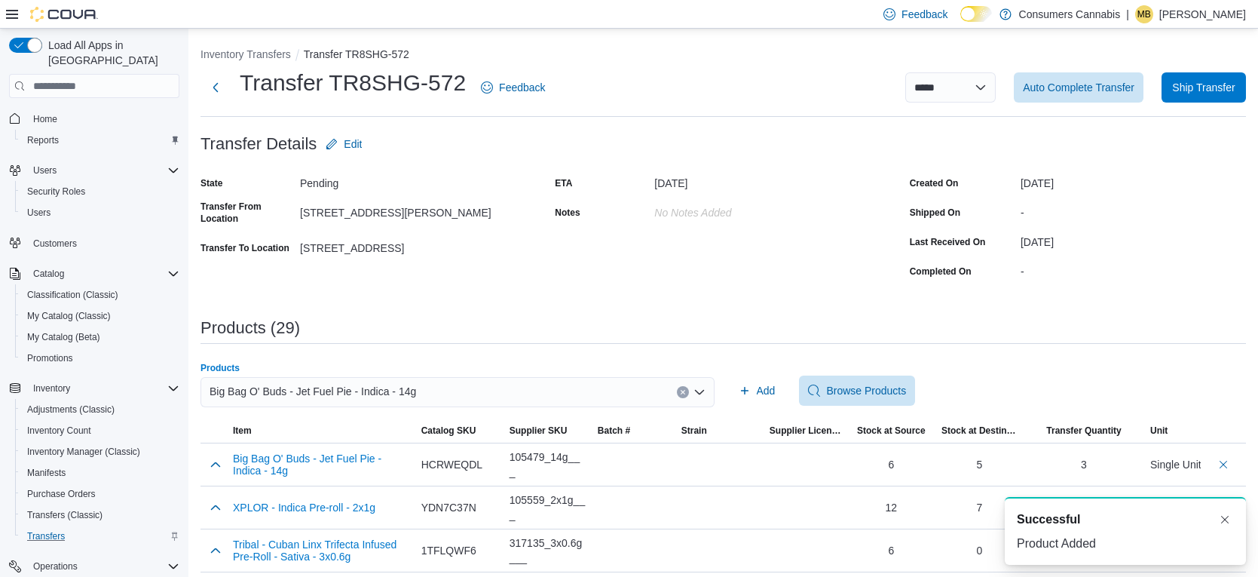
click at [629, 385] on div "Big Bag O' Buds - Jet Fuel Pie - Indica - 14g" at bounding box center [458, 392] width 514 height 30
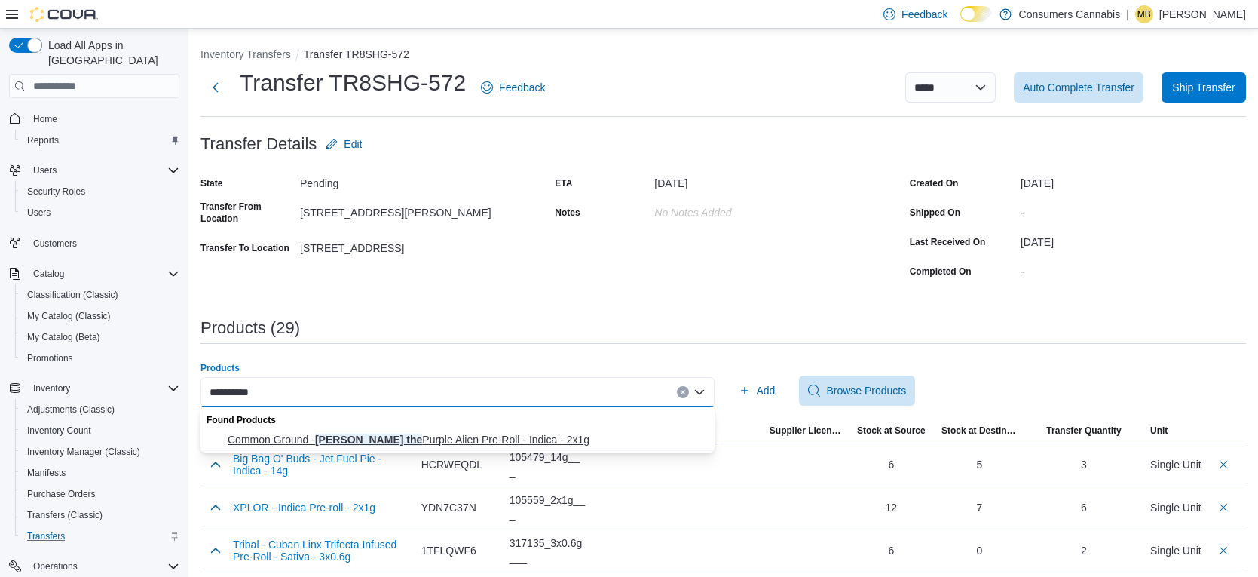
type input "*********"
click at [545, 430] on button "Common Ground - [PERSON_NAME] the Purple Alien Pre-Roll - Indica - 2x1g" at bounding box center [458, 440] width 514 height 22
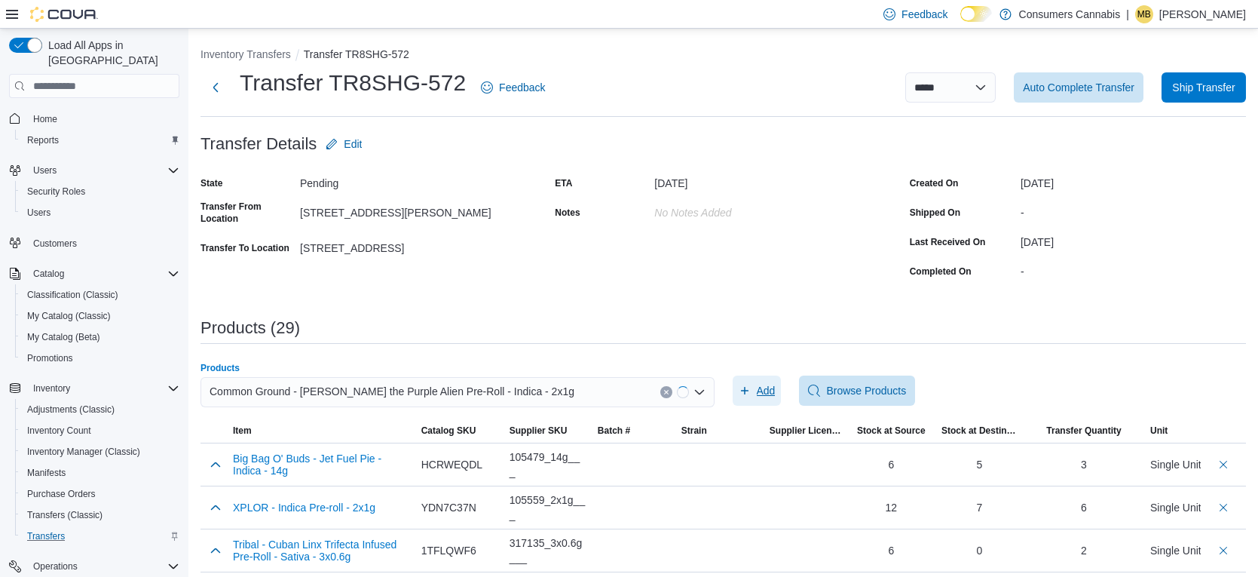
click at [737, 386] on button "Add" at bounding box center [757, 390] width 49 height 30
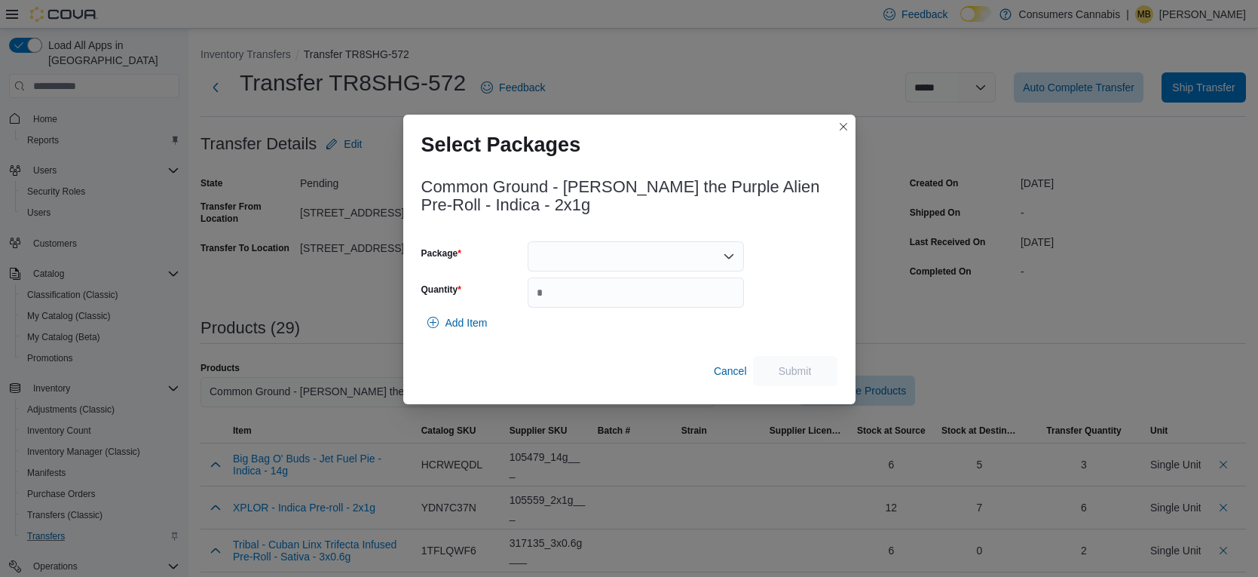
click at [591, 262] on div at bounding box center [636, 256] width 216 height 30
click at [614, 311] on span "F25F0177" at bounding box center [645, 303] width 180 height 15
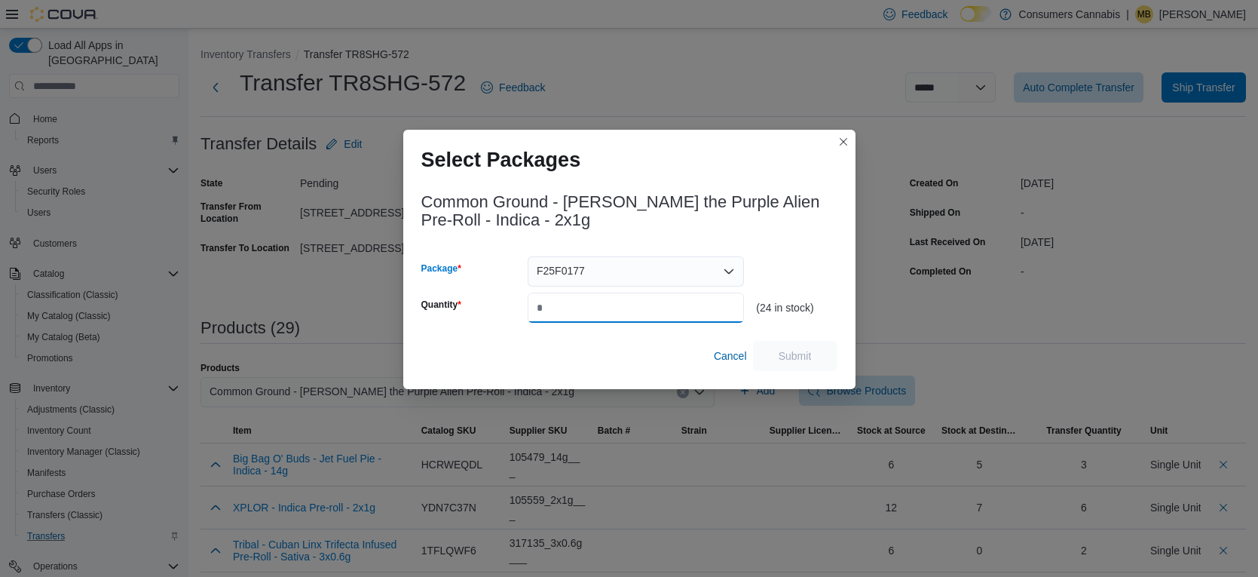
click at [620, 308] on input "Quantity" at bounding box center [636, 308] width 216 height 30
type input "**"
click at [819, 354] on span "Submit" at bounding box center [795, 355] width 66 height 30
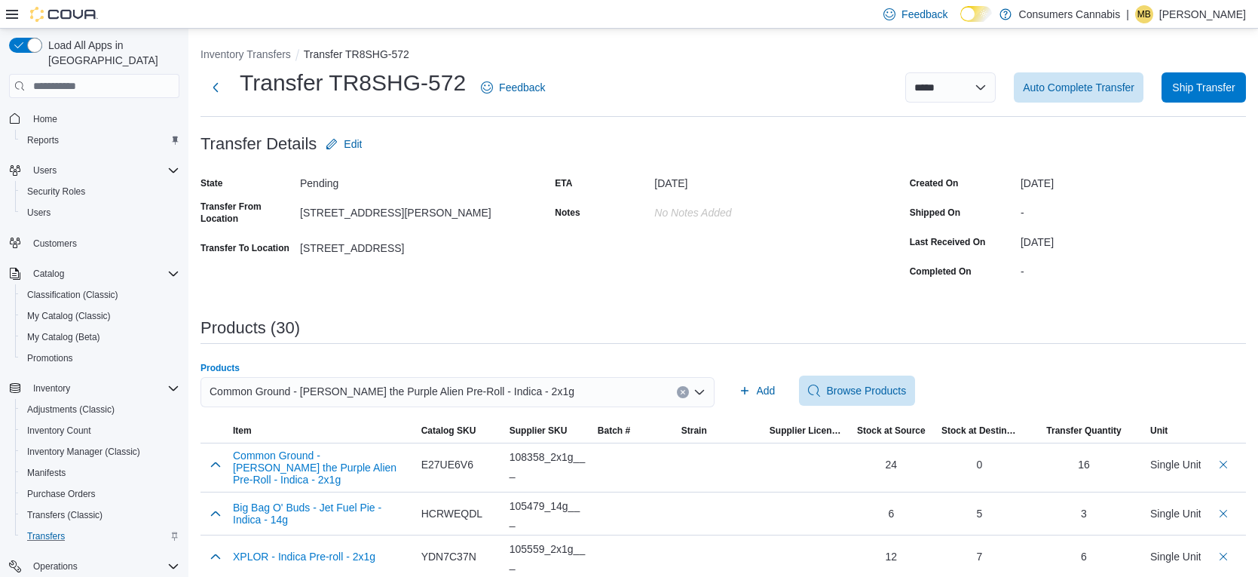
click at [657, 391] on div "Common Ground - [PERSON_NAME] the Purple Alien Pre-Roll - Indica - 2x1g" at bounding box center [458, 392] width 514 height 30
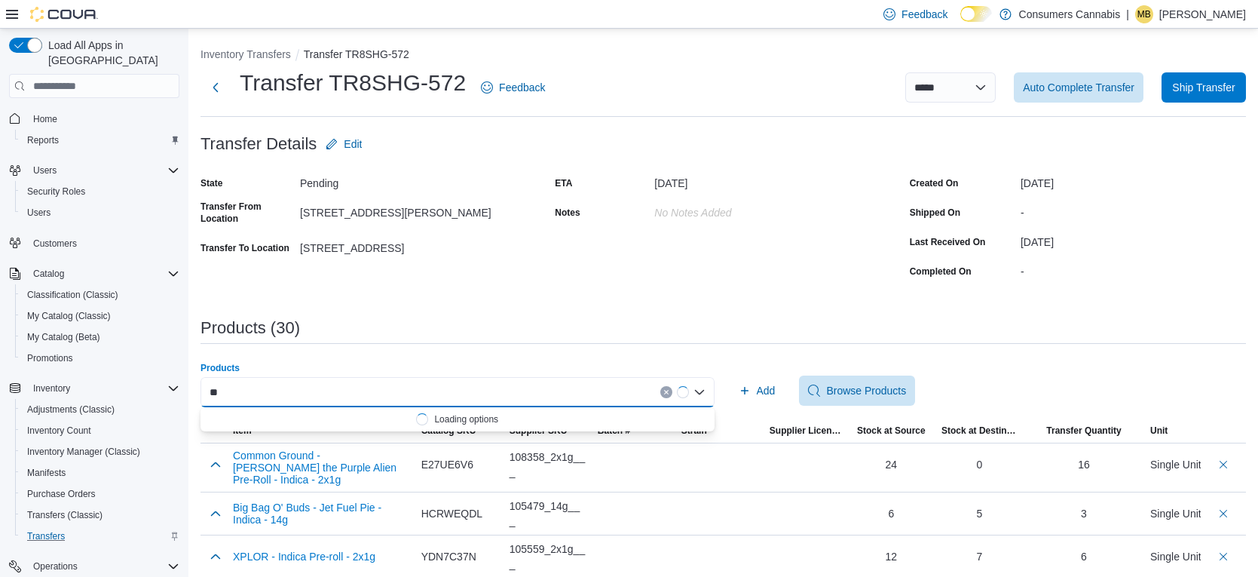
type input "*"
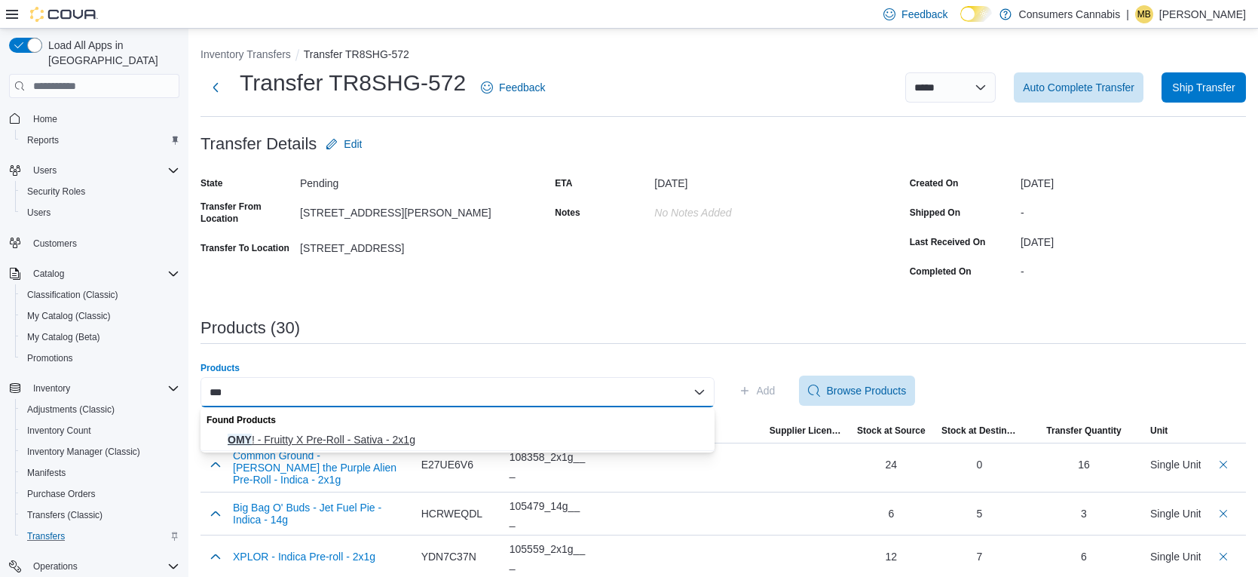
type input "***"
click at [492, 437] on span "OMY ! - Fruitty X Pre-Roll - Sativa - 2x1g" at bounding box center [467, 439] width 478 height 15
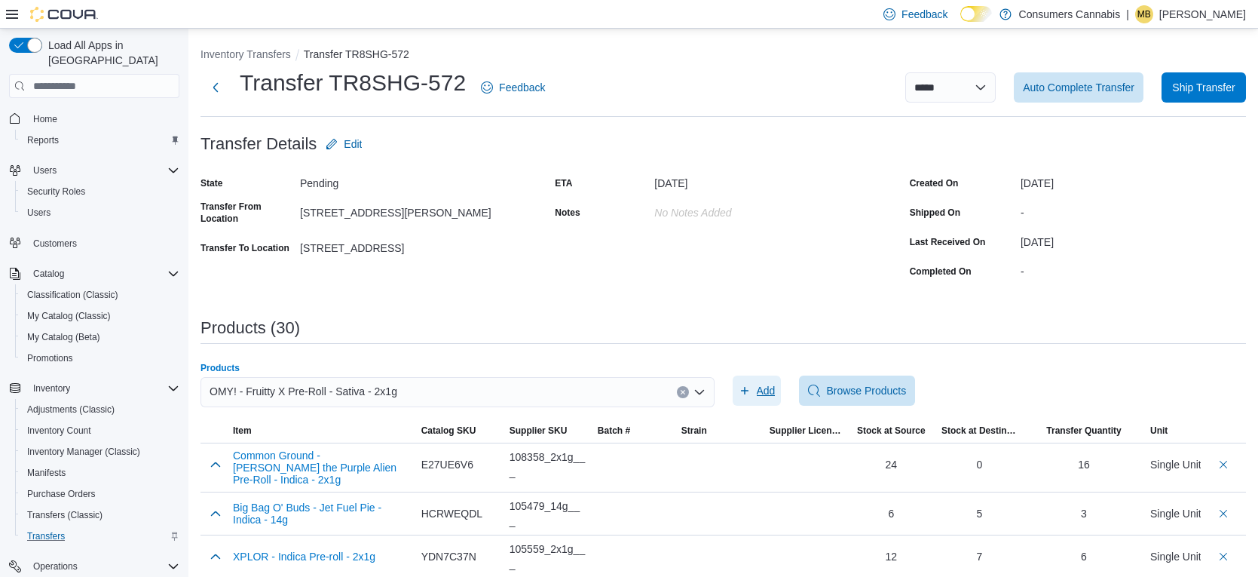
click at [749, 388] on icon "button" at bounding box center [745, 391] width 12 height 12
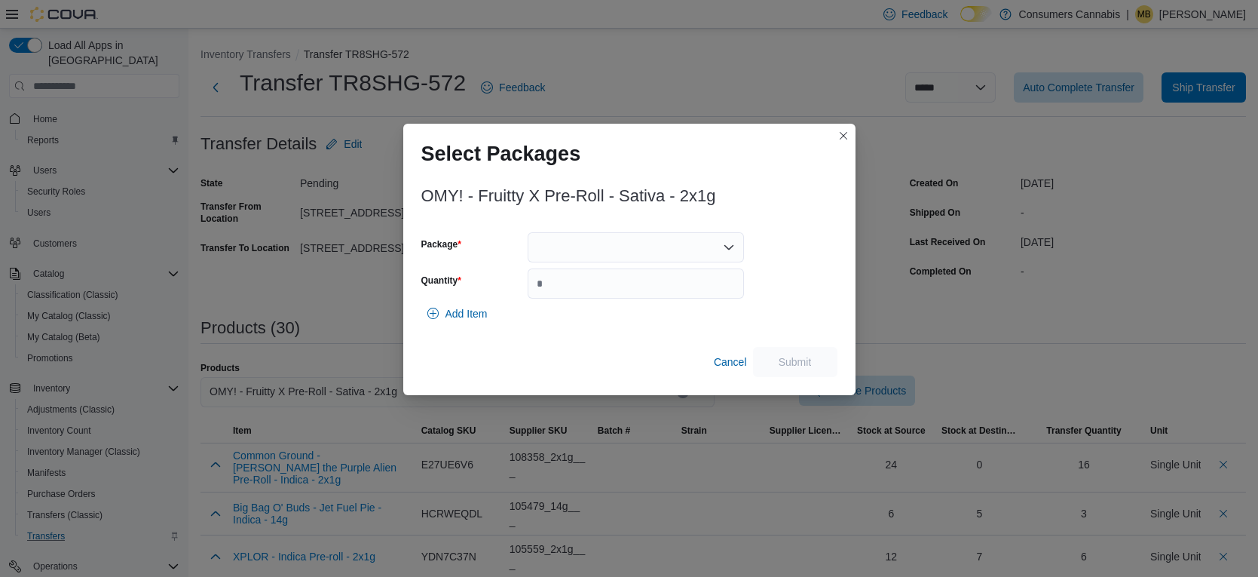
click at [621, 247] on div at bounding box center [636, 247] width 216 height 30
click at [645, 297] on span "BB1G0503" at bounding box center [645, 294] width 180 height 15
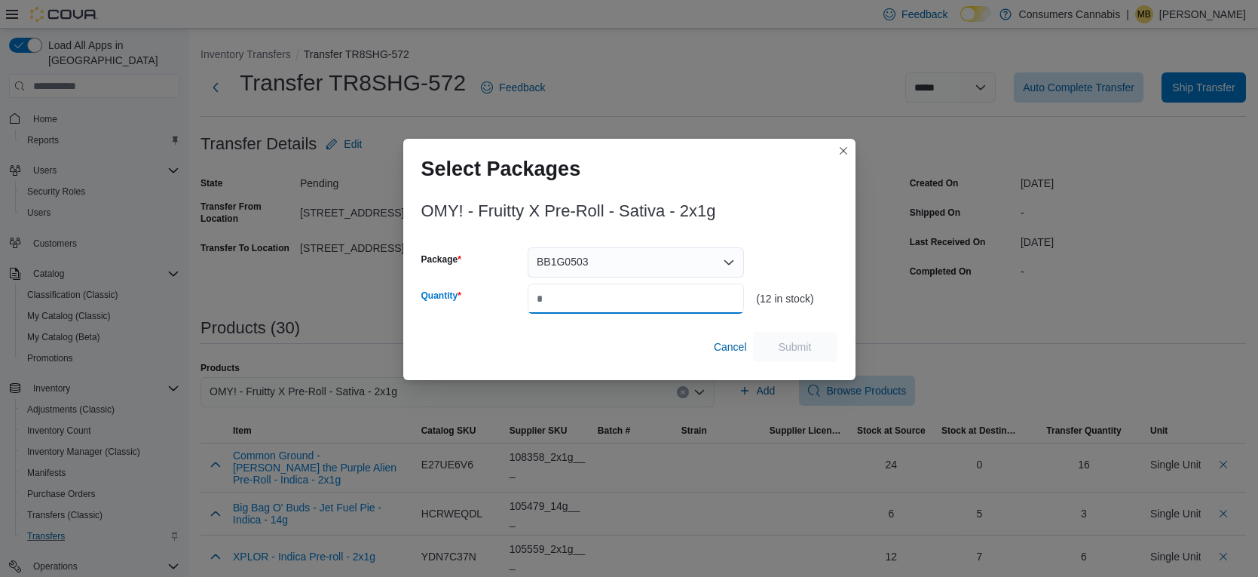
click at [652, 294] on input "Quantity" at bounding box center [636, 298] width 216 height 30
type input "*"
click at [813, 351] on span "Submit" at bounding box center [795, 346] width 66 height 30
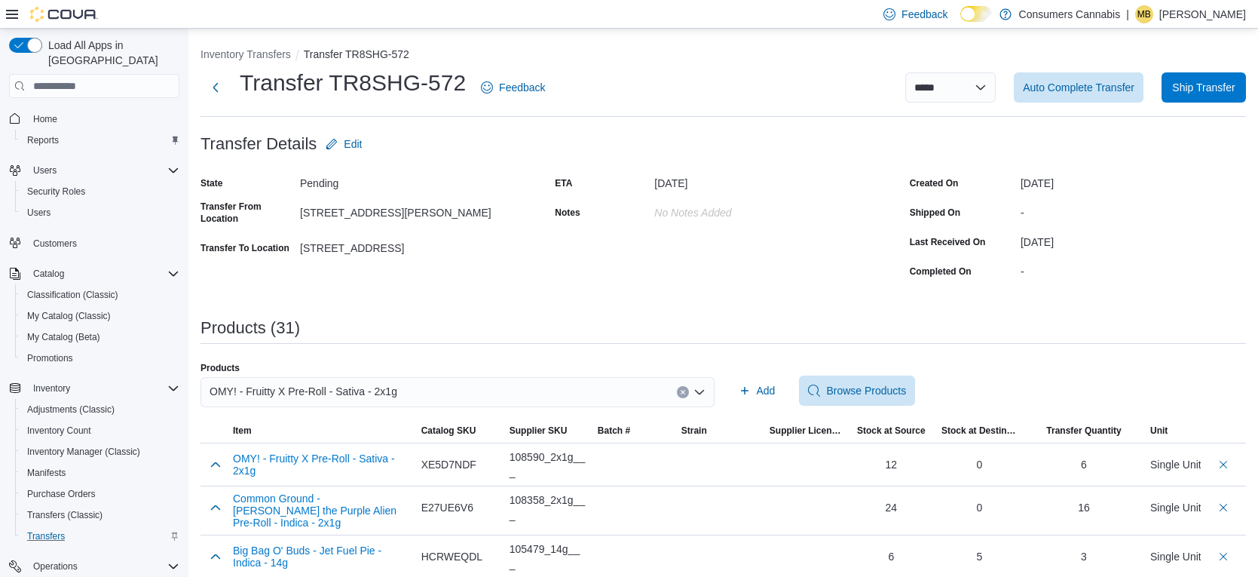
click at [566, 384] on div "OMY! - Fruitty X Pre-Roll - Sativa - 2x1g" at bounding box center [458, 392] width 514 height 30
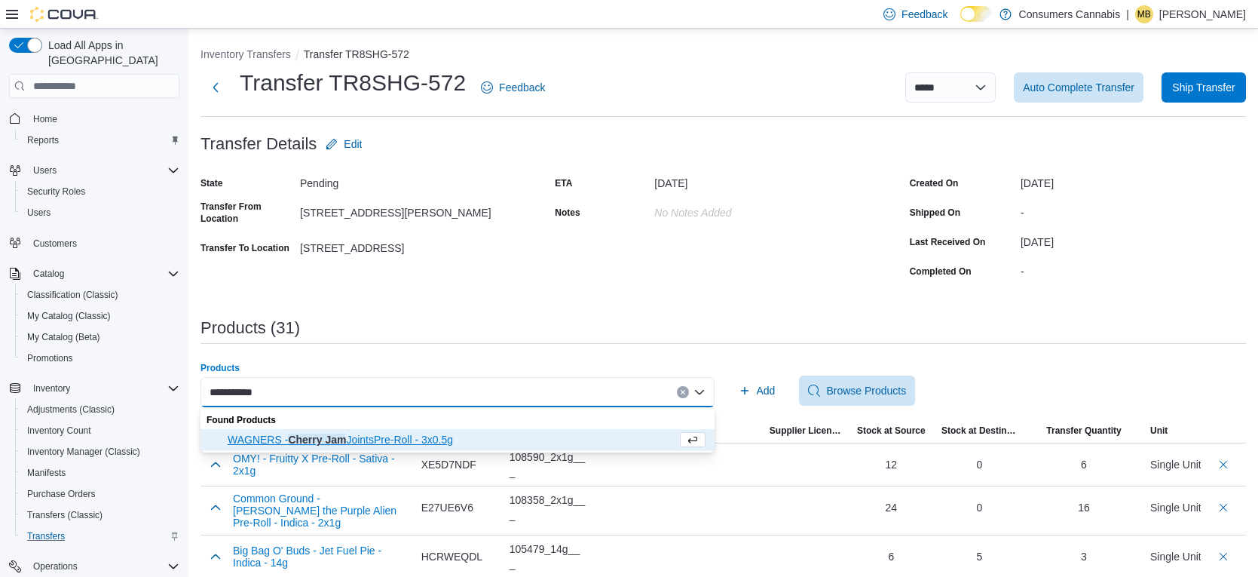
type input "**********"
click at [443, 440] on span "WAGNERS - Cherry Jam JointsPre-Roll - 3x0.5g" at bounding box center [452, 439] width 449 height 15
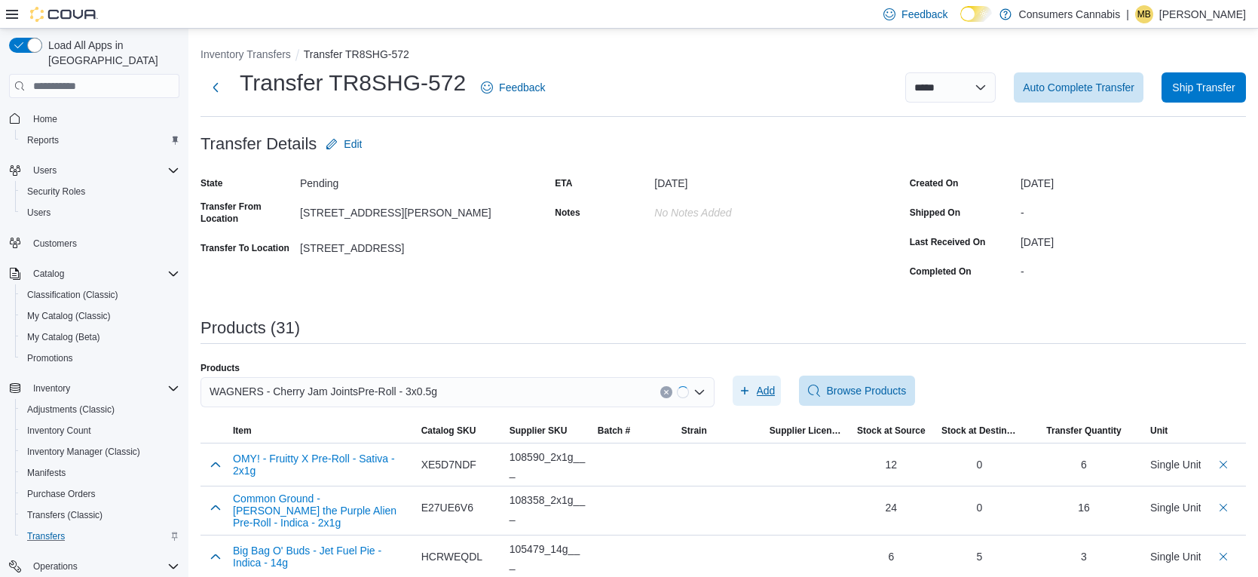
click at [761, 392] on span "Add" at bounding box center [766, 390] width 19 height 15
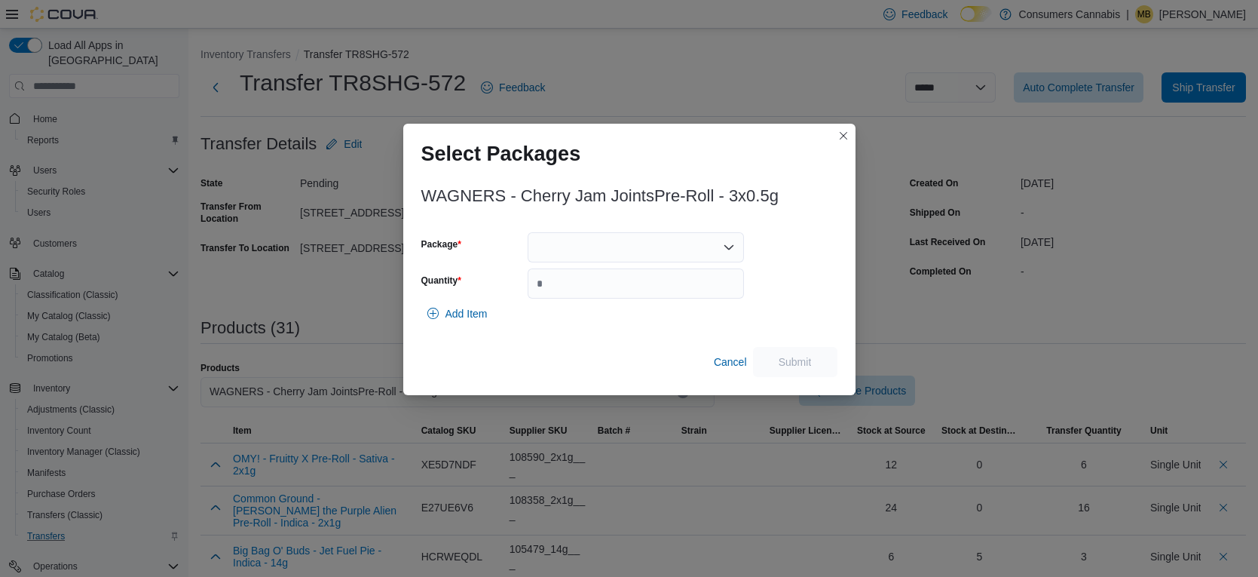
click at [680, 252] on div at bounding box center [636, 247] width 216 height 30
click at [676, 296] on span "10172" at bounding box center [645, 294] width 180 height 15
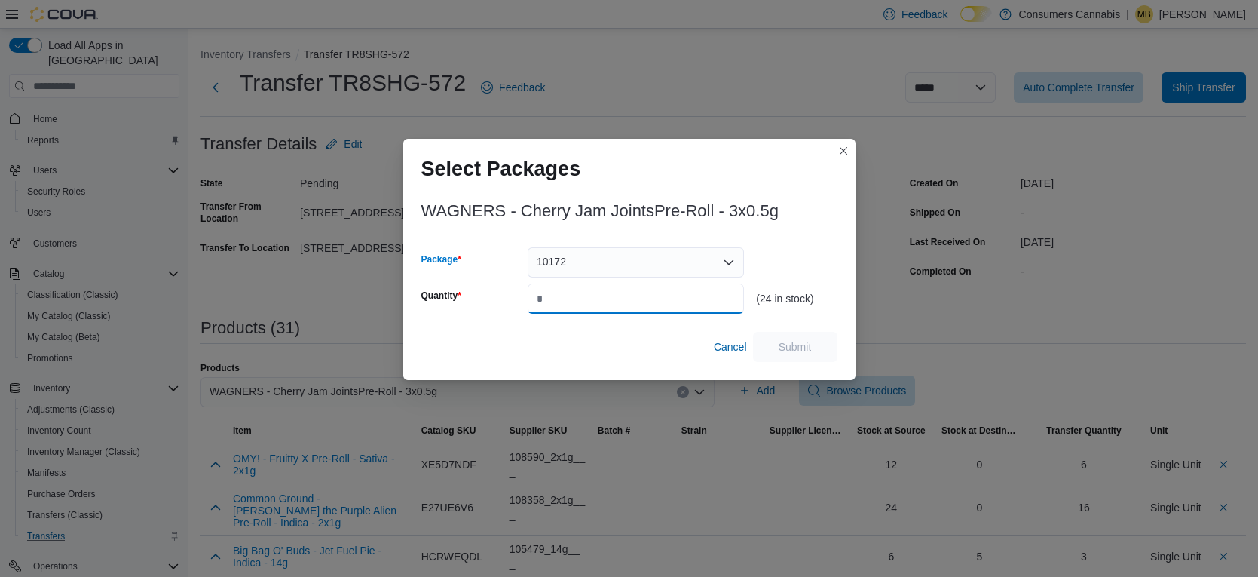
click at [676, 296] on input "Quantity" at bounding box center [636, 298] width 216 height 30
type input "**"
click at [779, 344] on span "Submit" at bounding box center [795, 346] width 33 height 15
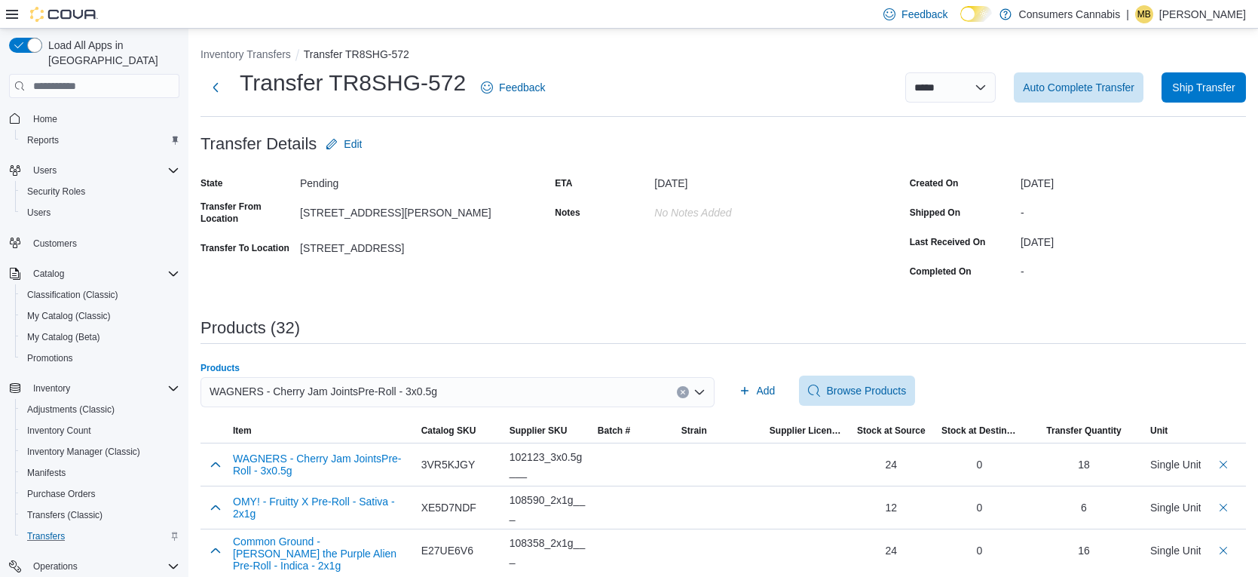
click at [586, 397] on div "WAGNERS - Cherry Jam JointsPre-Roll - 3x0.5g" at bounding box center [458, 392] width 514 height 30
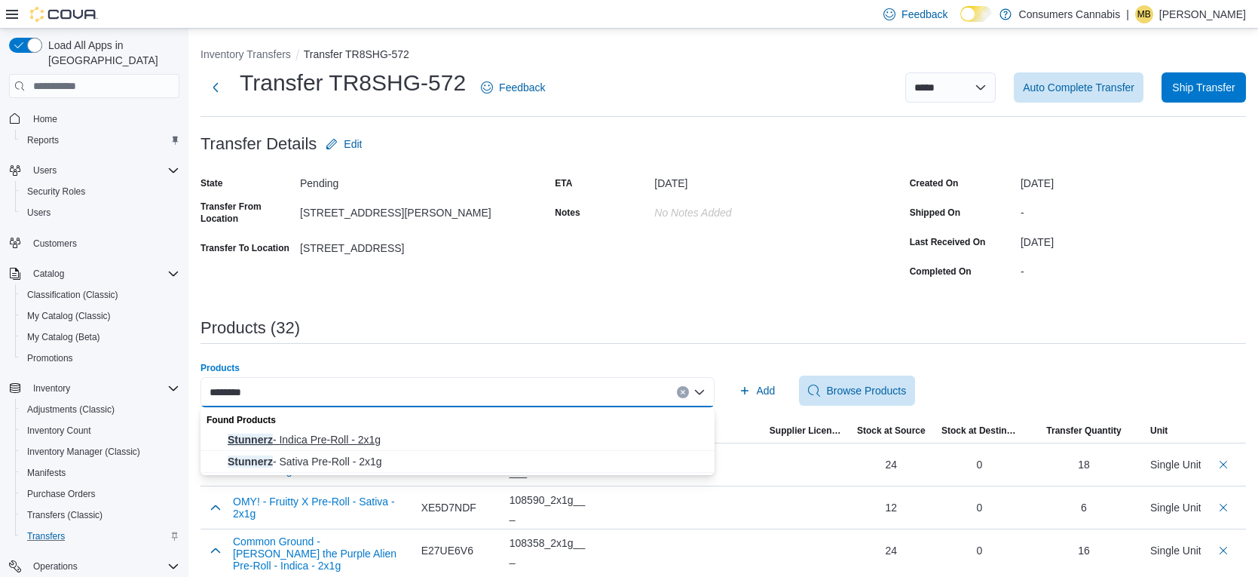
type input "********"
click at [397, 443] on span "Stunnerz - Indica Pre-Roll - 2x1g" at bounding box center [467, 439] width 478 height 15
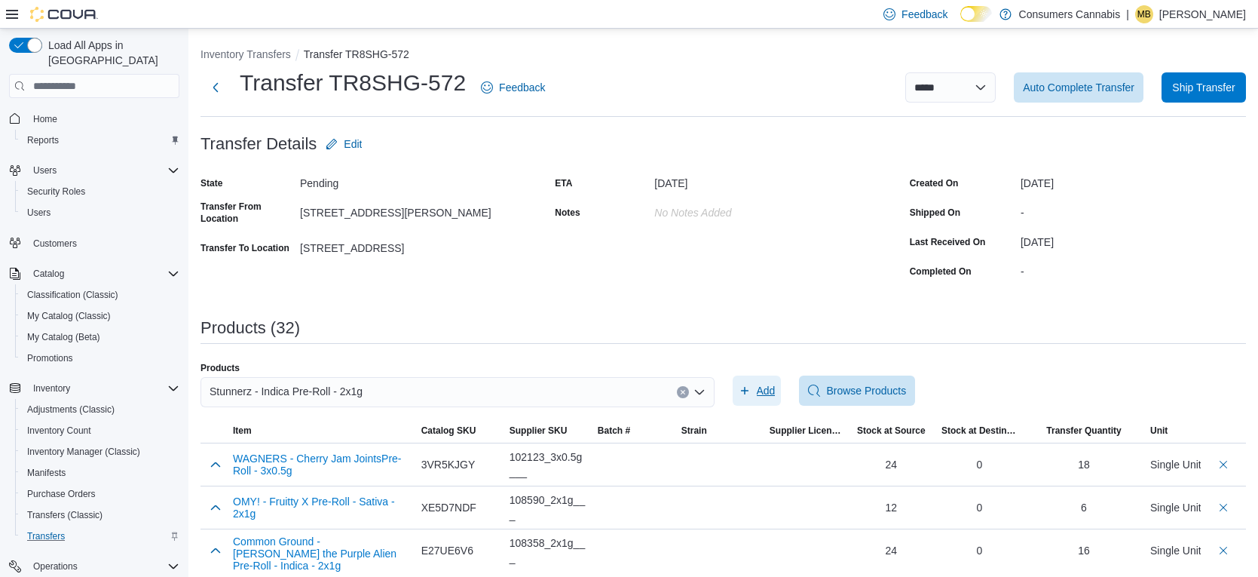
click at [770, 393] on span "Add" at bounding box center [766, 390] width 19 height 15
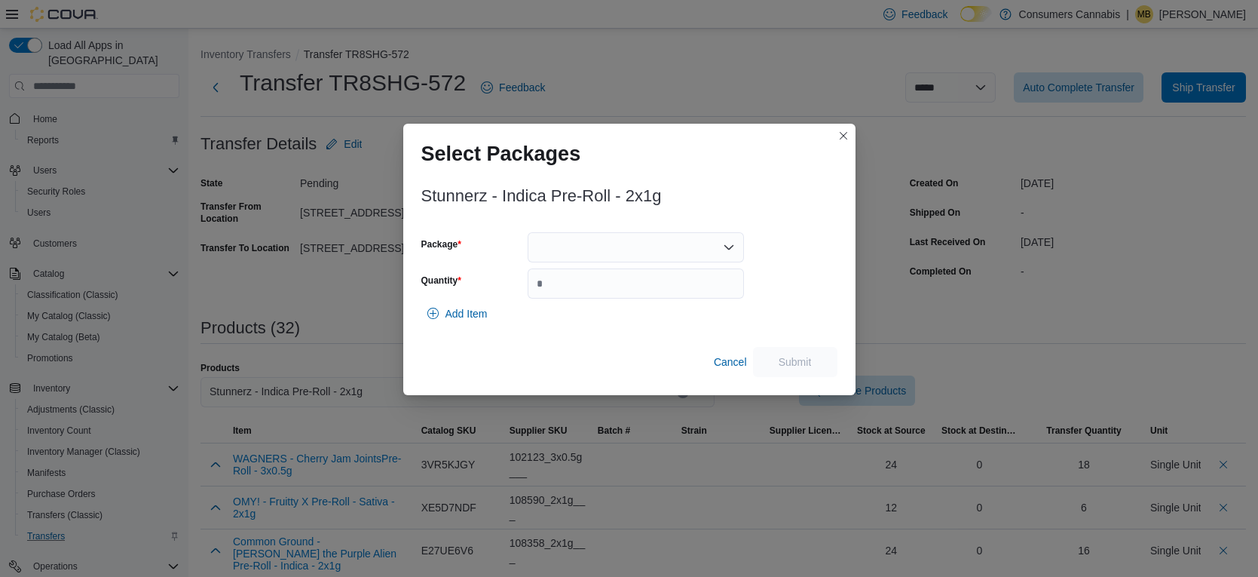
click at [642, 249] on div at bounding box center [636, 247] width 216 height 30
click at [666, 297] on span "10145" at bounding box center [645, 294] width 180 height 15
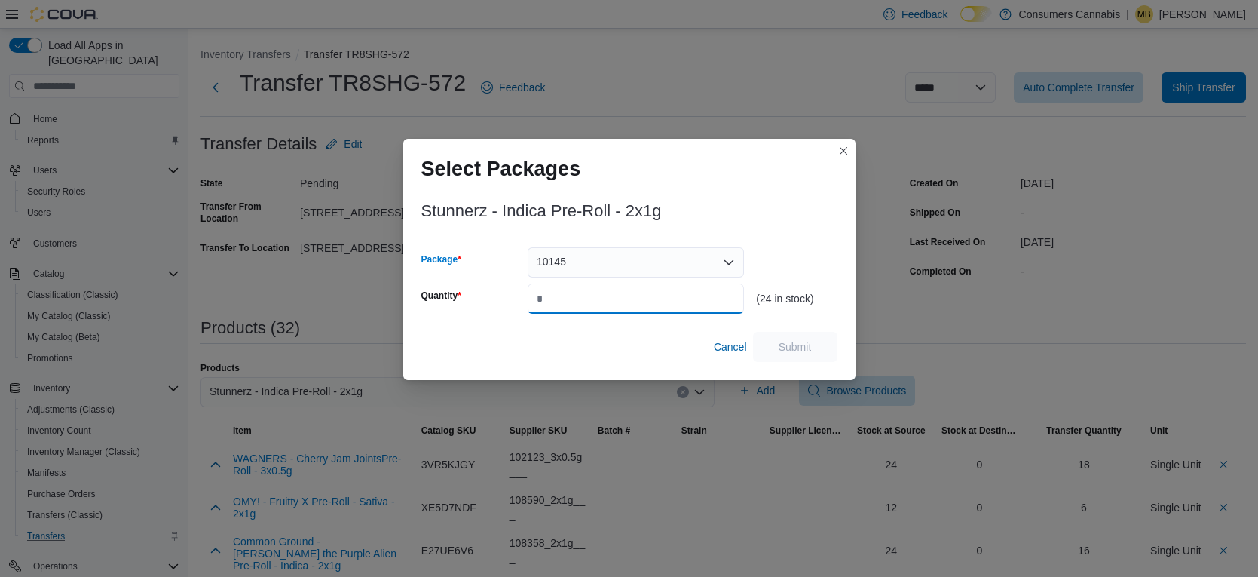
click at [676, 302] on input "Quantity" at bounding box center [636, 298] width 216 height 30
type input "**"
click at [785, 352] on span "Submit" at bounding box center [795, 346] width 33 height 15
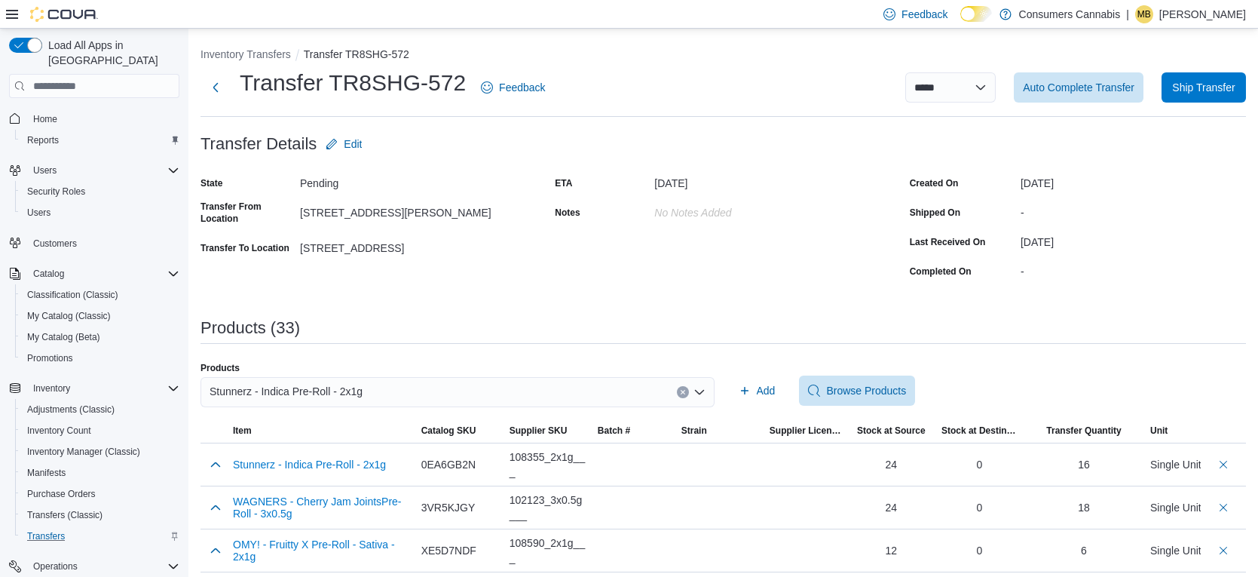
click at [657, 391] on div "Stunnerz - Indica Pre-Roll - 2x1g" at bounding box center [458, 392] width 514 height 30
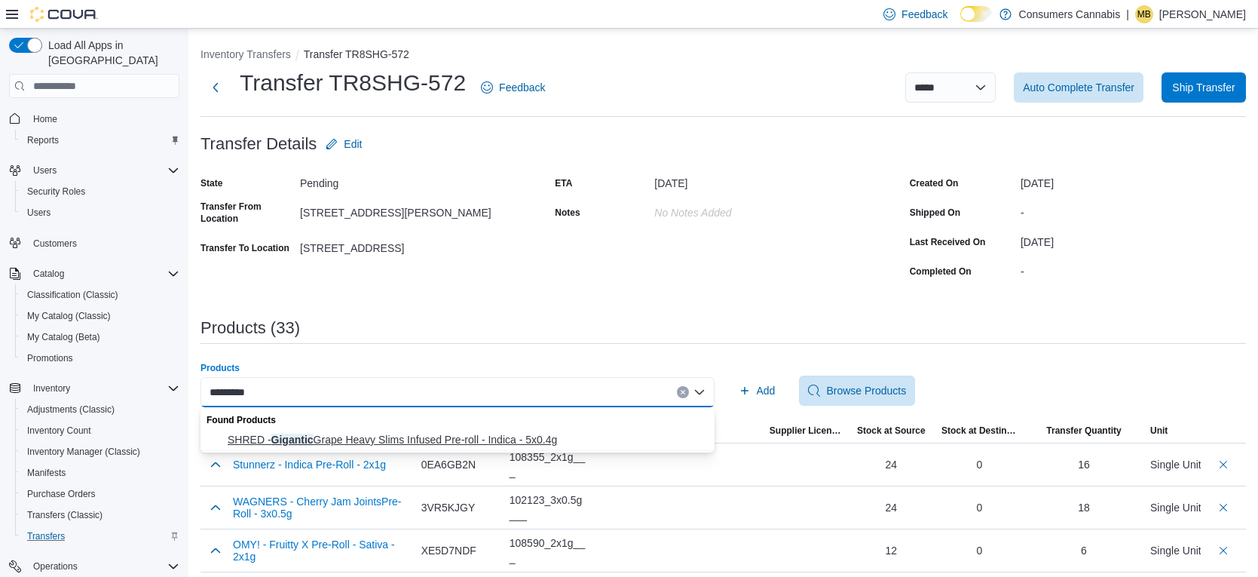
type input "********"
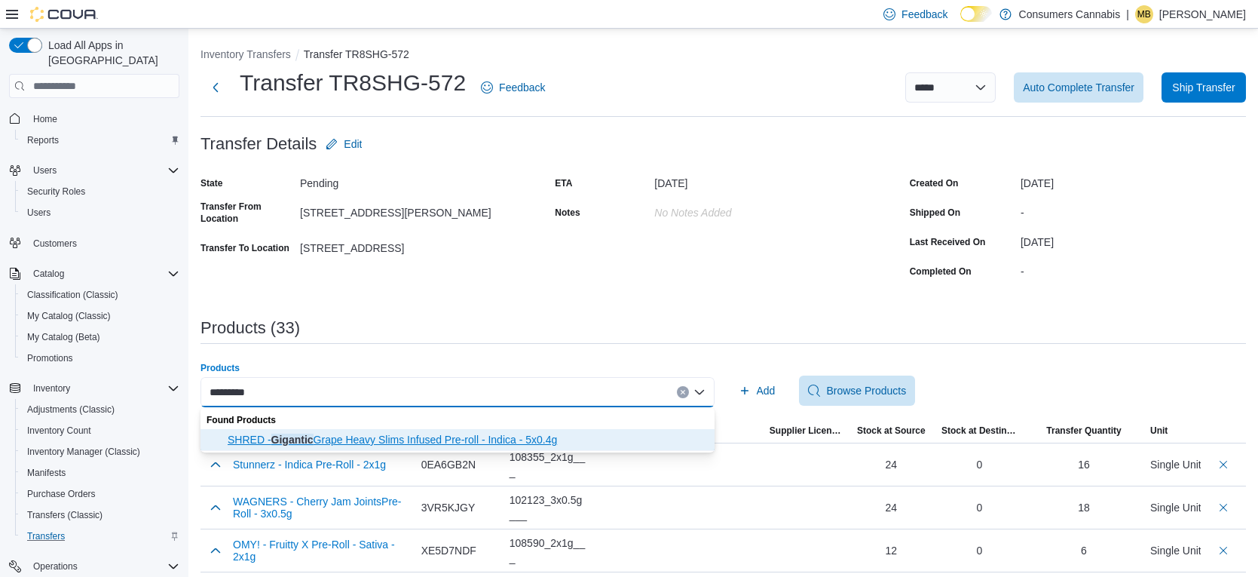
click at [583, 433] on span "SHRED - Gigantic Grape Heavy Slims Infused Pre-roll - Indica - 5x0.4g" at bounding box center [467, 439] width 478 height 15
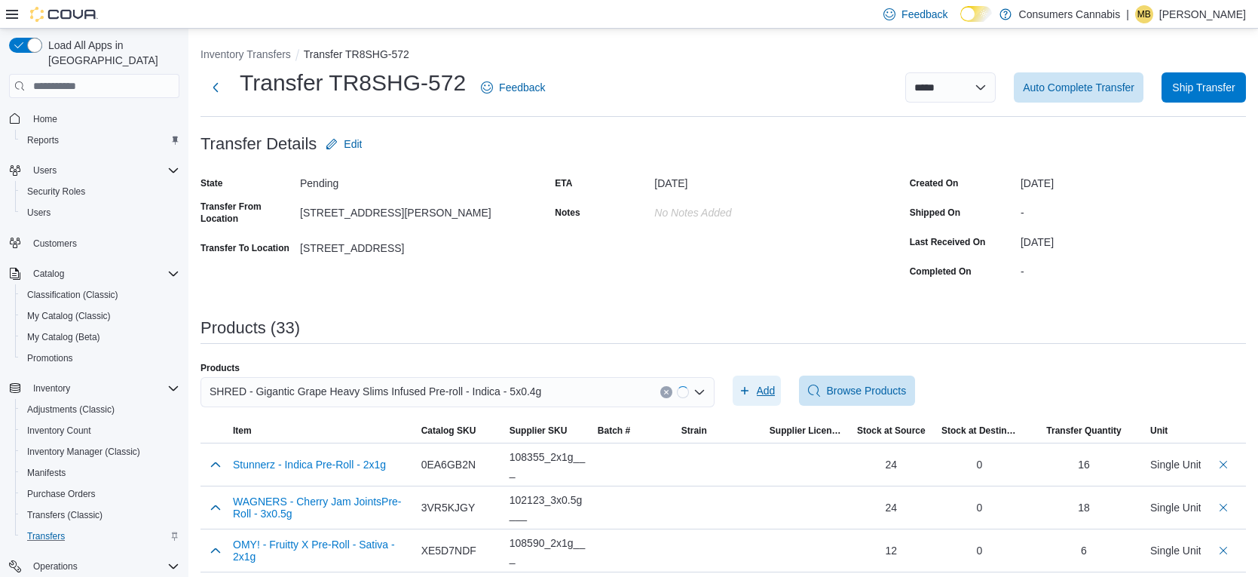
click at [754, 388] on span "Add" at bounding box center [757, 390] width 37 height 30
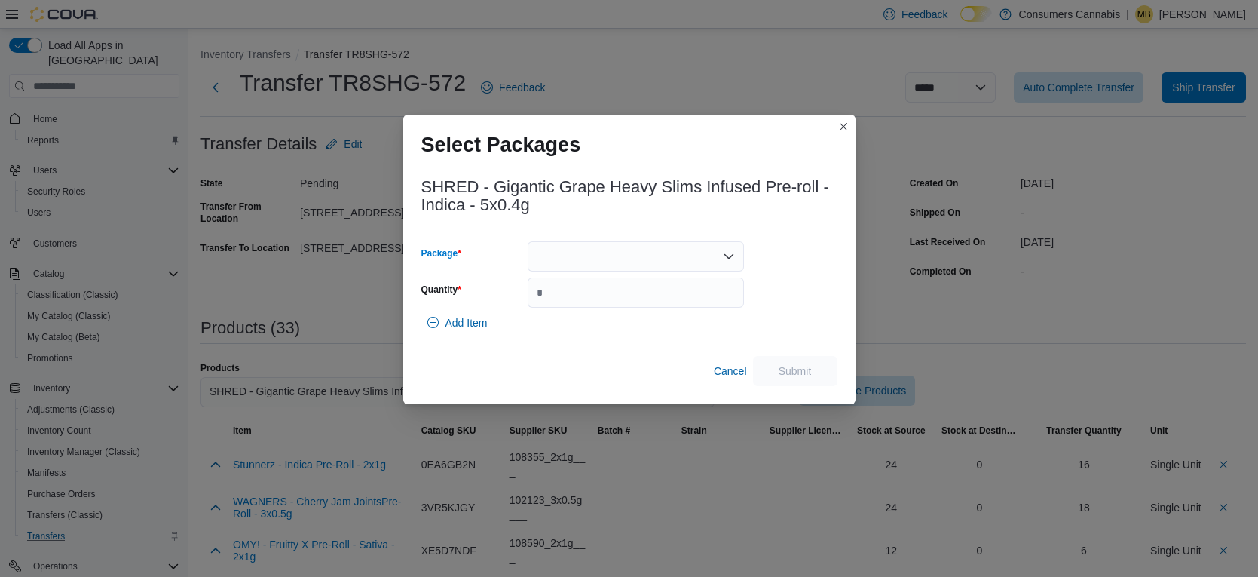
click at [645, 261] on div at bounding box center [636, 256] width 216 height 30
drag, startPoint x: 652, startPoint y: 297, endPoint x: 663, endPoint y: 304, distance: 13.2
click at [654, 298] on span "13577250718" at bounding box center [645, 303] width 180 height 15
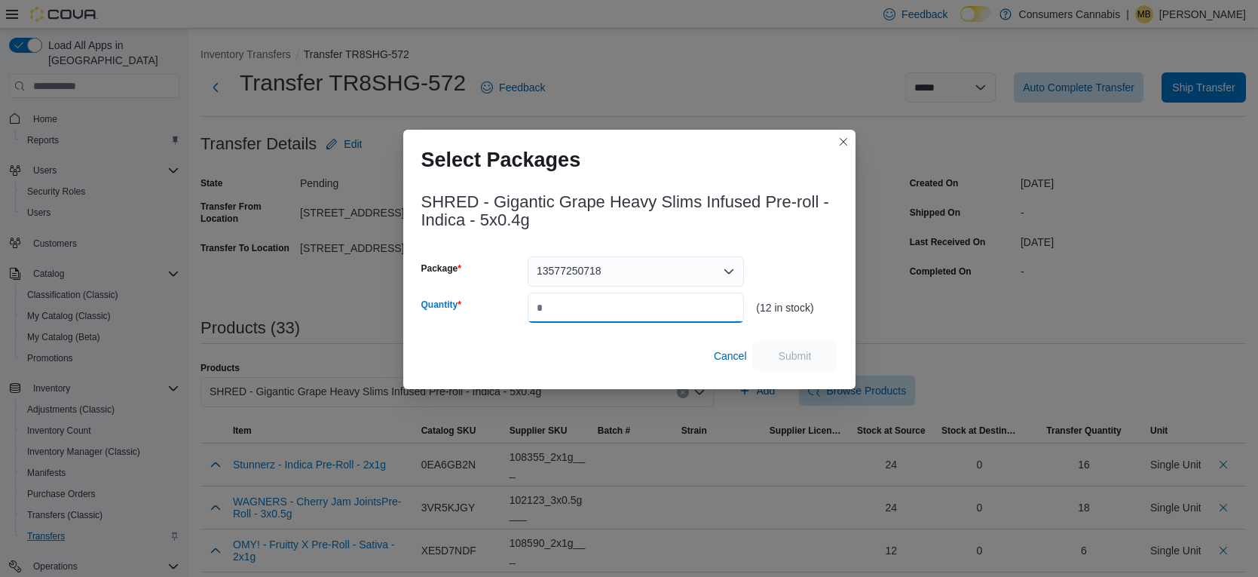
click at [664, 304] on input "Quantity" at bounding box center [636, 308] width 216 height 30
type input "*"
click at [800, 364] on span "Submit" at bounding box center [795, 355] width 66 height 30
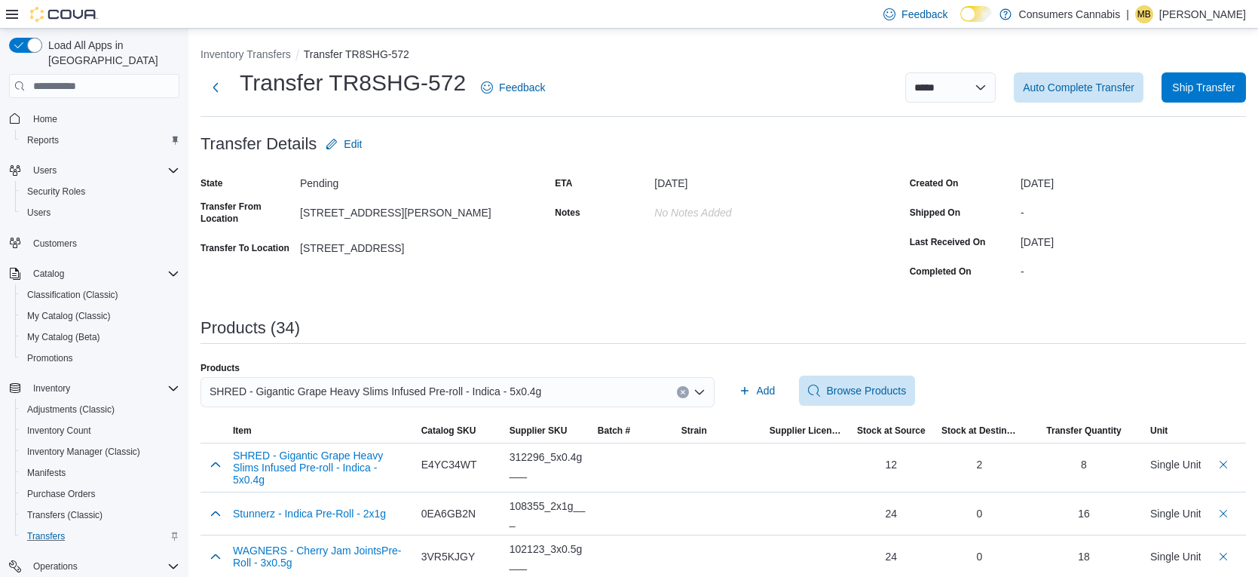
click at [601, 387] on div "SHRED - Gigantic Grape Heavy Slims Infused Pre-roll - Indica - 5x0.4g" at bounding box center [458, 392] width 514 height 30
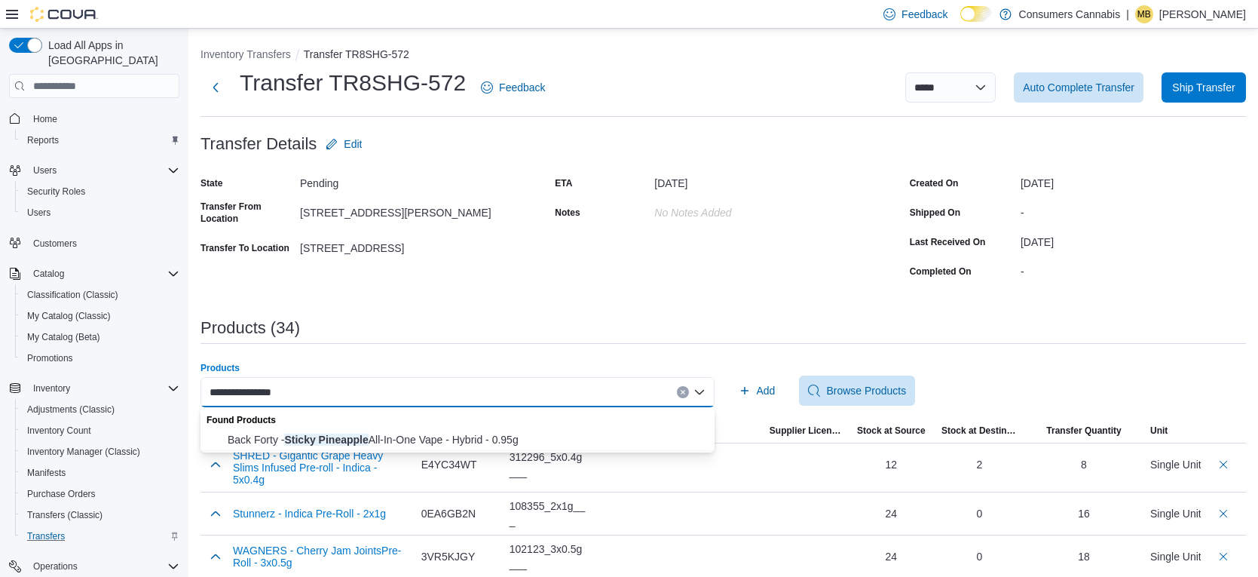
type input "**********"
click at [519, 436] on span "Back Forty - Sticky Pineapple All-In-One Vape - Hybrid - 0.95g" at bounding box center [467, 439] width 478 height 15
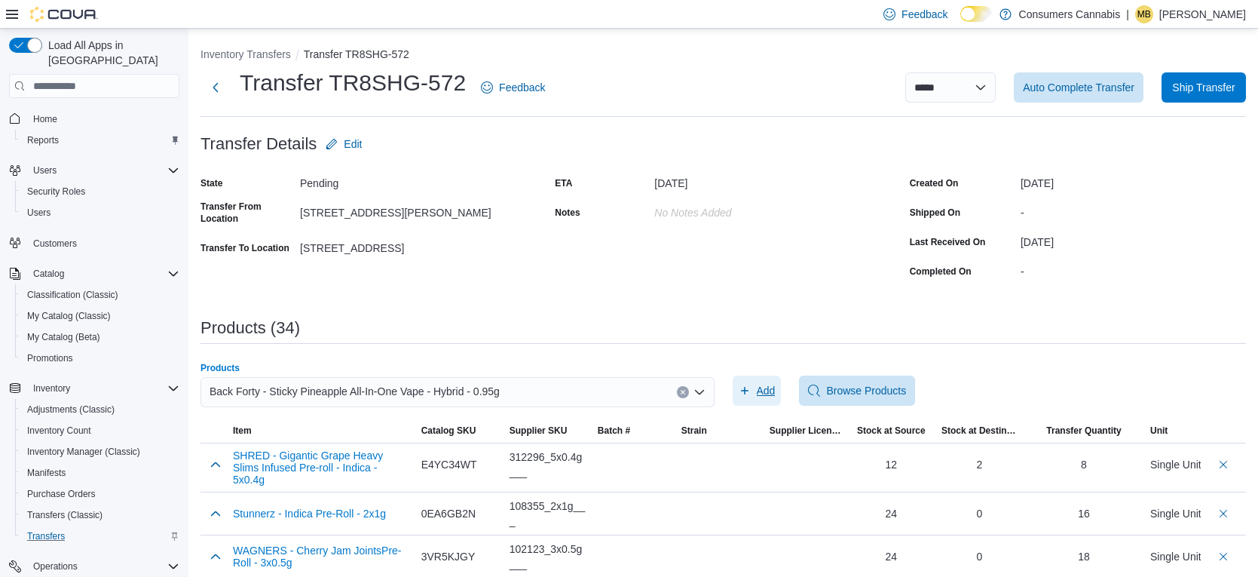
click at [765, 386] on span "Add" at bounding box center [766, 390] width 19 height 15
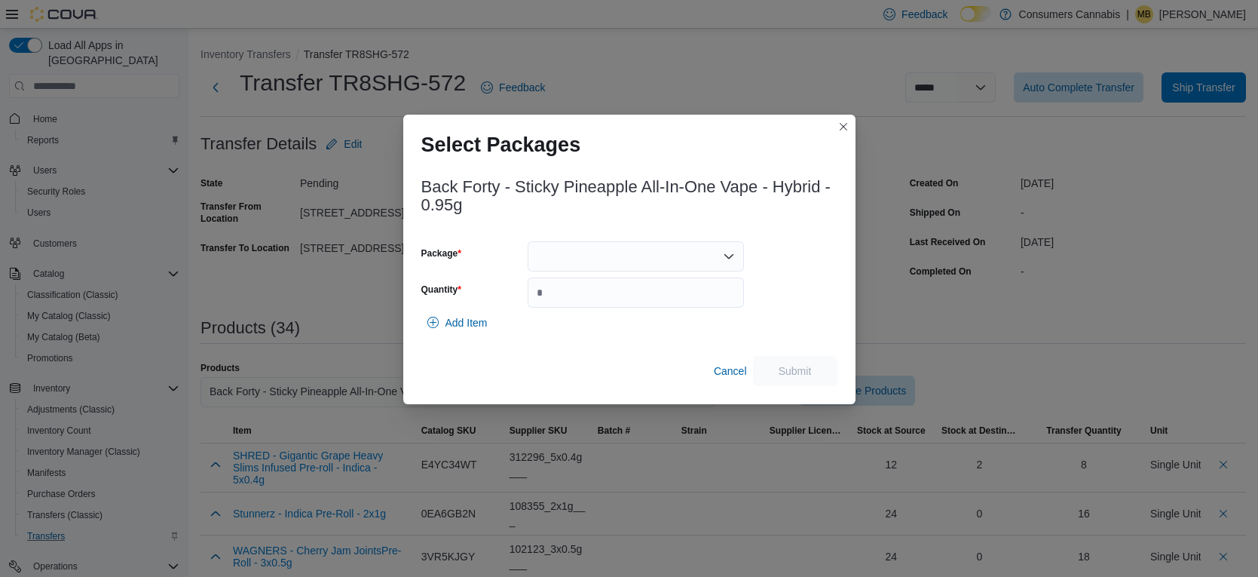
drag, startPoint x: 640, startPoint y: 237, endPoint x: 645, endPoint y: 245, distance: 8.8
click at [641, 237] on div "Back Forty - Sticky Pineapple All-In-One Vape - Hybrid - 0.95g Package Quantity…" at bounding box center [629, 277] width 416 height 217
click at [645, 249] on div at bounding box center [636, 256] width 216 height 30
click at [631, 302] on span "2501246" at bounding box center [645, 303] width 180 height 15
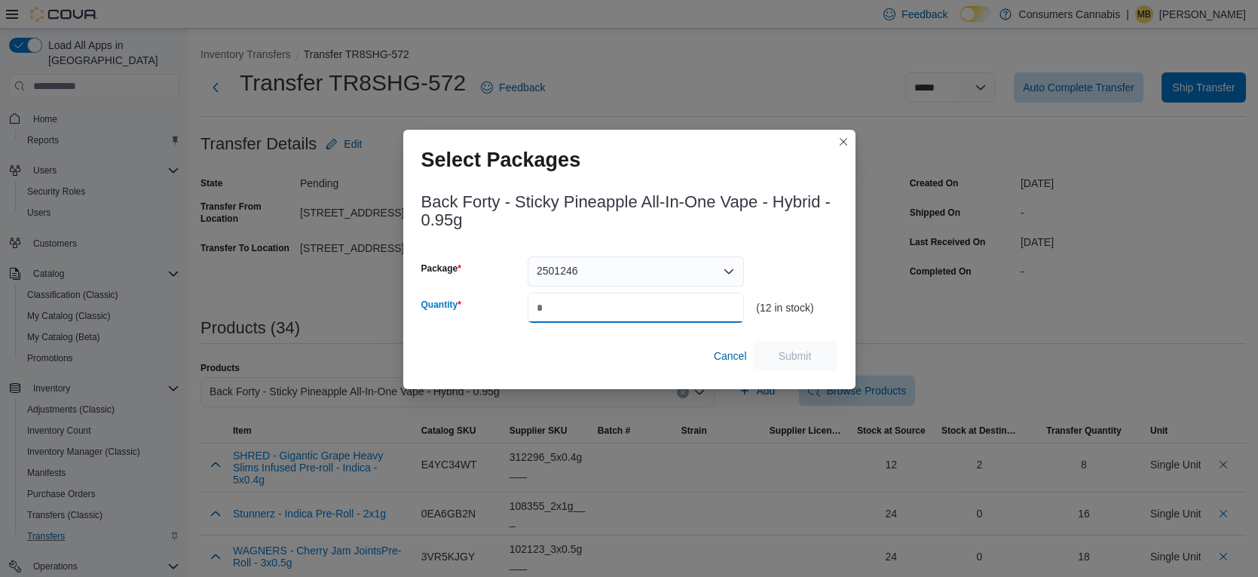
click at [638, 306] on input "Quantity" at bounding box center [636, 308] width 216 height 30
type input "*"
click at [770, 345] on span "Submit" at bounding box center [795, 355] width 66 height 30
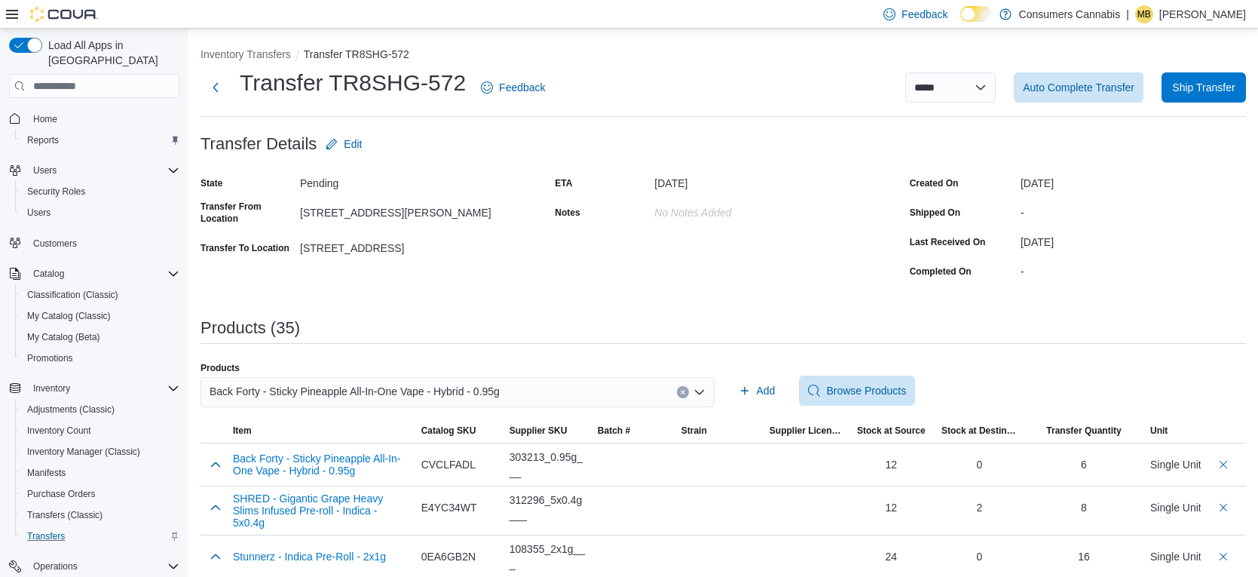
click at [620, 398] on div "Back Forty - Sticky Pineapple All-In-One Vape - Hybrid - 0.95g" at bounding box center [458, 392] width 514 height 30
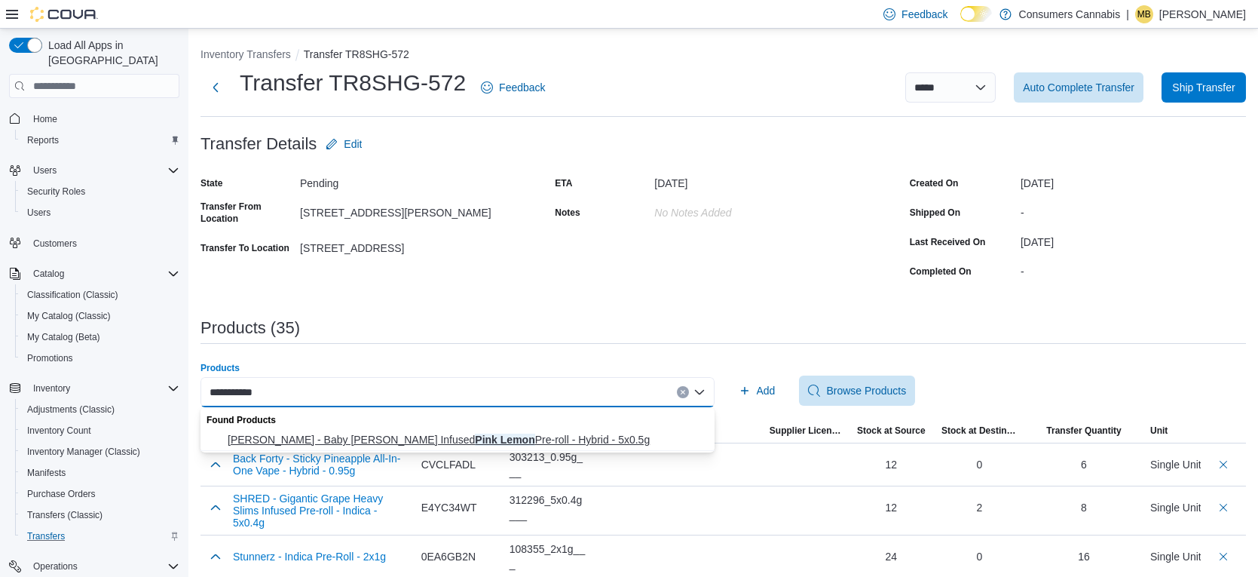
type input "**********"
drag, startPoint x: 578, startPoint y: 440, endPoint x: 666, endPoint y: 415, distance: 90.7
click at [578, 440] on span "[PERSON_NAME] - Baby [PERSON_NAME] Infused Pink Lemon Pre-roll - Hybrid - 5x0.5g" at bounding box center [467, 439] width 478 height 15
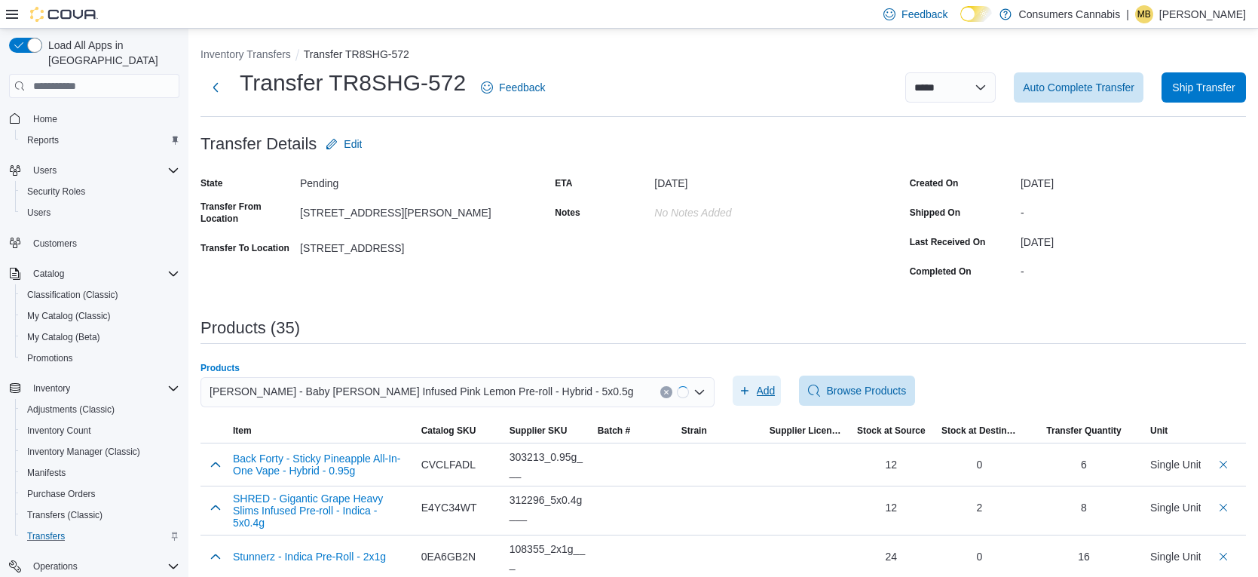
click at [736, 395] on button "Add" at bounding box center [757, 390] width 49 height 30
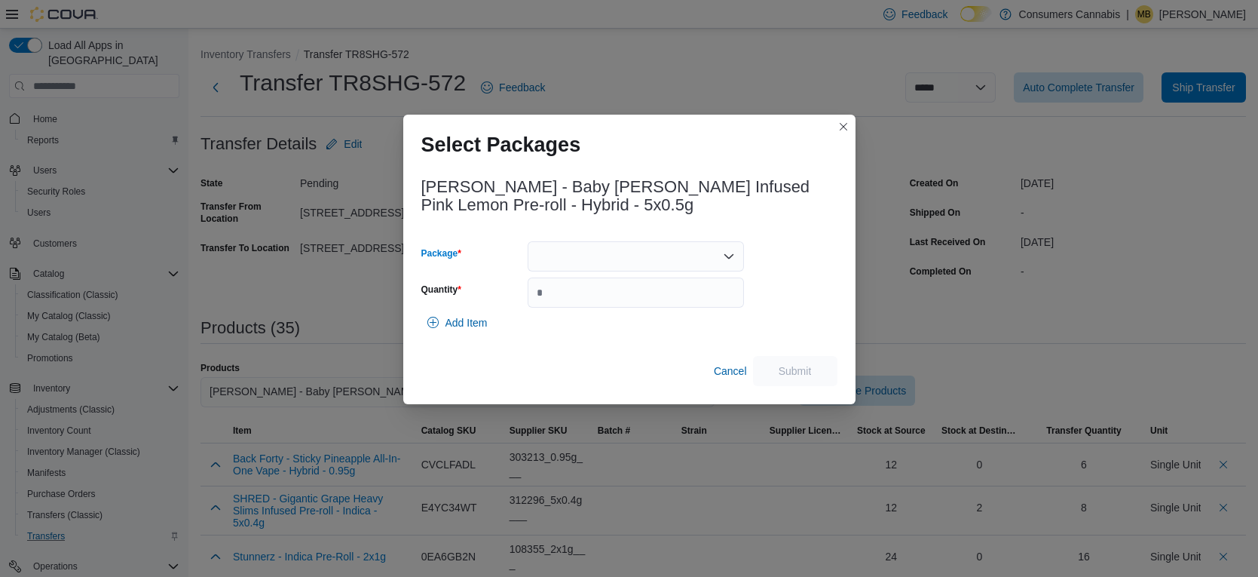
click at [633, 261] on div at bounding box center [636, 256] width 216 height 30
click at [657, 308] on span "J08056" at bounding box center [645, 303] width 180 height 15
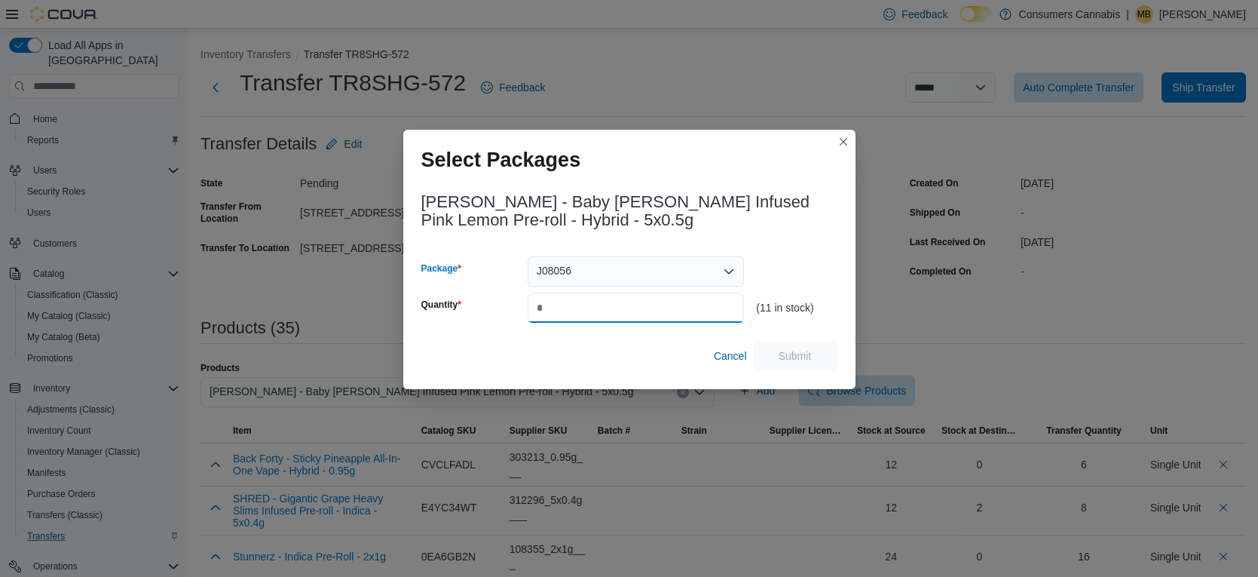
click at [660, 308] on input "Quantity" at bounding box center [636, 308] width 216 height 30
type input "*"
click at [793, 347] on span "Submit" at bounding box center [795, 355] width 66 height 30
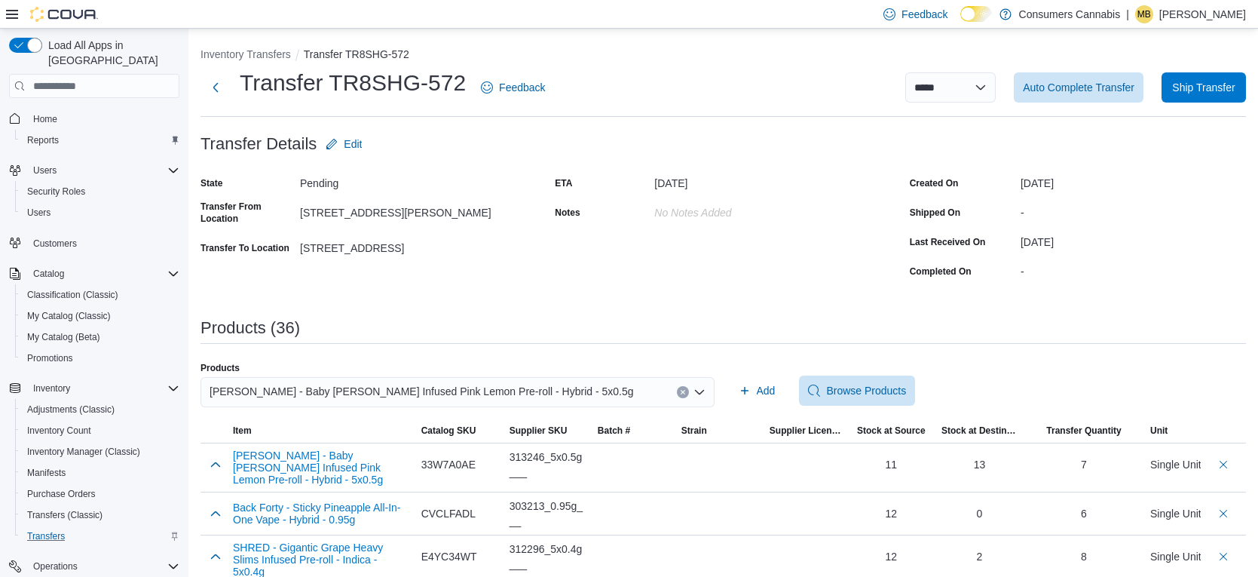
click at [581, 390] on div "[PERSON_NAME] - Baby [PERSON_NAME] Infused Pink Lemon Pre-roll - Hybrid - 5x0.5g" at bounding box center [458, 392] width 514 height 30
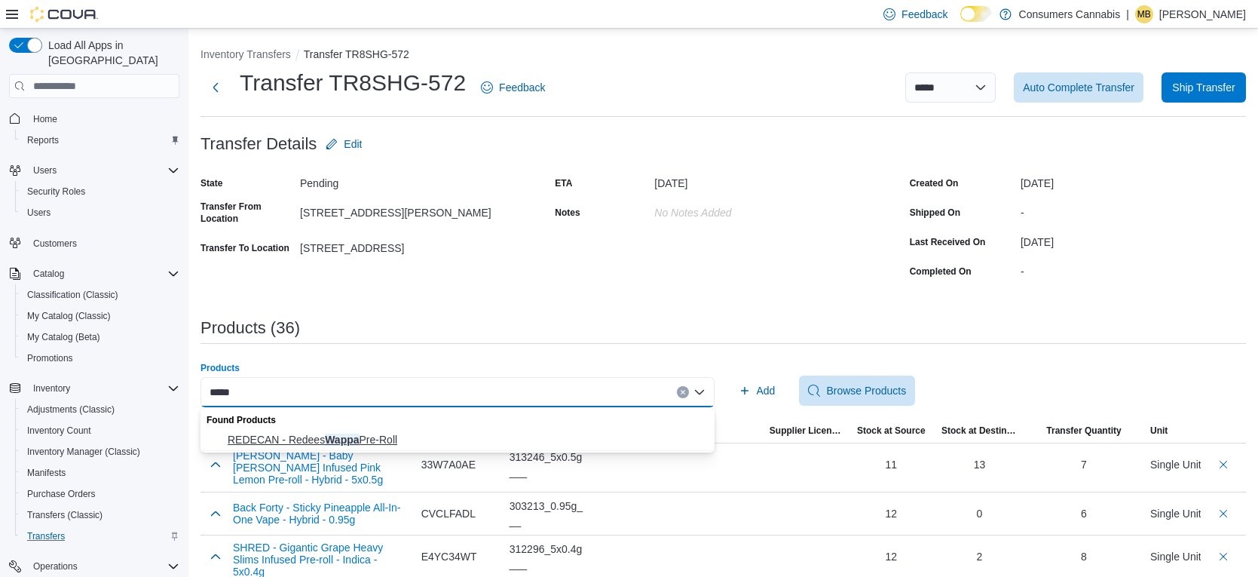
type input "*****"
drag, startPoint x: 476, startPoint y: 439, endPoint x: 599, endPoint y: 420, distance: 123.6
click at [479, 438] on span "REDECAN - Redees Wappa Pre-Roll" at bounding box center [467, 439] width 478 height 15
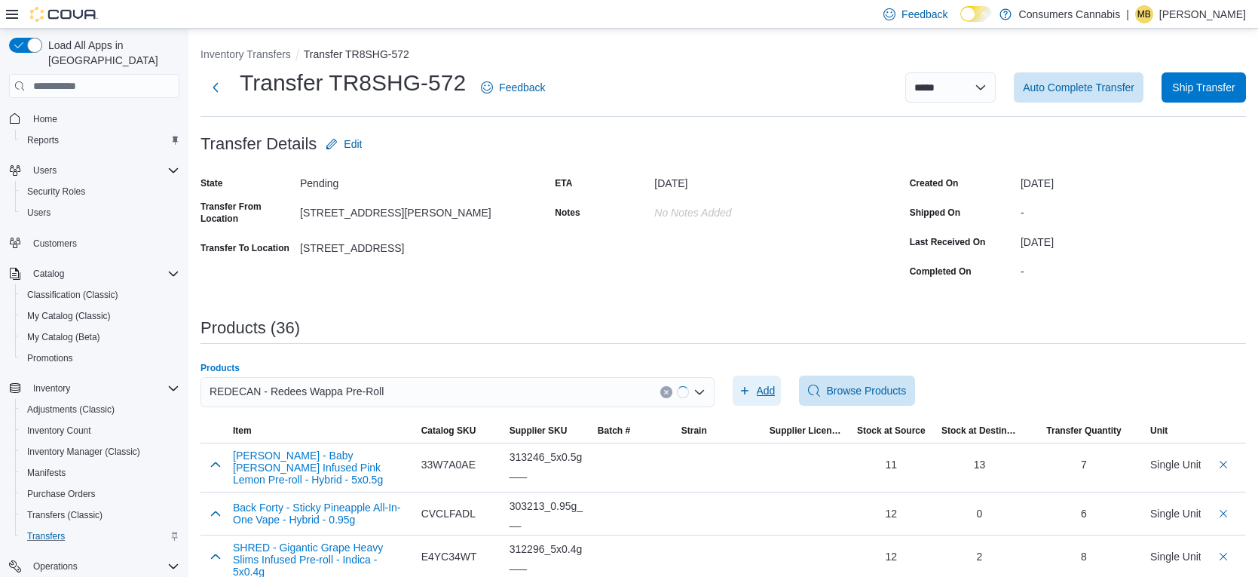
click at [772, 394] on span "Add" at bounding box center [766, 390] width 19 height 15
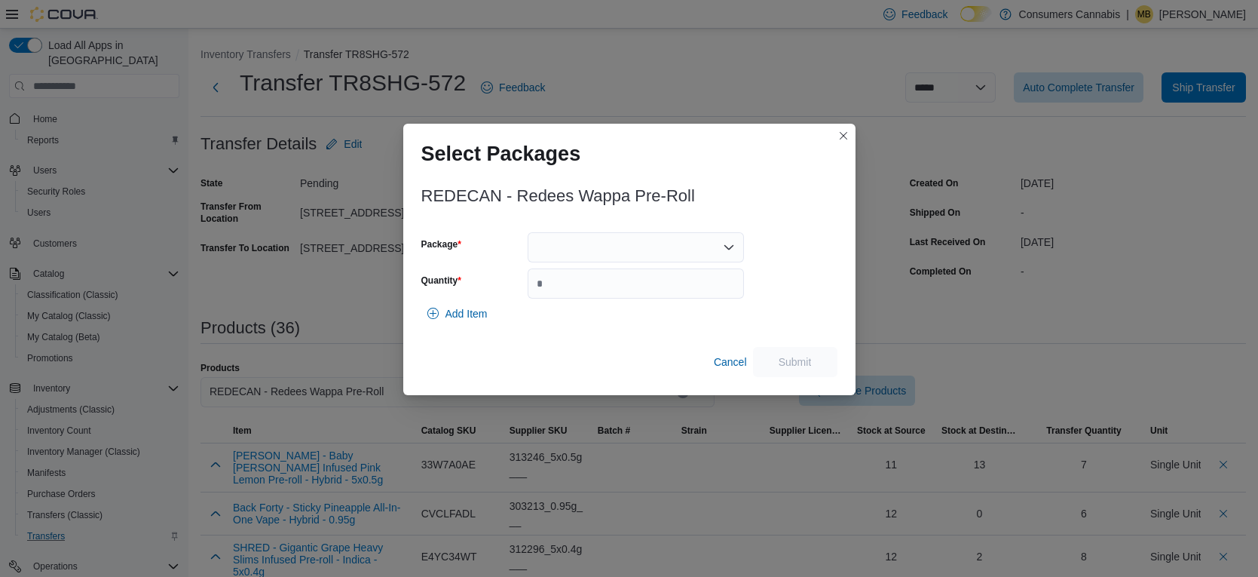
click at [603, 250] on div at bounding box center [636, 247] width 216 height 30
click at [638, 292] on span "0277250626" at bounding box center [645, 294] width 180 height 15
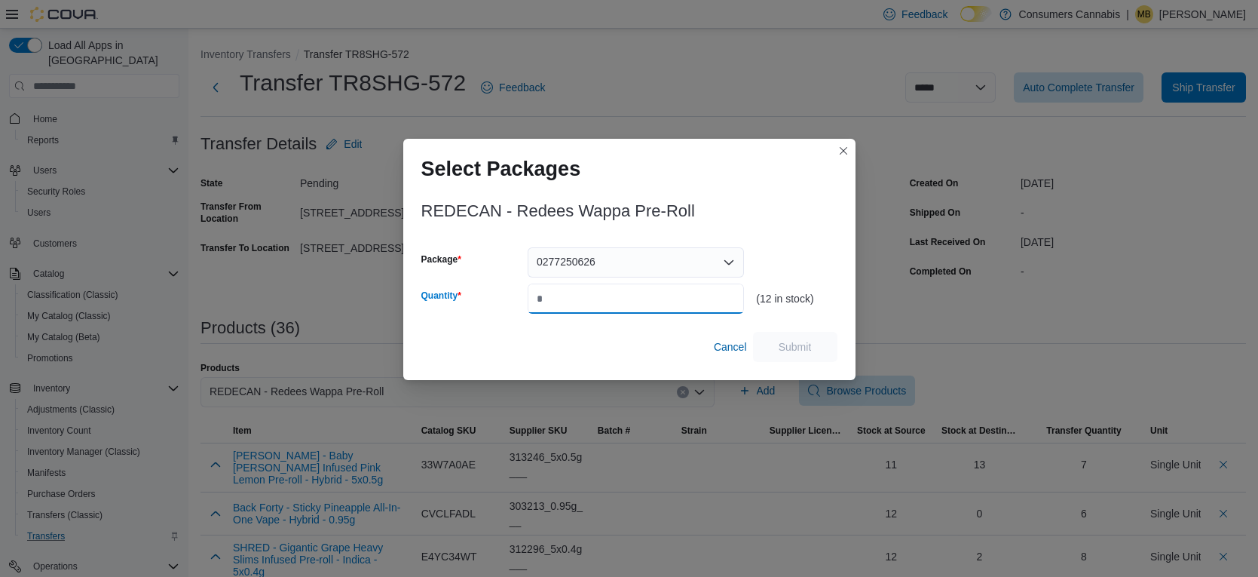
click at [639, 293] on input "Quantity" at bounding box center [636, 298] width 216 height 30
type input "*"
click at [789, 347] on span "Submit" at bounding box center [795, 346] width 33 height 15
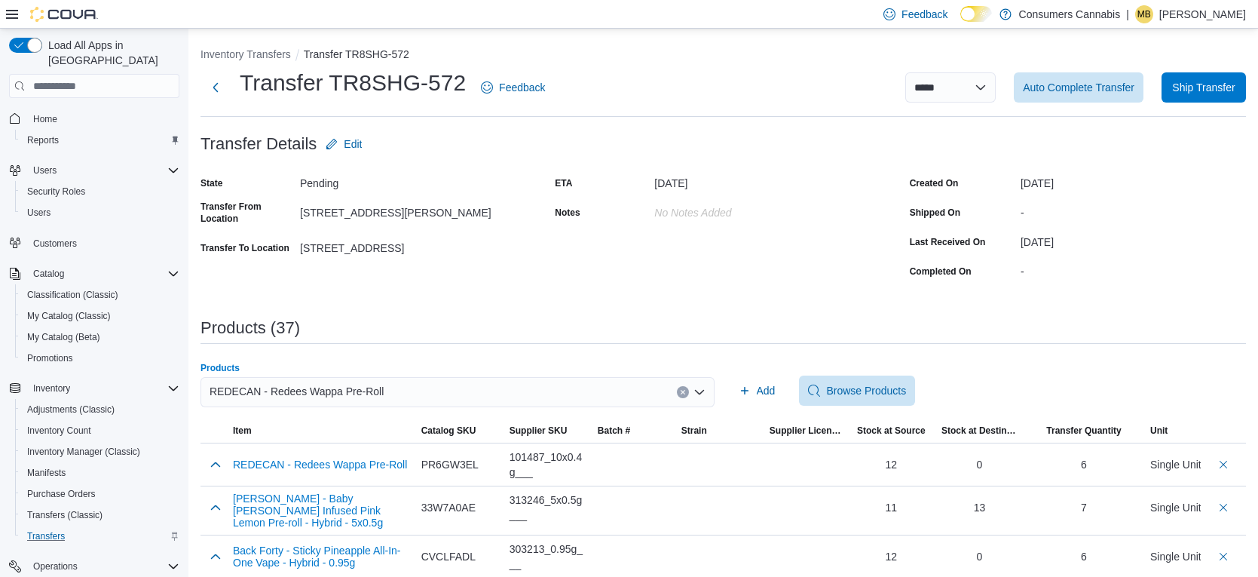
click at [486, 387] on div "REDECAN - Redees Wappa Pre-Roll" at bounding box center [458, 392] width 514 height 30
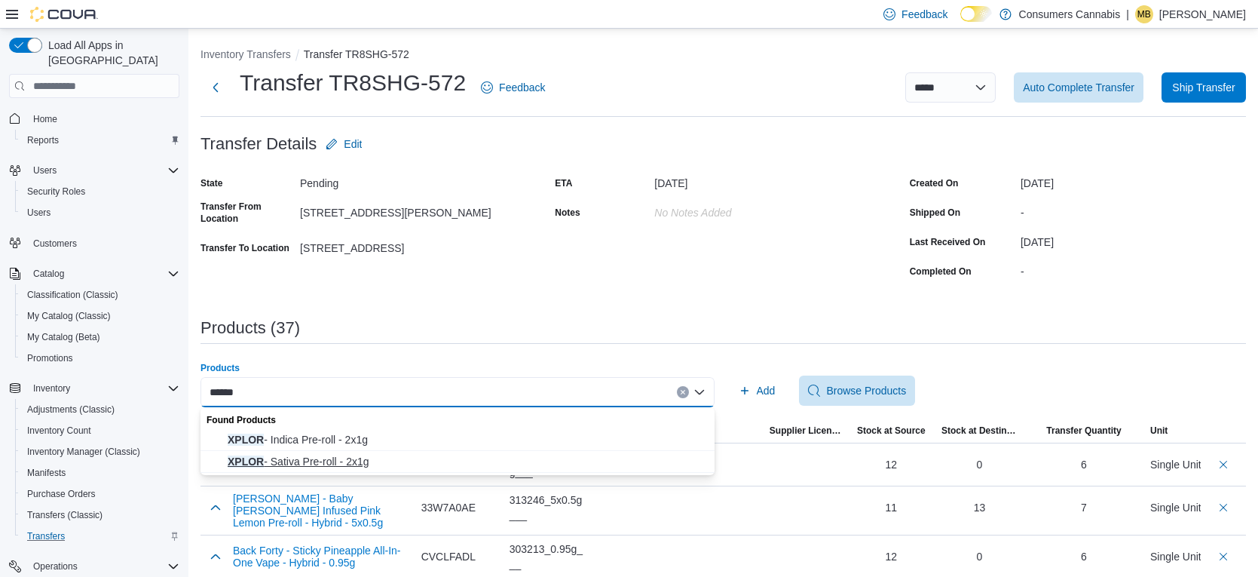
type input "*****"
drag, startPoint x: 403, startPoint y: 467, endPoint x: 566, endPoint y: 420, distance: 170.1
click at [403, 467] on span "XPLOR - Sativa Pre-roll - 2x1g" at bounding box center [467, 461] width 478 height 15
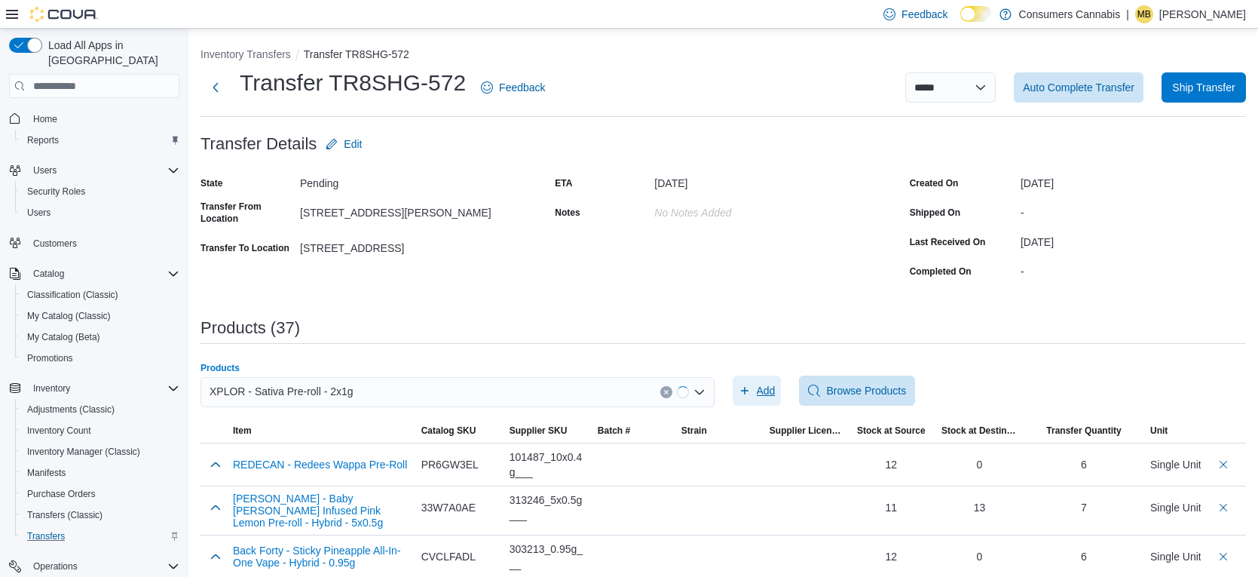
click at [757, 391] on span "Add" at bounding box center [766, 390] width 19 height 15
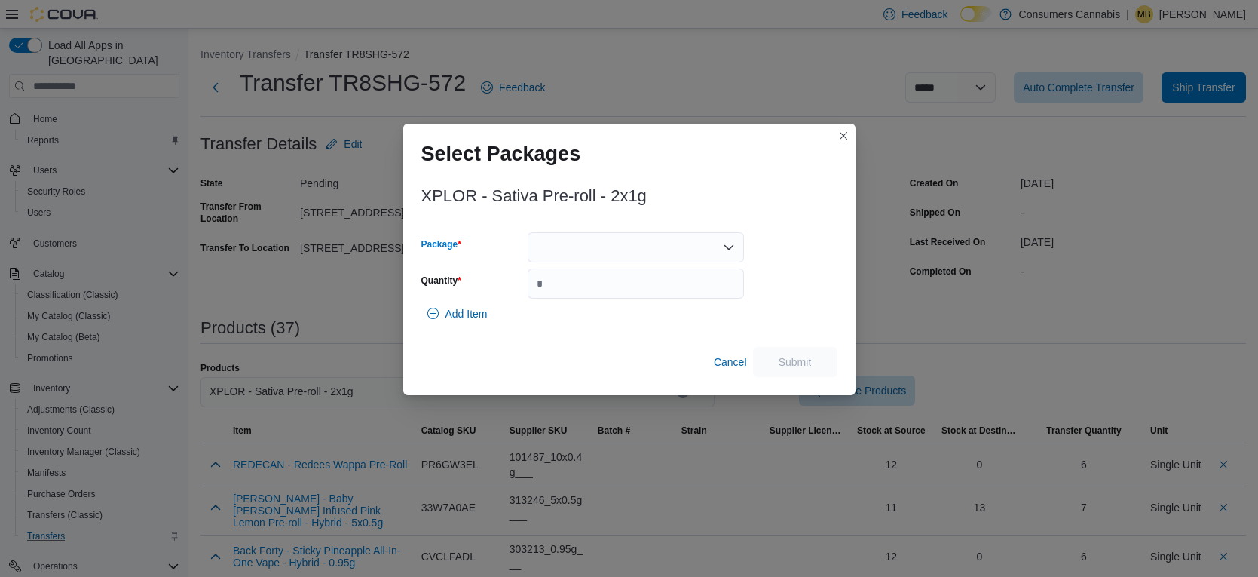
drag, startPoint x: 601, startPoint y: 253, endPoint x: 608, endPoint y: 259, distance: 9.1
click at [601, 253] on div at bounding box center [636, 247] width 216 height 30
click at [629, 305] on button "PR250708D" at bounding box center [636, 295] width 216 height 22
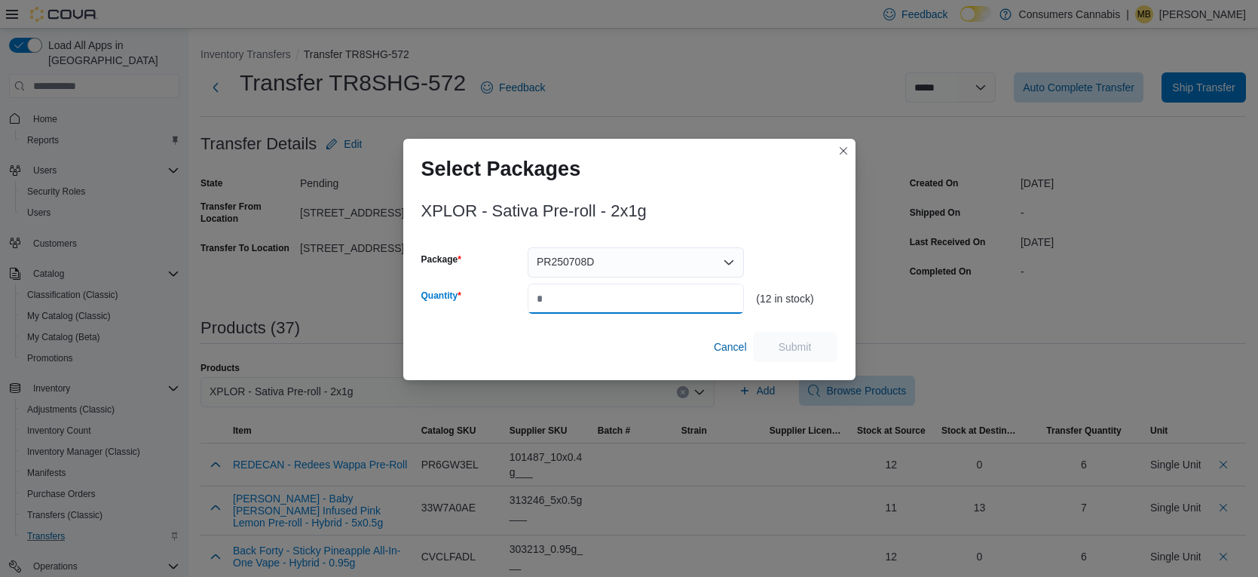
click at [631, 300] on input "Quantity" at bounding box center [636, 298] width 216 height 30
type input "*"
click at [786, 344] on span "Submit" at bounding box center [795, 346] width 33 height 15
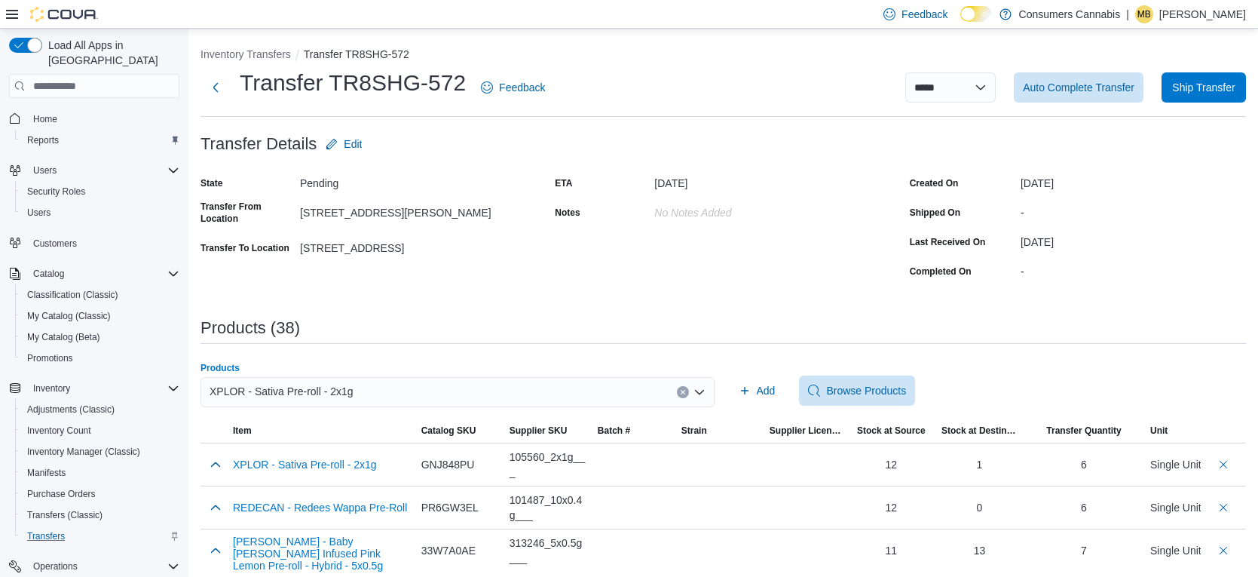
click at [435, 394] on div "XPLOR - Sativa Pre-roll - 2x1g" at bounding box center [458, 392] width 514 height 30
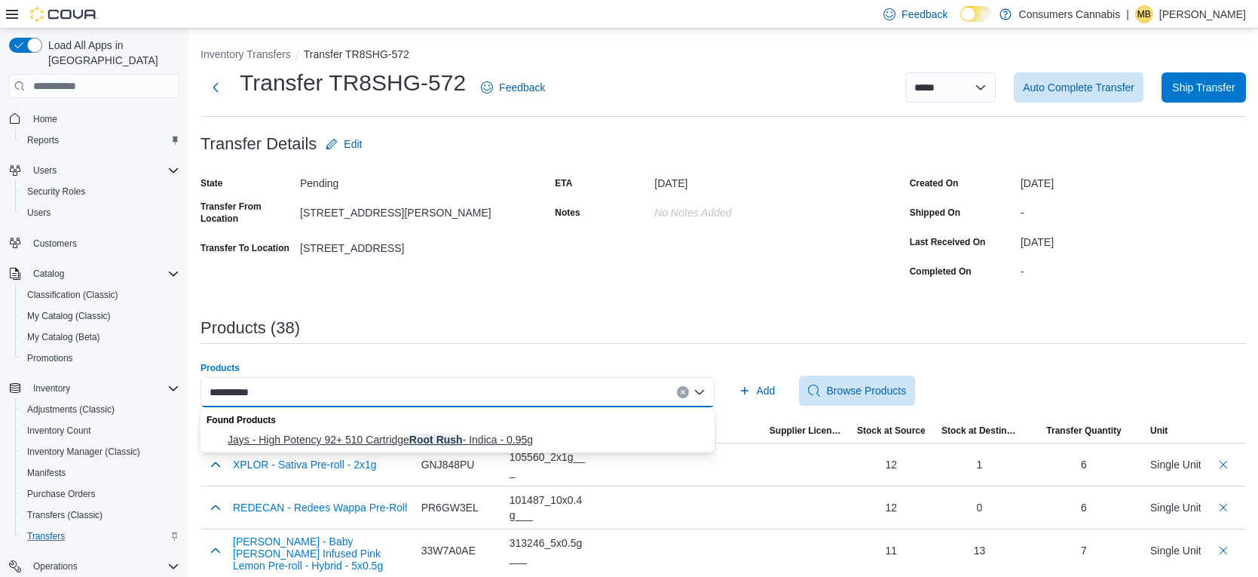
type input "*********"
click at [511, 434] on span "Jays - High Potency 92+ 510 Cartridge Root Rush - Indica - 0.95g" at bounding box center [467, 439] width 478 height 15
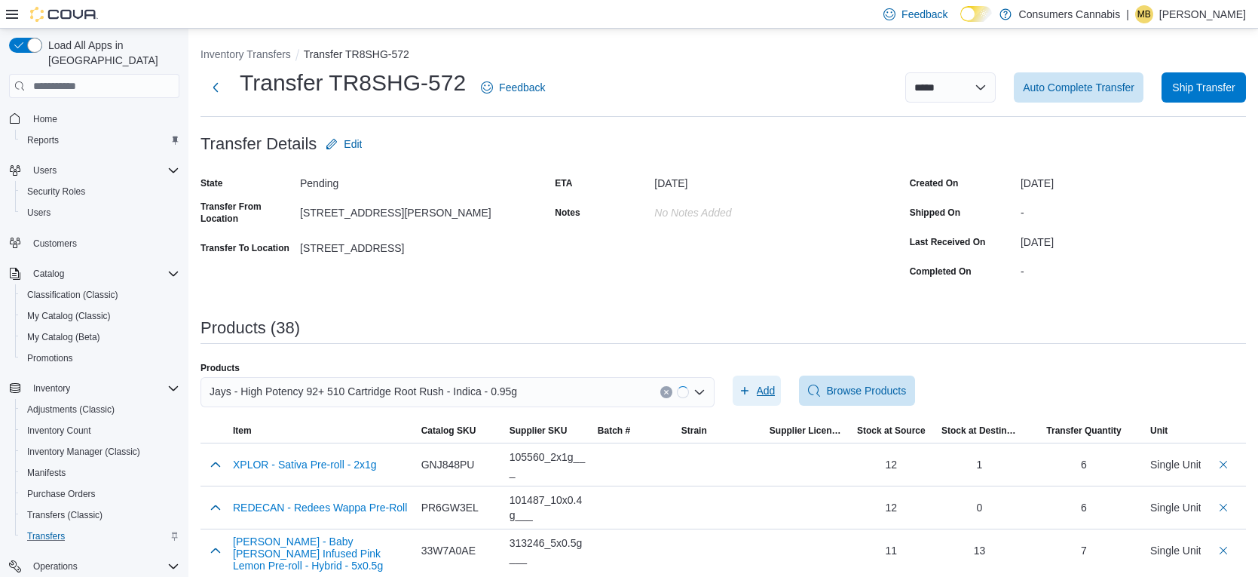
click at [755, 397] on span "Add" at bounding box center [757, 390] width 37 height 30
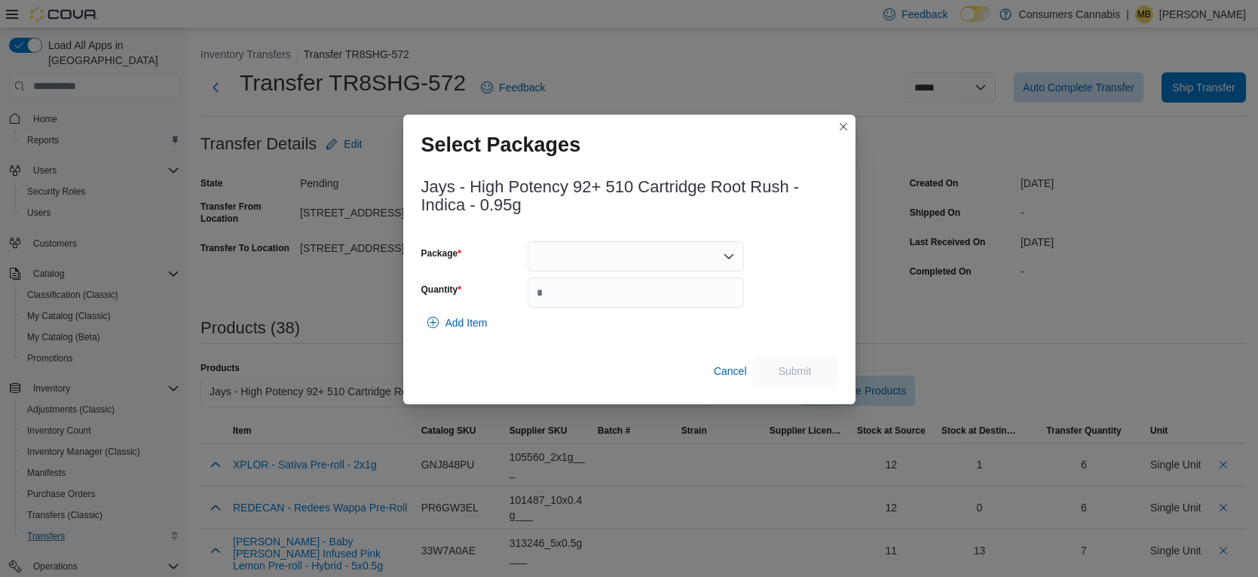
click at [657, 262] on div at bounding box center [636, 256] width 216 height 30
click at [645, 317] on div "Add Item" at bounding box center [629, 323] width 416 height 30
click at [637, 260] on div at bounding box center [636, 256] width 216 height 30
click at [632, 302] on span "1004732" at bounding box center [645, 303] width 180 height 15
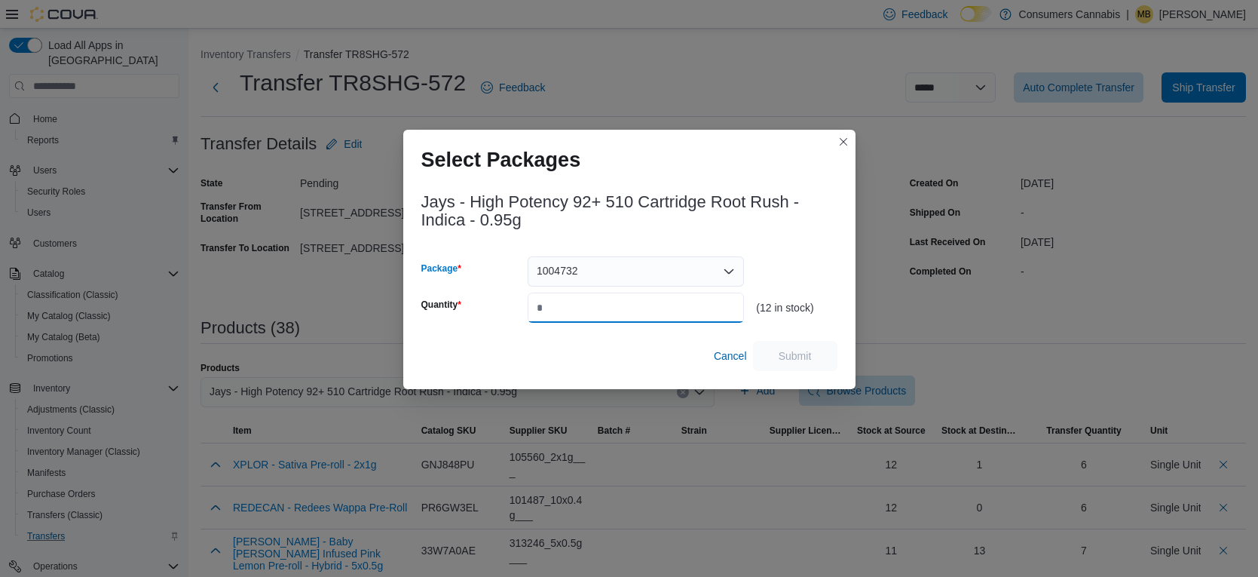
click at [656, 303] on input "Quantity" at bounding box center [636, 308] width 216 height 30
type input "*"
click at [798, 366] on span "Submit" at bounding box center [795, 355] width 66 height 30
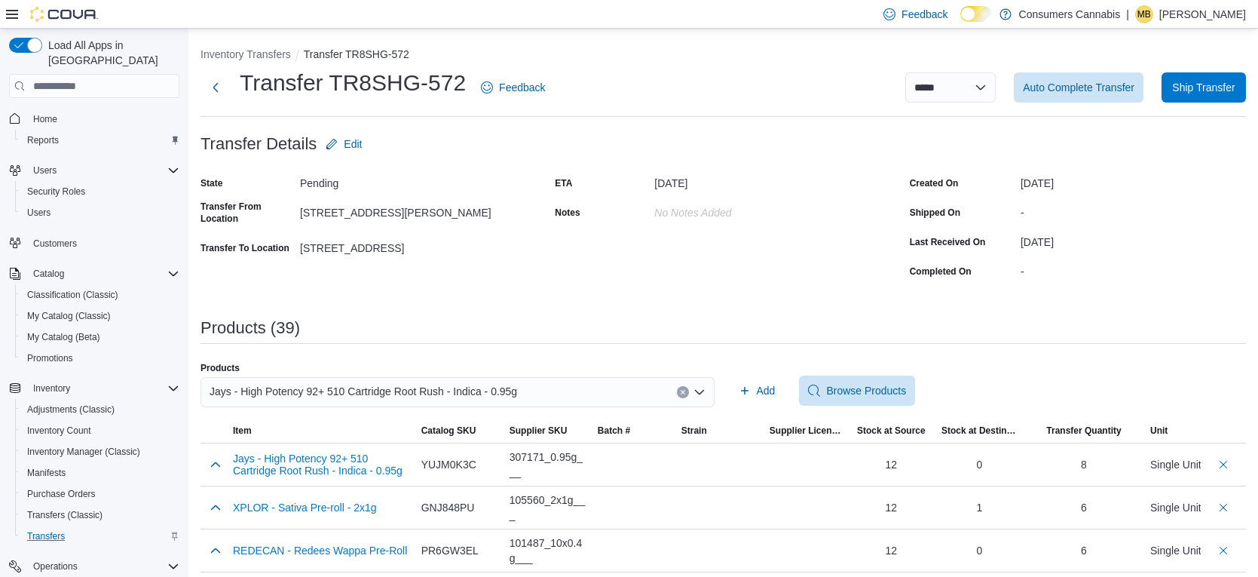
click at [626, 388] on div "Jays - High Potency 92+ 510 Cartridge Root Rush - Indica - 0.95g" at bounding box center [458, 392] width 514 height 30
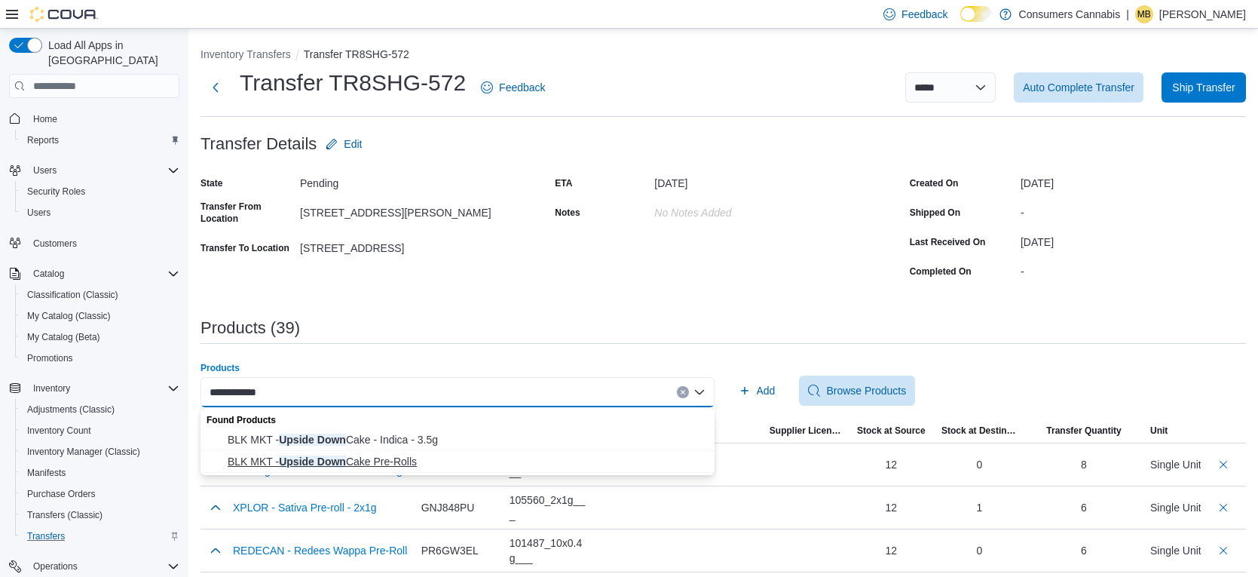
type input "**********"
click at [479, 467] on span "BLK MKT - Upside Down Cake Pre-Rolls" at bounding box center [467, 461] width 478 height 15
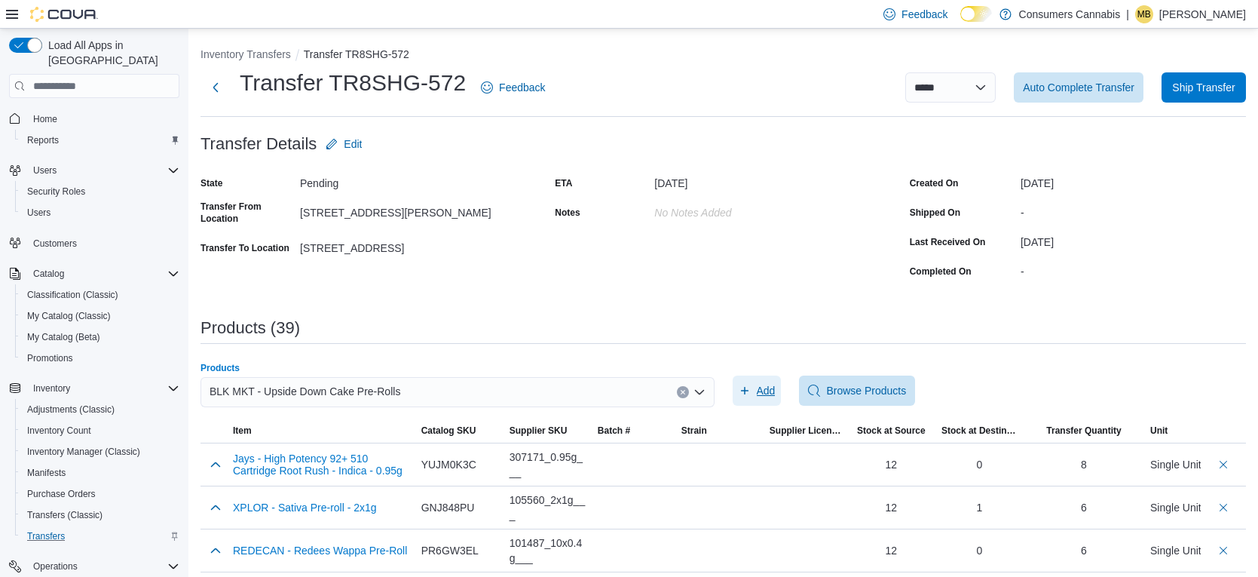
click at [752, 390] on span "Add" at bounding box center [757, 390] width 37 height 30
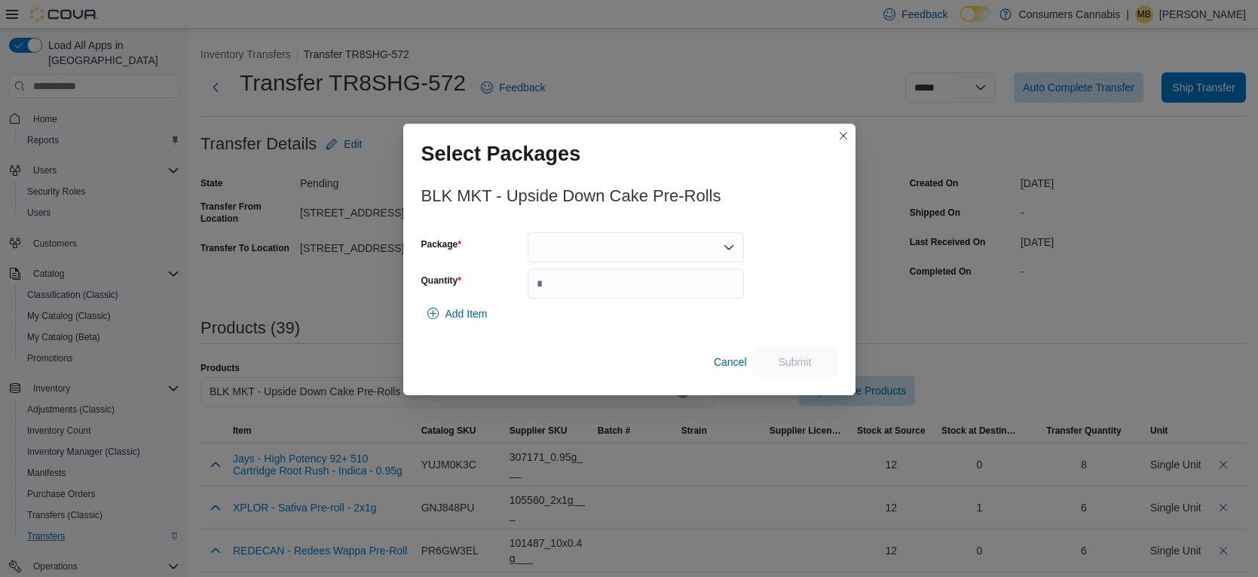
click at [587, 256] on div at bounding box center [636, 247] width 216 height 30
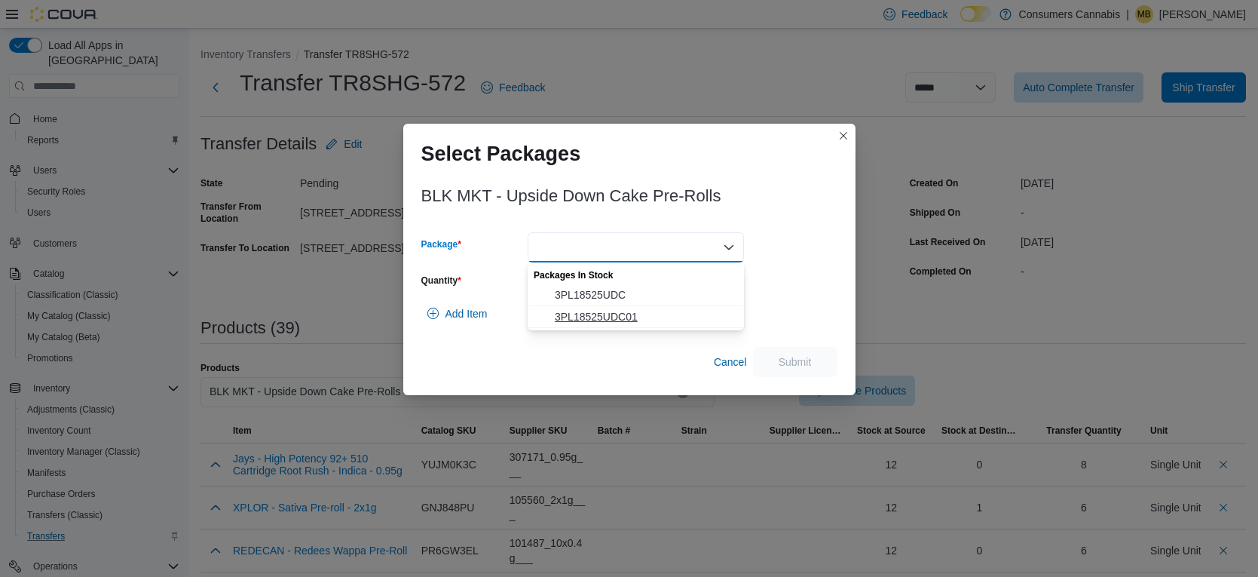
click at [641, 314] on span "3PL18525UDC01" at bounding box center [645, 316] width 180 height 15
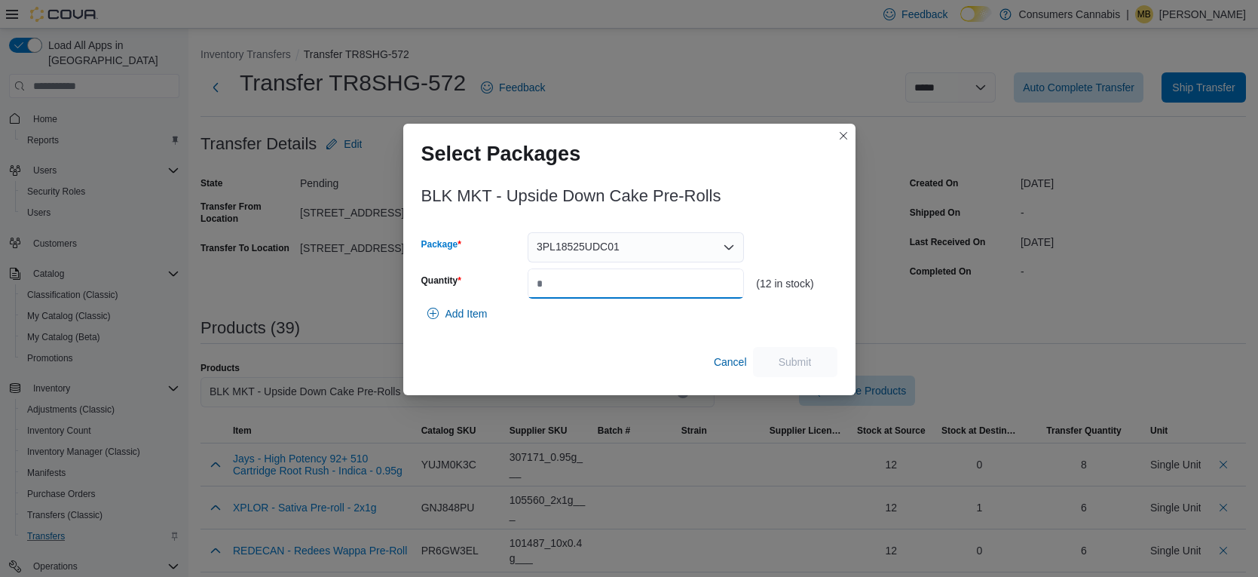
click at [647, 298] on input "Quantity" at bounding box center [636, 283] width 216 height 30
type input "*"
click at [780, 351] on span "Submit" at bounding box center [795, 361] width 66 height 30
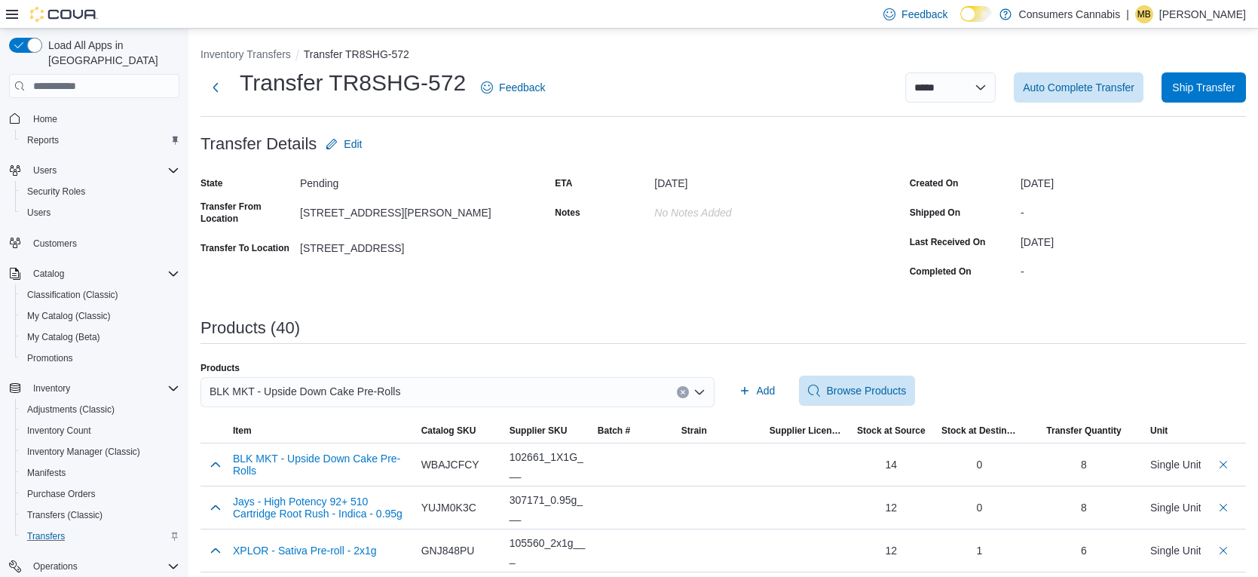
click at [495, 390] on div "BLK MKT - Upside Down Cake Pre-Rolls" at bounding box center [458, 392] width 514 height 30
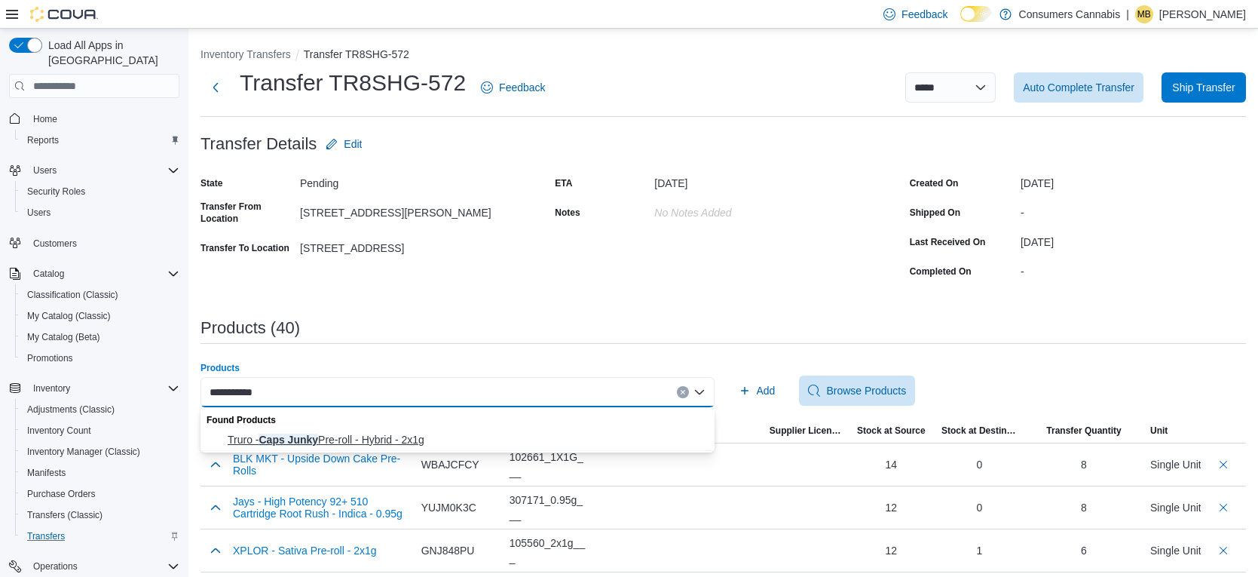
type input "**********"
click at [460, 440] on span "Truro - Caps Junky Pre-roll - Hybrid - 2x1g" at bounding box center [467, 439] width 478 height 15
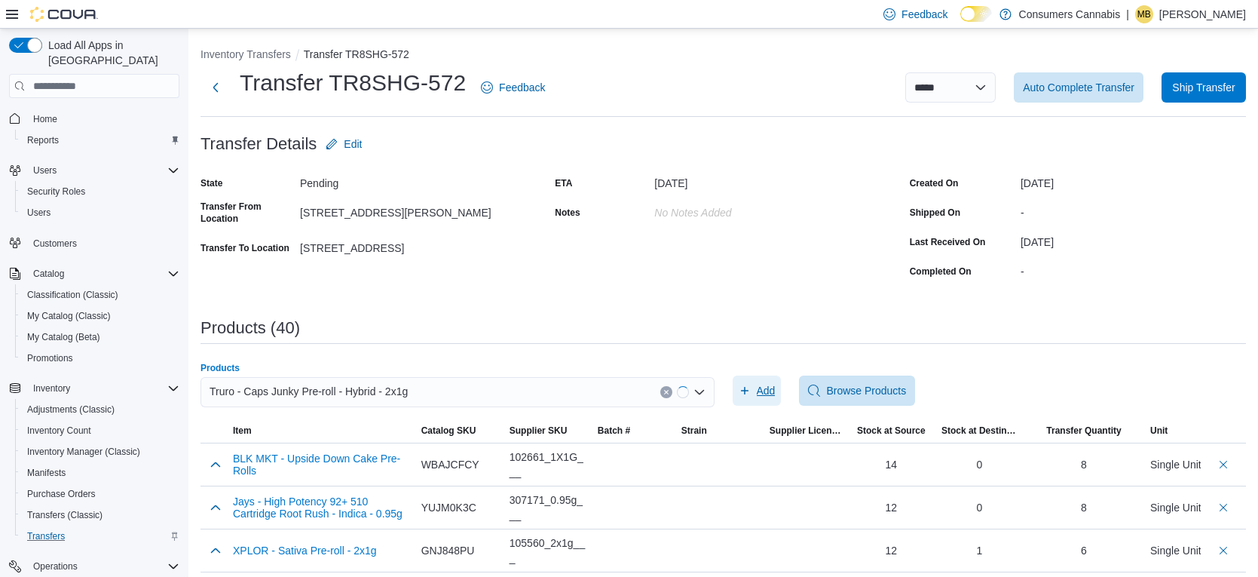
click at [759, 390] on span "Add" at bounding box center [766, 390] width 19 height 15
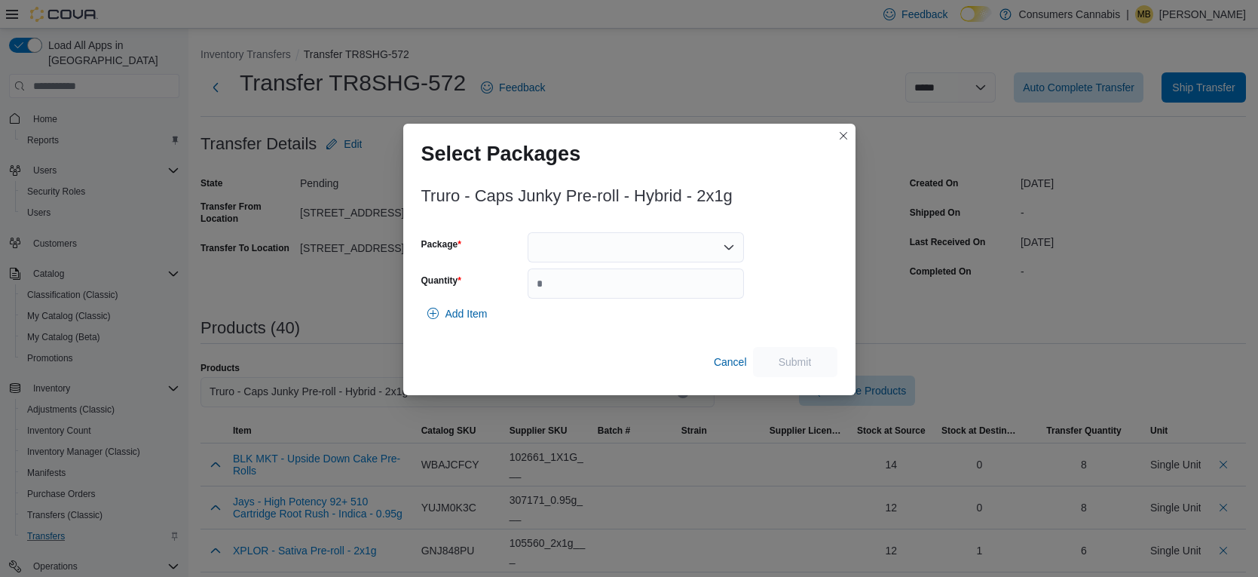
click at [584, 248] on div at bounding box center [636, 247] width 216 height 30
click at [613, 296] on span "CJ25J6" at bounding box center [645, 294] width 180 height 15
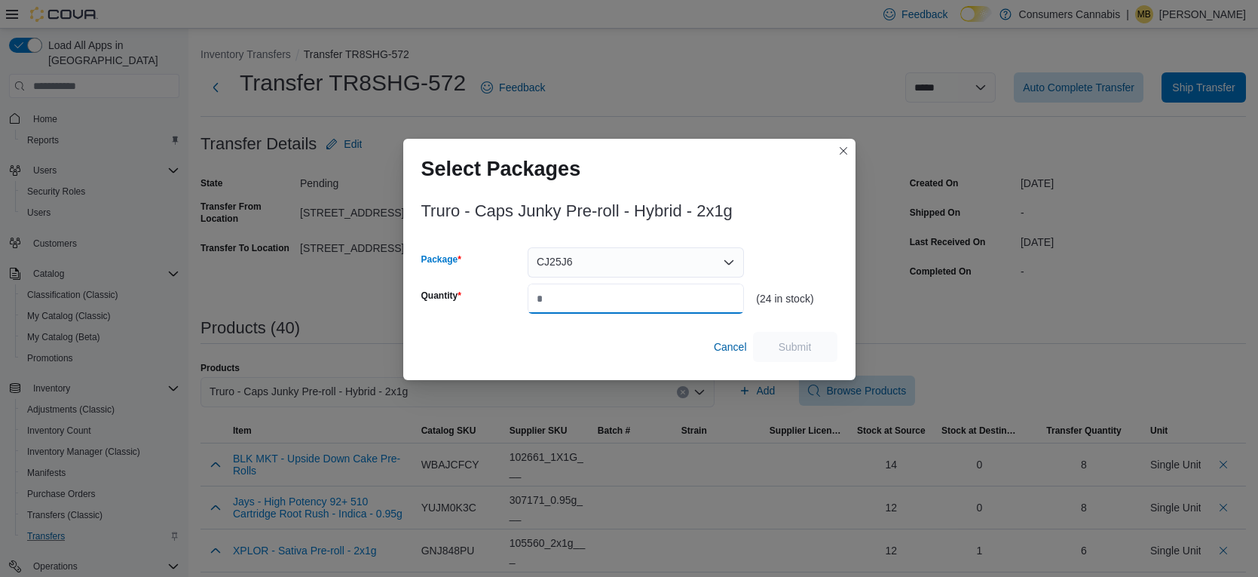
click at [612, 296] on input "Quantity" at bounding box center [636, 298] width 216 height 30
type input "**"
click at [794, 354] on span "Submit" at bounding box center [795, 346] width 66 height 30
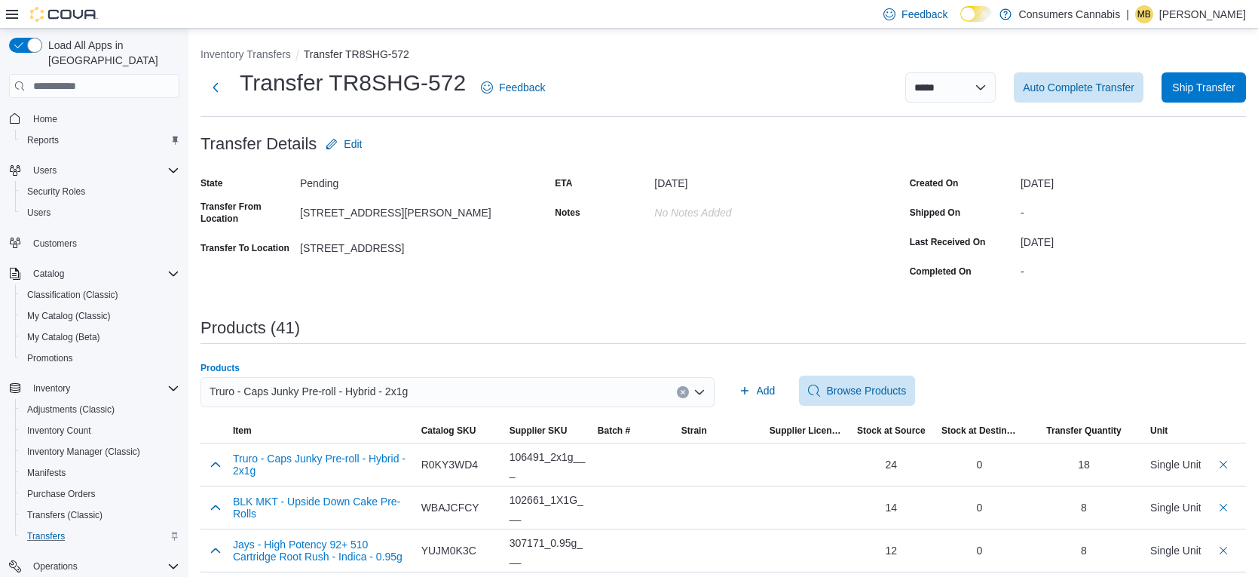
click at [522, 390] on div "Truro - Caps Junky Pre-roll - Hybrid - 2x1g" at bounding box center [458, 392] width 514 height 30
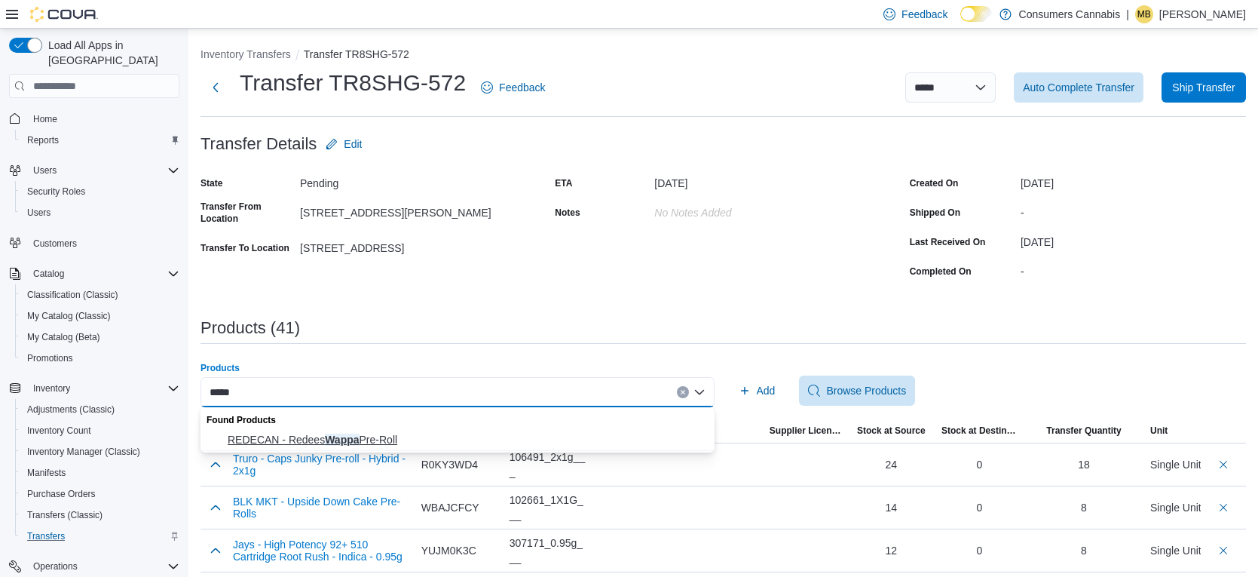
type input "*****"
drag, startPoint x: 378, startPoint y: 441, endPoint x: 541, endPoint y: 403, distance: 167.2
click at [378, 441] on span "REDECAN - Redees Wappa Pre-Roll" at bounding box center [467, 439] width 478 height 15
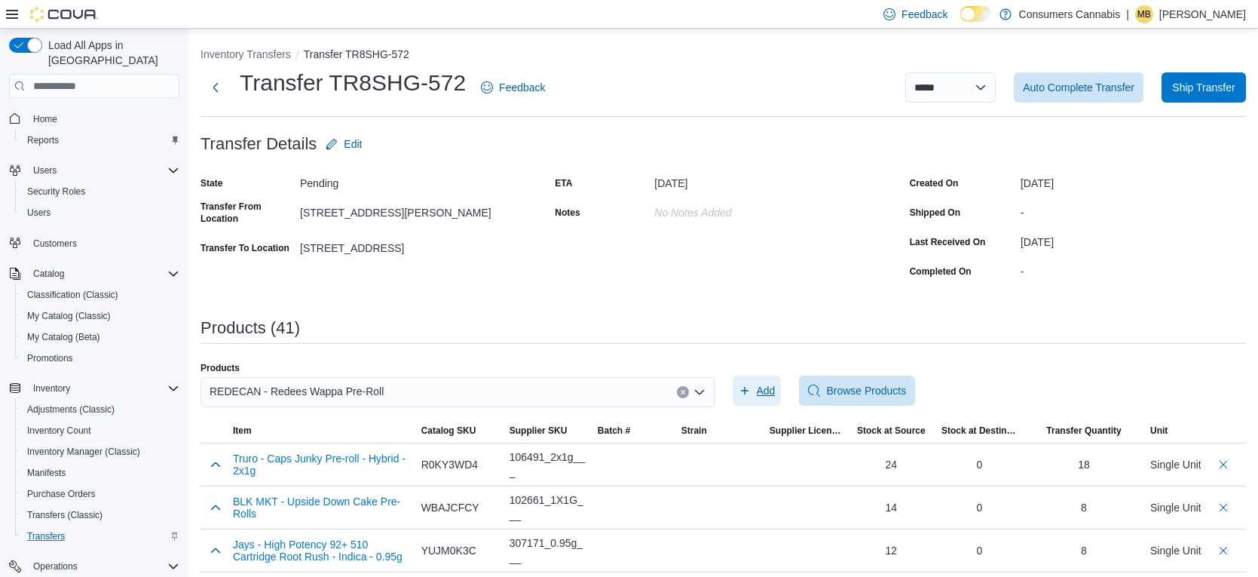
click at [757, 394] on span "Add" at bounding box center [766, 390] width 19 height 15
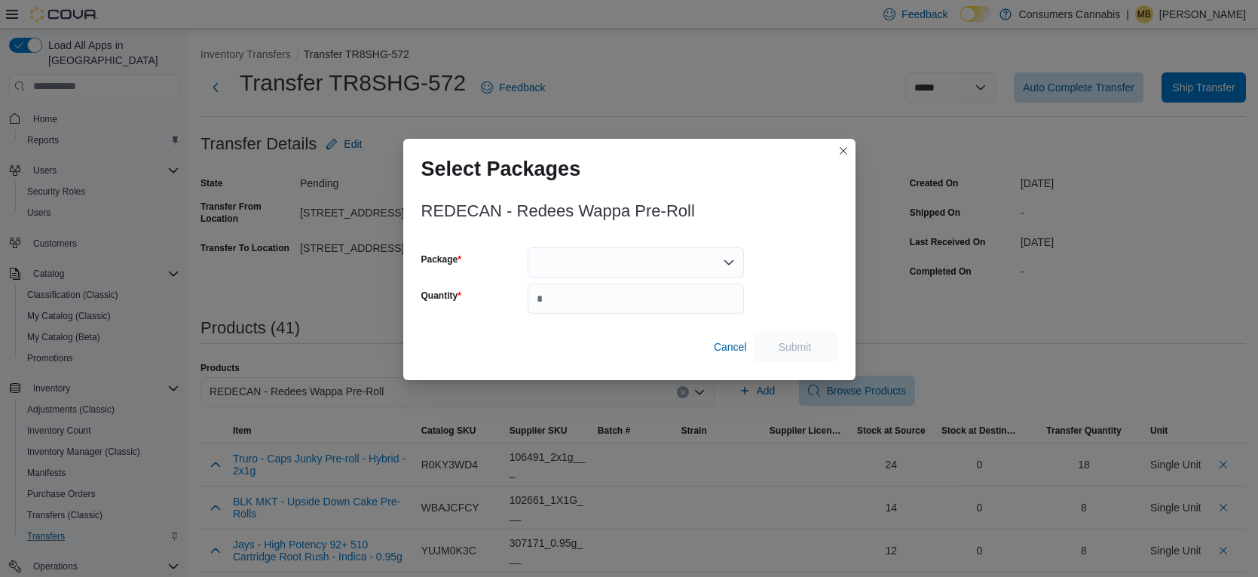
click at [601, 258] on div at bounding box center [636, 262] width 216 height 30
click at [724, 339] on span "Cancel" at bounding box center [730, 346] width 33 height 15
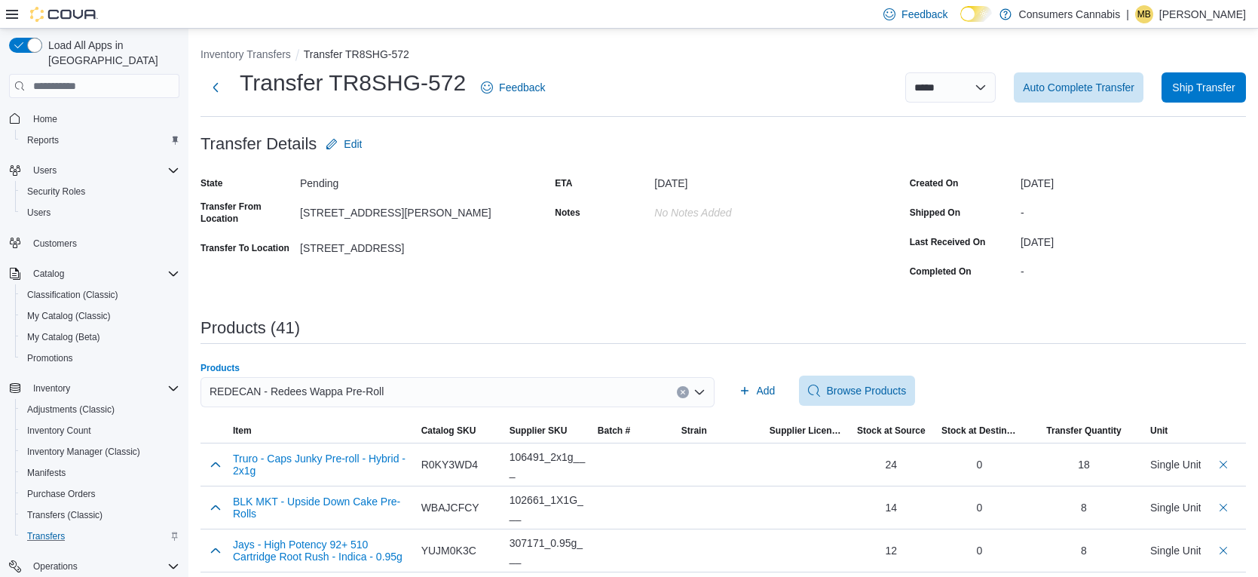
click at [614, 395] on div "REDECAN - Redees Wappa Pre-Roll" at bounding box center [458, 392] width 514 height 30
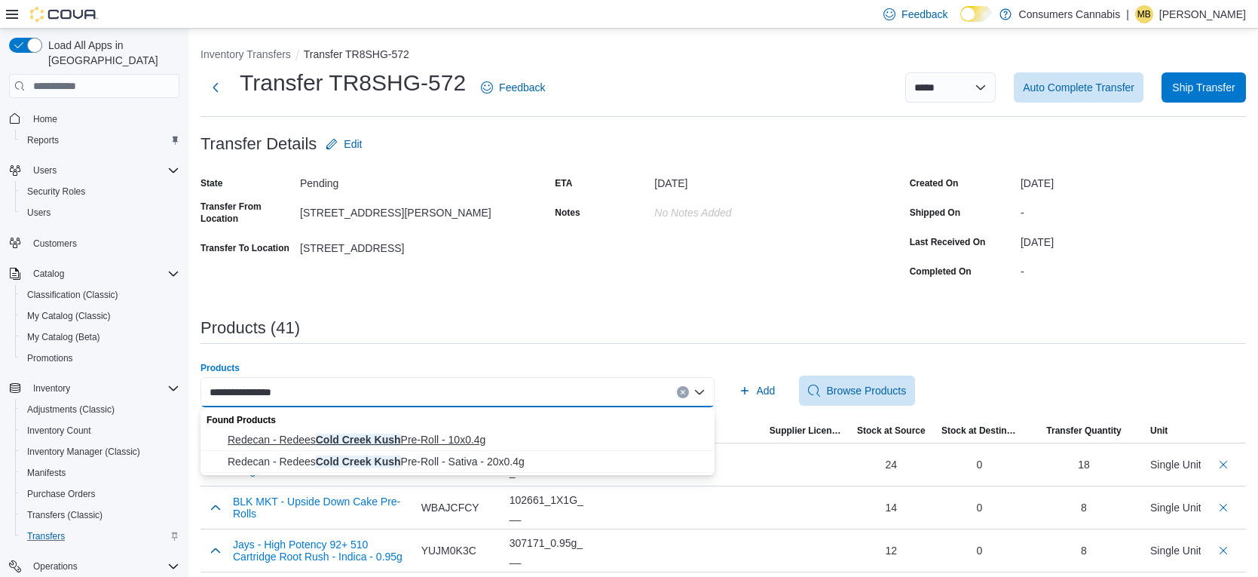
type input "**********"
click at [559, 439] on span "Redecan - Redees Cold Creek Kush Pre-Roll - 10x0.4g" at bounding box center [467, 439] width 478 height 15
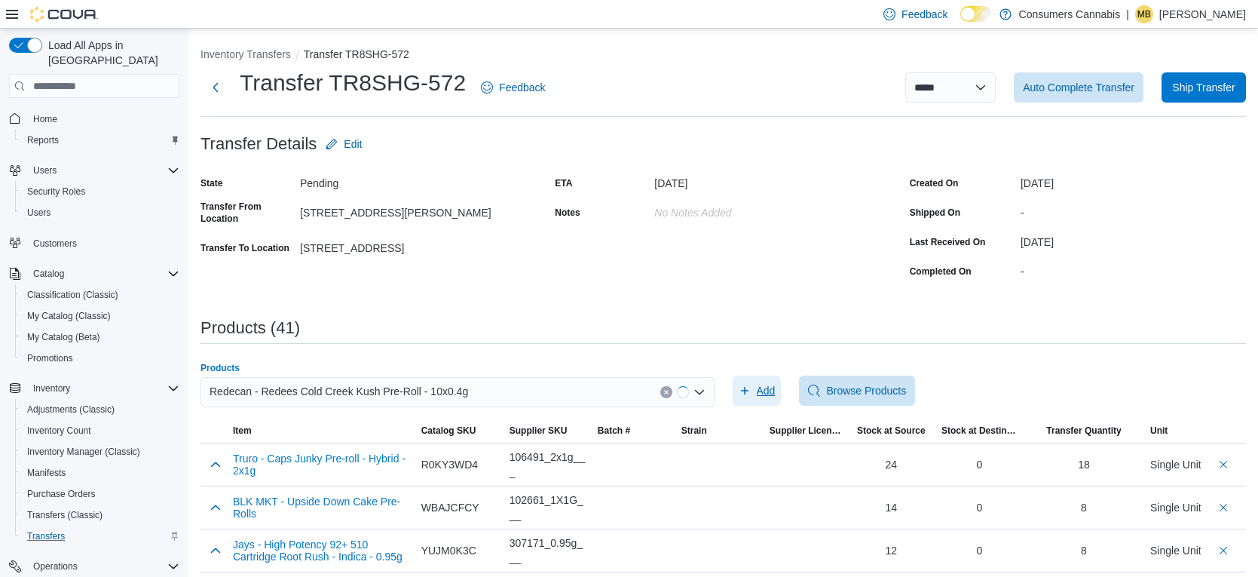
click at [773, 384] on span "Add" at bounding box center [766, 390] width 19 height 15
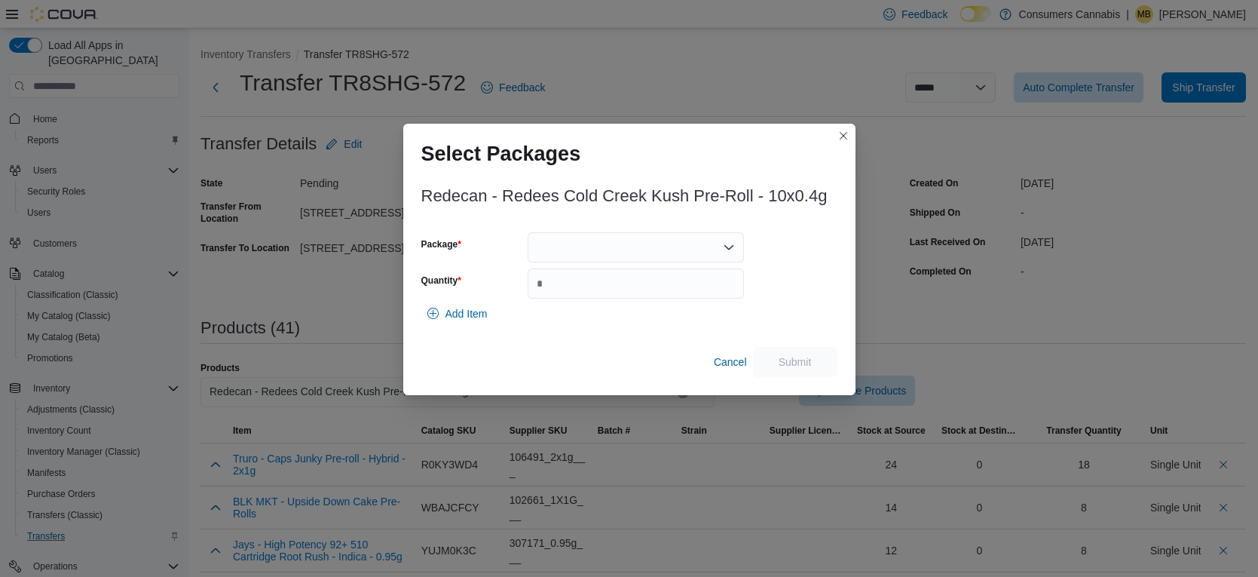
click at [618, 251] on div at bounding box center [636, 247] width 216 height 30
drag, startPoint x: 652, startPoint y: 293, endPoint x: 668, endPoint y: 298, distance: 16.5
click at [653, 293] on span "0871250721" at bounding box center [645, 294] width 180 height 15
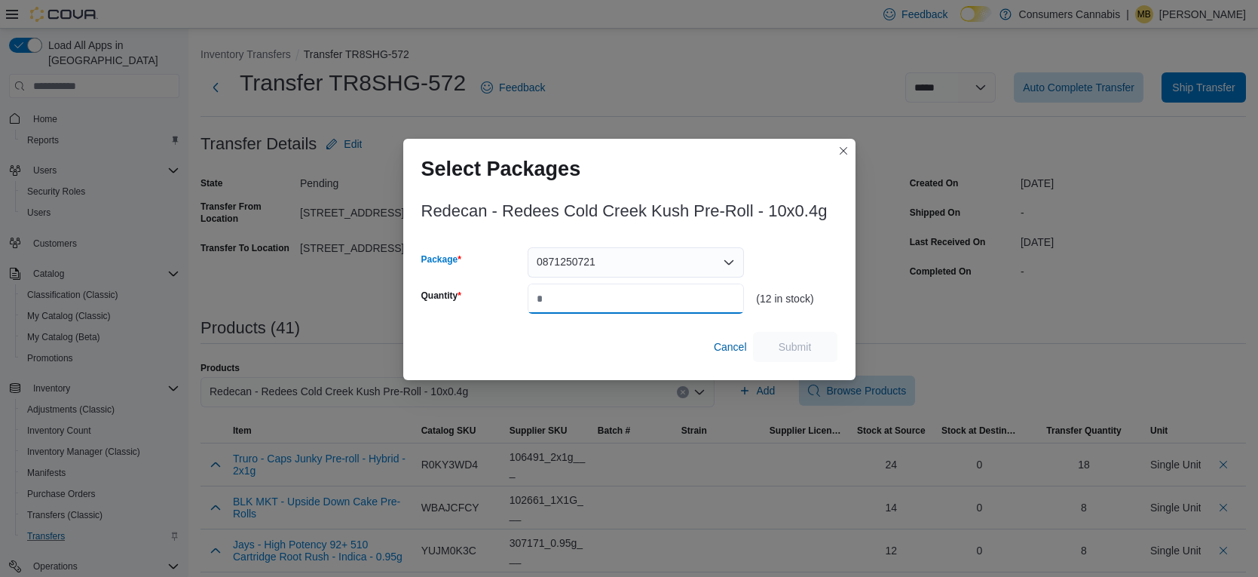
click at [685, 302] on input "Quantity" at bounding box center [636, 298] width 216 height 30
type input "*"
click at [801, 338] on span "Submit" at bounding box center [795, 346] width 66 height 30
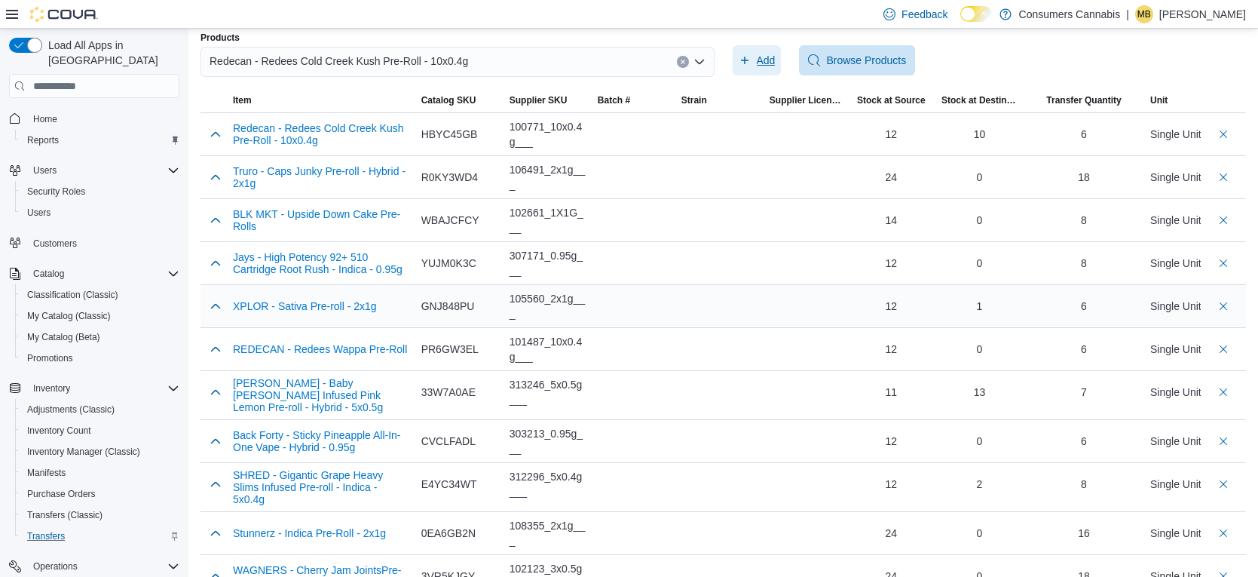
scroll to position [335, 0]
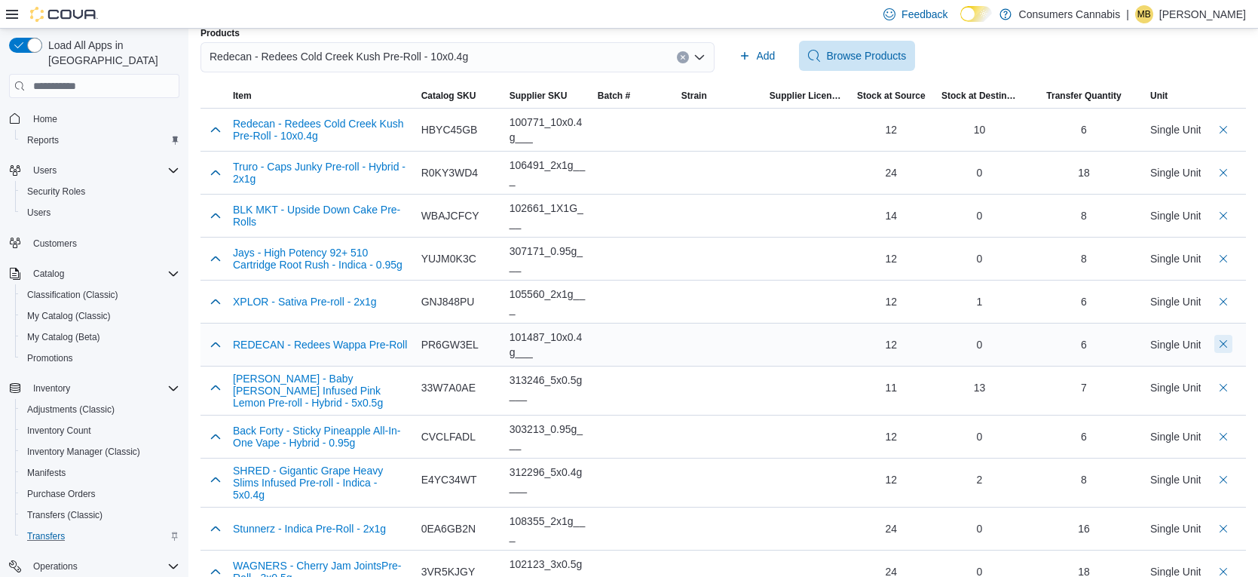
click at [1221, 350] on button "Delete count" at bounding box center [1224, 344] width 18 height 18
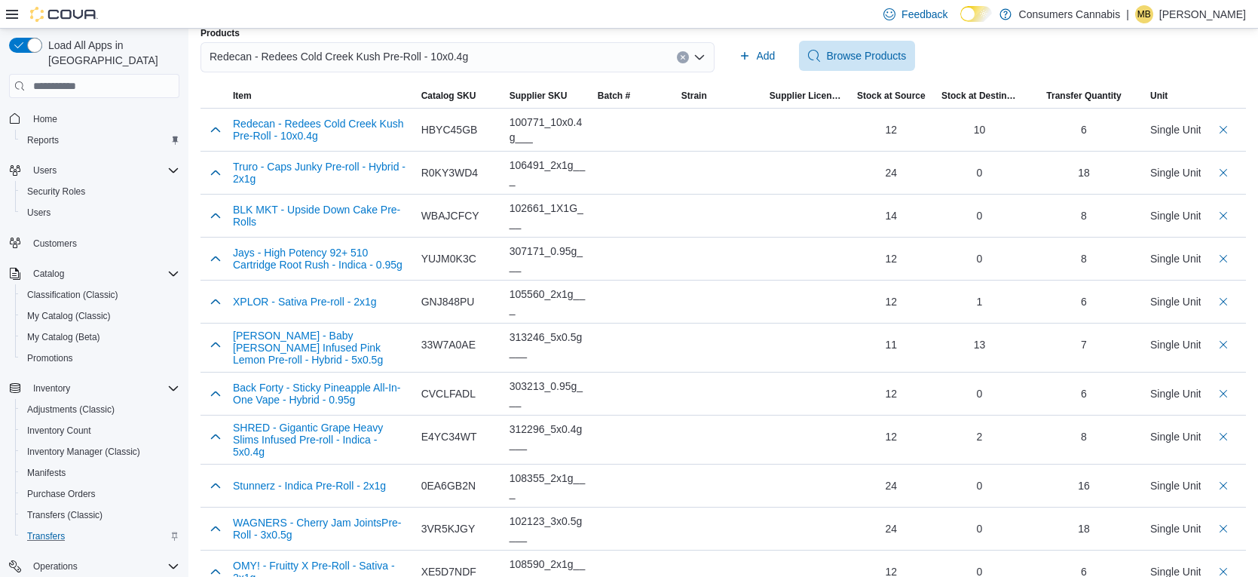
click at [487, 60] on div "Redecan - Redees Cold Creek Kush Pre-Roll - 10x0.4g" at bounding box center [458, 57] width 514 height 30
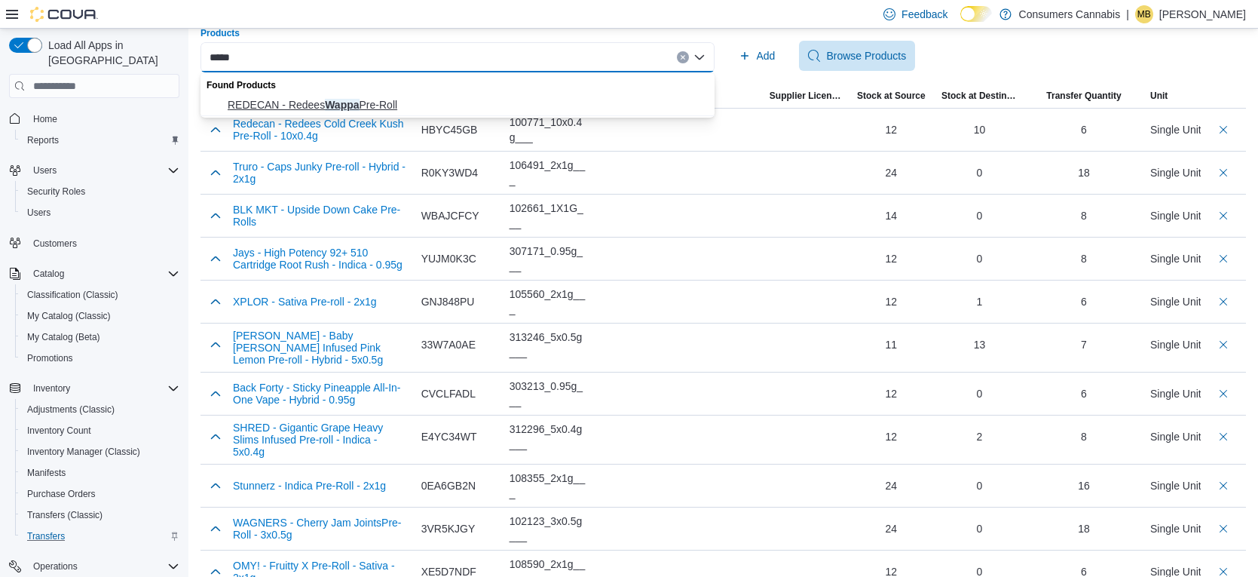
type input "*****"
drag, startPoint x: 407, startPoint y: 98, endPoint x: 570, endPoint y: 89, distance: 163.1
click at [407, 98] on span "REDECAN - Redees Wappa Pre-Roll" at bounding box center [467, 104] width 478 height 15
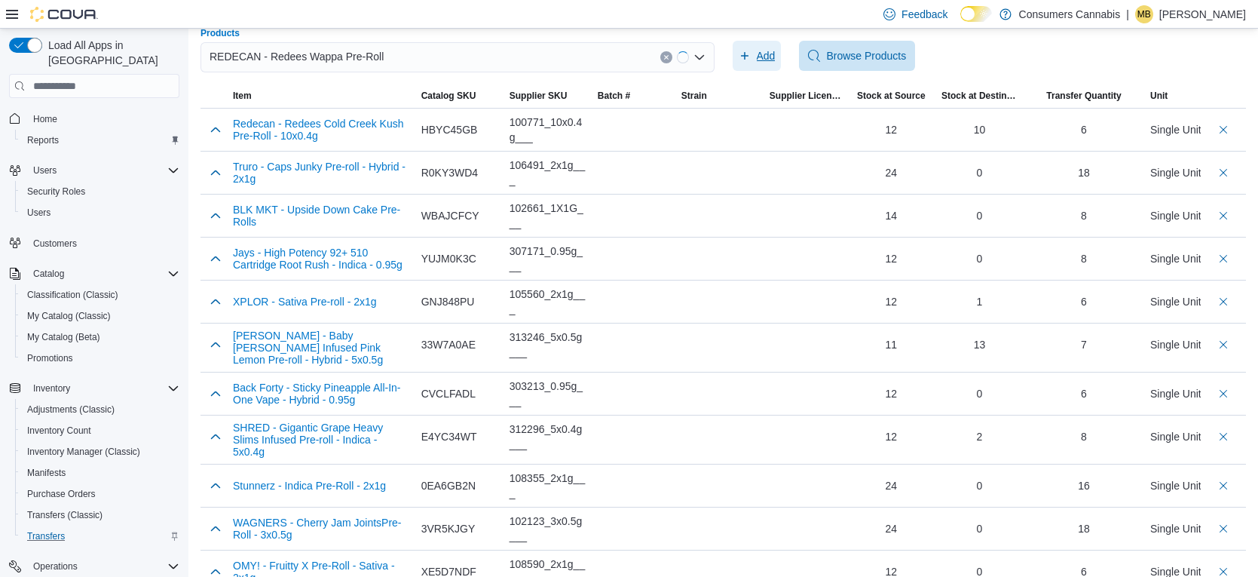
click at [780, 55] on button "Add" at bounding box center [757, 56] width 49 height 30
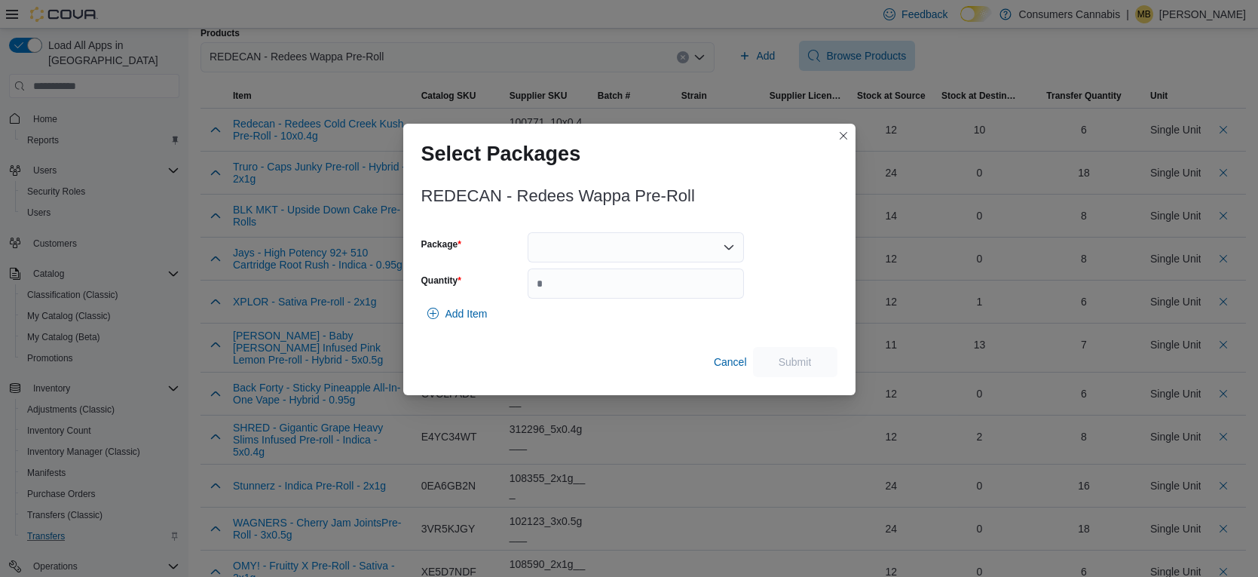
click at [696, 250] on div at bounding box center [636, 247] width 216 height 30
drag, startPoint x: 632, startPoint y: 302, endPoint x: 639, endPoint y: 295, distance: 10.7
click at [632, 302] on button "0277250626" at bounding box center [636, 295] width 216 height 22
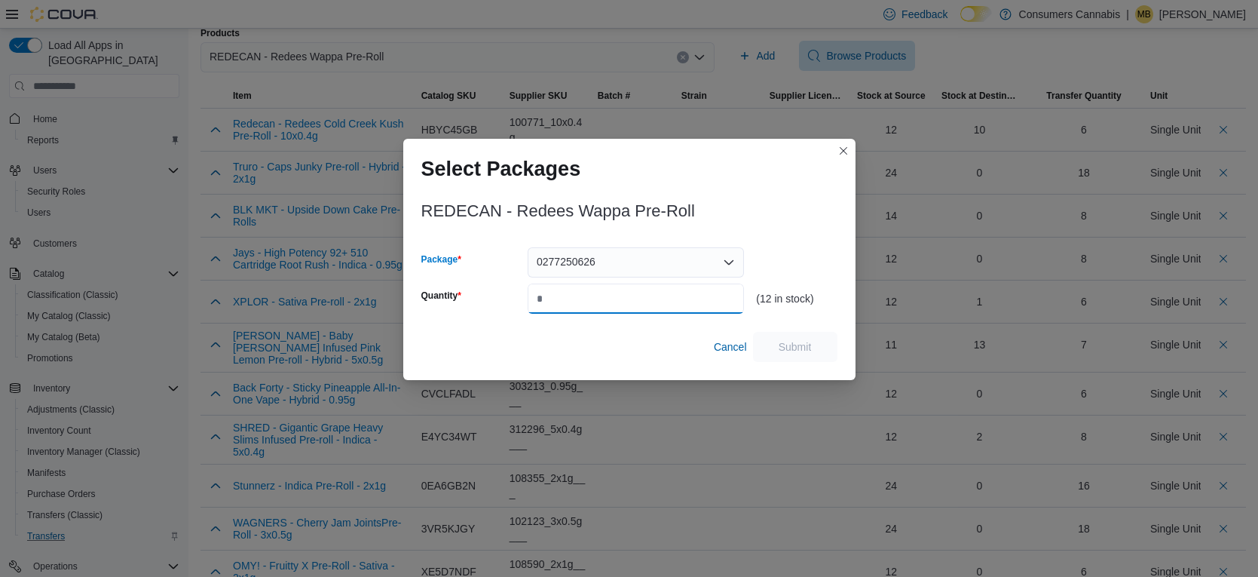
click at [641, 293] on input "Quantity" at bounding box center [636, 298] width 216 height 30
type input "*"
click at [815, 350] on span "Submit" at bounding box center [795, 346] width 66 height 30
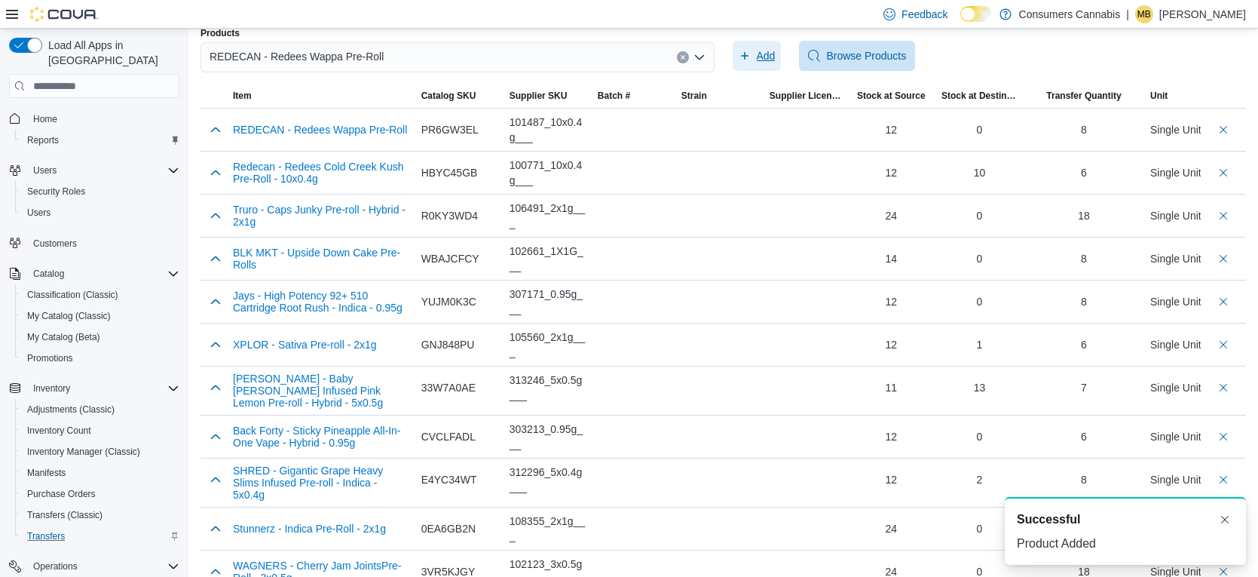
scroll to position [0, 0]
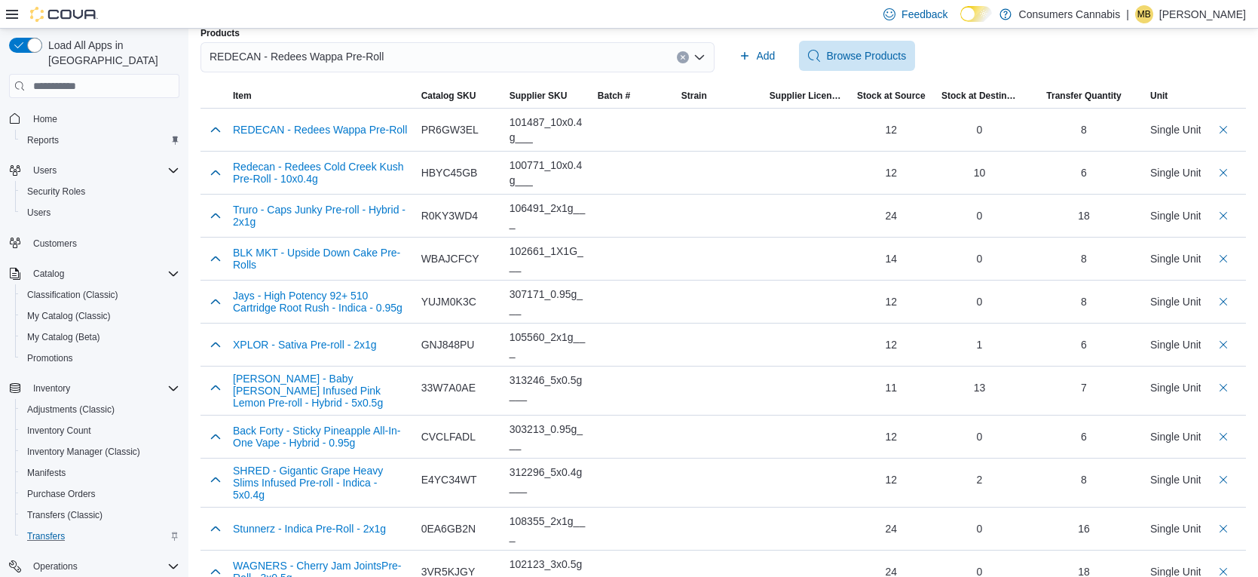
click at [562, 67] on div "REDECAN - Redees Wappa Pre-Roll" at bounding box center [458, 57] width 514 height 30
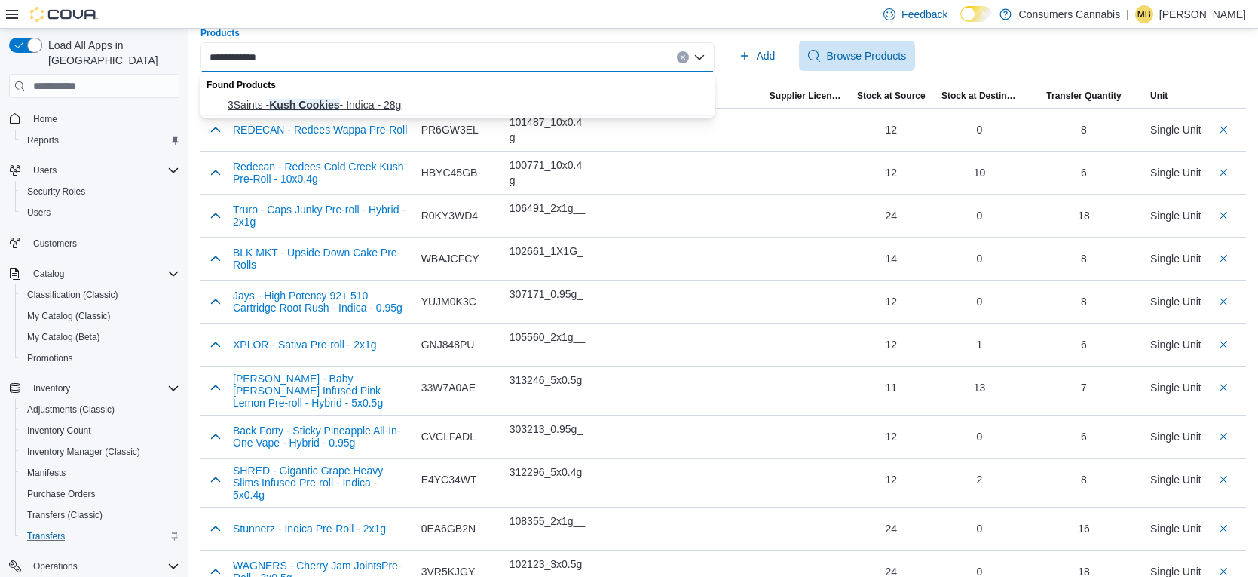
type input "**********"
drag, startPoint x: 483, startPoint y: 106, endPoint x: 632, endPoint y: 82, distance: 150.5
click at [484, 106] on span "3Saints - Kush Cookies - Indica - 28g" at bounding box center [467, 104] width 478 height 15
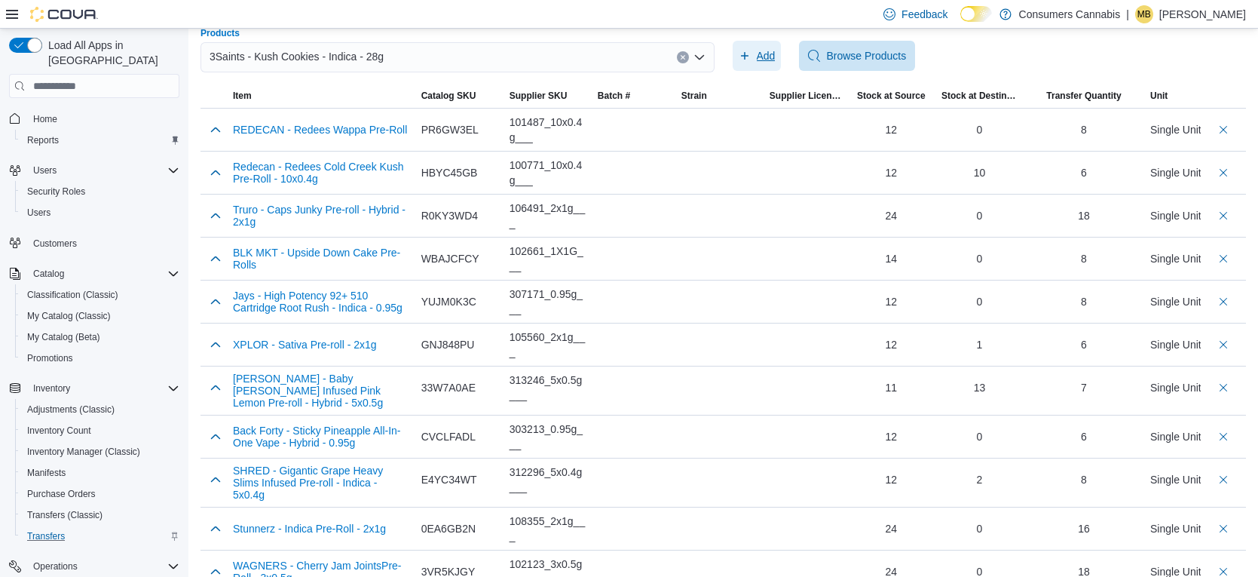
click at [747, 54] on icon "button" at bounding box center [745, 56] width 12 height 12
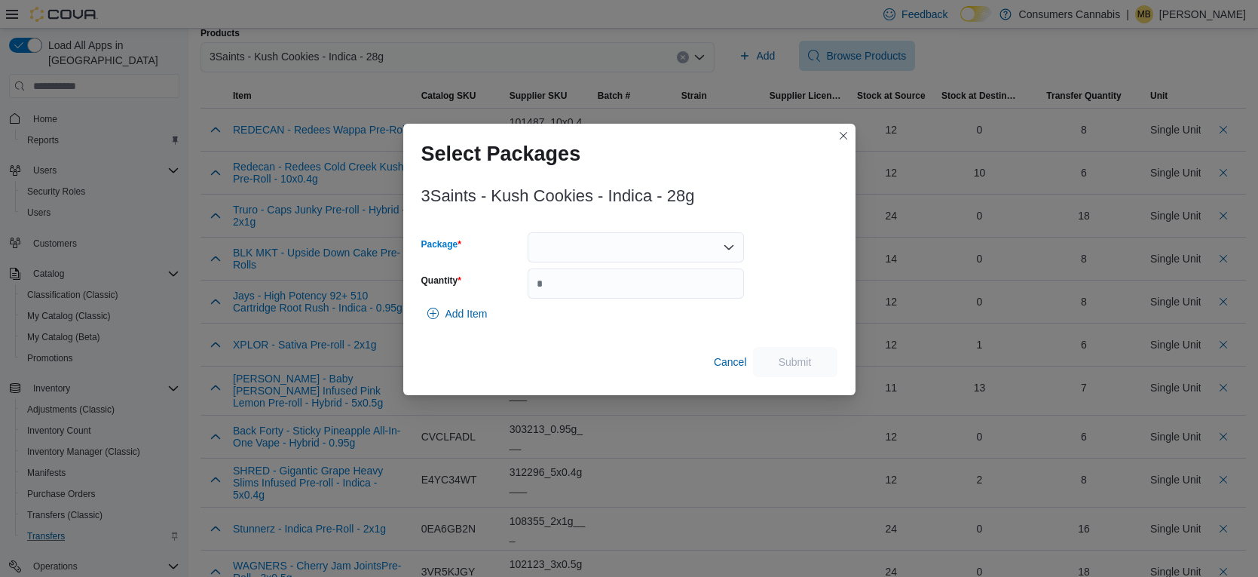
click at [700, 246] on div at bounding box center [636, 247] width 216 height 30
click at [663, 291] on span "AA1G0713" at bounding box center [645, 294] width 180 height 15
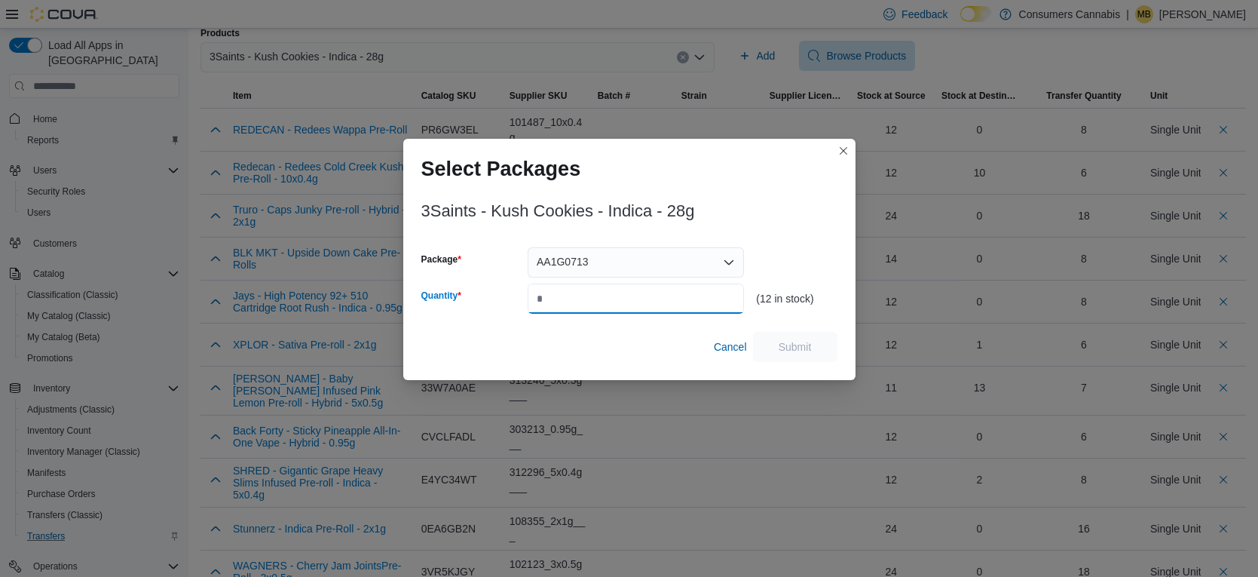
click at [670, 292] on input "Quantity" at bounding box center [636, 298] width 216 height 30
type input "*"
click at [828, 346] on span "Submit" at bounding box center [795, 346] width 66 height 30
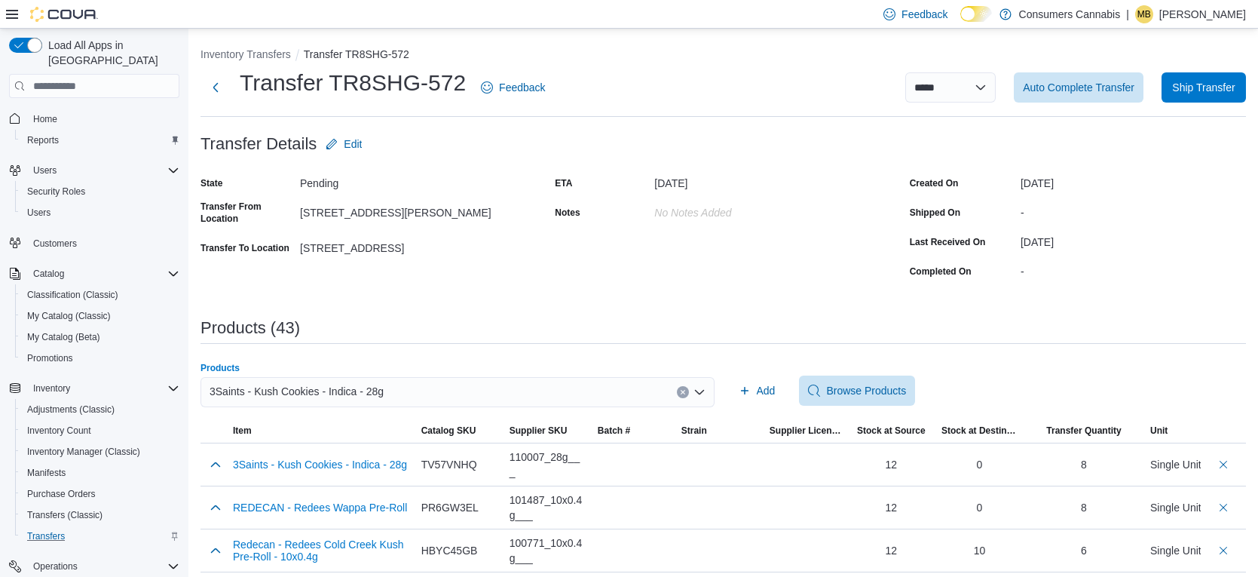
click at [576, 378] on div "3Saints - Kush Cookies - Indica - 28g" at bounding box center [458, 392] width 514 height 30
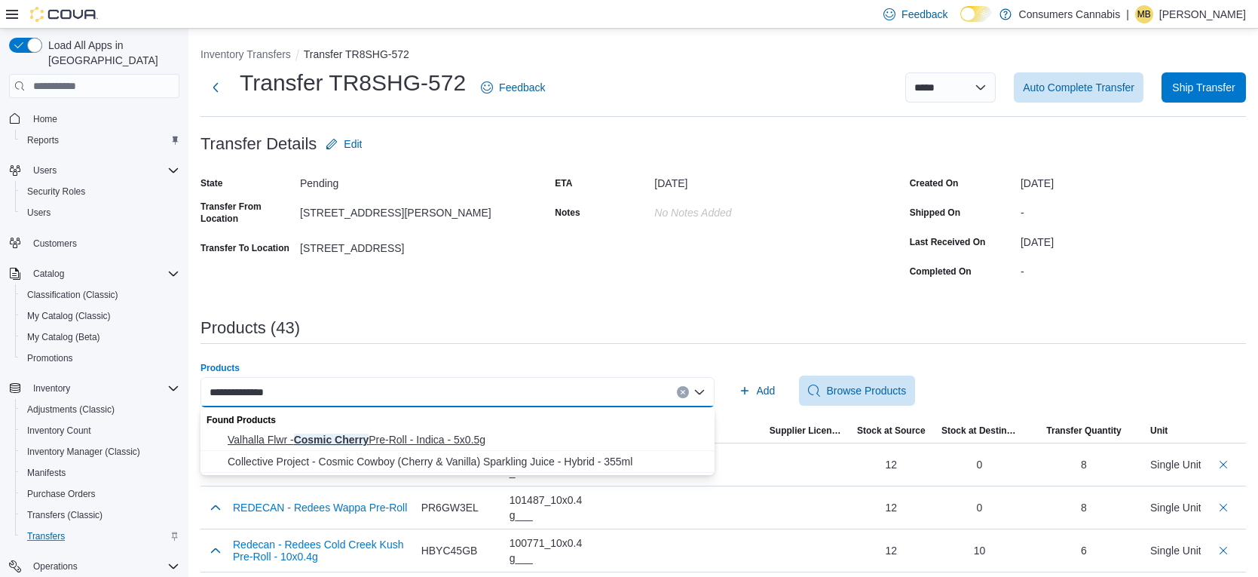
type input "**********"
click at [455, 443] on span "Valhalla Flwr - Cosmic Cherry Pre-Roll - Indica - 5x0.5g" at bounding box center [467, 439] width 478 height 15
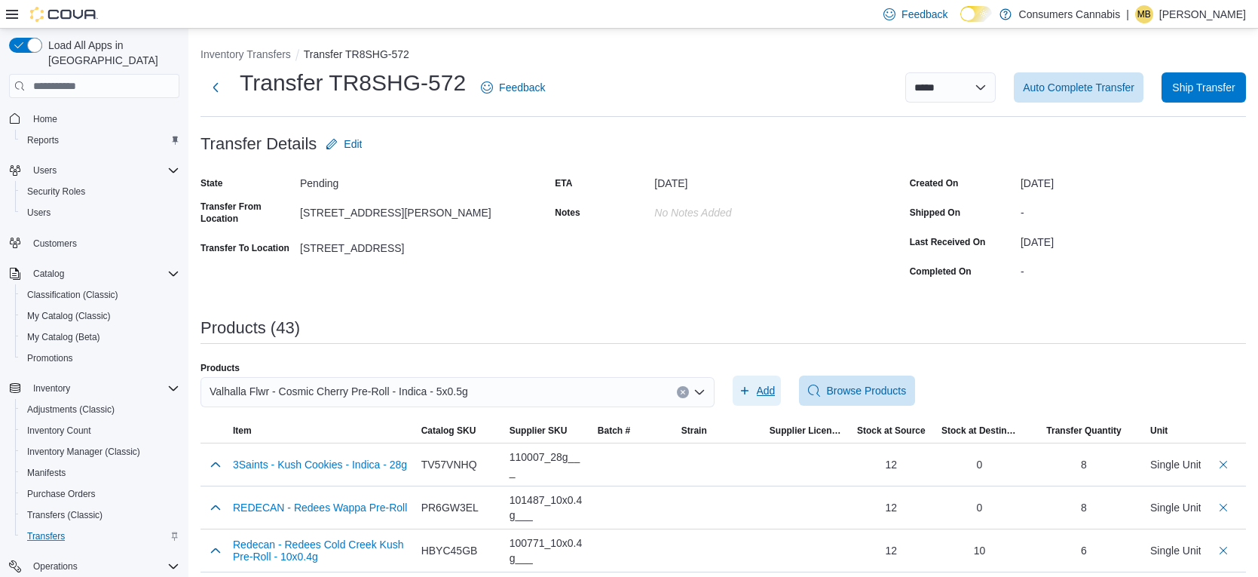
click at [759, 390] on span "Add" at bounding box center [766, 390] width 19 height 15
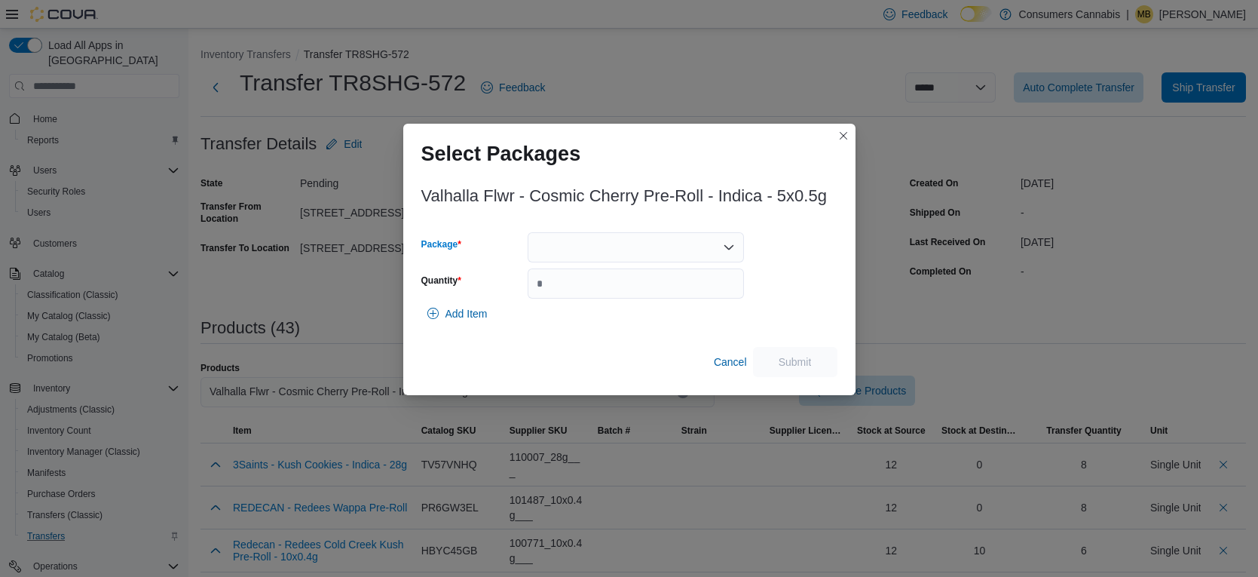
drag, startPoint x: 586, startPoint y: 251, endPoint x: 605, endPoint y: 261, distance: 21.2
click at [589, 252] on div at bounding box center [636, 247] width 216 height 30
click at [639, 295] on span "CC06PR" at bounding box center [645, 294] width 180 height 15
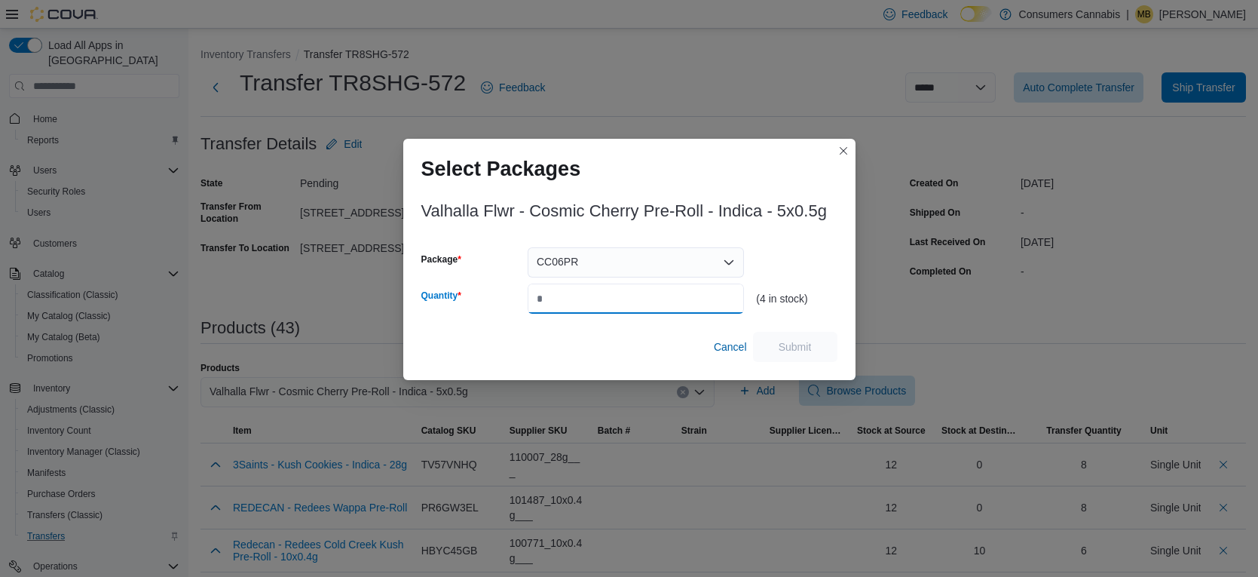
click at [641, 297] on input "Quantity" at bounding box center [636, 298] width 216 height 30
type input "*"
click at [790, 339] on span "Submit" at bounding box center [795, 346] width 66 height 30
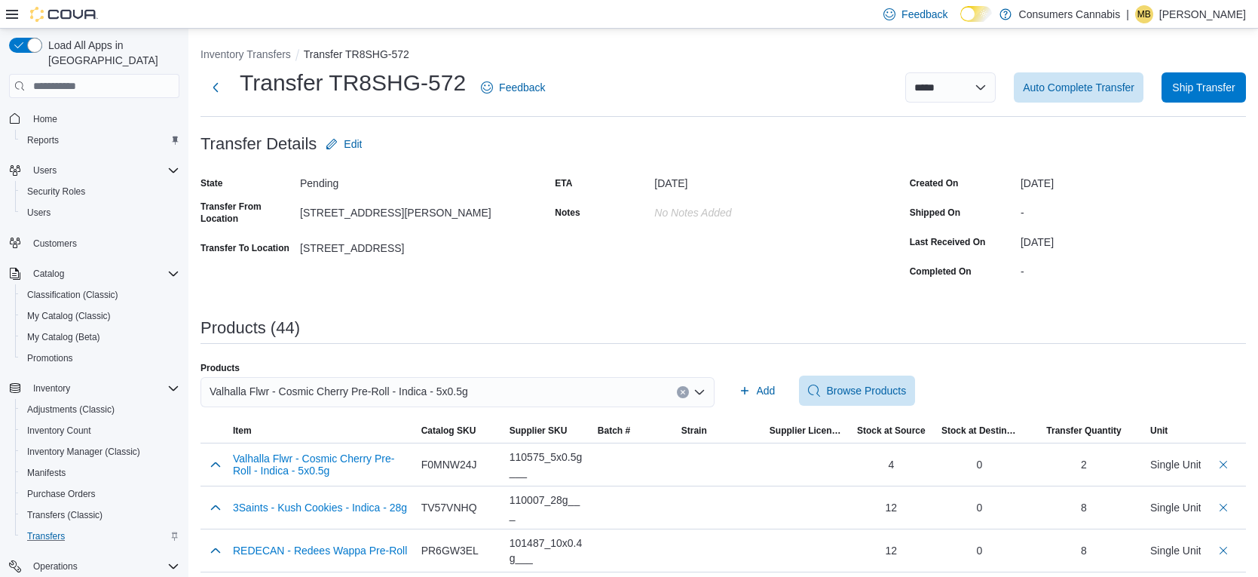
click at [584, 387] on div "Valhalla Flwr - Cosmic Cherry Pre-Roll - Indica - 5x0.5g" at bounding box center [458, 392] width 514 height 30
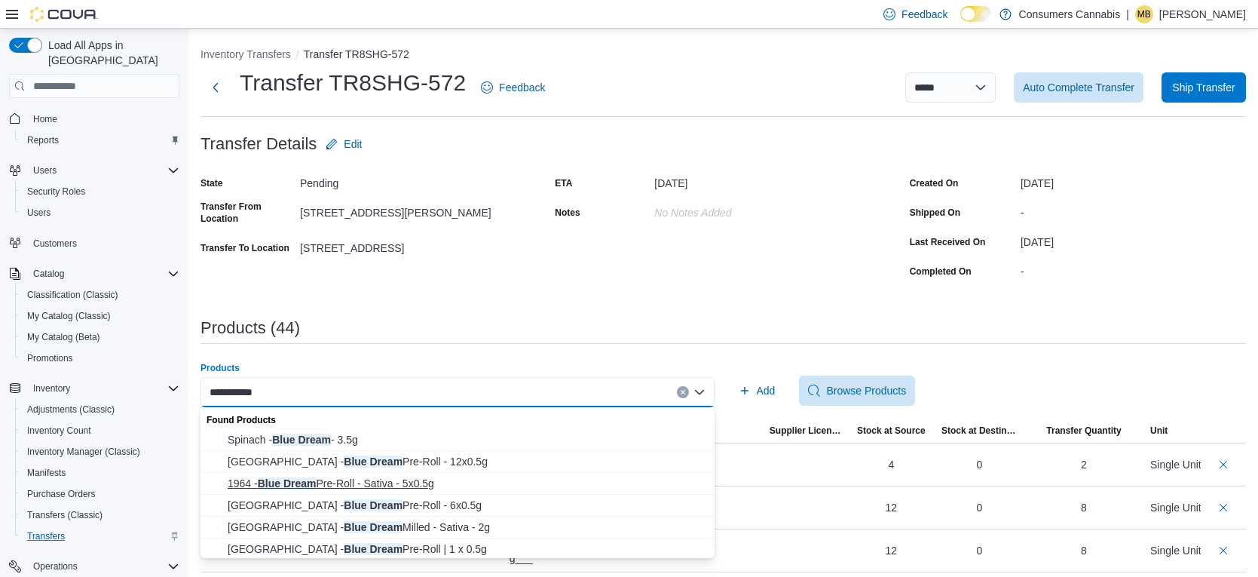
type input "**********"
click at [477, 487] on span "1964 - Blue Dream Pre-Roll - Sativa - 5x0.5g" at bounding box center [467, 483] width 478 height 15
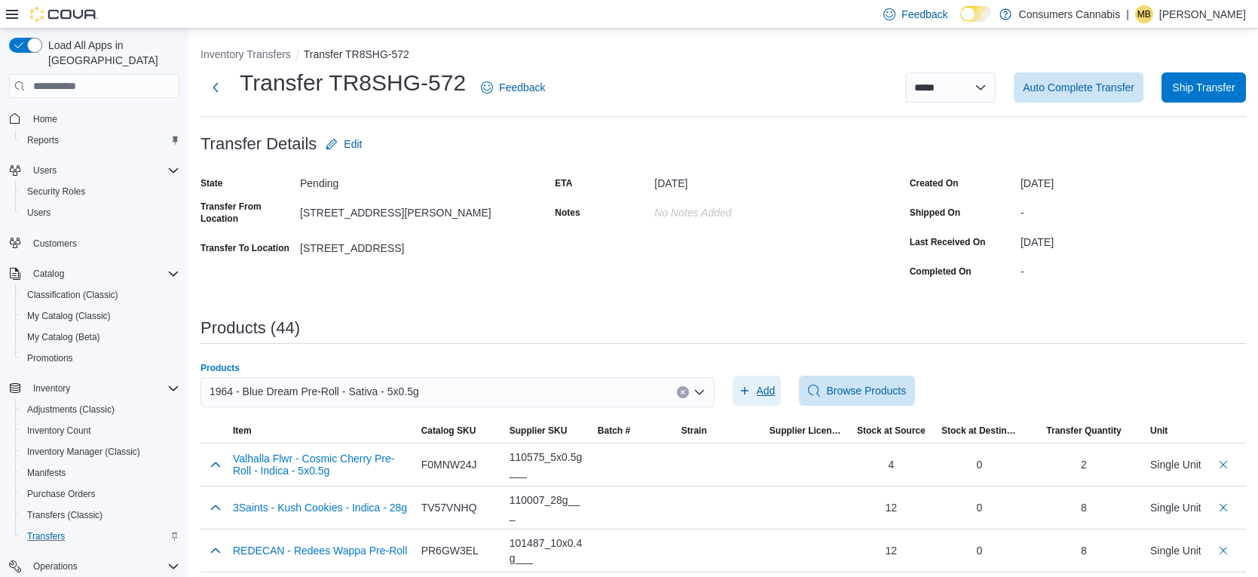
click at [758, 395] on span "Add" at bounding box center [766, 390] width 19 height 15
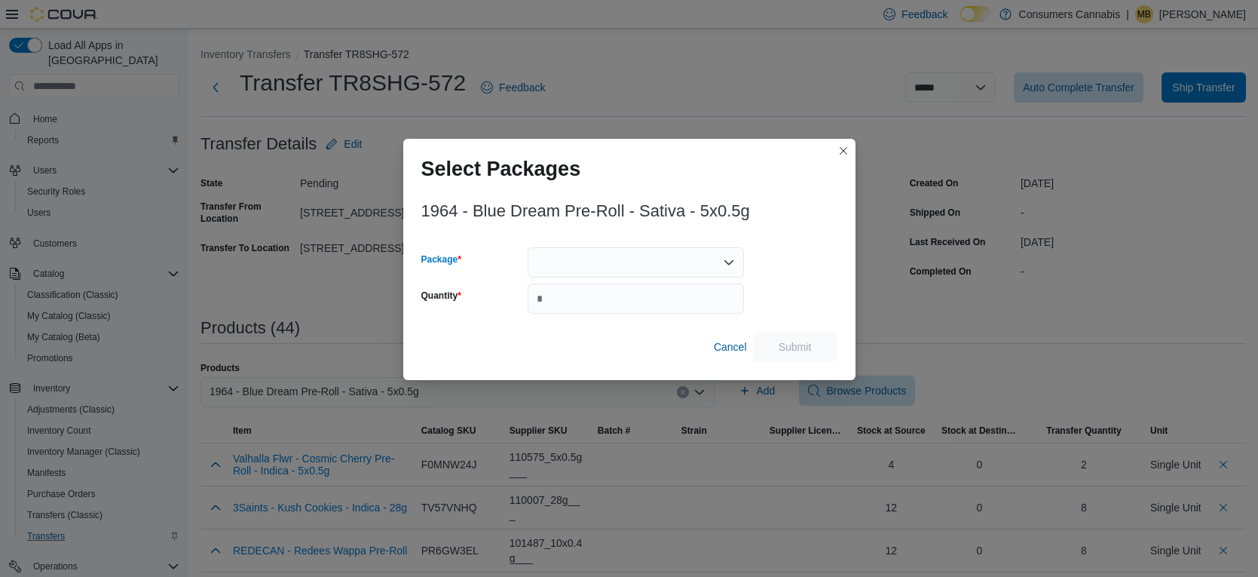
click at [658, 265] on div at bounding box center [636, 262] width 216 height 30
click at [718, 339] on span "Cancel" at bounding box center [730, 346] width 33 height 15
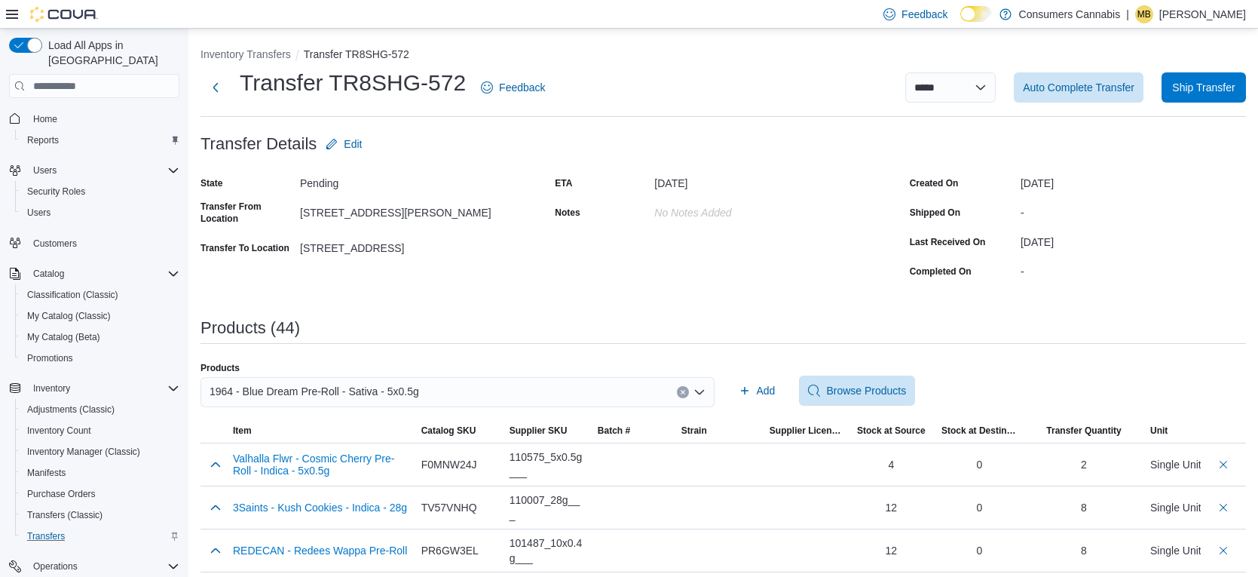
click at [630, 389] on div "1964 - Blue Dream Pre-Roll - Sativa - 5x0.5g" at bounding box center [458, 392] width 514 height 30
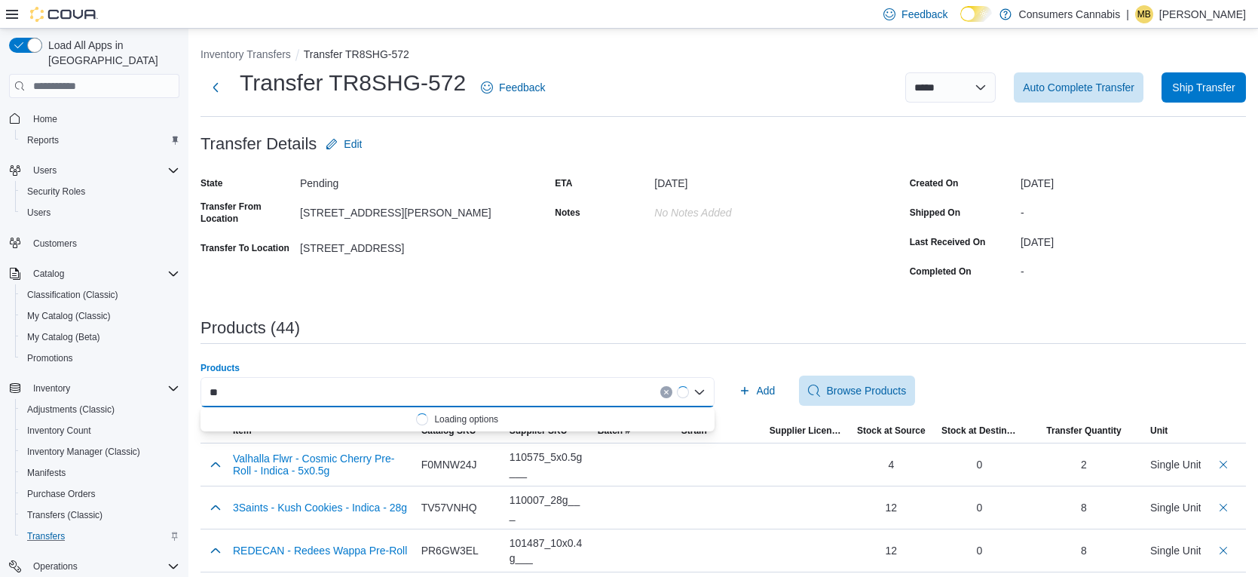
type input "*"
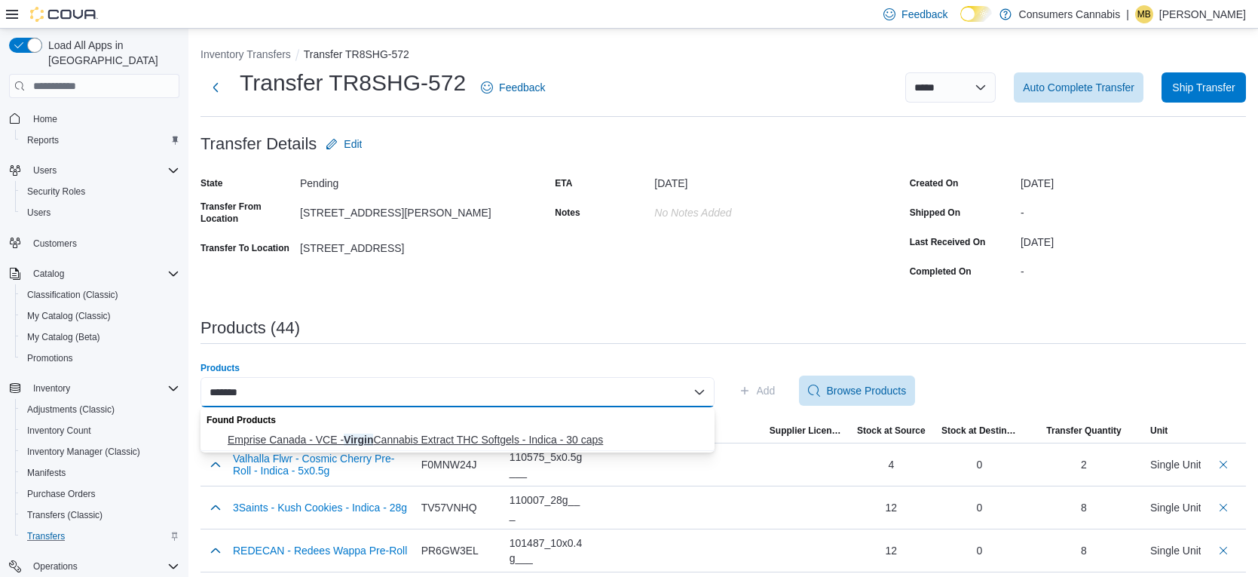
type input "******"
click at [459, 434] on span "Emprise Canada - VCE - Virgin Cannabis Extract THC Softgels - Indica - 30 caps" at bounding box center [467, 439] width 478 height 15
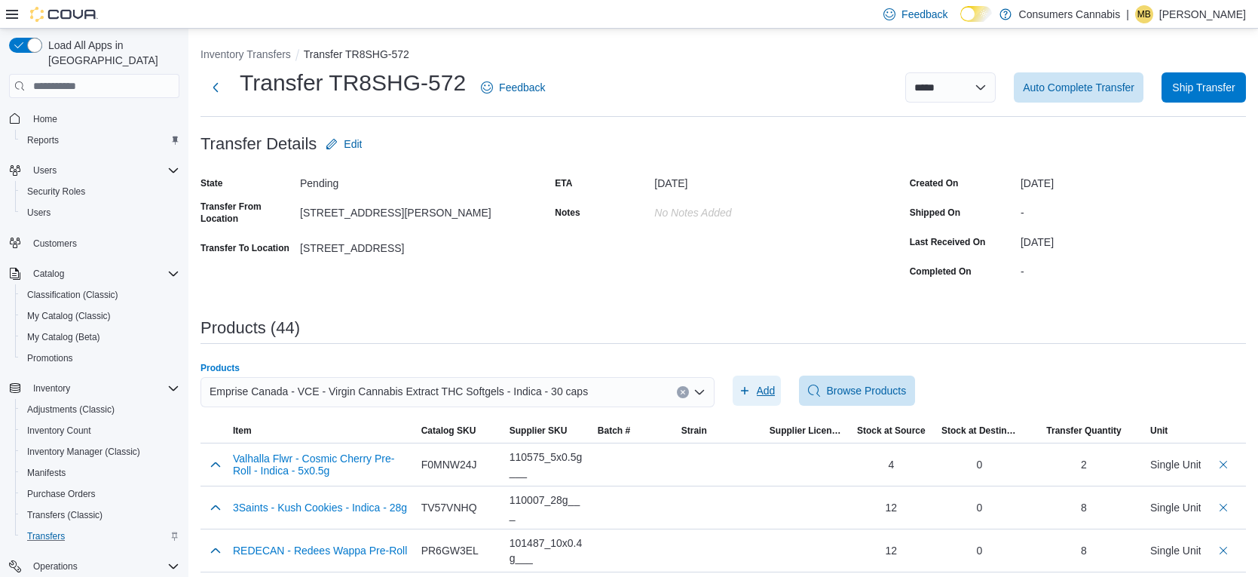
click at [749, 392] on icon "button" at bounding box center [745, 391] width 12 height 12
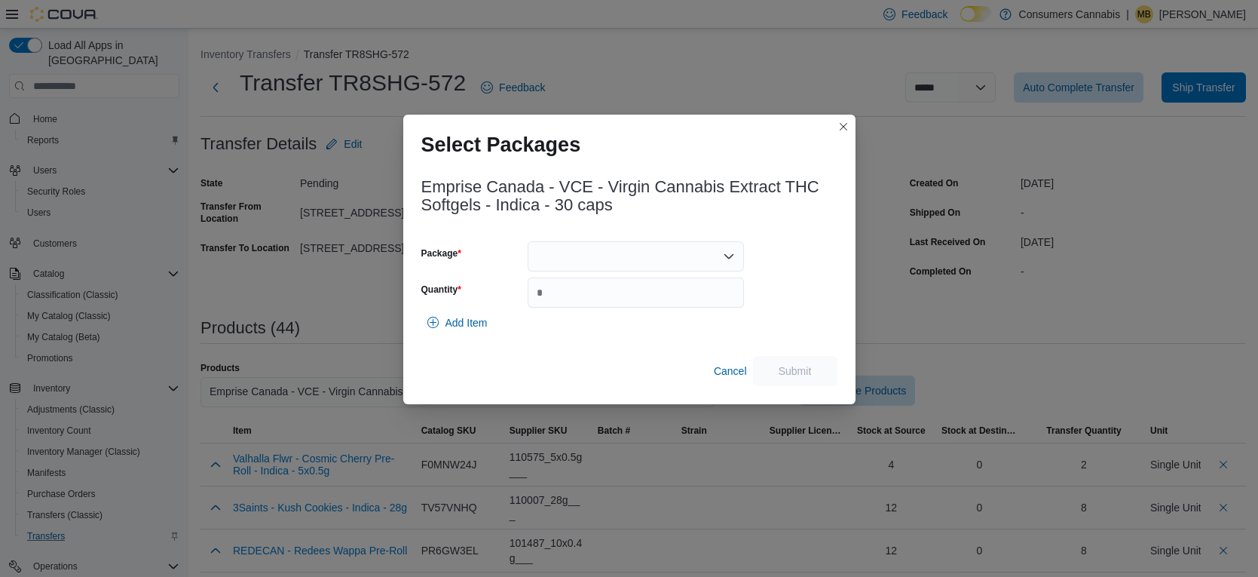
click at [578, 253] on div at bounding box center [636, 256] width 216 height 30
drag, startPoint x: 633, startPoint y: 306, endPoint x: 641, endPoint y: 308, distance: 7.9
click at [633, 306] on span "351025134" at bounding box center [645, 303] width 180 height 15
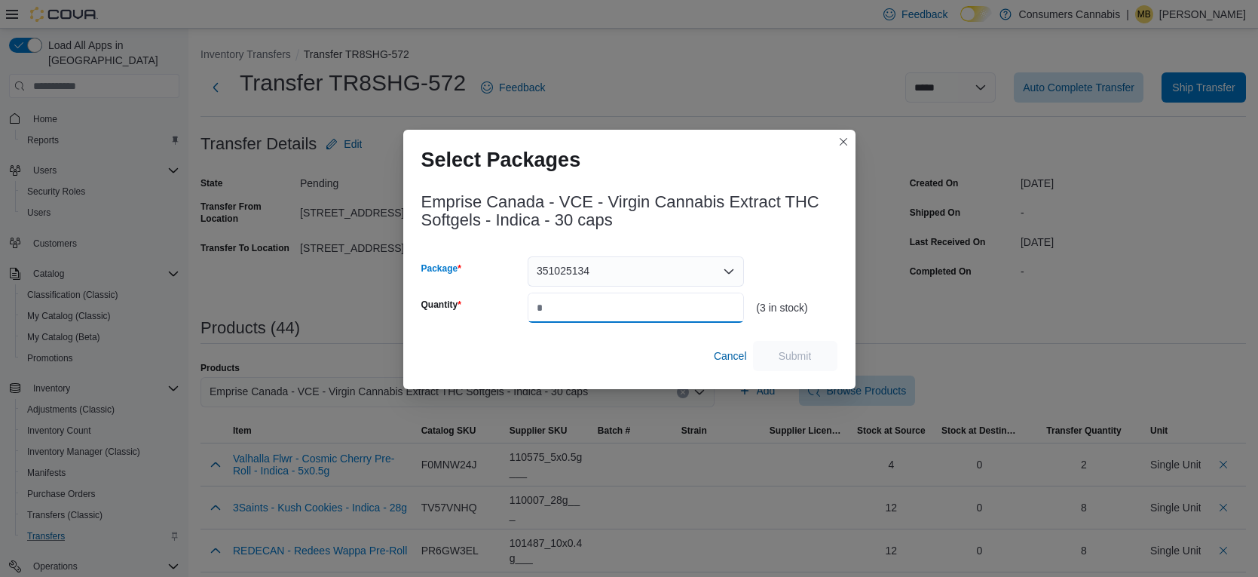
click at [645, 309] on input "Quantity" at bounding box center [636, 308] width 216 height 30
type input "*"
click at [783, 365] on span "Submit" at bounding box center [795, 355] width 66 height 30
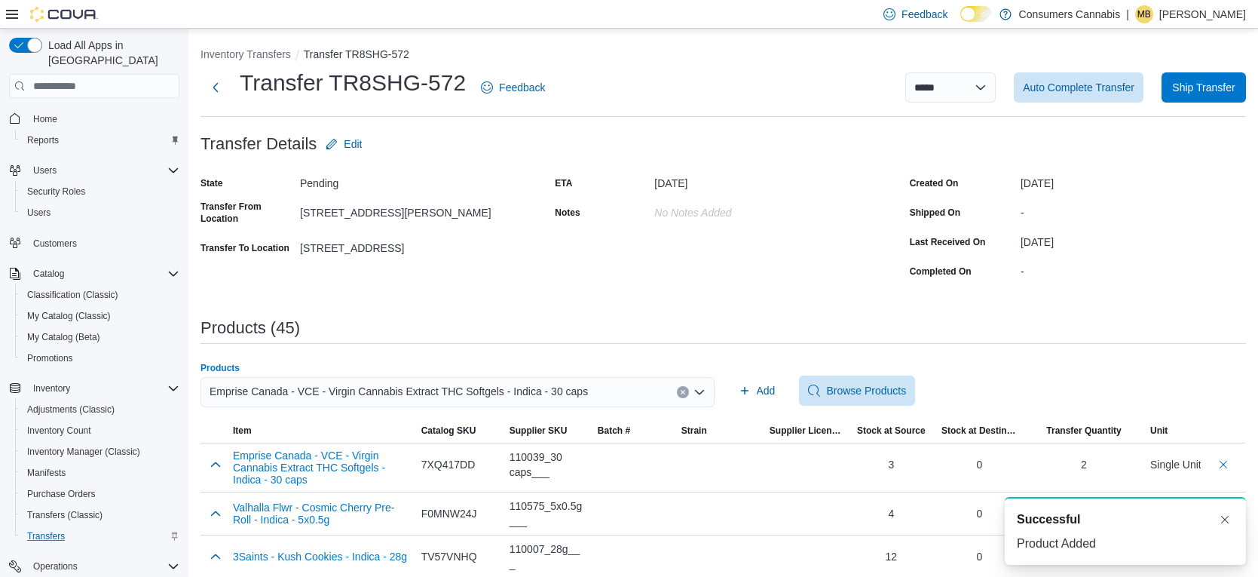
click at [654, 394] on div "Emprise Canada - VCE - Virgin Cannabis Extract THC Softgels - Indica - 30 caps" at bounding box center [458, 392] width 514 height 30
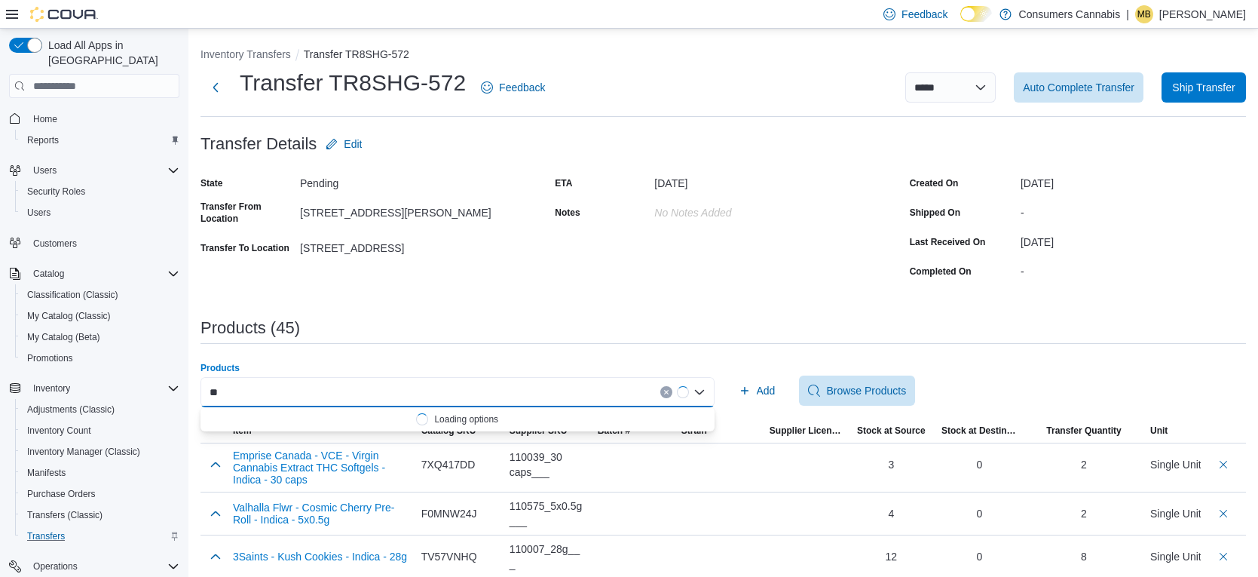
type input "*"
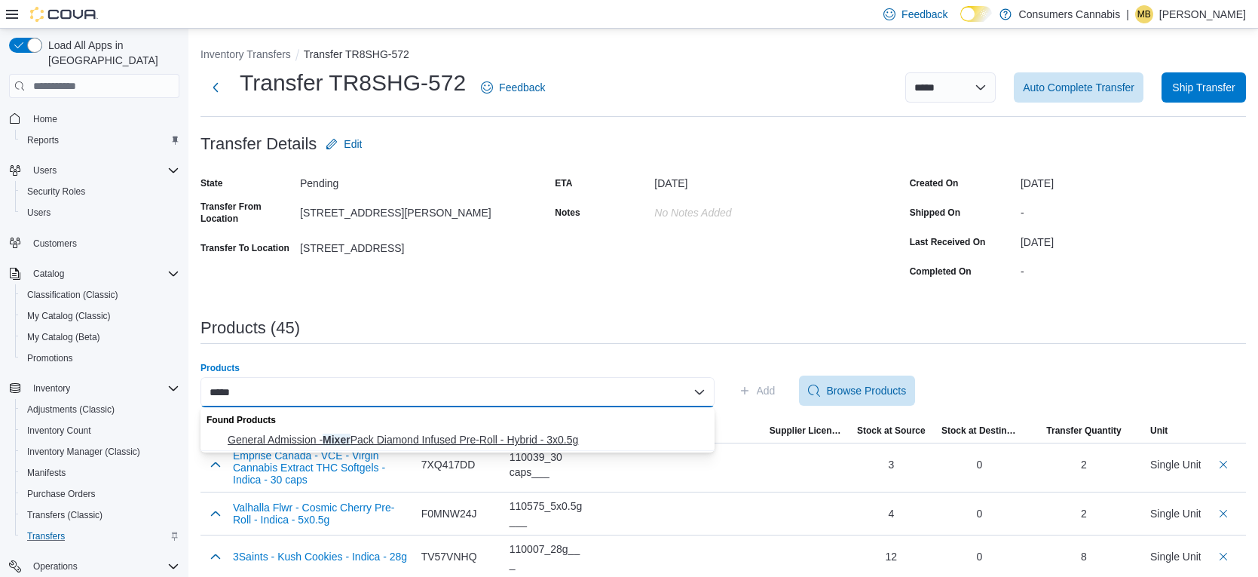
type input "*****"
click at [538, 436] on span "General Admission - Mixer Pack Diamond Infused Pre-Roll - Hybrid - 3x0.5g" at bounding box center [467, 439] width 478 height 15
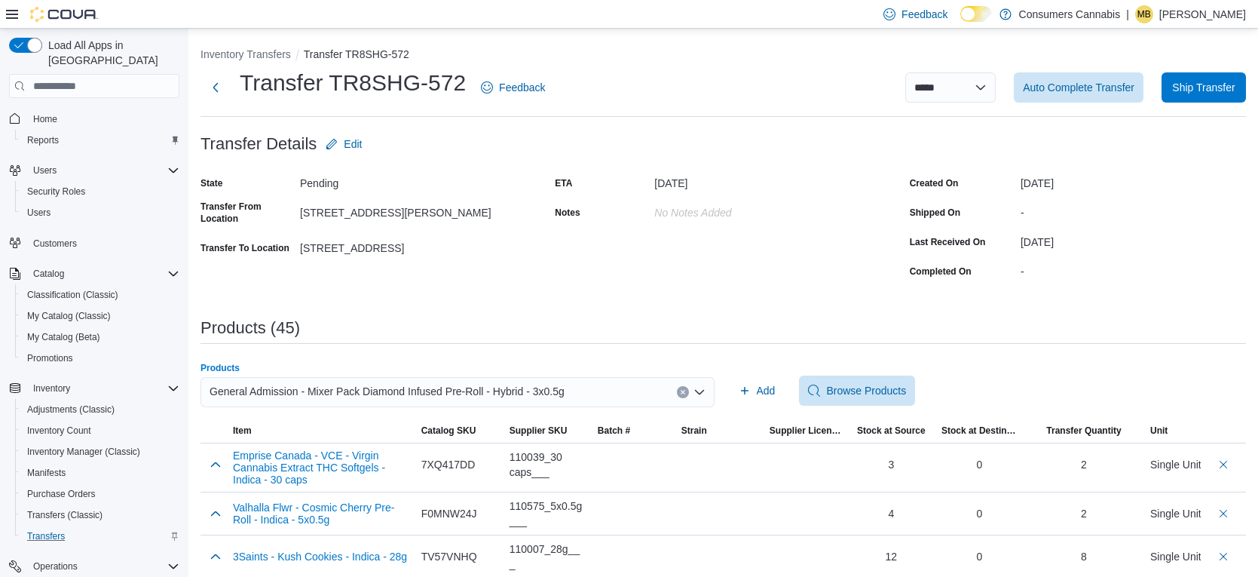
click at [728, 397] on div "Products General Admission - Mixer Pack Diamond Infused Pre-Roll - Hybrid - 3x0…" at bounding box center [724, 390] width 1046 height 57
click at [777, 392] on button "Add" at bounding box center [757, 390] width 49 height 30
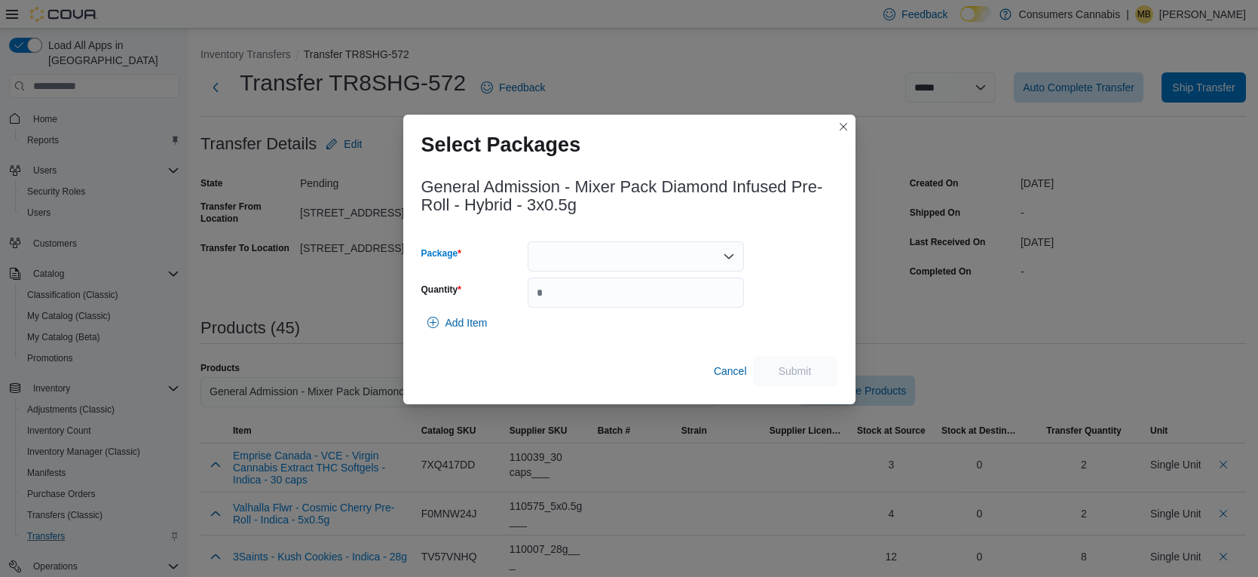
click at [583, 258] on div at bounding box center [636, 256] width 216 height 30
click at [626, 312] on button "25050000895" at bounding box center [636, 304] width 216 height 22
click at [620, 267] on div "25050000895 Combo box. Selected. 25050000895. Press Backspace to delete 2505000…" at bounding box center [636, 256] width 216 height 30
click at [632, 305] on span "25050000978" at bounding box center [645, 303] width 180 height 15
click at [659, 298] on input "Quantity" at bounding box center [636, 292] width 216 height 30
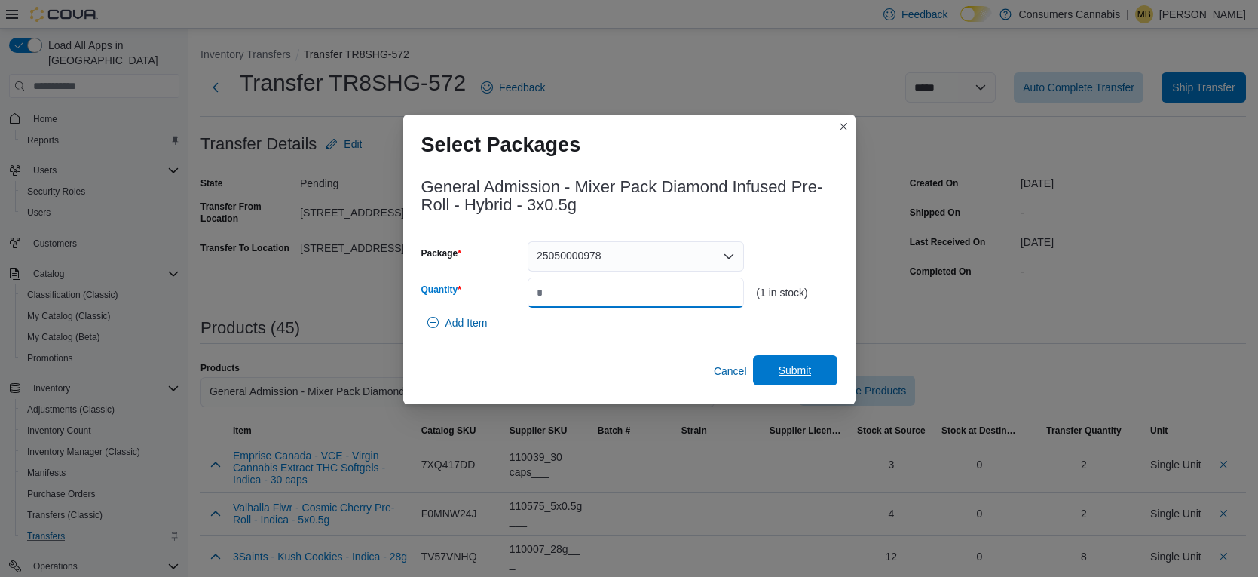
type input "*"
click at [803, 372] on span "Submit" at bounding box center [795, 370] width 33 height 15
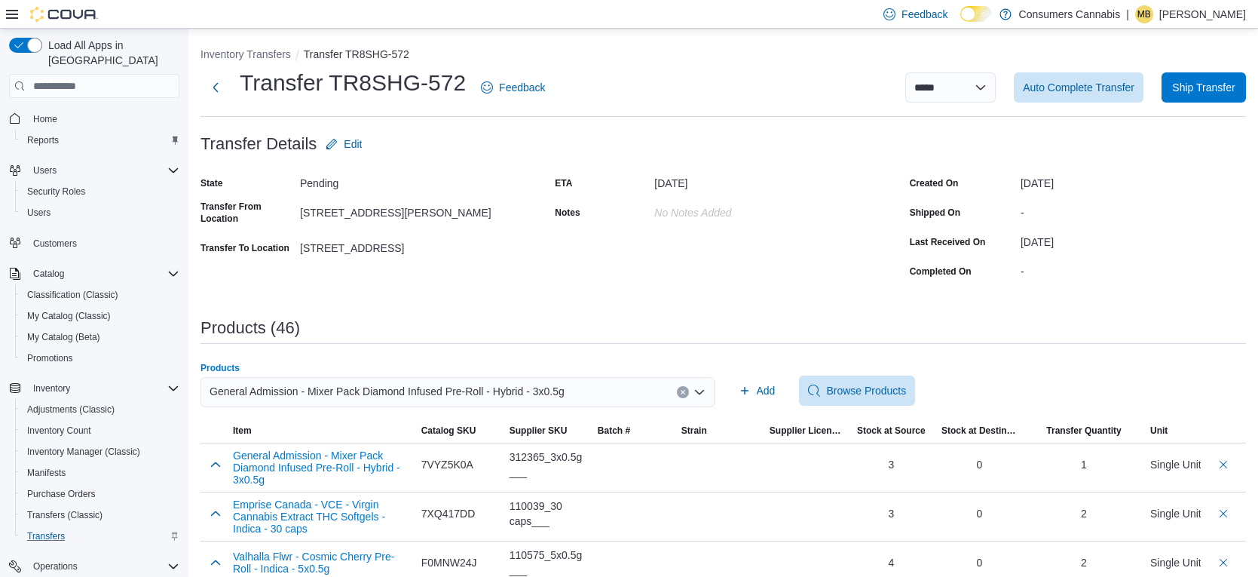
click at [645, 394] on div "General Admission - Mixer Pack Diamond Infused Pre-Roll - Hybrid - 3x0.5g" at bounding box center [458, 392] width 514 height 30
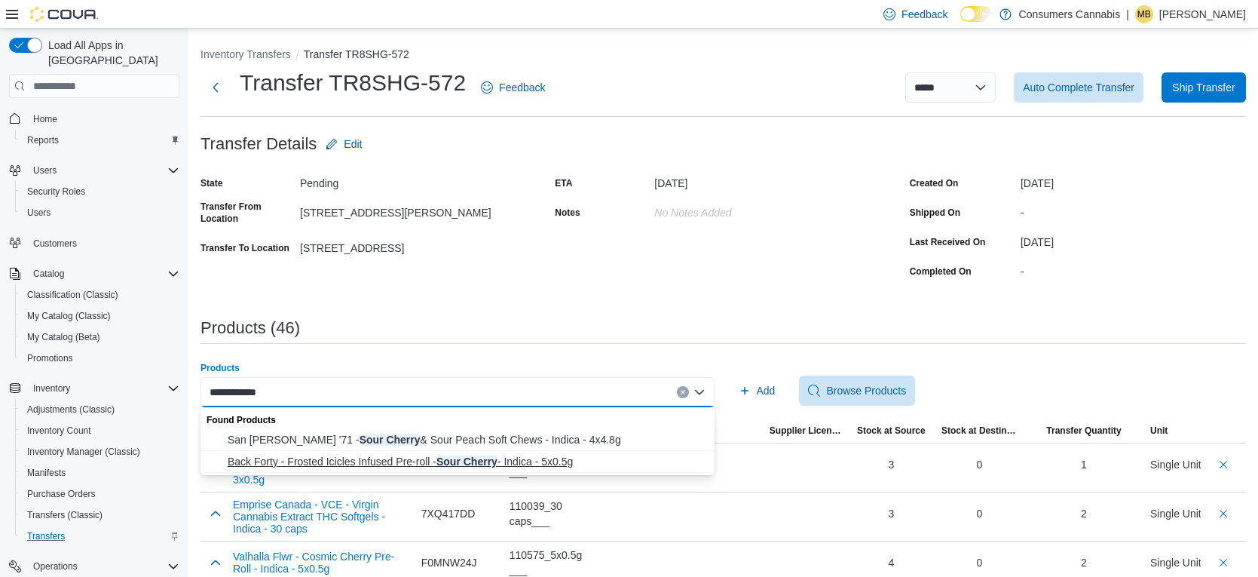
type input "**********"
drag, startPoint x: 612, startPoint y: 461, endPoint x: 697, endPoint y: 424, distance: 92.9
click at [612, 461] on span "Back Forty - Frosted Icicles Infused Pre-roll - Sour Cherry - Indica - 5x0.5g" at bounding box center [467, 461] width 478 height 15
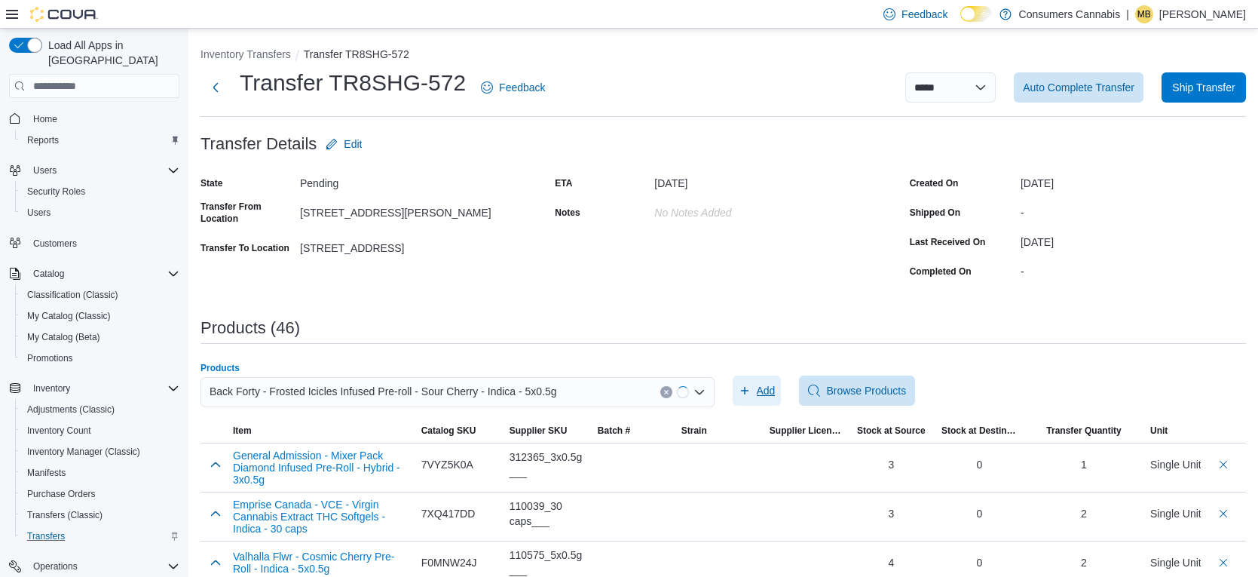
click at [749, 397] on span "Add" at bounding box center [757, 390] width 37 height 30
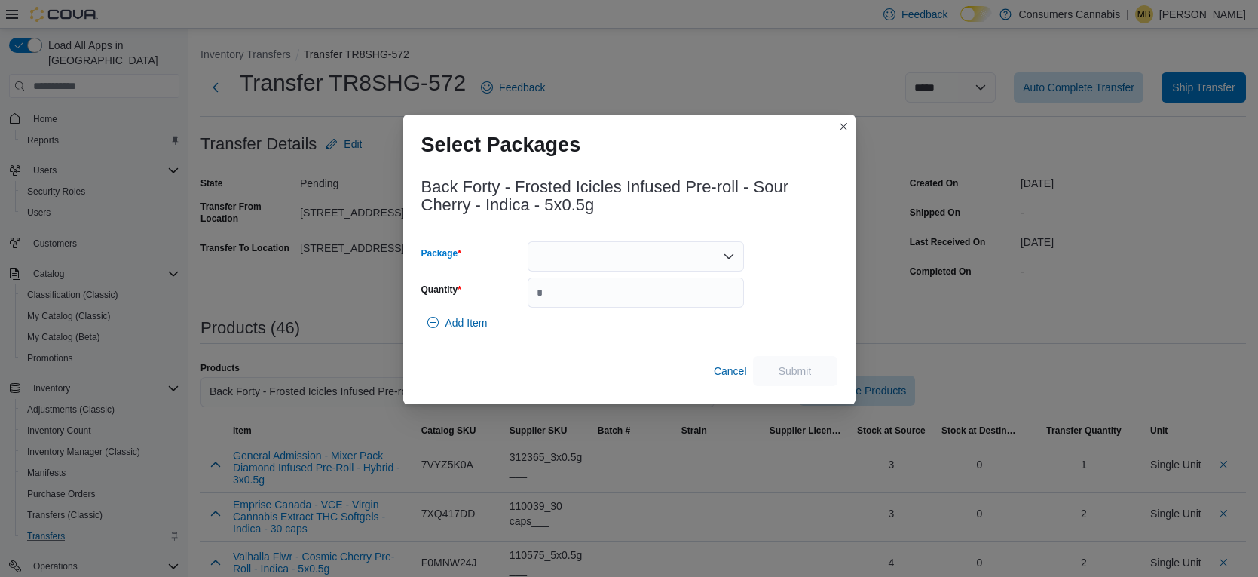
click at [626, 258] on div at bounding box center [636, 256] width 216 height 30
click at [659, 303] on span "2500503" at bounding box center [645, 303] width 180 height 15
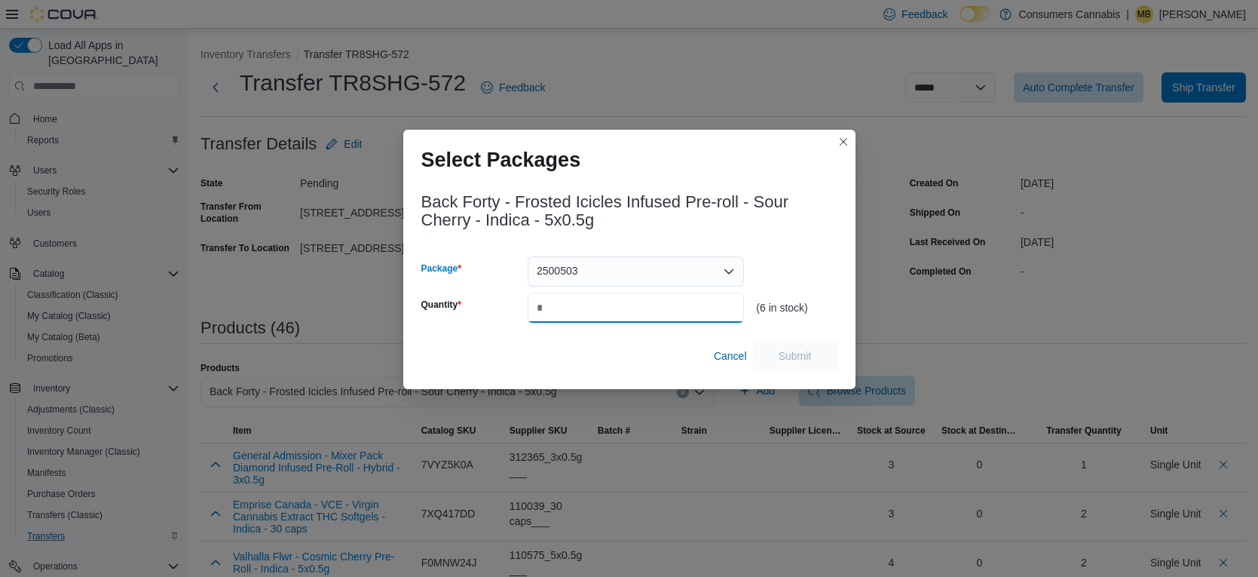
click at [676, 308] on input "Quantity" at bounding box center [636, 308] width 216 height 30
type input "*"
click at [810, 350] on span "Submit" at bounding box center [795, 355] width 33 height 15
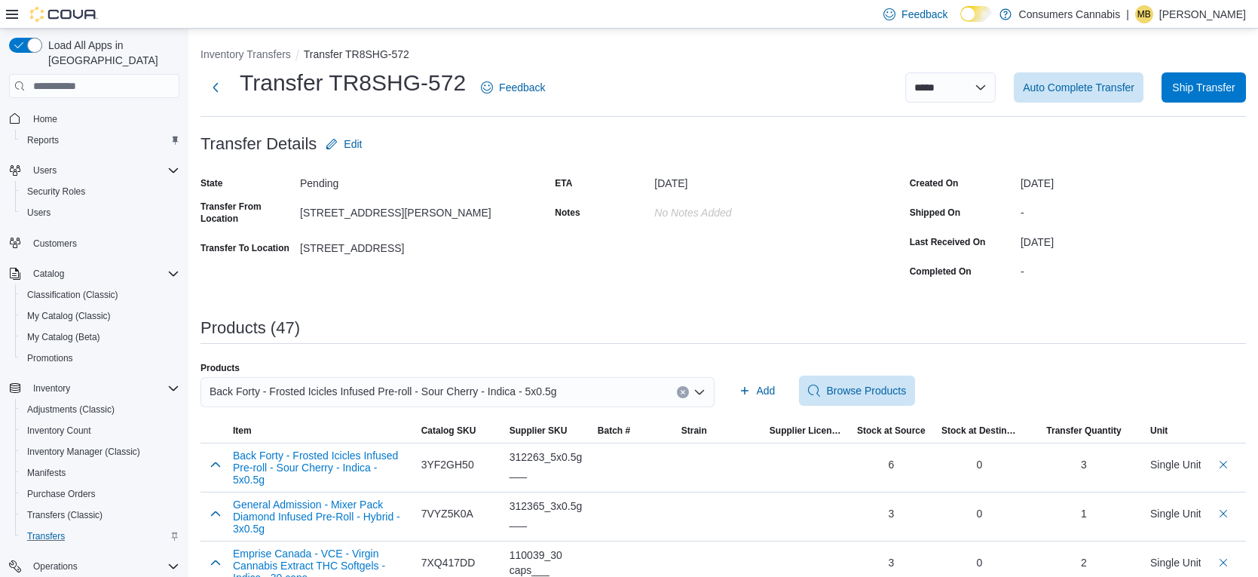
click at [632, 391] on div "Back Forty - Frosted Icicles Infused Pre-roll - Sour Cherry - Indica - 5x0.5g" at bounding box center [458, 392] width 514 height 30
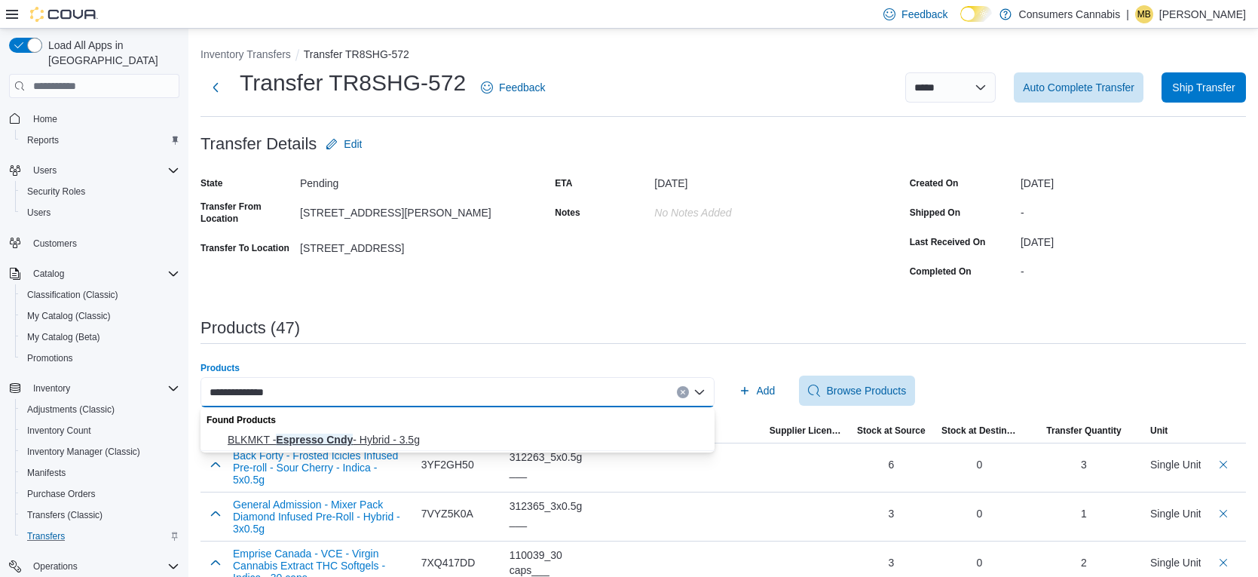
type input "**********"
click at [450, 440] on span "BLKMKT - Espresso Cndy - Hybrid - 3.5g" at bounding box center [467, 439] width 478 height 15
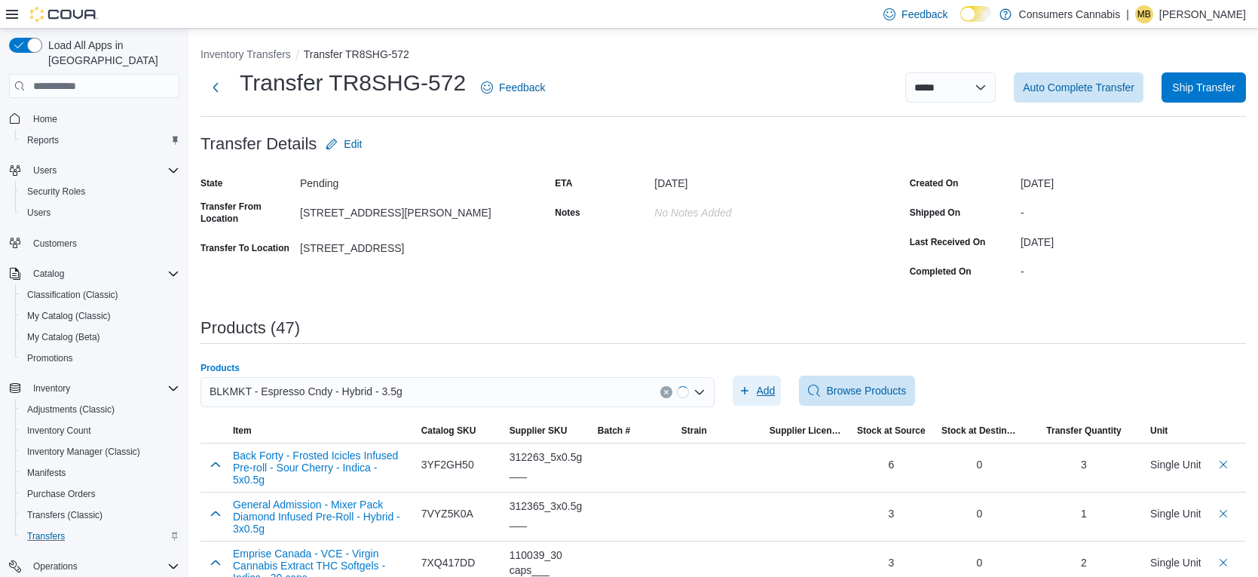
click at [758, 390] on span "Add" at bounding box center [766, 390] width 19 height 15
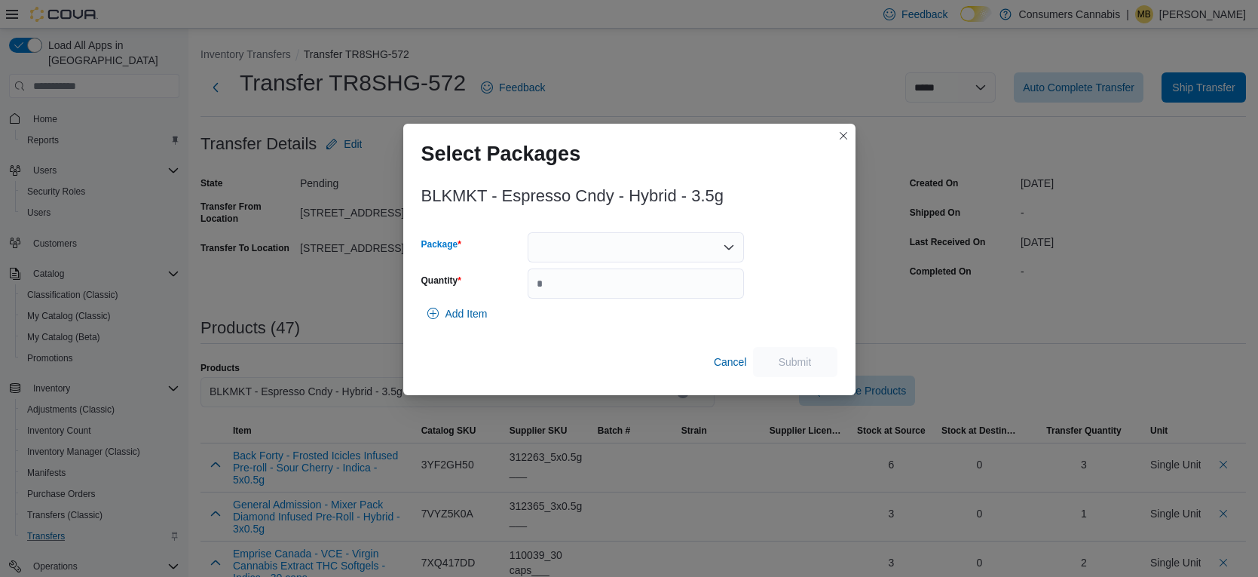
drag, startPoint x: 571, startPoint y: 244, endPoint x: 582, endPoint y: 260, distance: 19.0
click at [571, 245] on div at bounding box center [636, 247] width 216 height 30
drag, startPoint x: 617, startPoint y: 296, endPoint x: 627, endPoint y: 299, distance: 9.3
click at [617, 296] on span "3PL22524EC" at bounding box center [645, 294] width 180 height 15
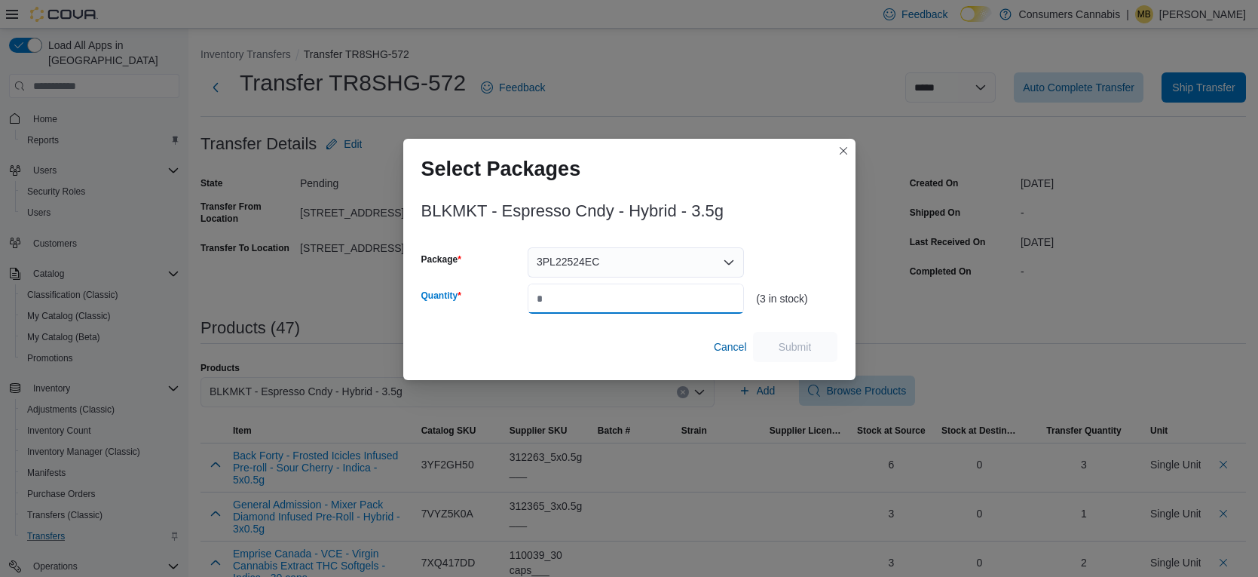
click at [725, 311] on input "Quantity" at bounding box center [636, 298] width 216 height 30
type input "*"
click at [808, 340] on span "Submit" at bounding box center [795, 346] width 33 height 15
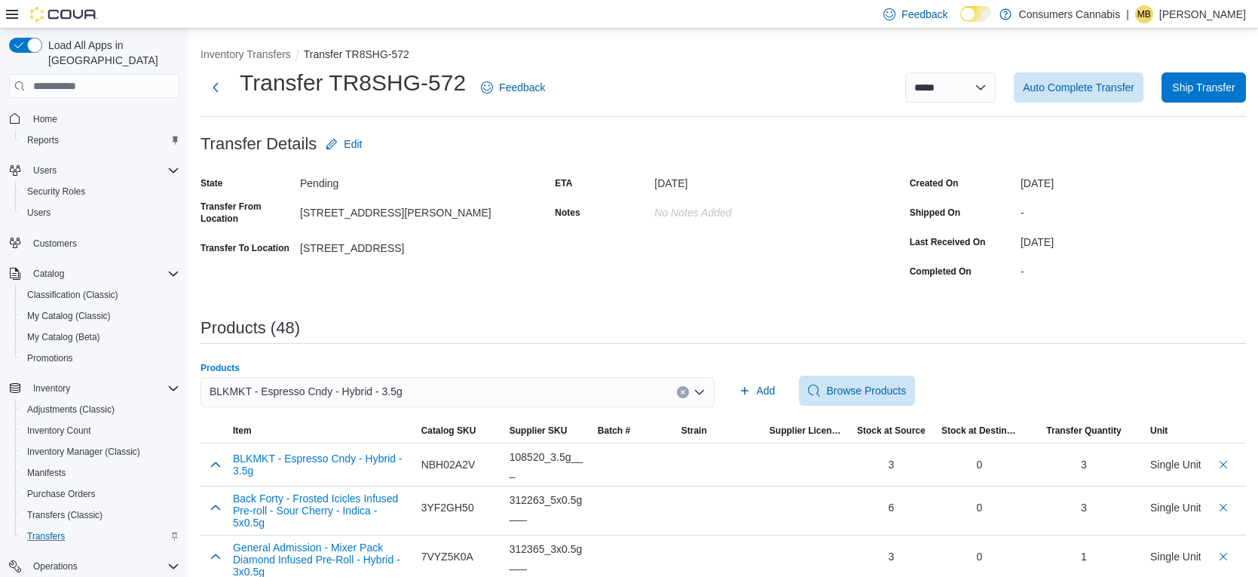
click at [586, 381] on div "BLKMKT - Espresso Cndy - Hybrid - 3.5g" at bounding box center [458, 392] width 514 height 30
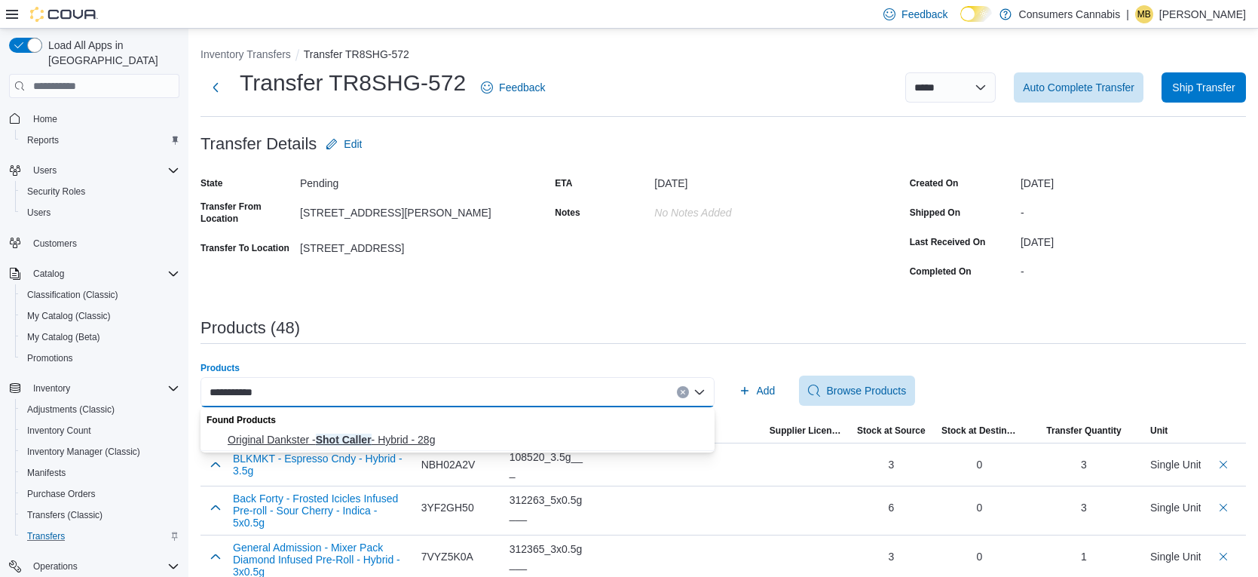
type input "**********"
click at [532, 432] on span "Original Dankster - Shot Caller - Hybrid - 28g" at bounding box center [467, 439] width 478 height 15
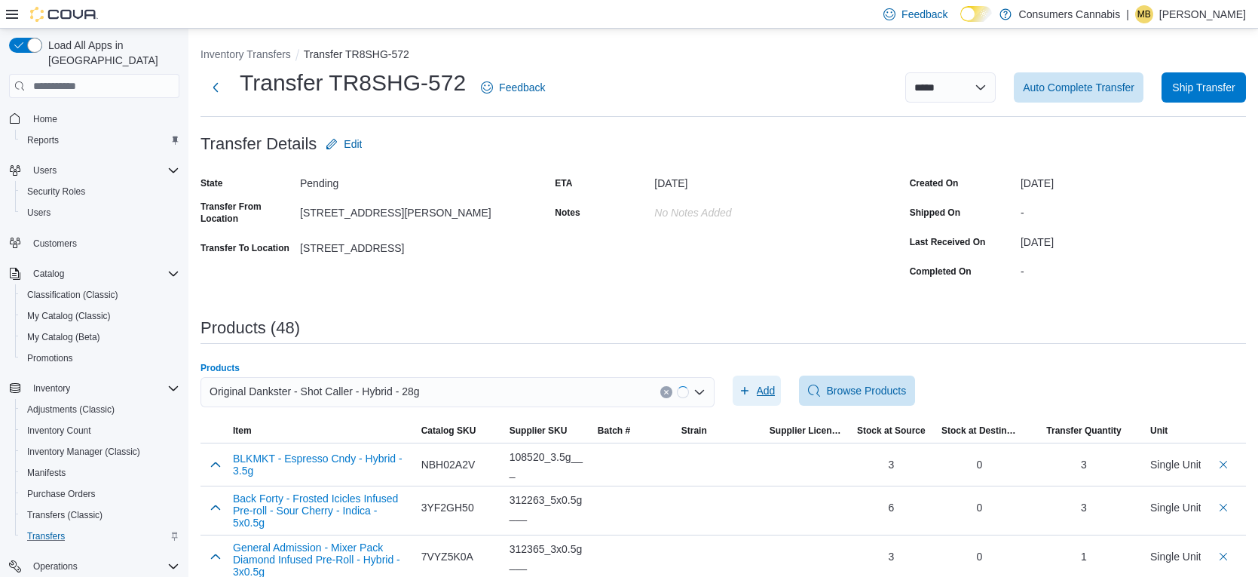
click at [757, 388] on span "Add" at bounding box center [766, 390] width 19 height 15
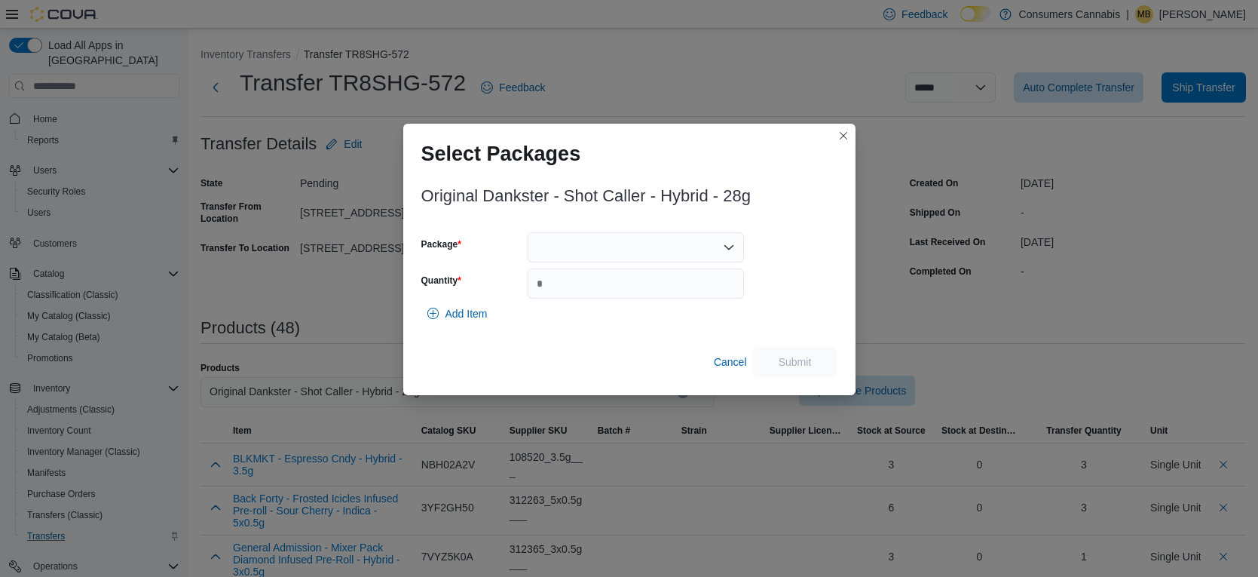
click at [583, 243] on div at bounding box center [636, 247] width 216 height 30
click at [609, 290] on span "25114CF01" at bounding box center [645, 294] width 180 height 15
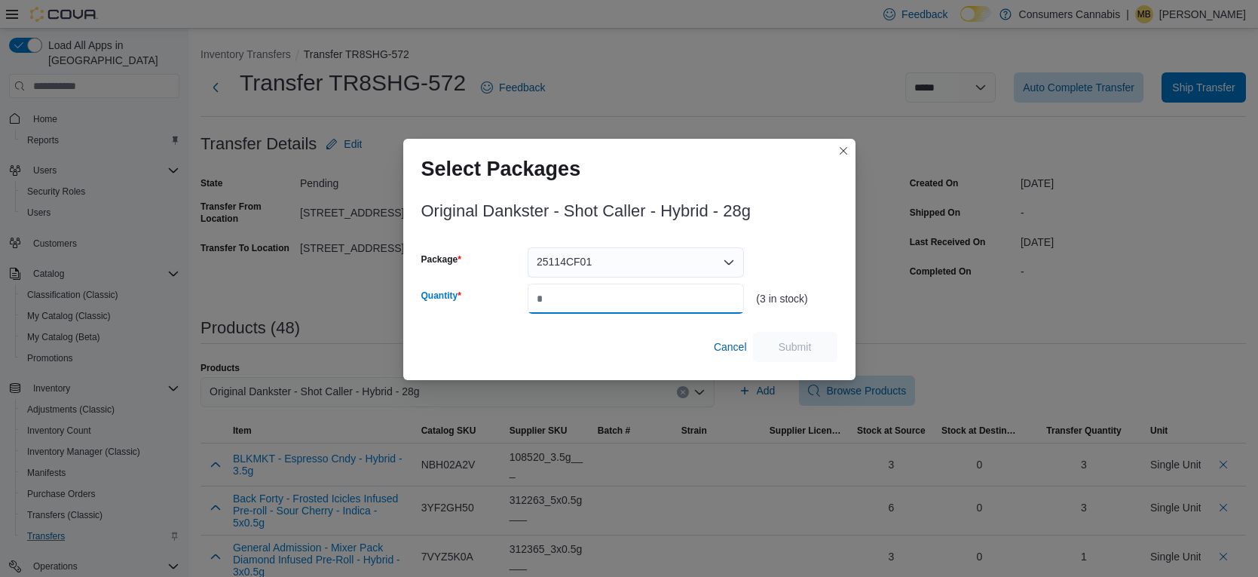
click at [615, 293] on input "Quantity" at bounding box center [636, 298] width 216 height 30
type input "*"
click at [784, 342] on span "Submit" at bounding box center [795, 346] width 33 height 15
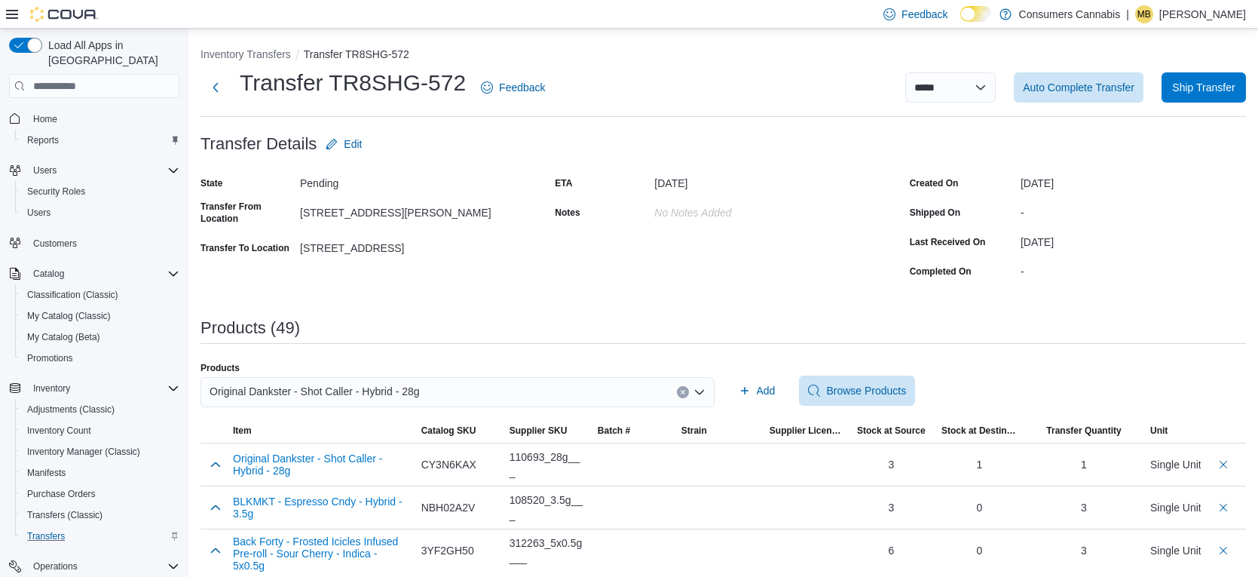
click at [466, 395] on div "Original Dankster - Shot Caller - Hybrid - 28g" at bounding box center [458, 392] width 514 height 30
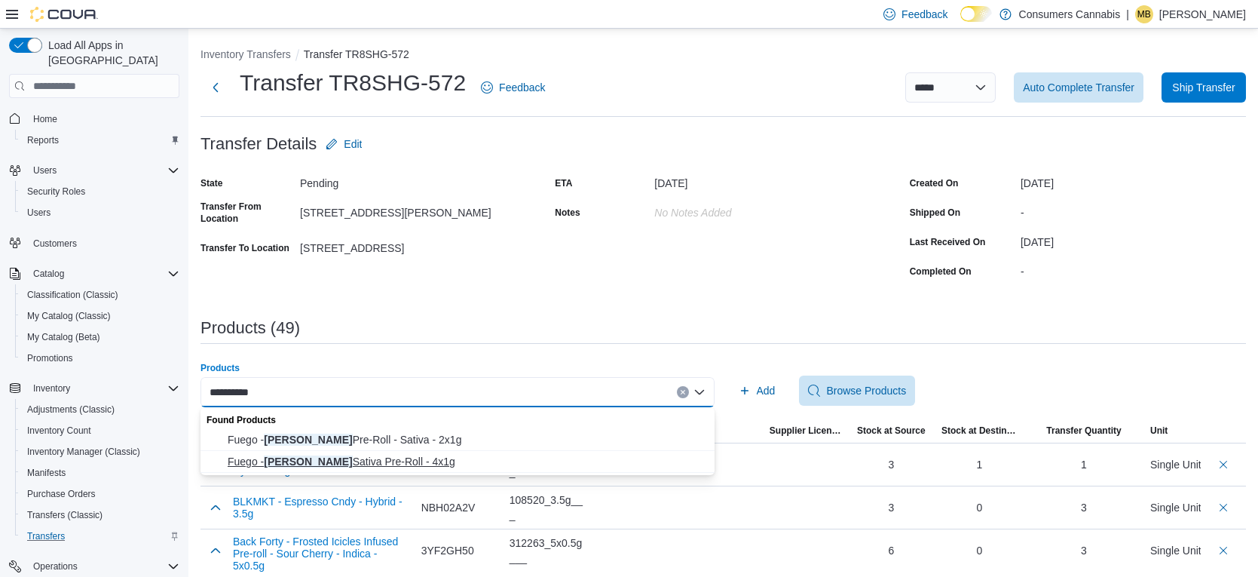
type input "**********"
drag, startPoint x: 442, startPoint y: 458, endPoint x: 496, endPoint y: 447, distance: 55.4
click at [443, 458] on span "Fuego - Sunny Daze Sativa Pre-Roll - 4x1g" at bounding box center [467, 461] width 478 height 15
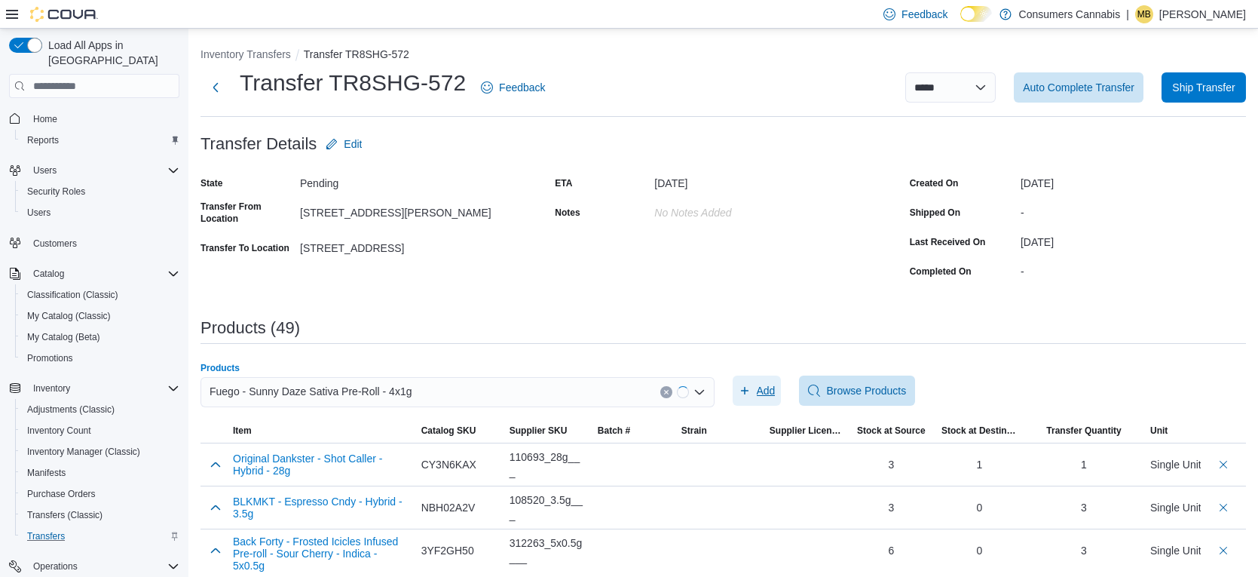
click at [760, 399] on span "Add" at bounding box center [757, 390] width 37 height 30
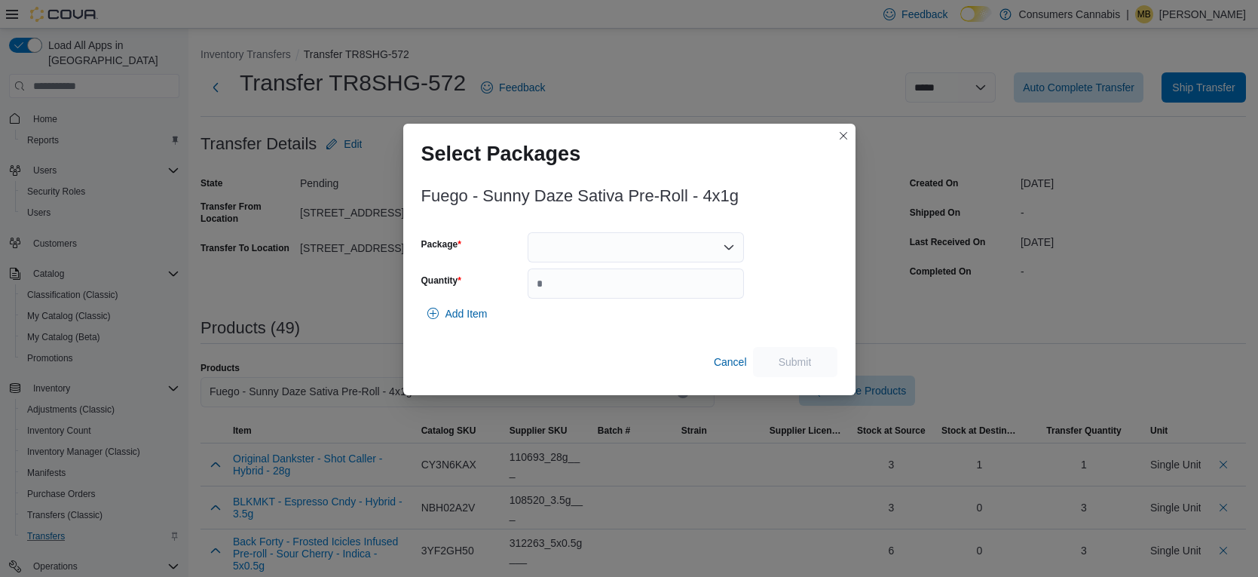
click at [578, 259] on div at bounding box center [636, 247] width 216 height 30
drag, startPoint x: 627, startPoint y: 295, endPoint x: 648, endPoint y: 298, distance: 21.3
click at [628, 295] on span "PR250717B" at bounding box center [645, 294] width 180 height 15
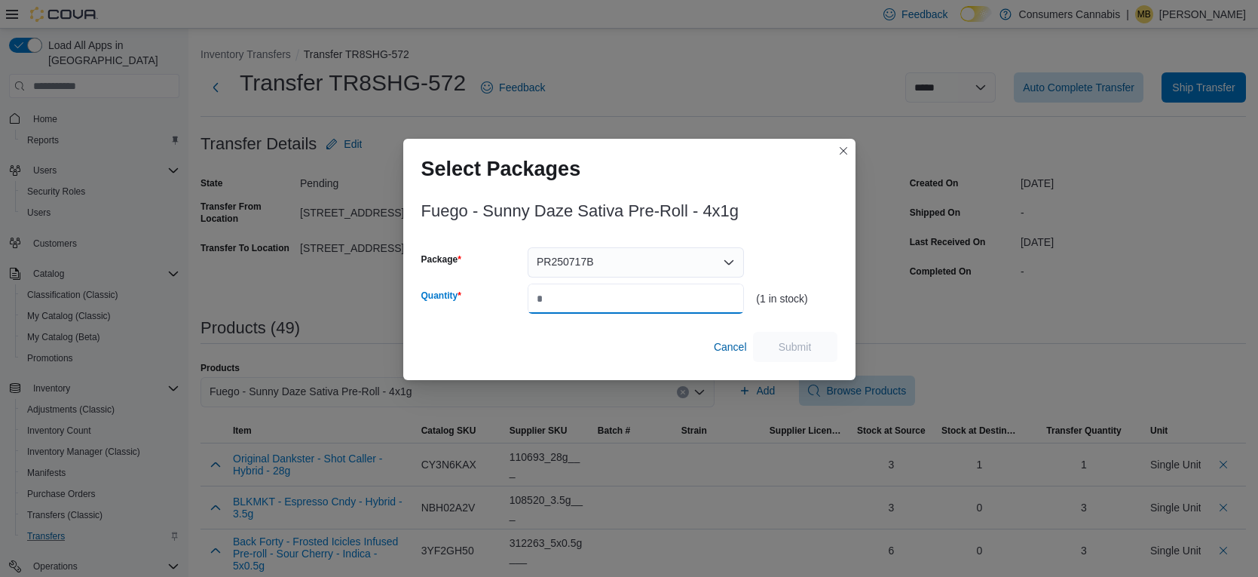
click at [648, 298] on input "Quantity" at bounding box center [636, 298] width 216 height 30
type input "*"
click at [623, 253] on div "PR250717B" at bounding box center [636, 262] width 216 height 30
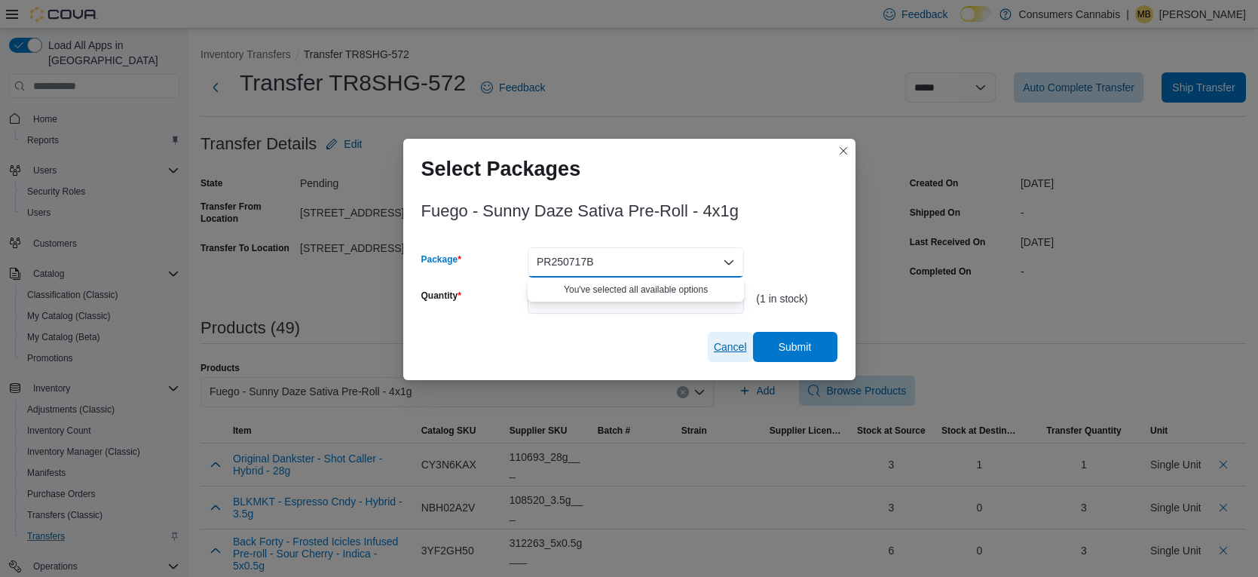
click at [728, 348] on span "Cancel" at bounding box center [730, 346] width 33 height 15
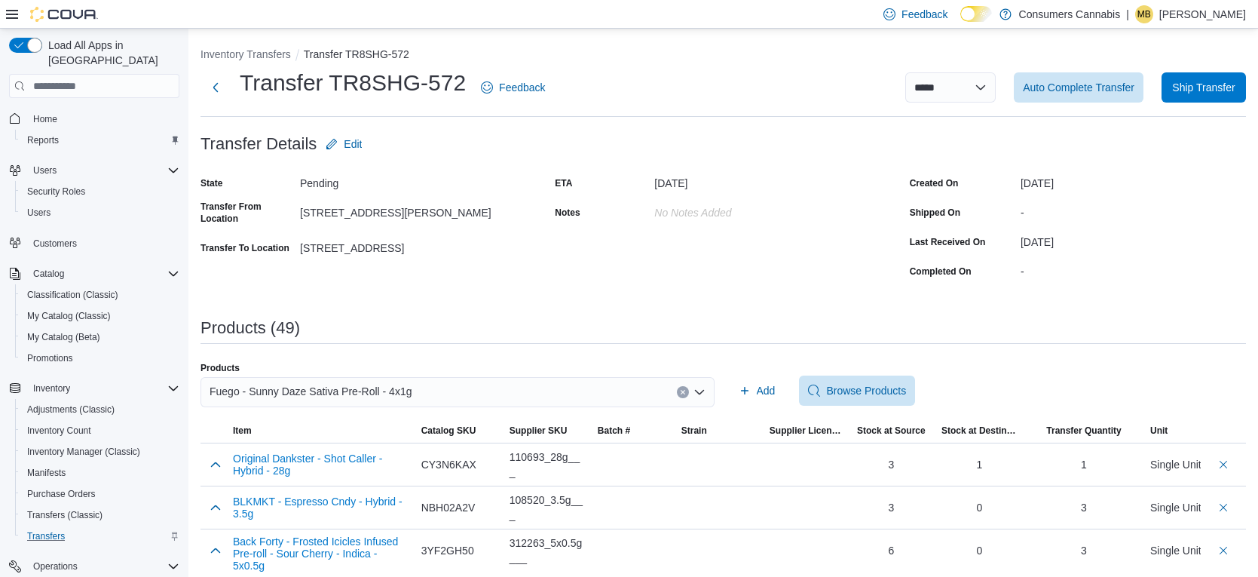
click at [681, 391] on icon "Clear input" at bounding box center [683, 393] width 4 height 4
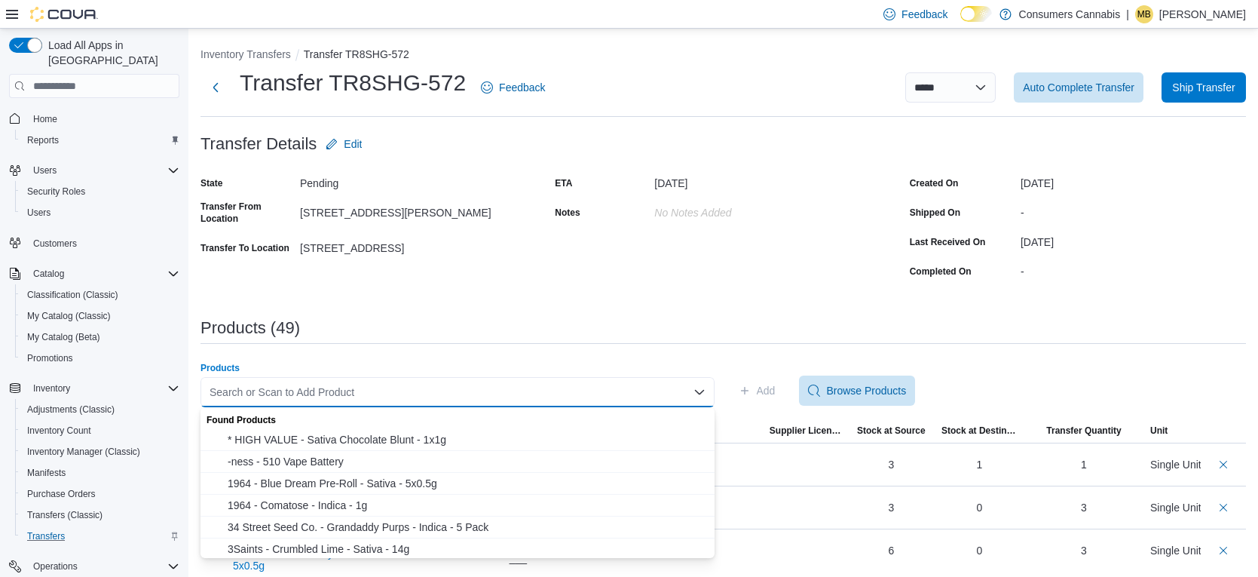
click at [1040, 363] on div "Products Search or Scan to Add Product Combo box. Selected. Combo box input. Se…" at bounding box center [724, 390] width 1046 height 57
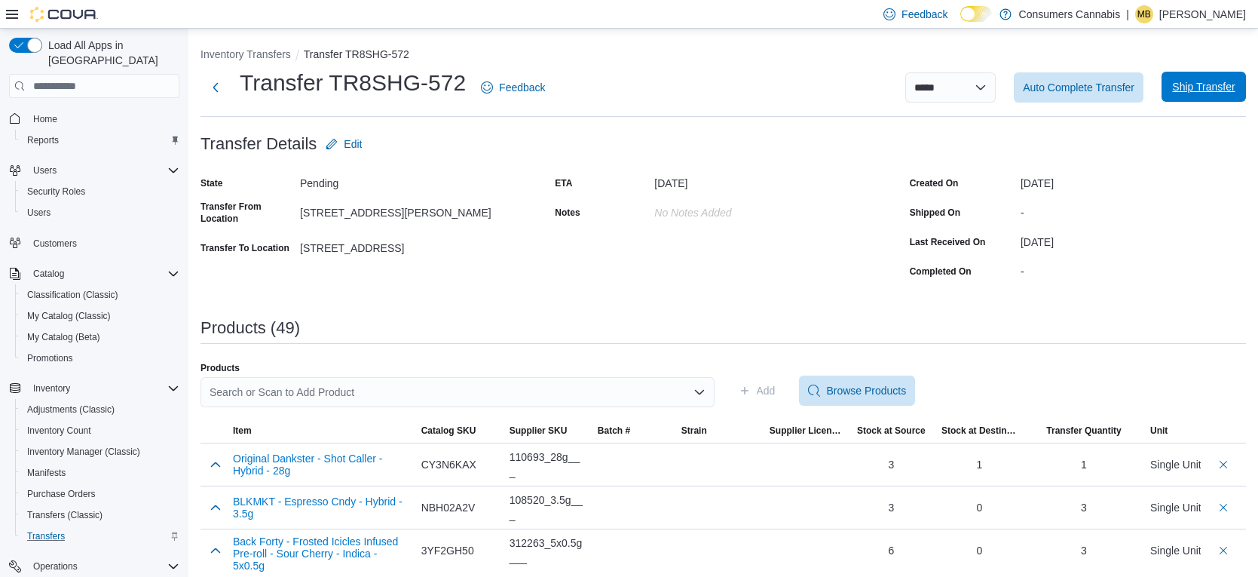
click at [1201, 84] on span "Ship Transfer" at bounding box center [1203, 86] width 63 height 15
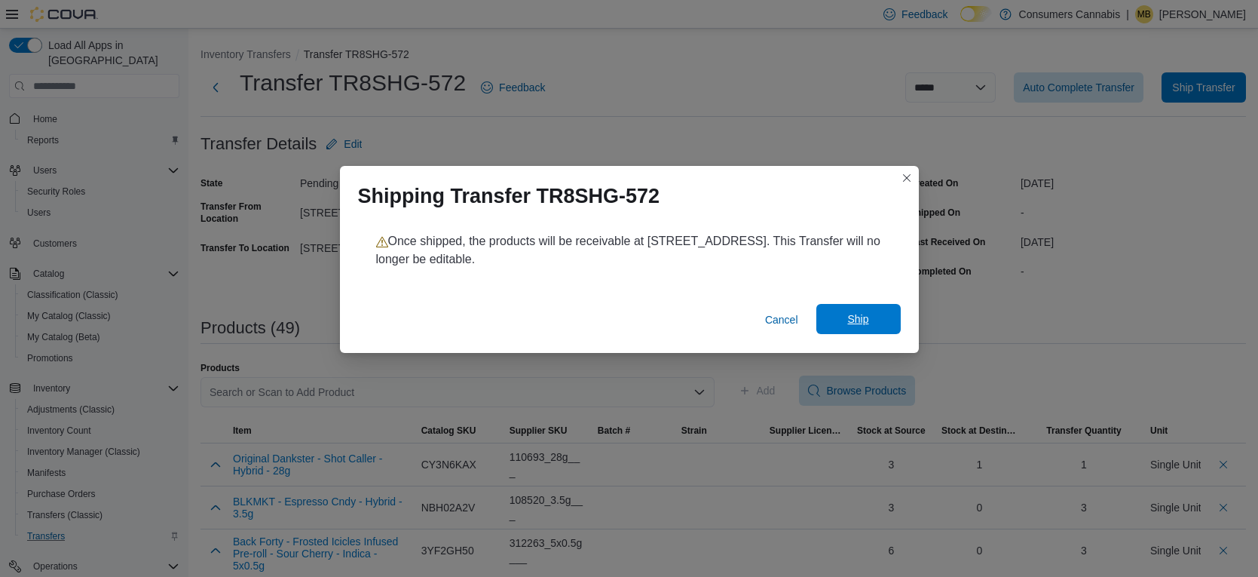
click at [832, 323] on span "Ship" at bounding box center [859, 319] width 66 height 30
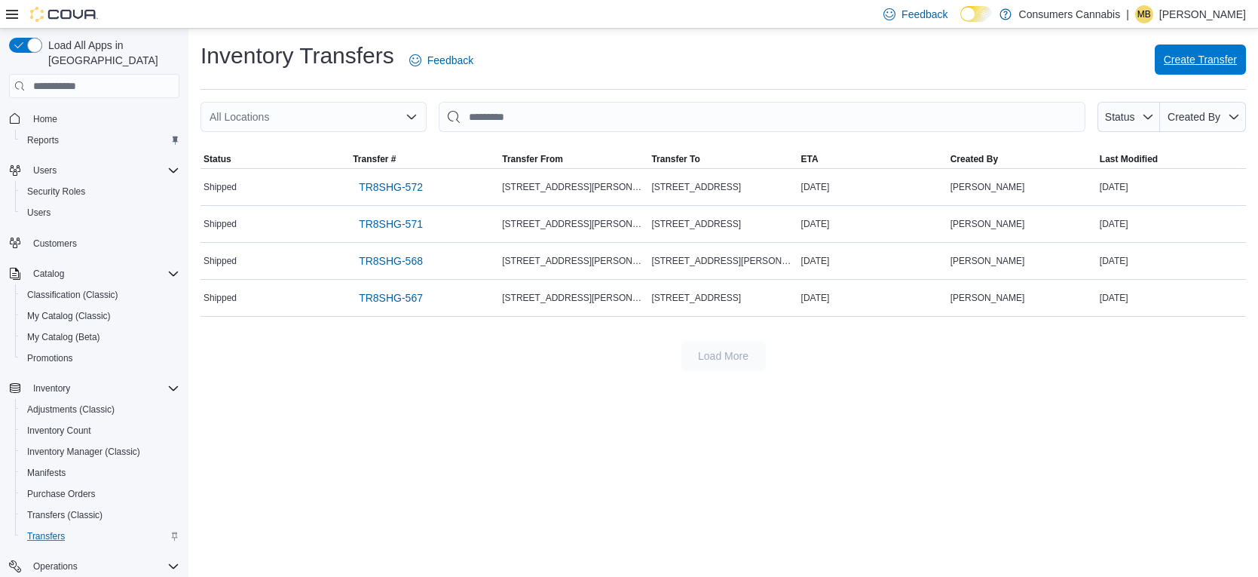
click at [1169, 53] on span "Create Transfer" at bounding box center [1200, 59] width 73 height 15
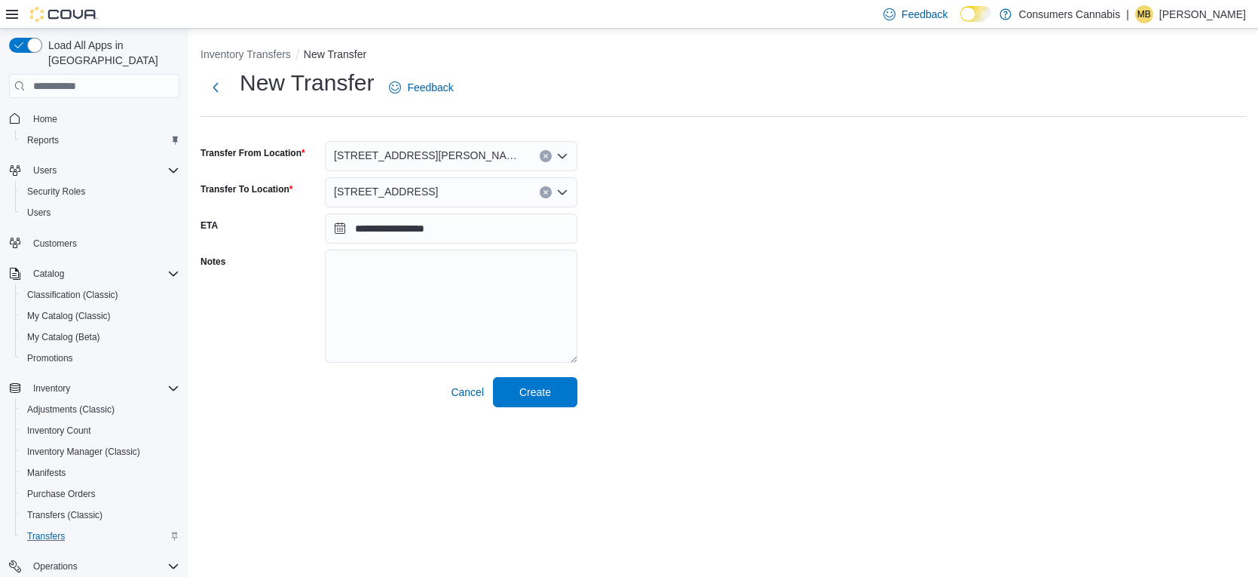
click at [546, 155] on icon "Clear input" at bounding box center [546, 157] width 4 height 4
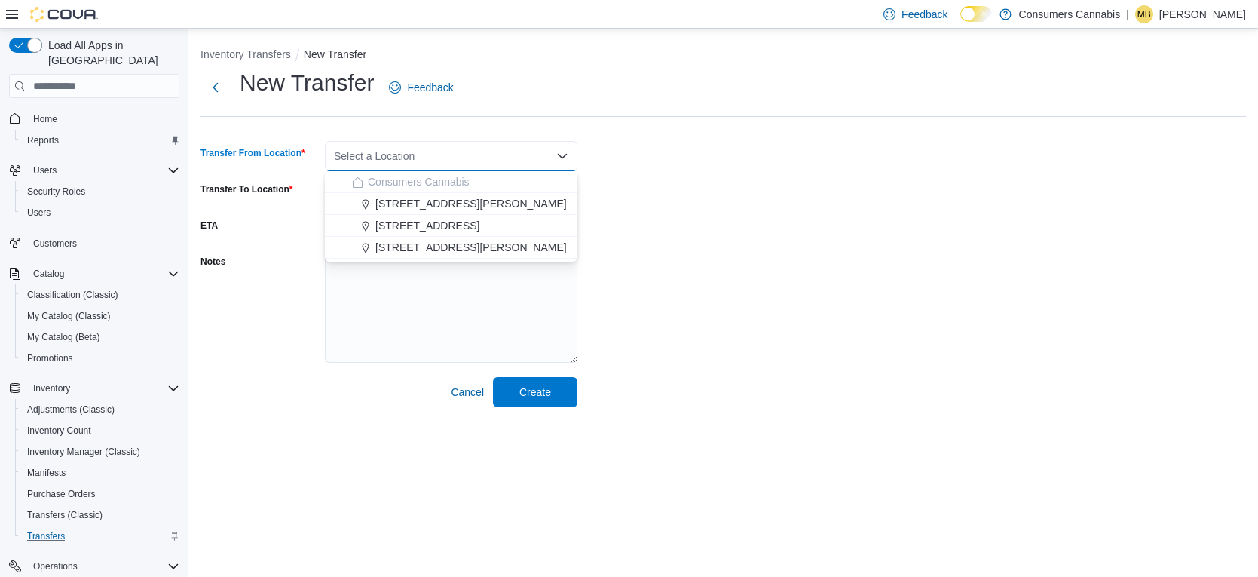
click at [546, 155] on div "Select a Location Combo box. Selected. Combo box input. Select a Location. Type…" at bounding box center [451, 156] width 253 height 30
click at [483, 253] on div "[STREET_ADDRESS][PERSON_NAME]" at bounding box center [460, 247] width 216 height 15
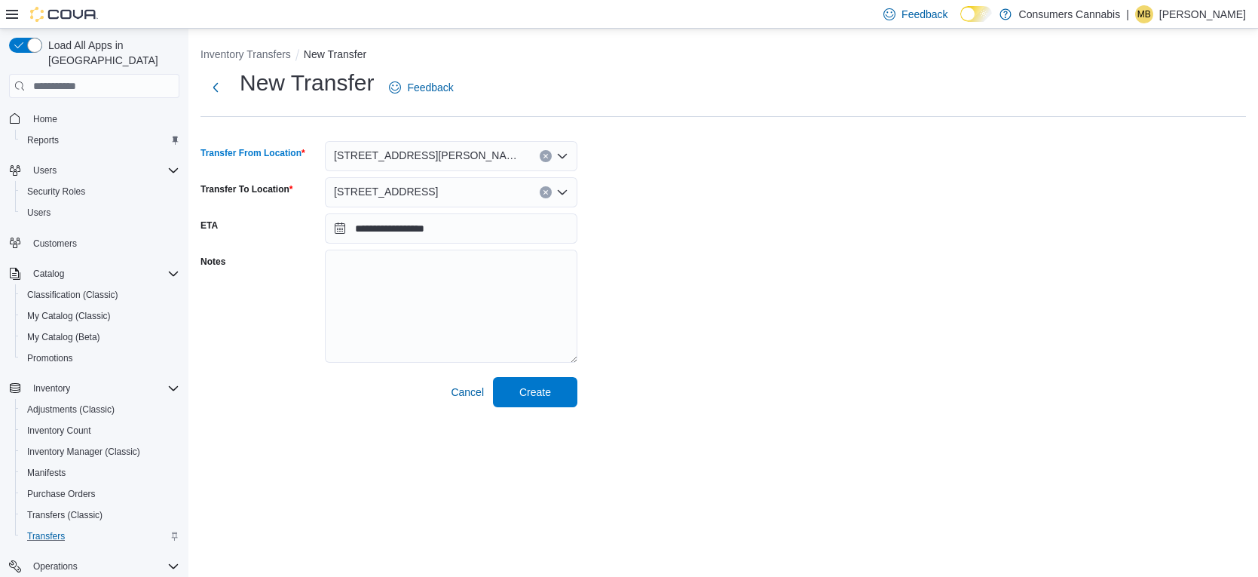
click at [551, 188] on div "[STREET_ADDRESS]" at bounding box center [451, 192] width 253 height 30
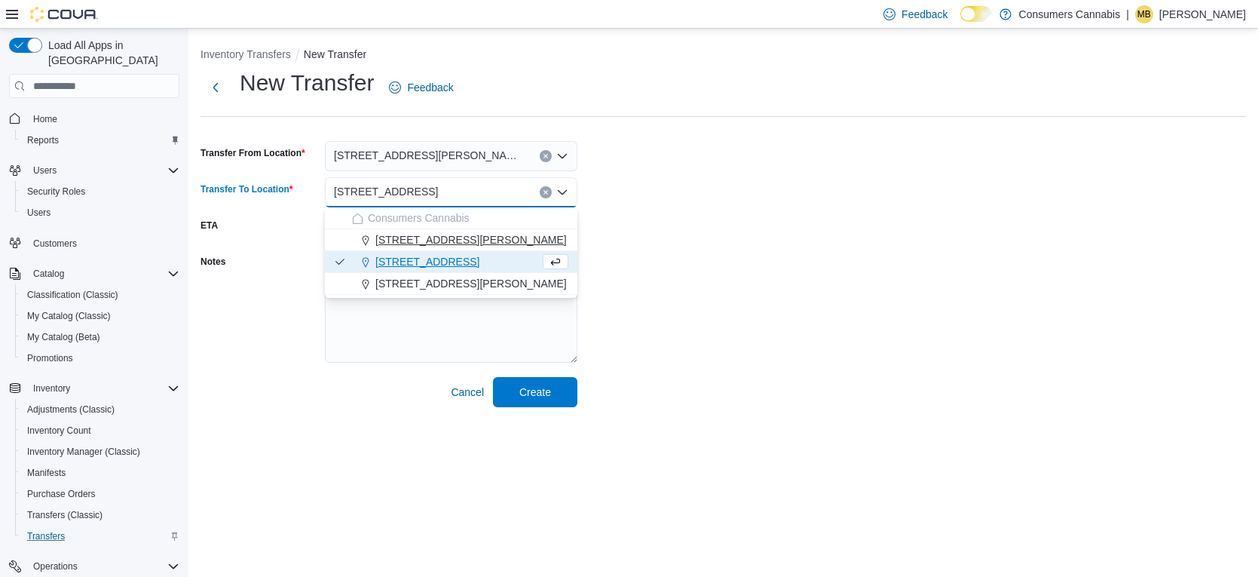
click at [467, 243] on span "[STREET_ADDRESS][PERSON_NAME]" at bounding box center [470, 239] width 191 height 15
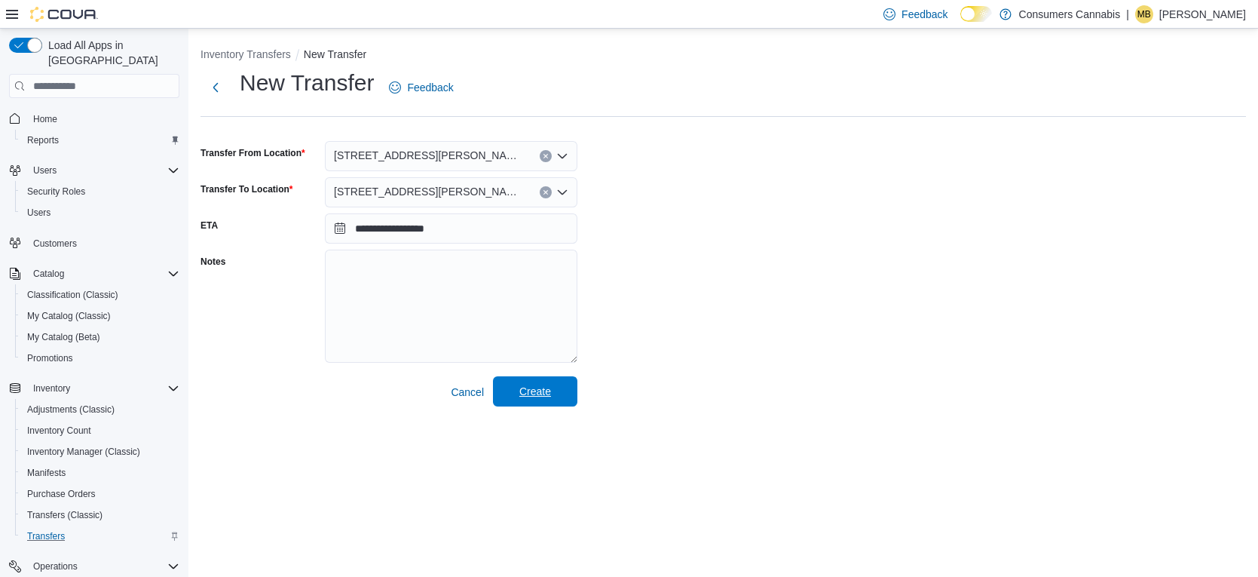
click at [544, 397] on span "Create" at bounding box center [535, 391] width 32 height 15
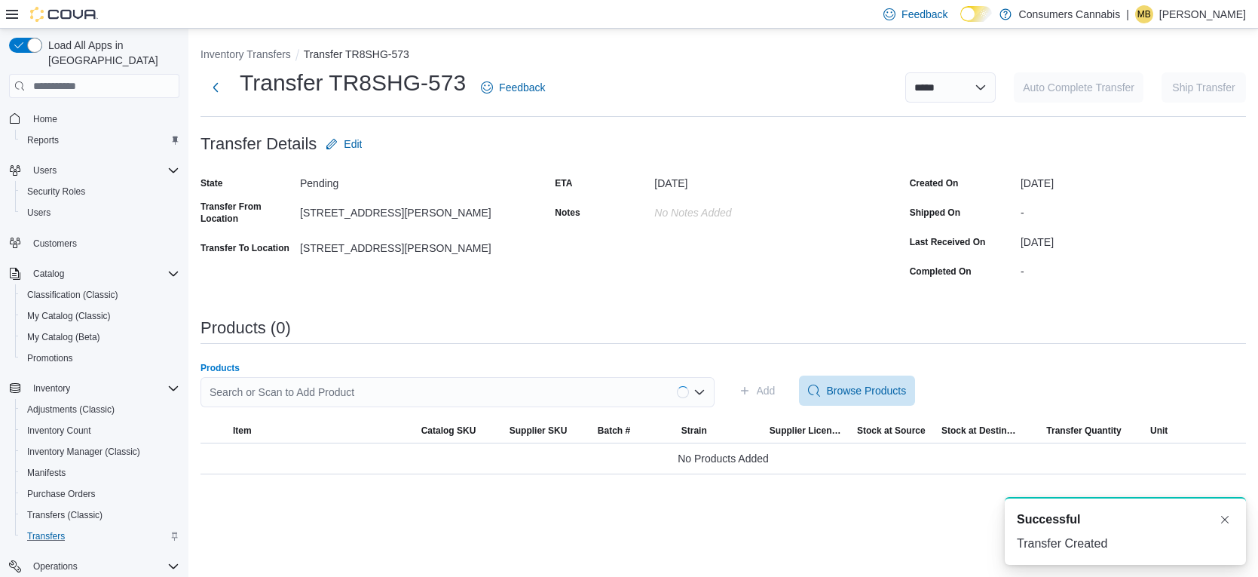
click at [428, 394] on div "Search or Scan to Add Product" at bounding box center [458, 392] width 514 height 30
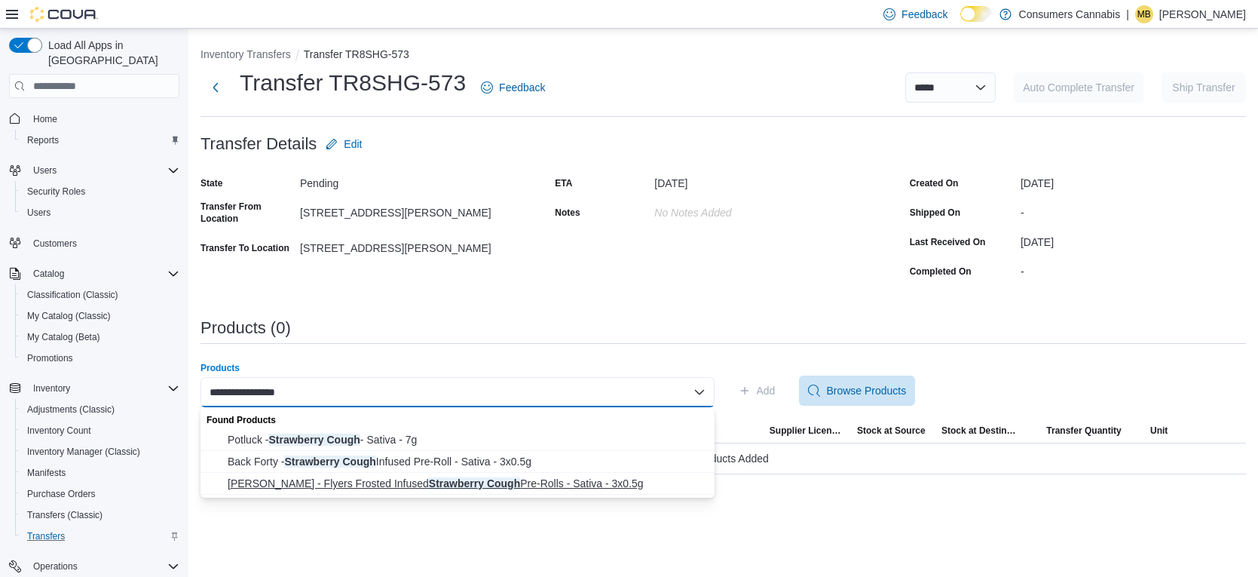
type input "**********"
click at [577, 476] on span "[PERSON_NAME] - Flyers Frosted Infused Strawberry Cough Pre-Rolls - Sativa - 3x…" at bounding box center [467, 483] width 478 height 15
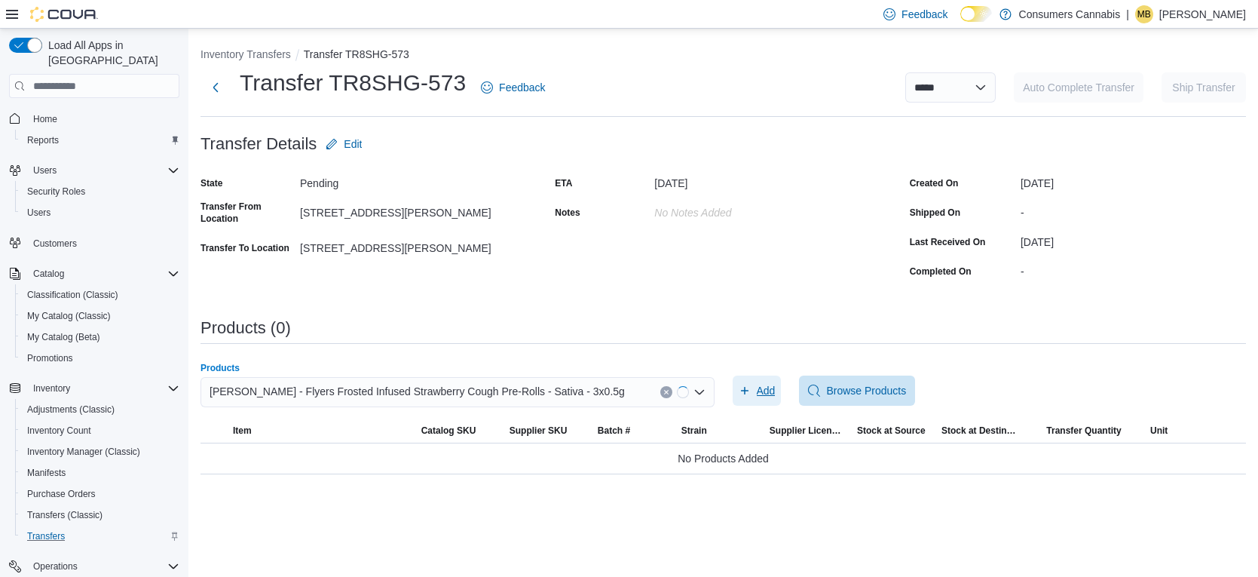
click at [748, 400] on span "Add" at bounding box center [757, 390] width 37 height 30
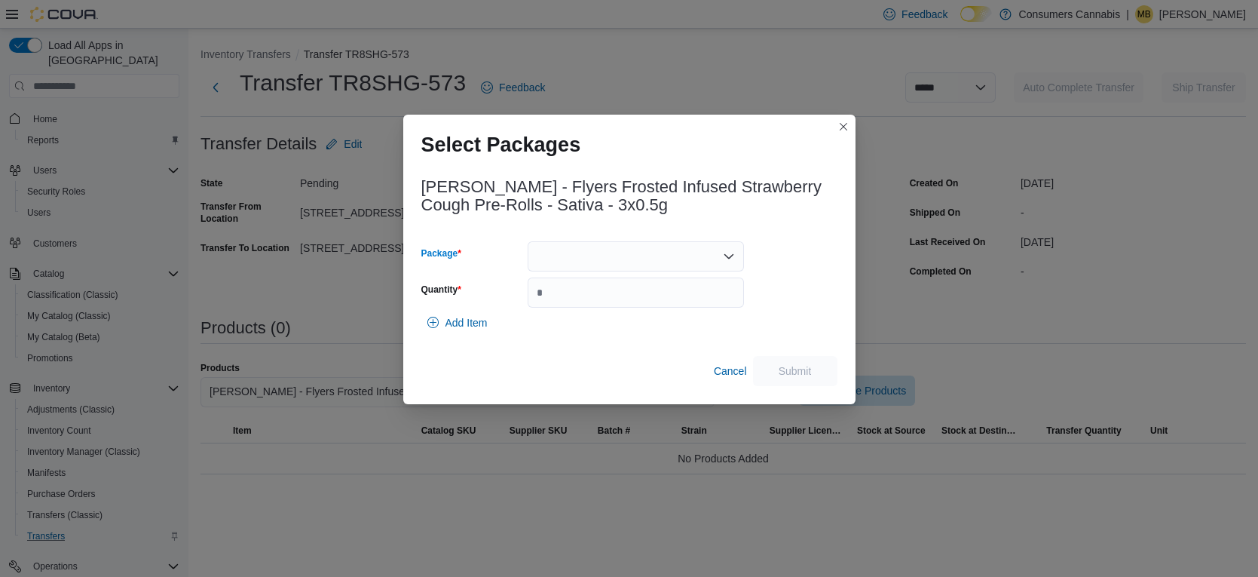
drag, startPoint x: 642, startPoint y: 247, endPoint x: 643, endPoint y: 267, distance: 19.6
click at [642, 247] on div at bounding box center [636, 256] width 216 height 30
click at [655, 306] on span "2500001845" at bounding box center [645, 303] width 180 height 15
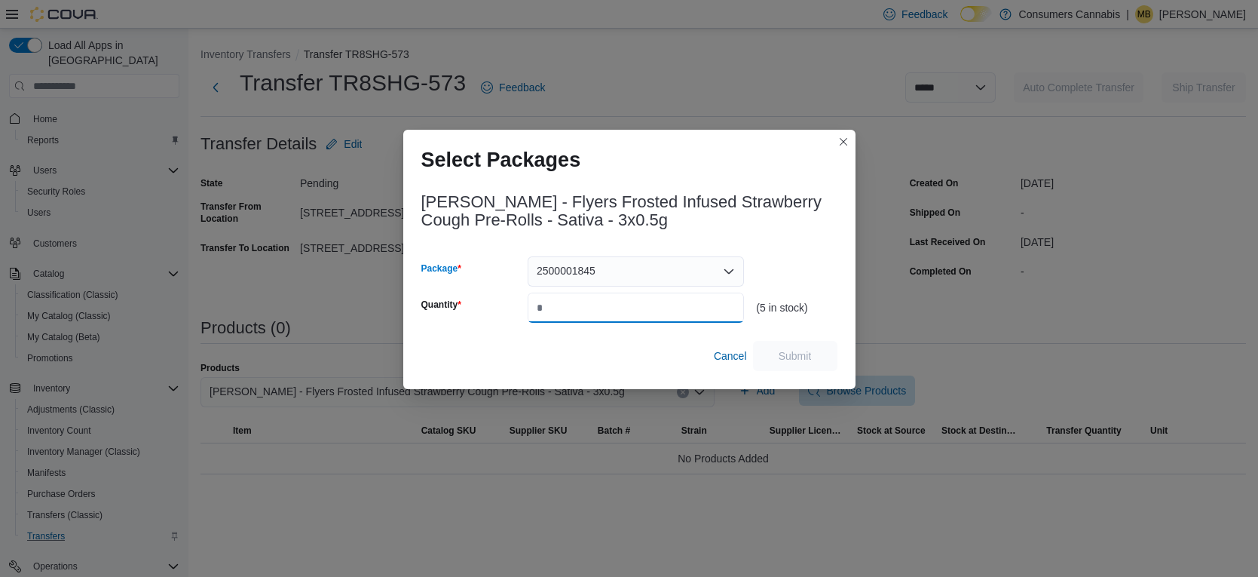
click at [666, 306] on input "Quantity" at bounding box center [636, 308] width 216 height 30
type input "*"
click at [722, 356] on span "Cancel" at bounding box center [730, 355] width 33 height 15
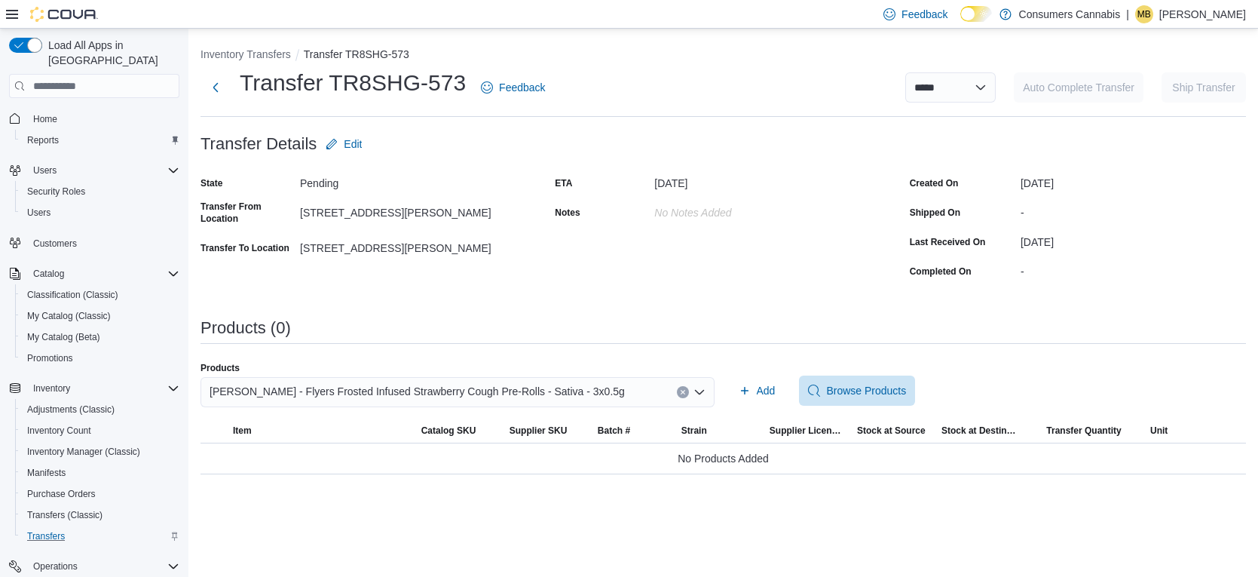
click at [674, 394] on div "[PERSON_NAME] - Flyers Frosted Infused Strawberry Cough Pre-Rolls - Sativa - 3x…" at bounding box center [458, 392] width 514 height 30
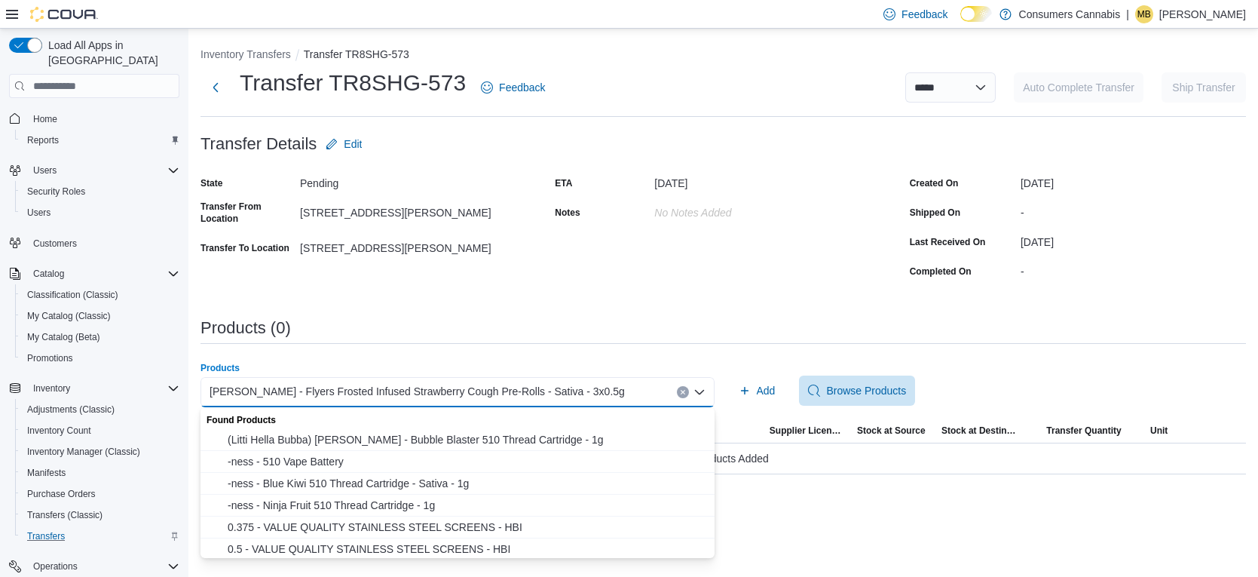
click at [681, 393] on icon "Clear input" at bounding box center [683, 393] width 4 height 4
click at [669, 394] on div "Search or Scan to Add Product Combo box. Selected. Combo box input. Search or S…" at bounding box center [458, 392] width 514 height 30
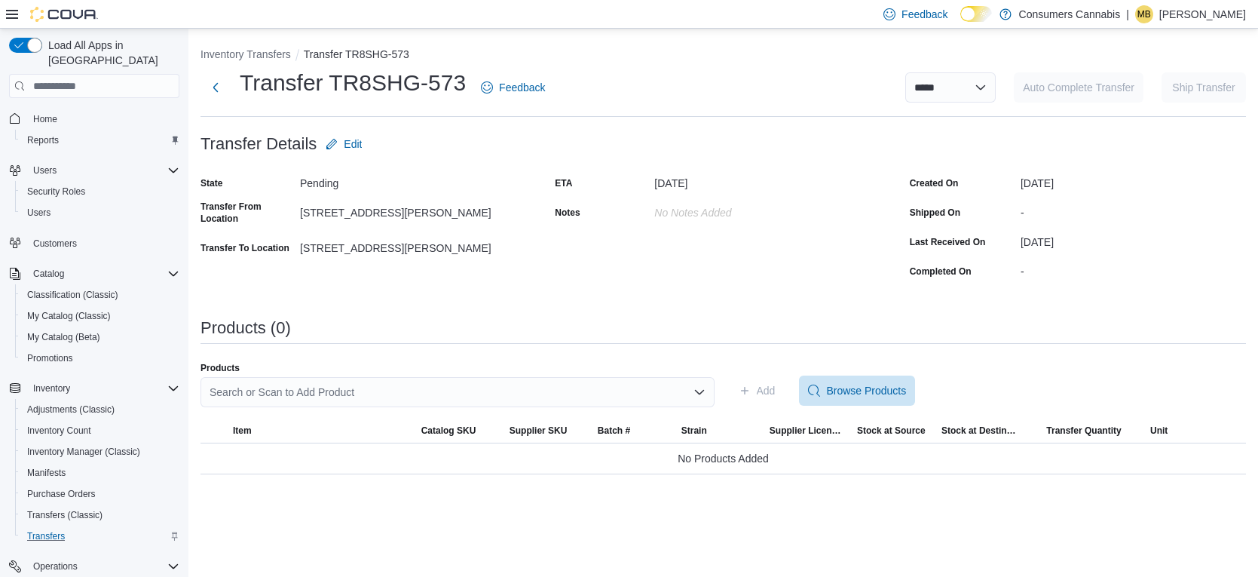
click at [906, 330] on div "Products (0)" at bounding box center [724, 328] width 1046 height 18
click at [974, 81] on select "**********" at bounding box center [950, 87] width 90 height 30
select select "**********"
click at [905, 72] on select "**********" at bounding box center [950, 87] width 90 height 30
select select
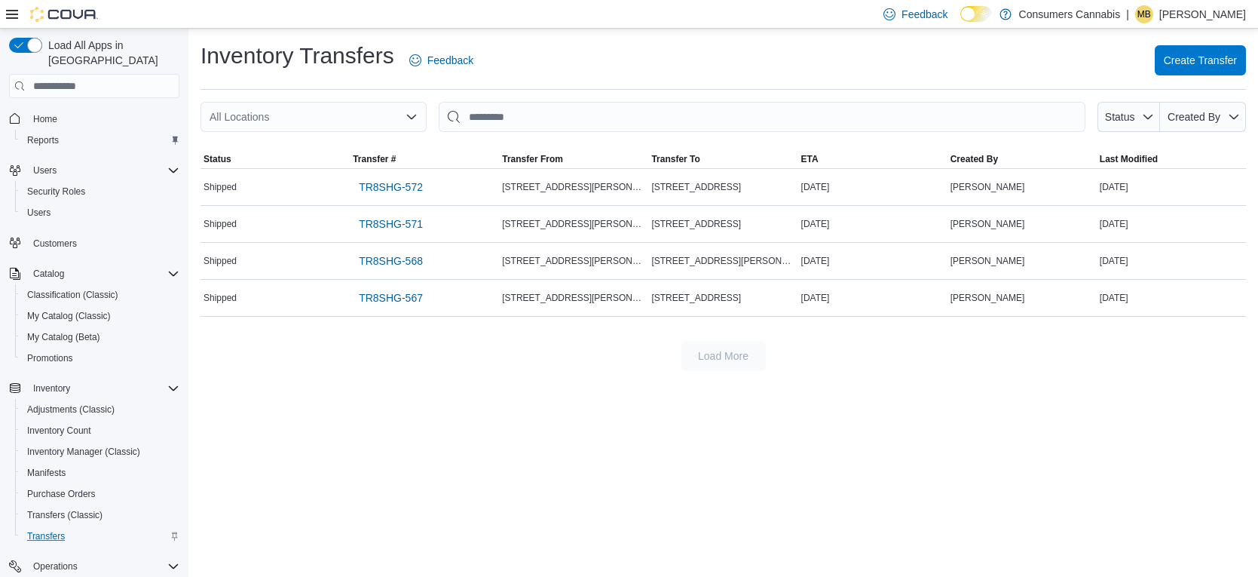
click at [70, 109] on span "Home" at bounding box center [103, 118] width 152 height 19
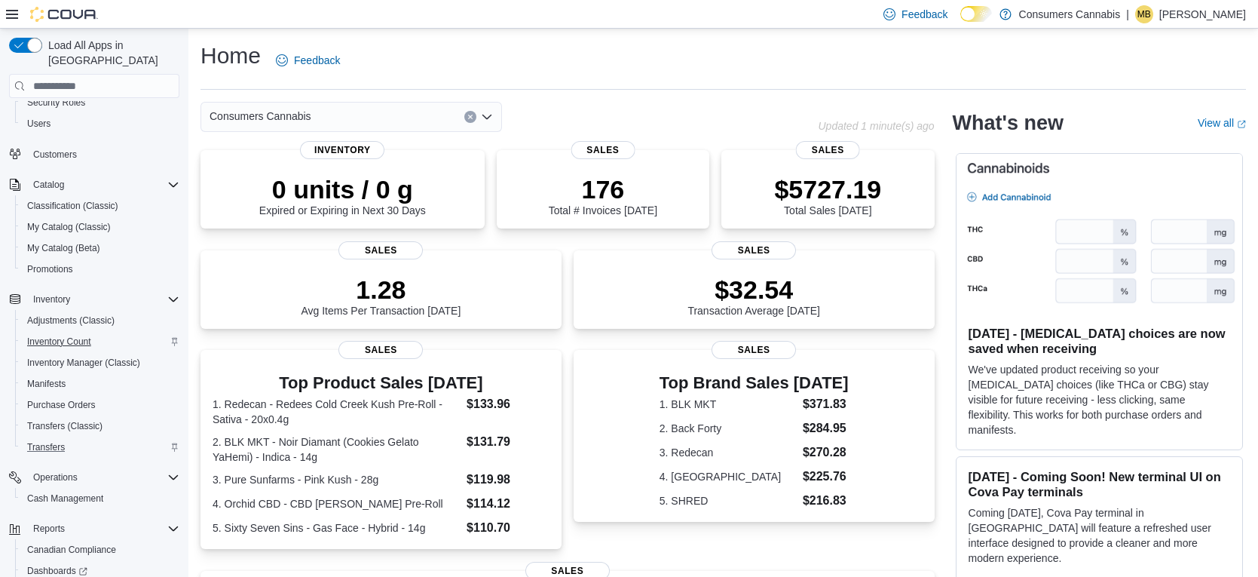
scroll to position [168, 0]
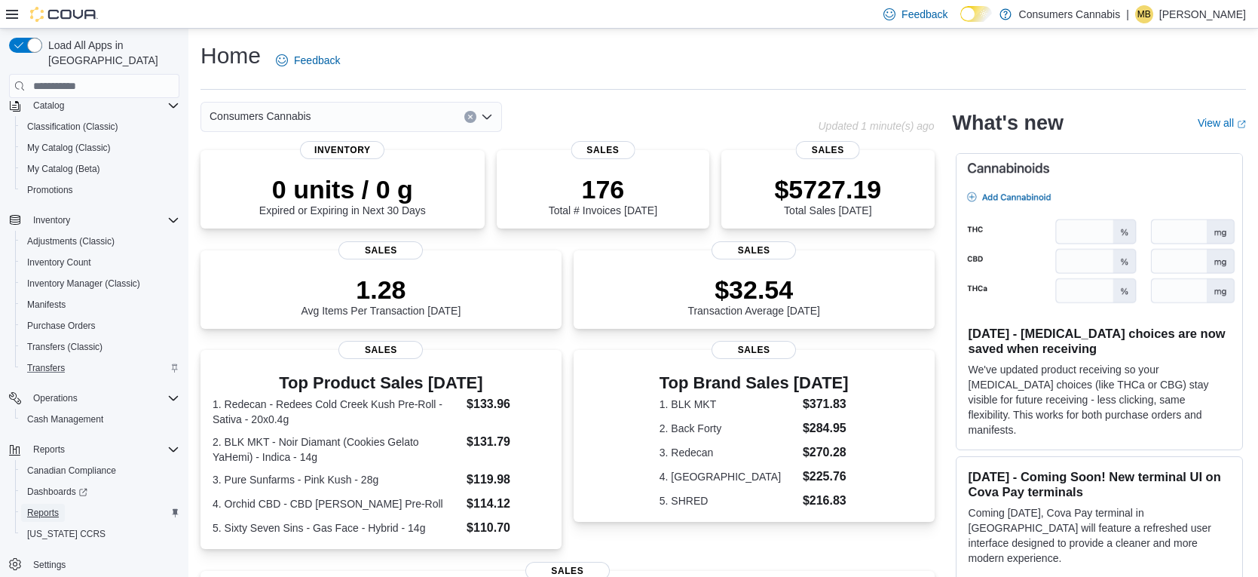
click at [57, 507] on span "Reports" at bounding box center [43, 513] width 32 height 12
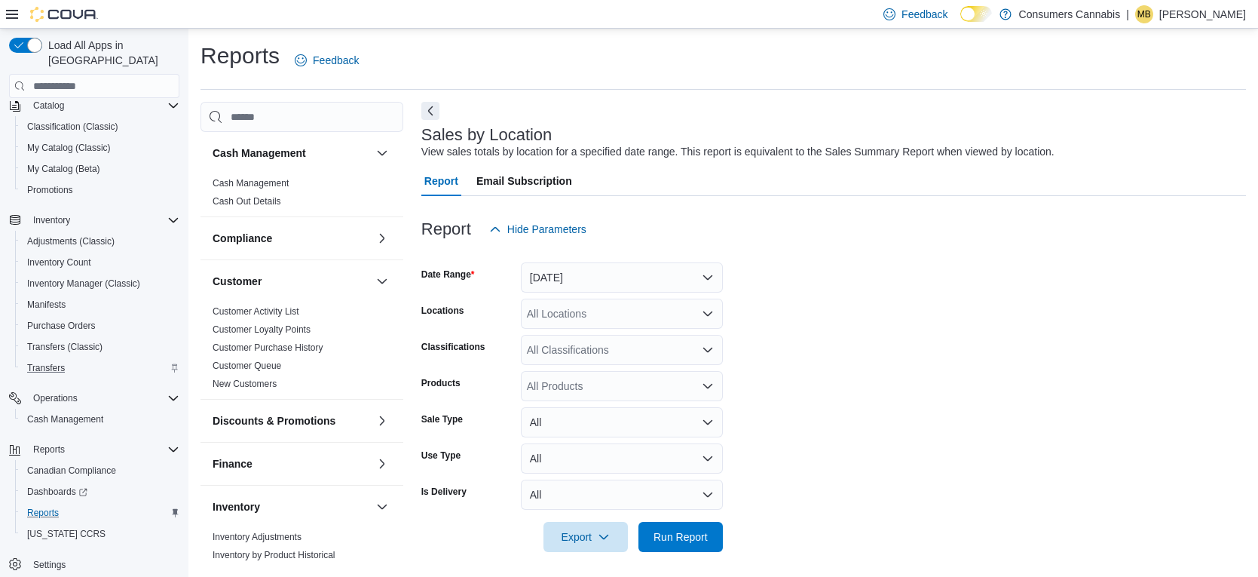
scroll to position [5, 0]
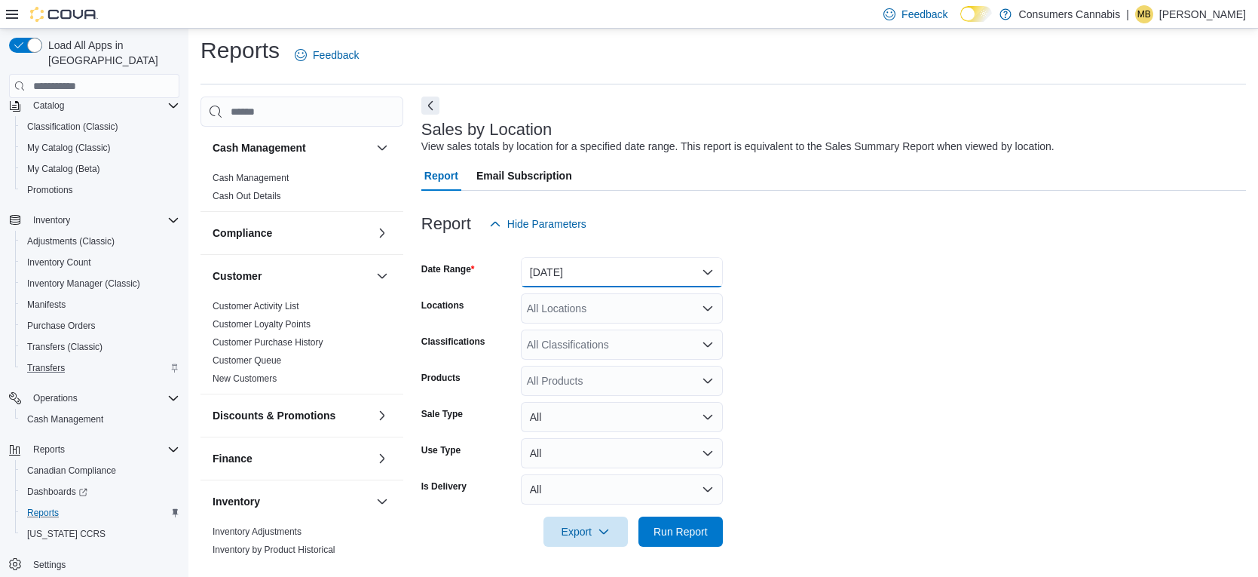
click at [610, 277] on button "[DATE]" at bounding box center [622, 272] width 202 height 30
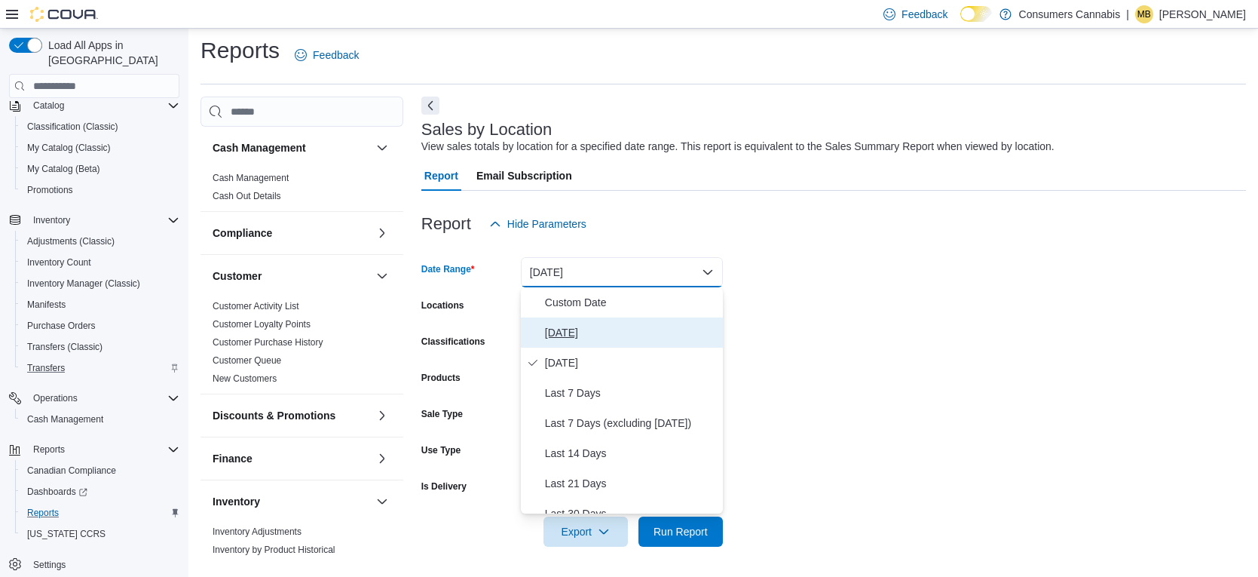
click at [620, 332] on span "[DATE]" at bounding box center [631, 332] width 172 height 18
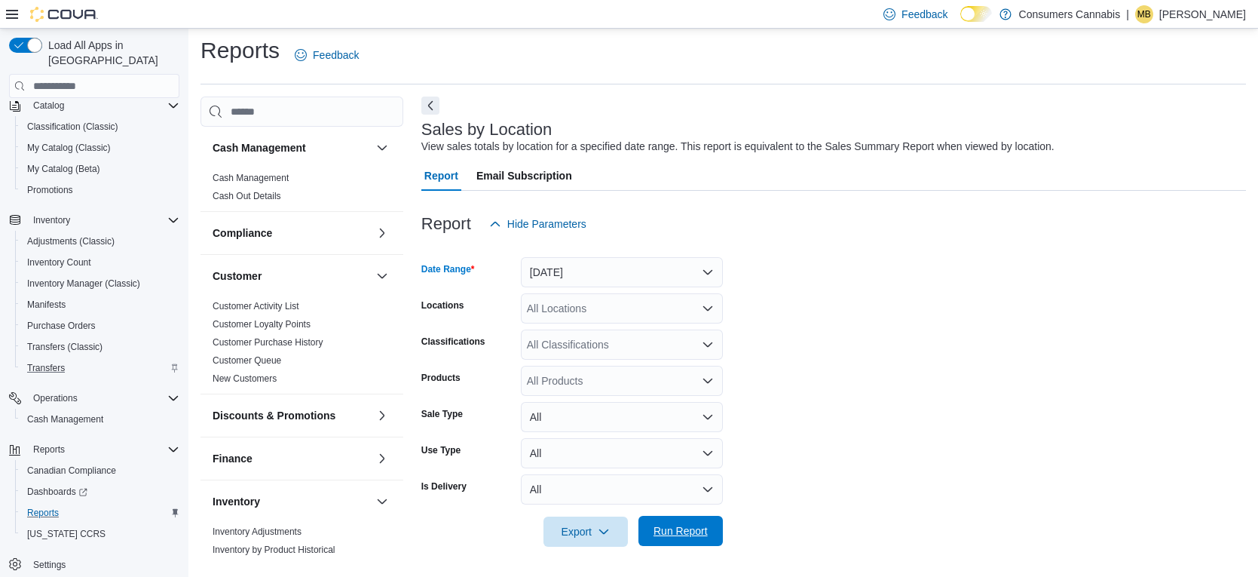
click at [702, 529] on span "Run Report" at bounding box center [681, 530] width 54 height 15
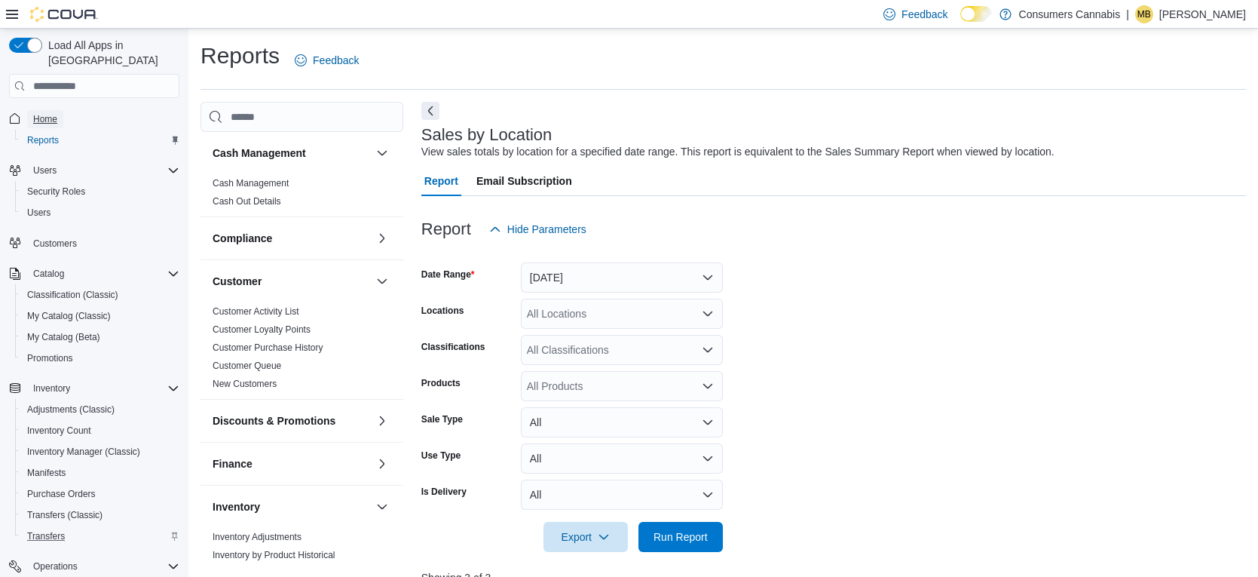
click at [54, 113] on span "Home" at bounding box center [45, 119] width 24 height 12
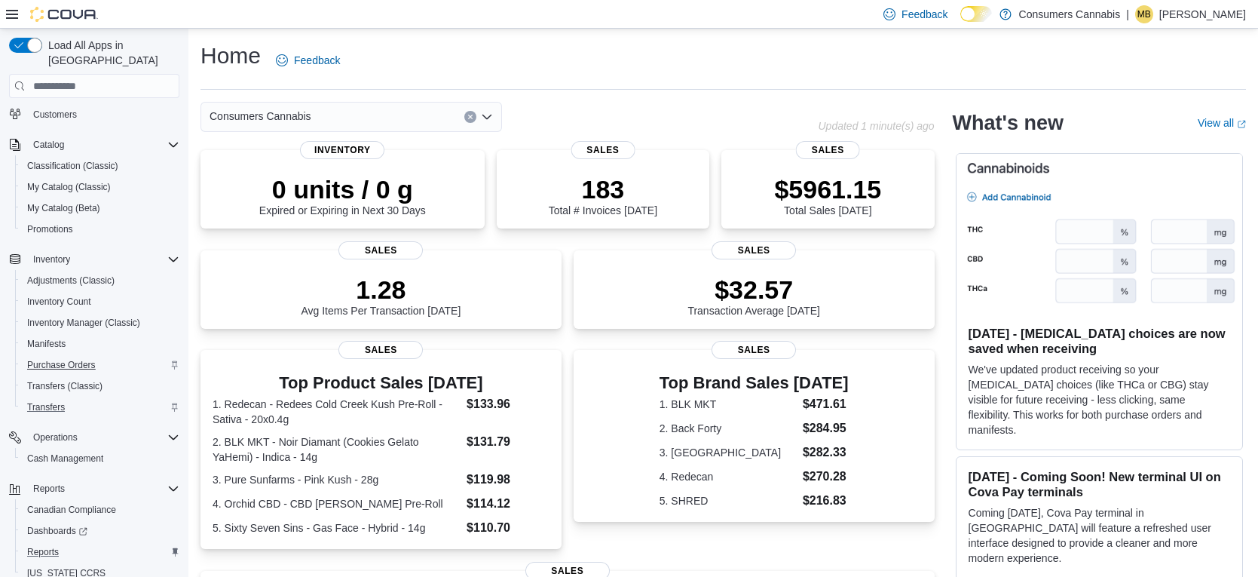
scroll to position [148, 0]
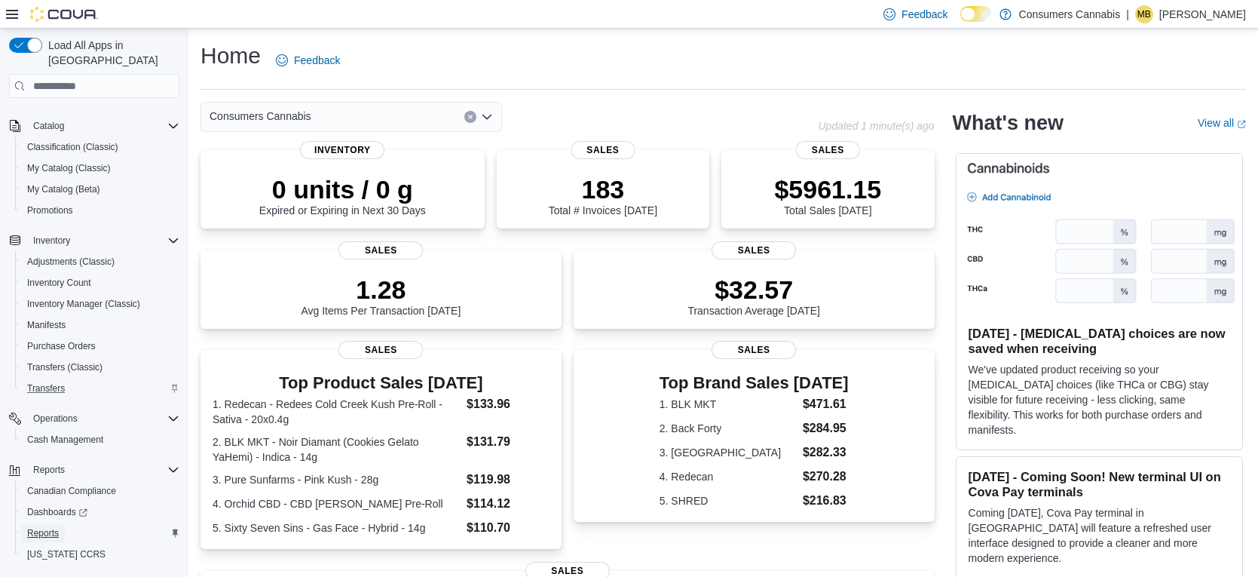
click at [57, 527] on span "Reports" at bounding box center [43, 533] width 32 height 12
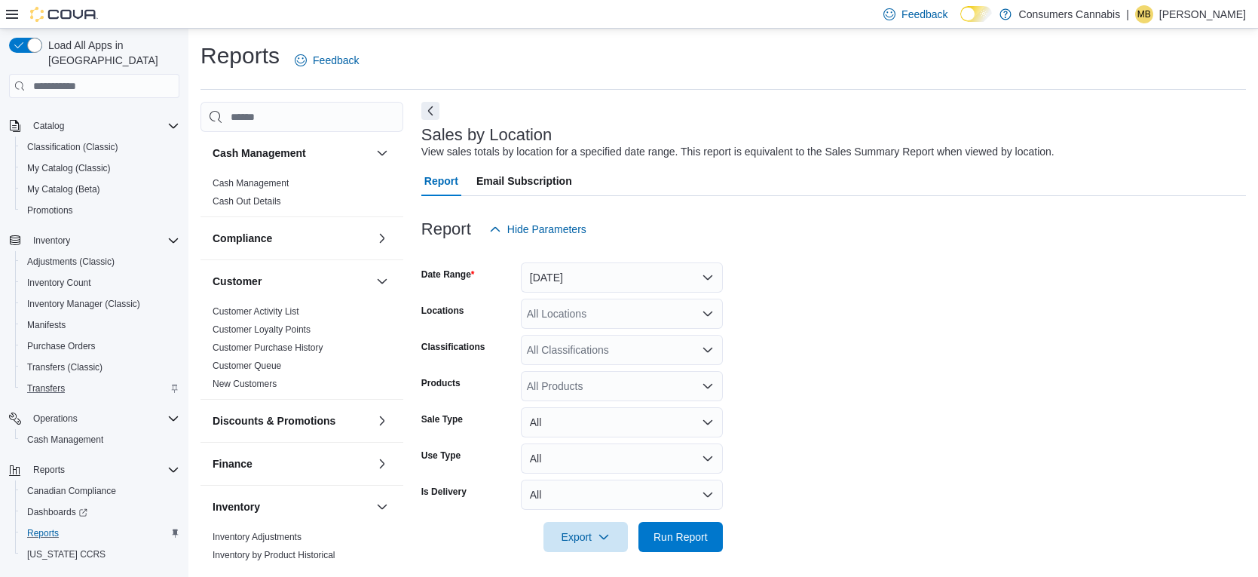
scroll to position [5, 0]
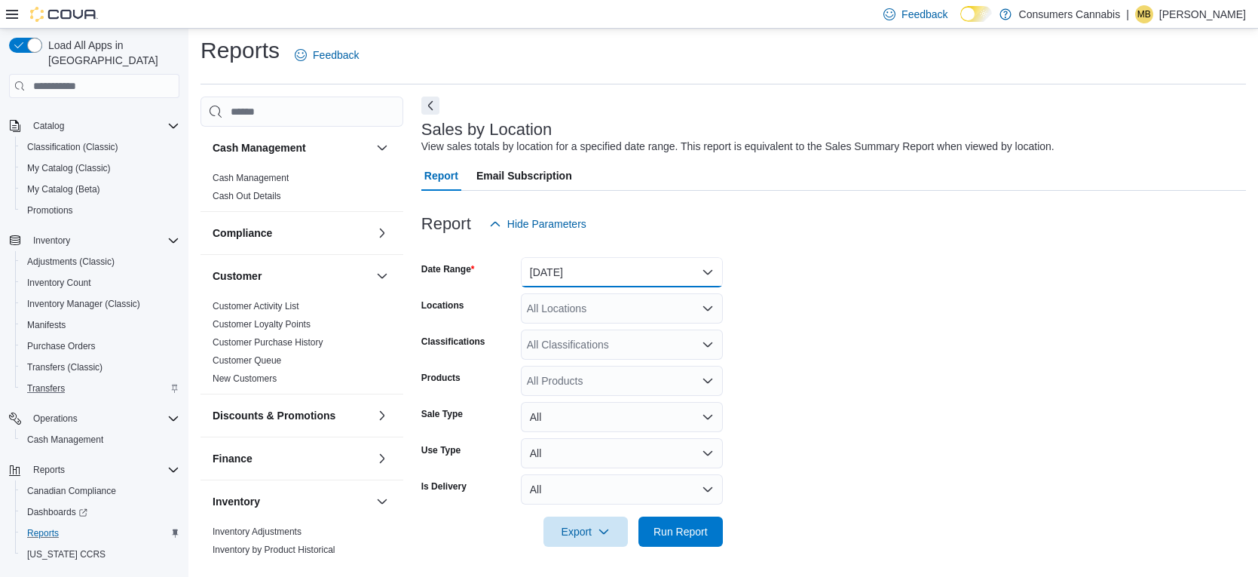
click at [672, 278] on button "[DATE]" at bounding box center [622, 272] width 202 height 30
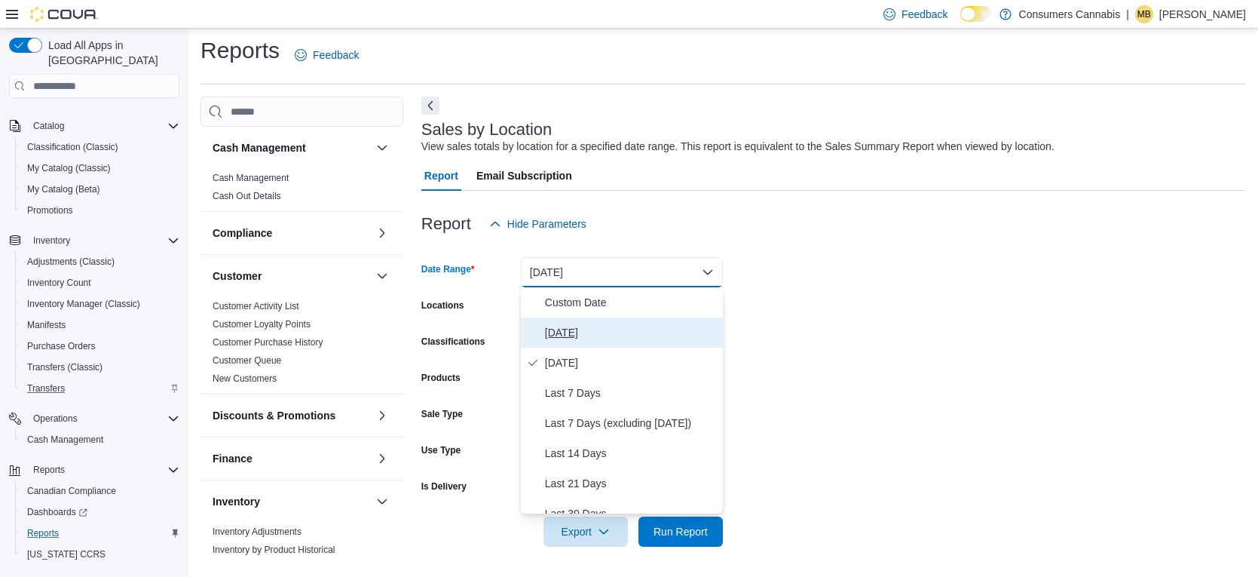
click at [629, 328] on span "[DATE]" at bounding box center [631, 332] width 172 height 18
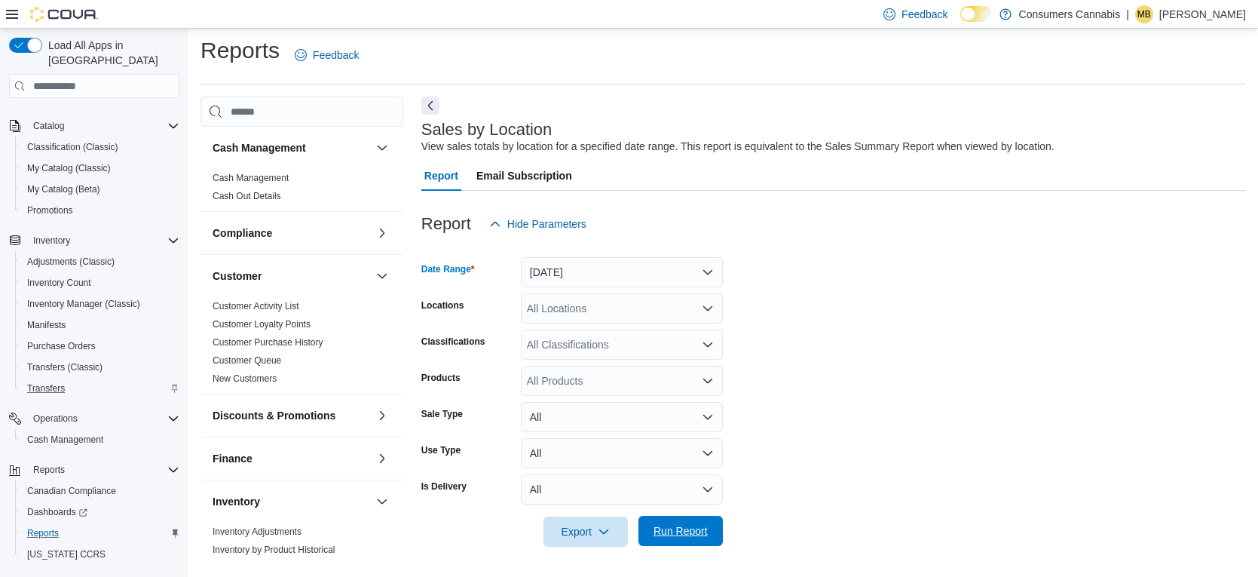
click at [694, 525] on span "Run Report" at bounding box center [681, 530] width 54 height 15
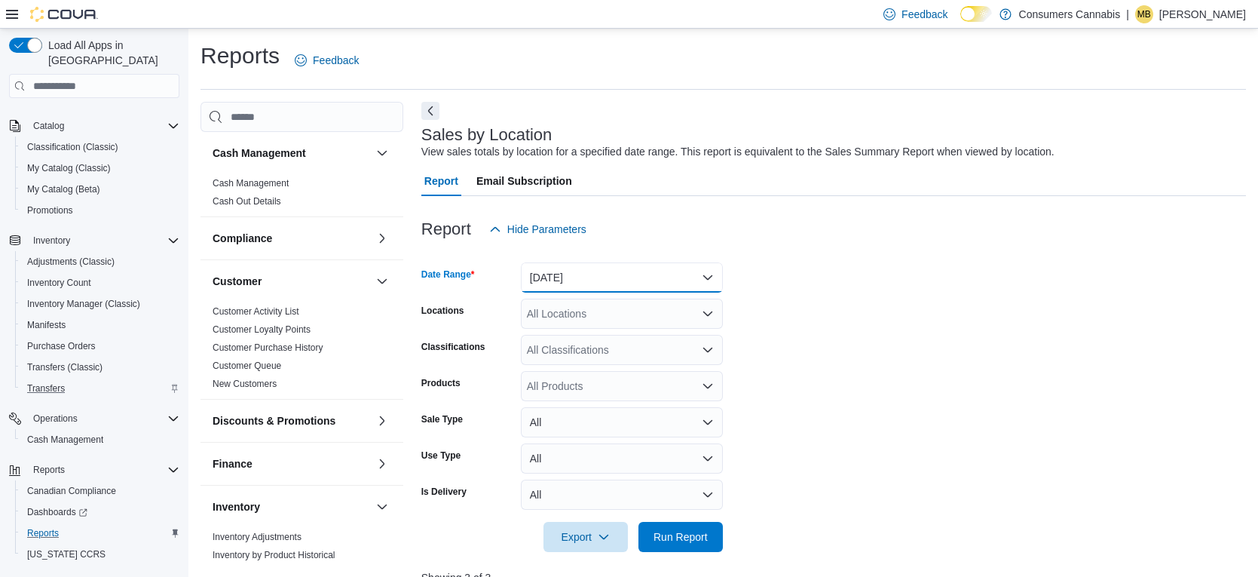
click at [623, 280] on button "[DATE]" at bounding box center [622, 277] width 202 height 30
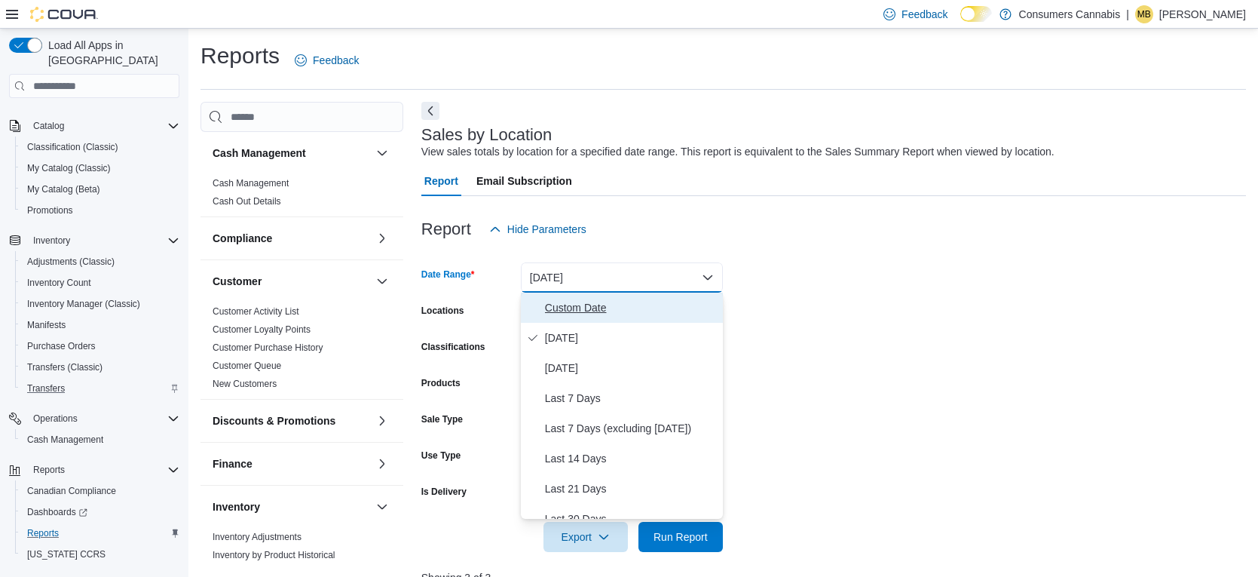
click at [623, 307] on span "Custom Date" at bounding box center [631, 308] width 172 height 18
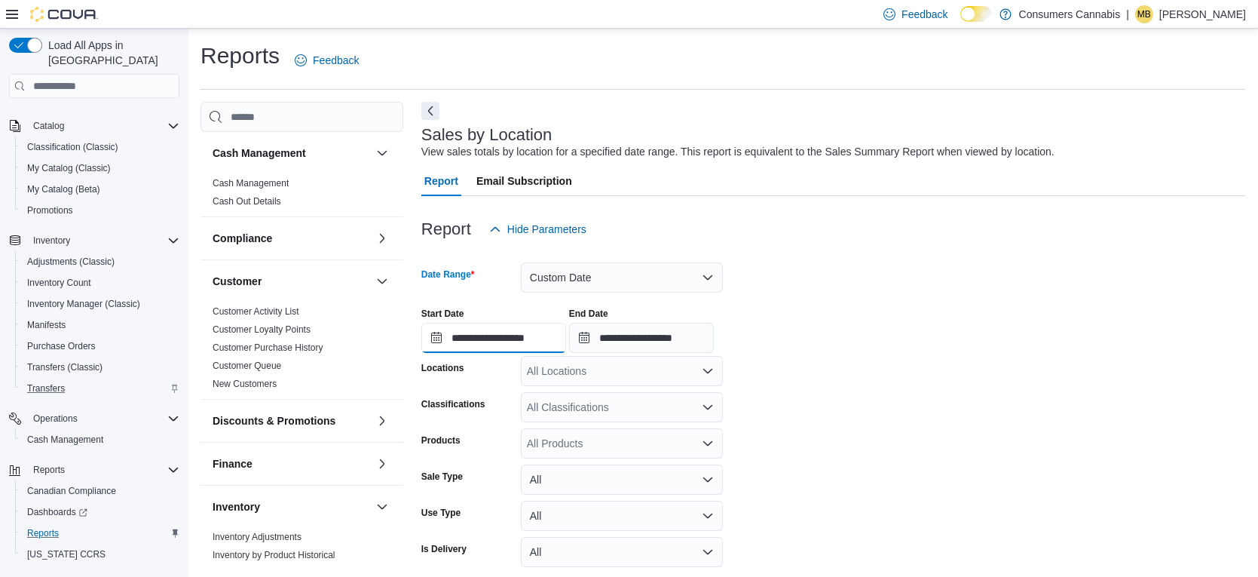
click at [536, 338] on input "**********" at bounding box center [493, 338] width 145 height 30
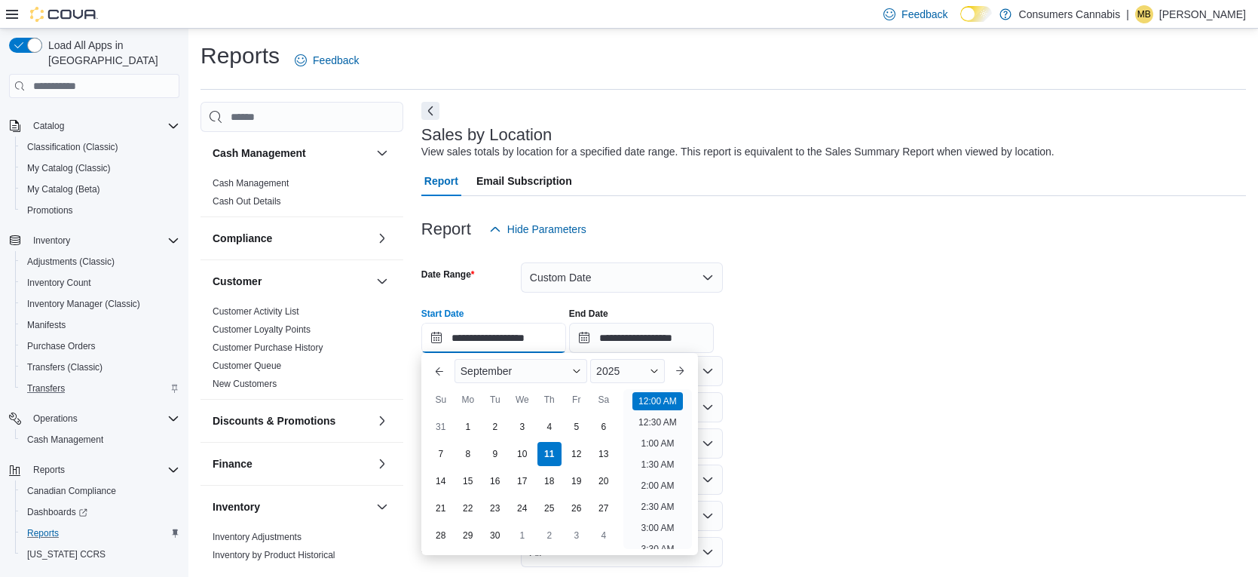
scroll to position [47, 0]
click at [630, 370] on div "2025" at bounding box center [627, 371] width 75 height 24
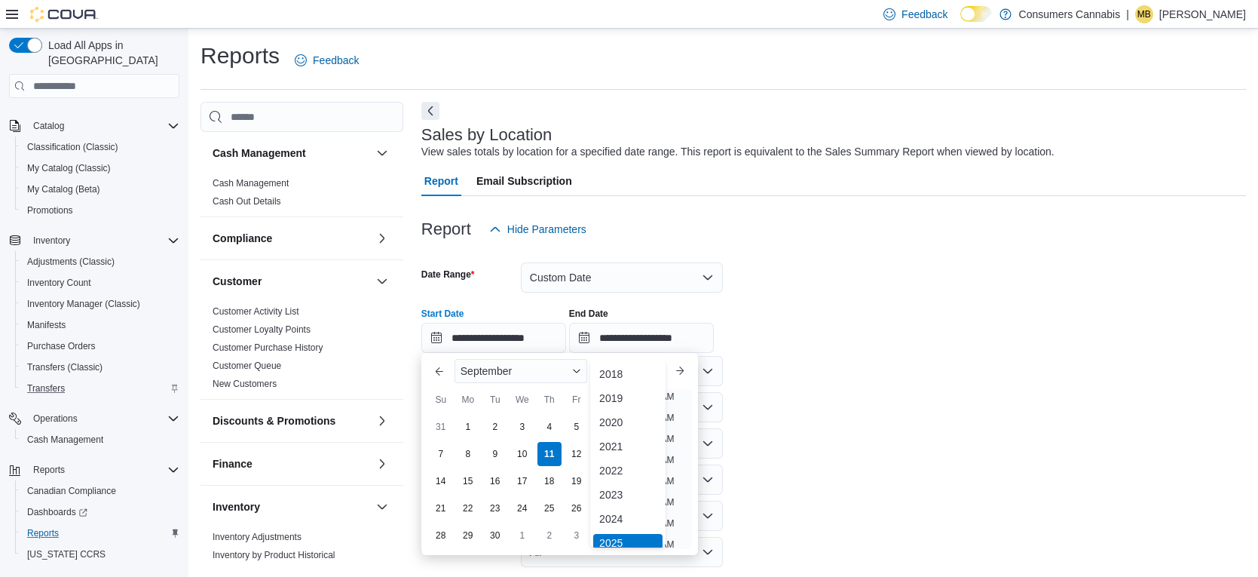
scroll to position [5, 0]
drag, startPoint x: 612, startPoint y: 517, endPoint x: 619, endPoint y: 513, distance: 8.2
click at [612, 517] on div "2024" at bounding box center [627, 514] width 69 height 18
type input "**********"
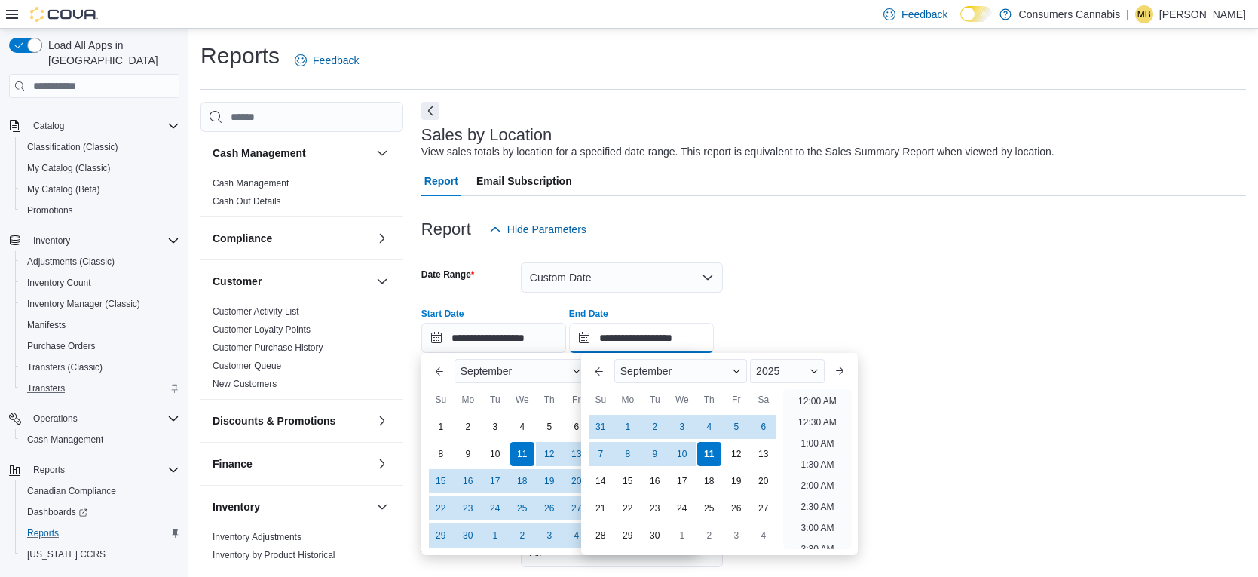
click at [672, 334] on input "**********" at bounding box center [641, 338] width 145 height 30
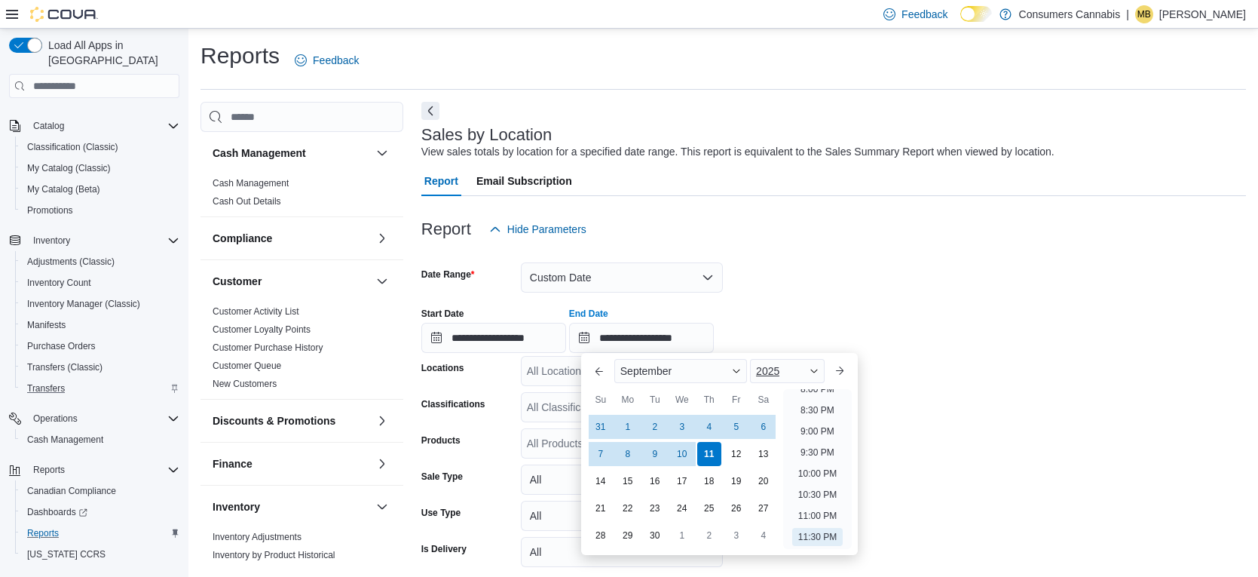
click at [789, 371] on div "2025" at bounding box center [787, 371] width 75 height 24
click at [796, 509] on div "2024" at bounding box center [787, 514] width 69 height 18
type input "**********"
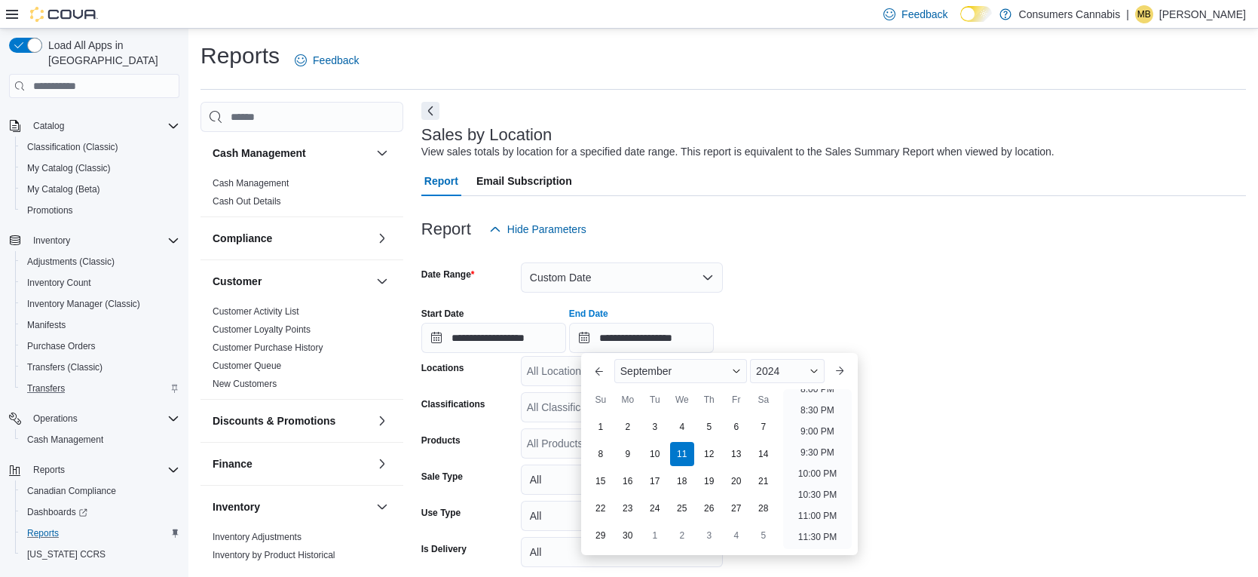
click at [951, 434] on form "**********" at bounding box center [833, 426] width 825 height 365
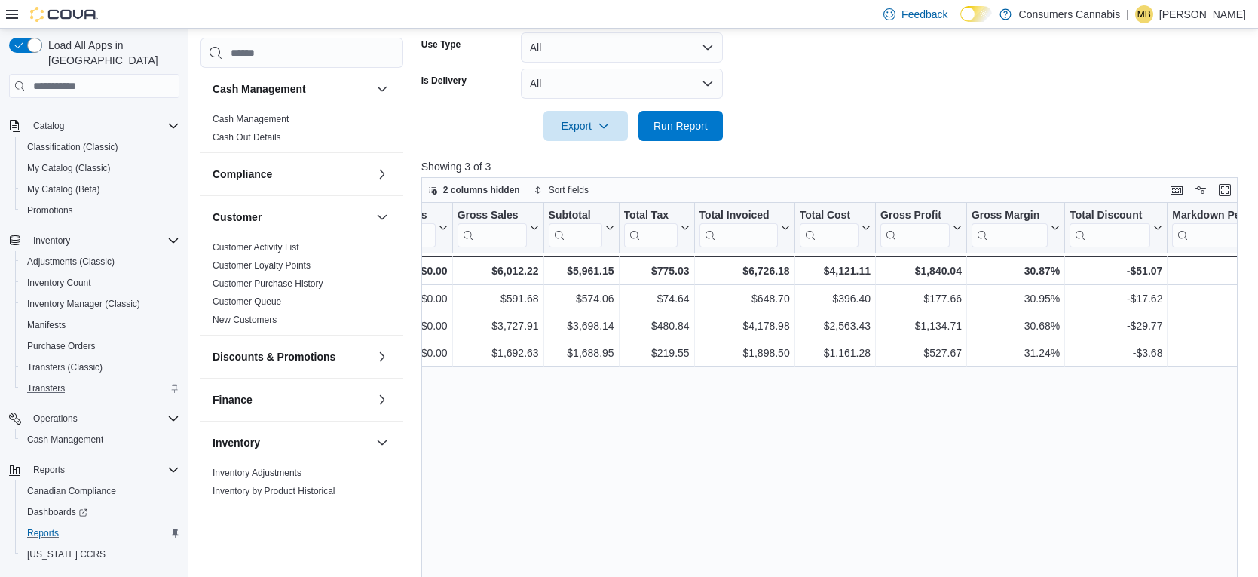
scroll to position [0, 0]
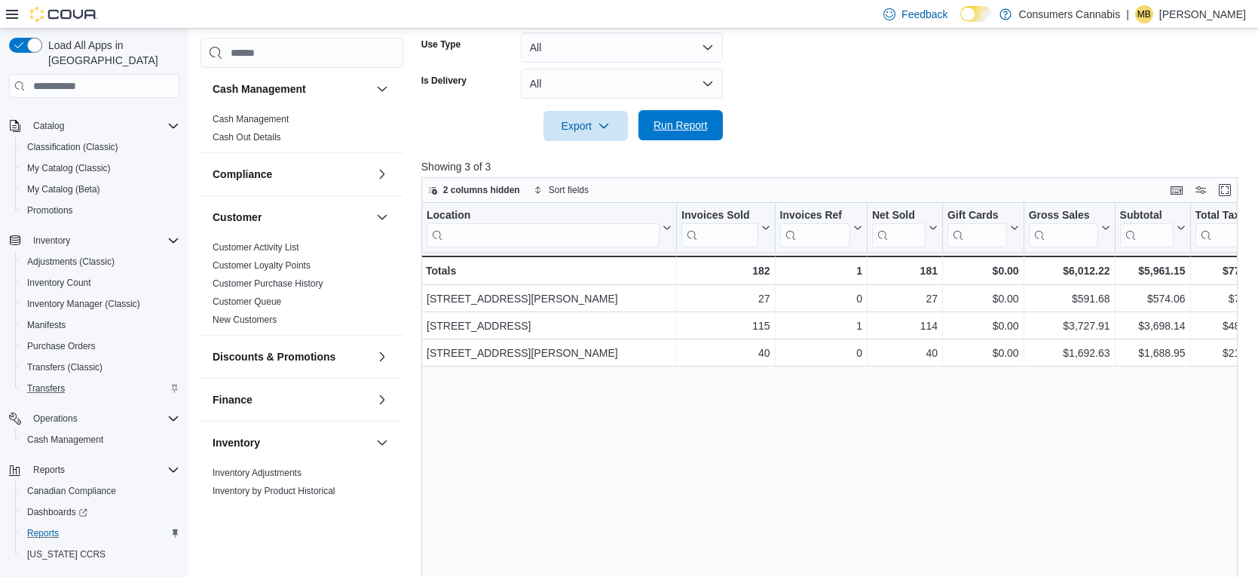
click at [671, 128] on span "Run Report" at bounding box center [681, 125] width 54 height 15
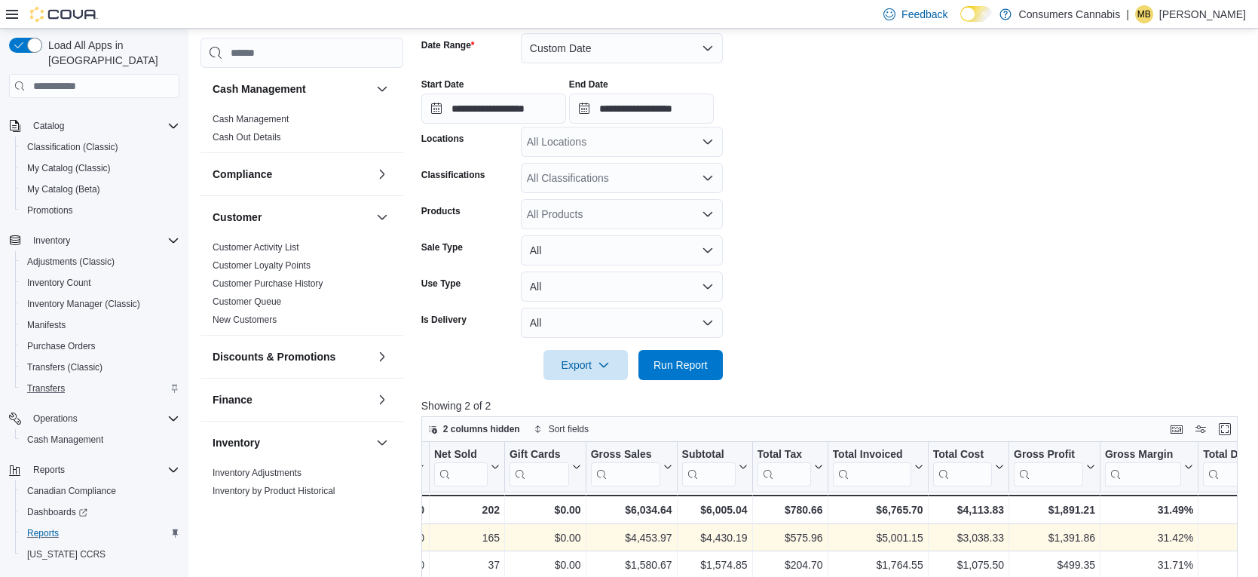
scroll to position [215, 0]
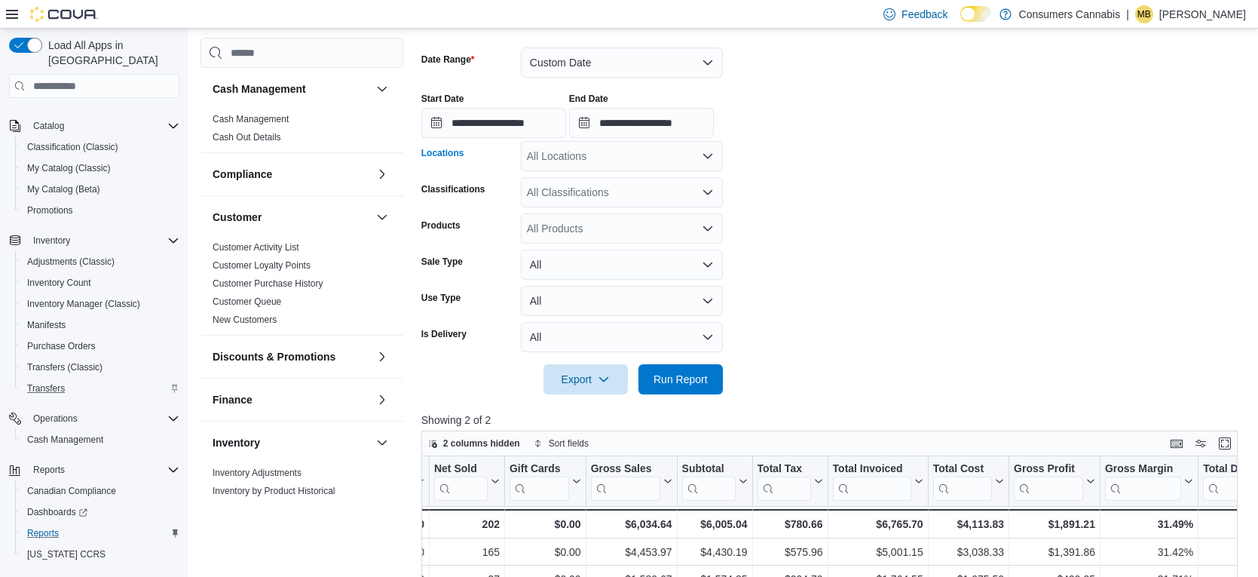
click at [691, 155] on div "All Locations" at bounding box center [622, 156] width 202 height 30
click at [822, 155] on form "**********" at bounding box center [833, 211] width 825 height 365
click at [707, 71] on button "Custom Date" at bounding box center [622, 62] width 202 height 30
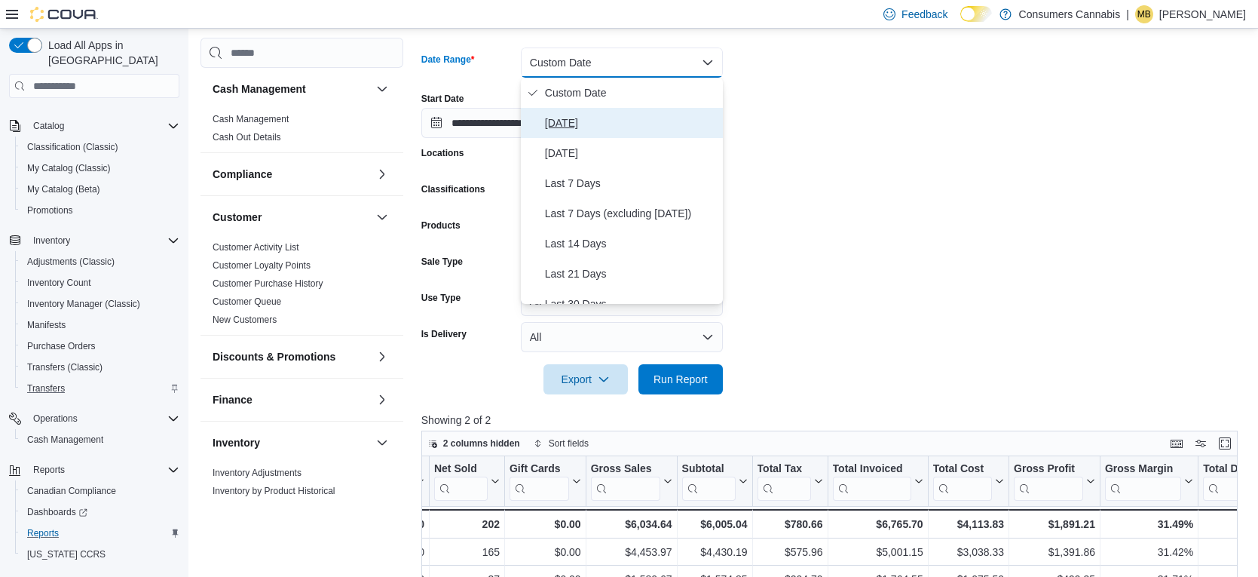
click at [635, 122] on span "[DATE]" at bounding box center [631, 123] width 172 height 18
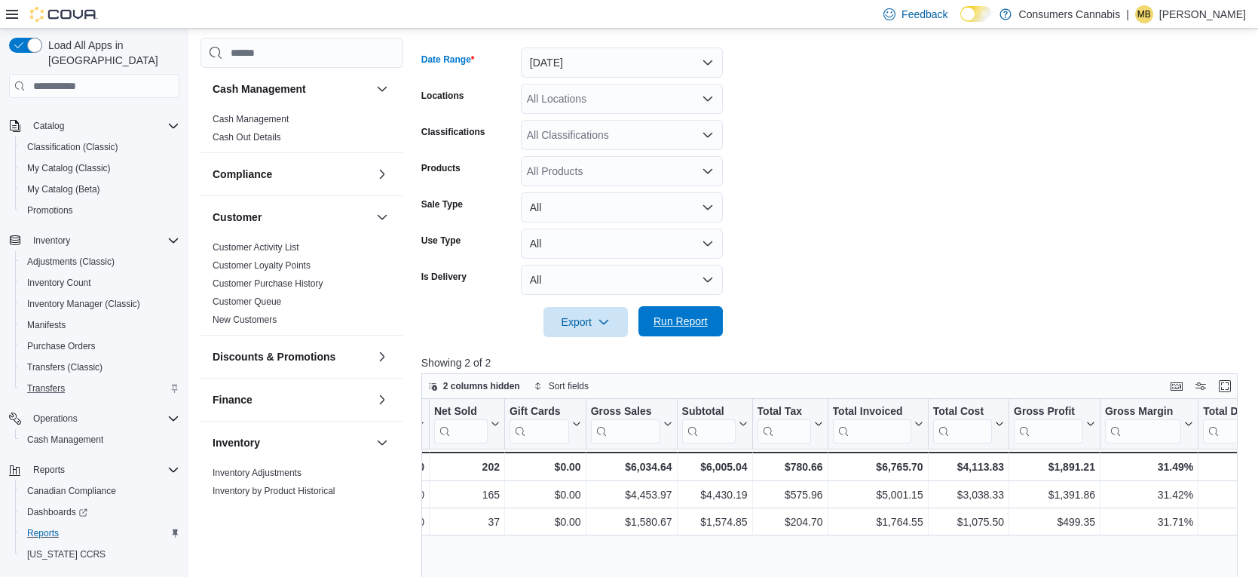
click at [700, 310] on span "Run Report" at bounding box center [681, 321] width 66 height 30
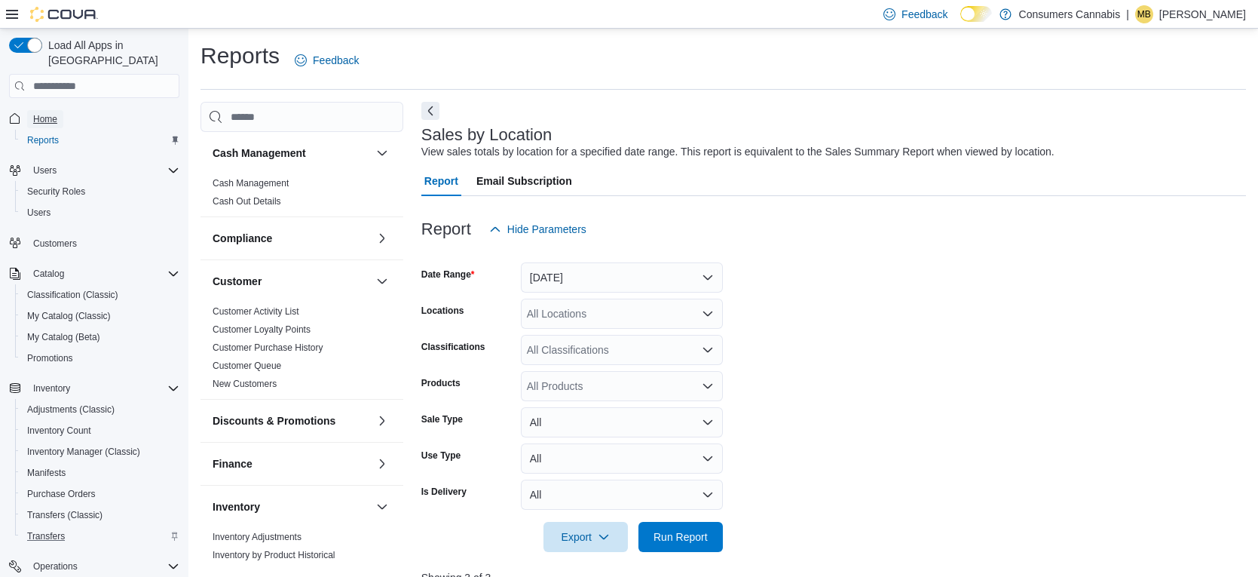
click at [41, 113] on span "Home" at bounding box center [45, 119] width 24 height 12
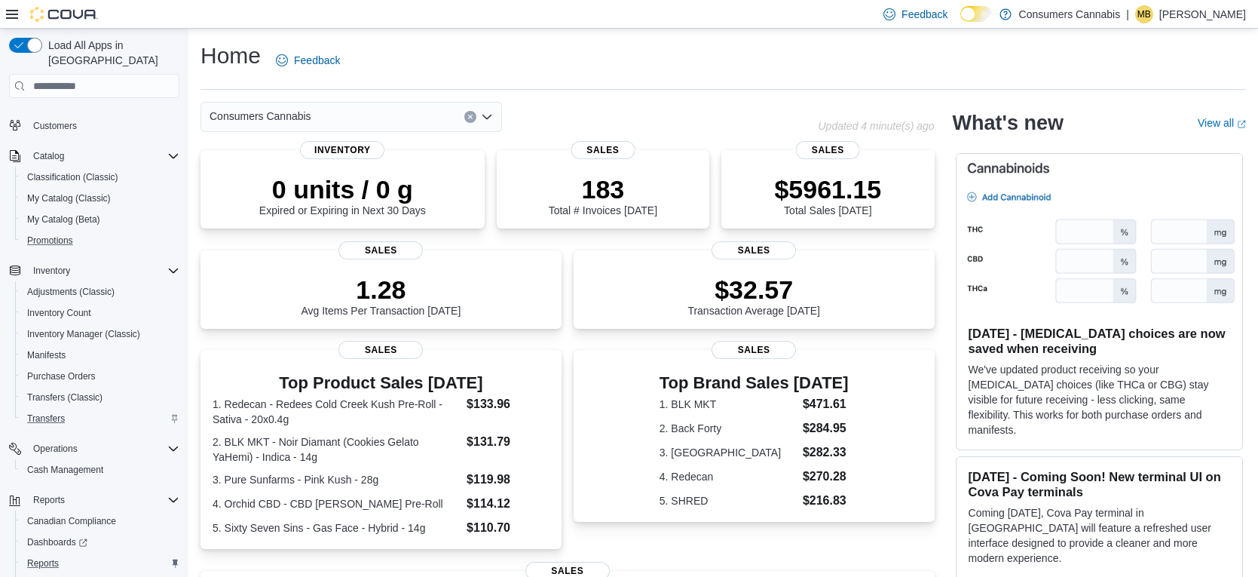
scroll to position [168, 0]
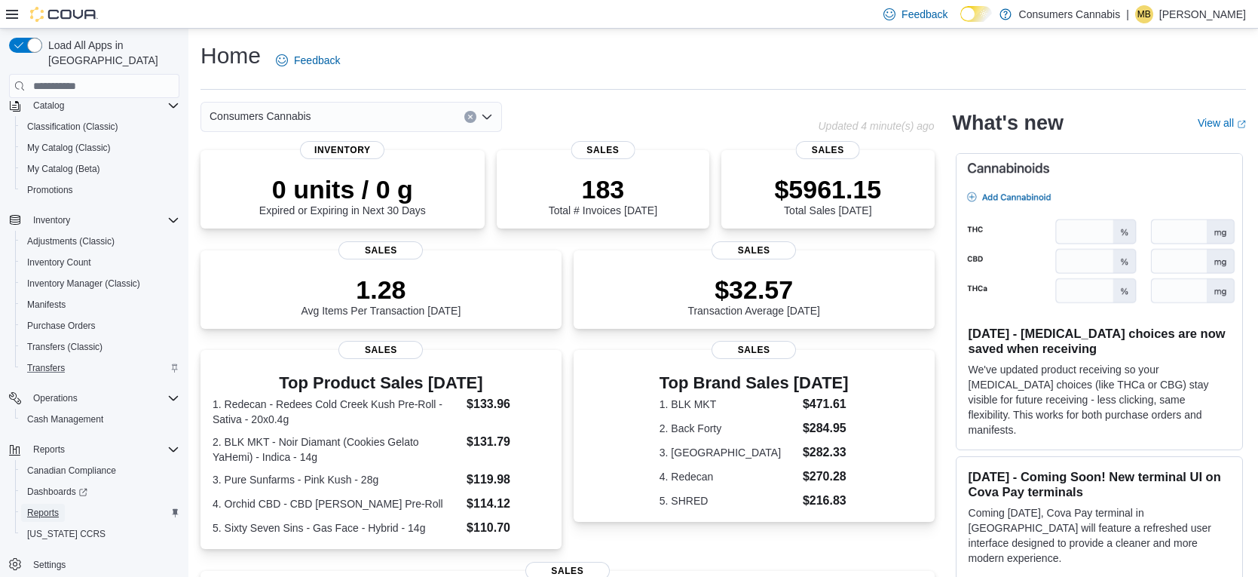
click at [59, 507] on span "Reports" at bounding box center [43, 513] width 32 height 12
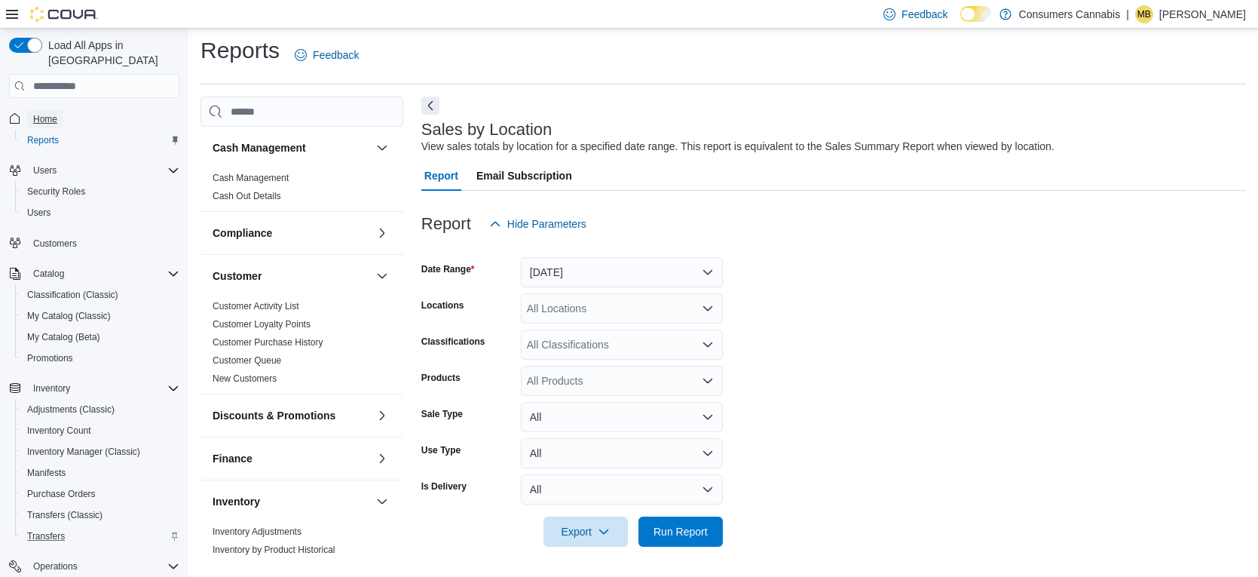
click at [50, 113] on span "Home" at bounding box center [45, 119] width 24 height 12
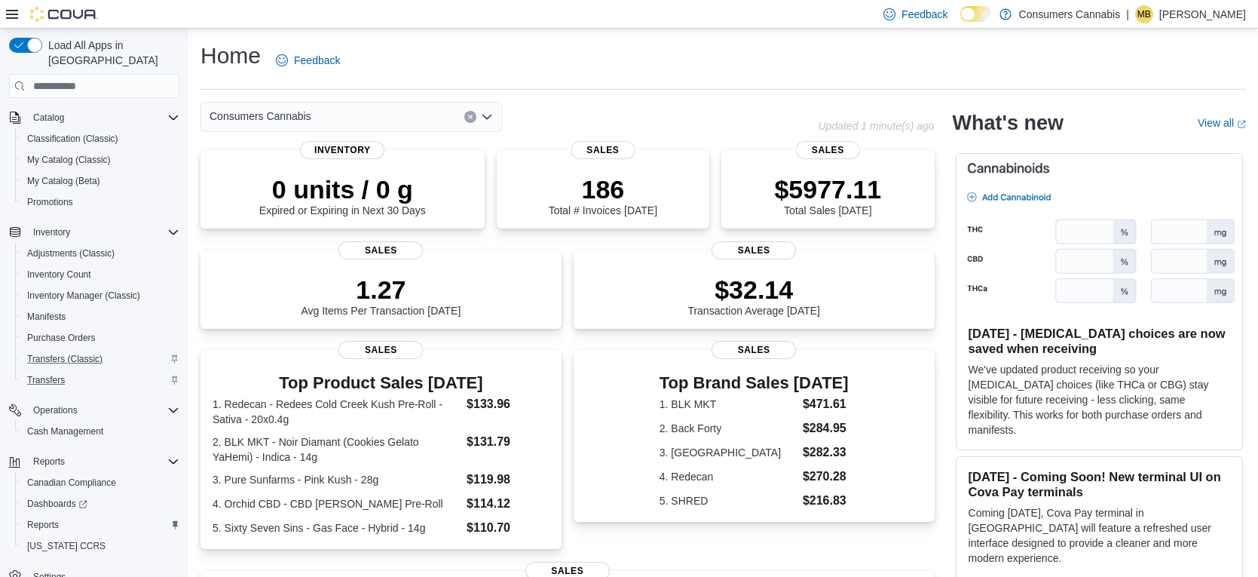
scroll to position [168, 0]
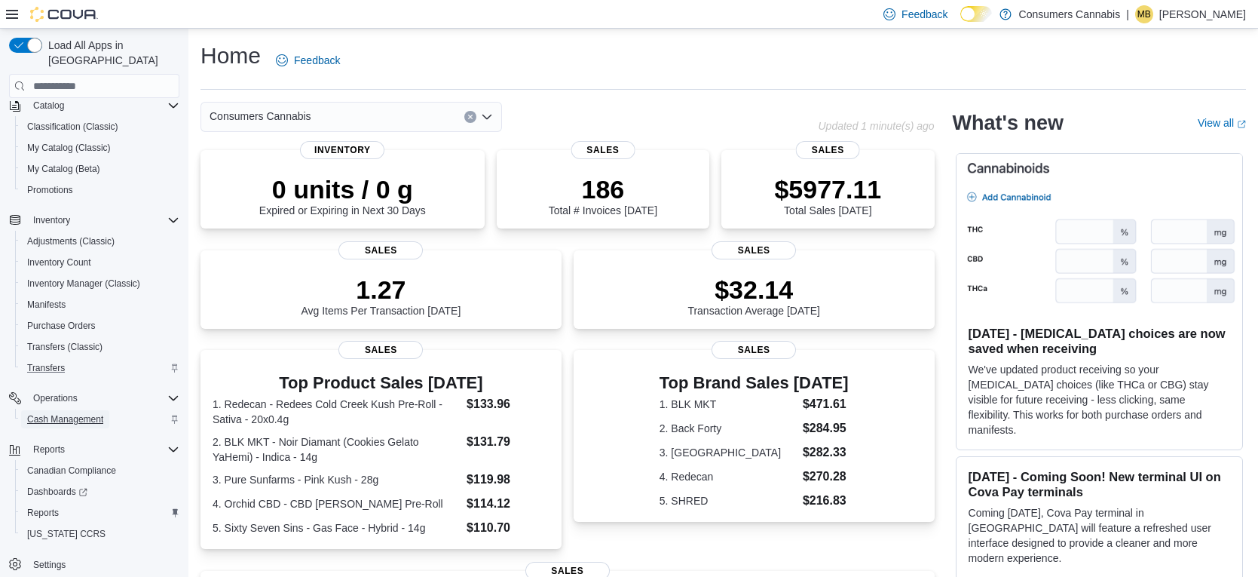
click at [80, 412] on span "Cash Management" at bounding box center [65, 419] width 76 height 18
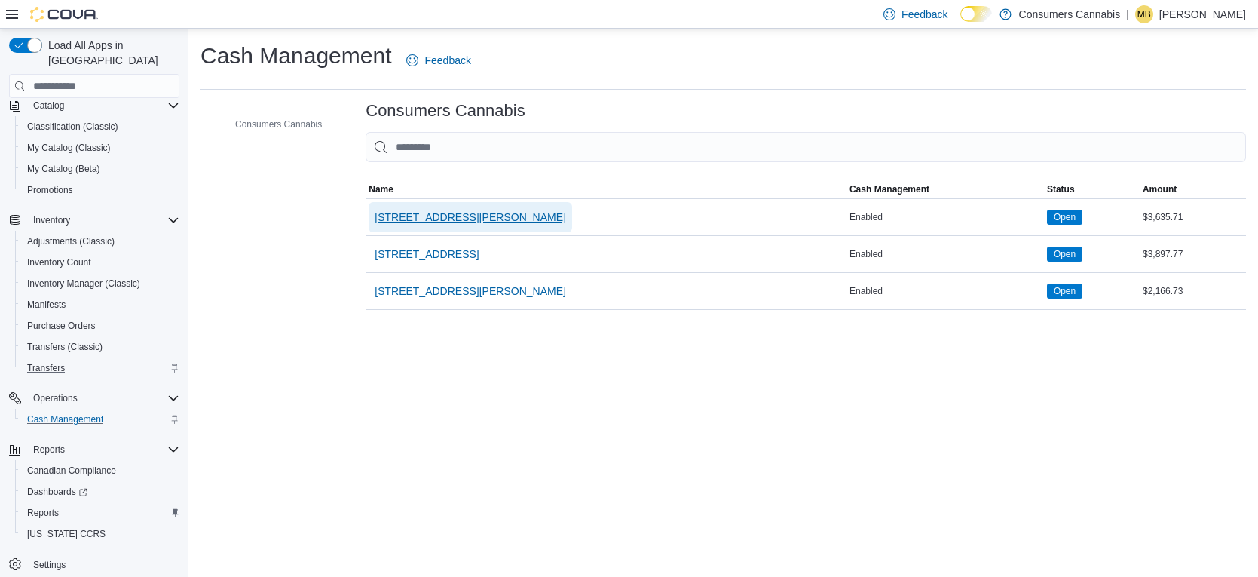
click at [489, 216] on span "[STREET_ADDRESS][PERSON_NAME]" at bounding box center [470, 217] width 191 height 15
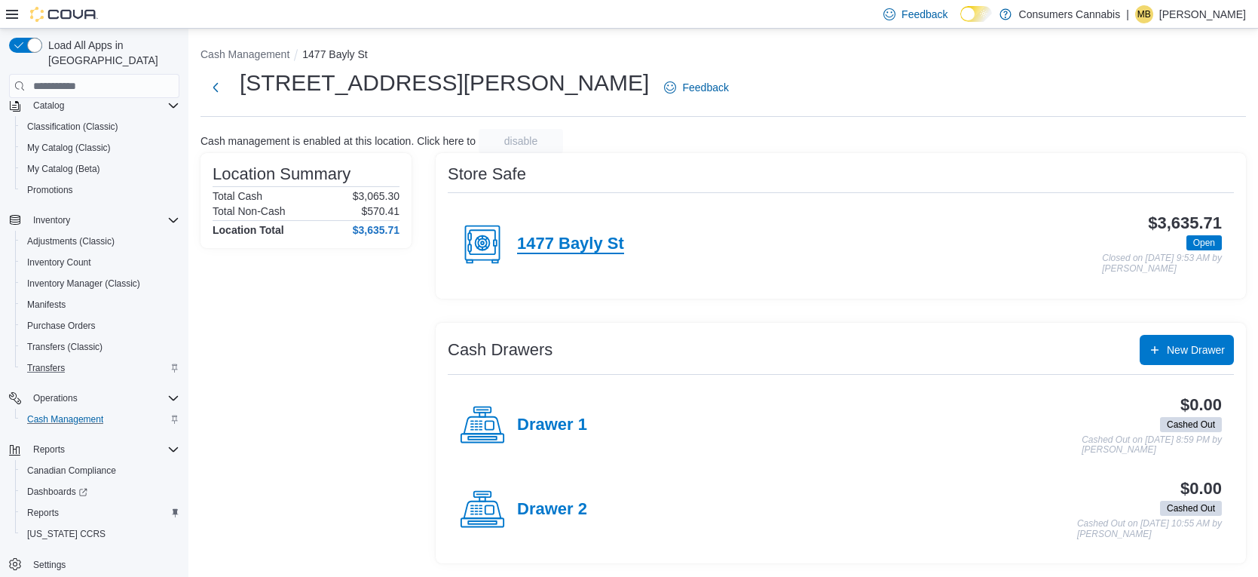
click at [585, 250] on h4 "1477 Bayly St" at bounding box center [570, 244] width 107 height 20
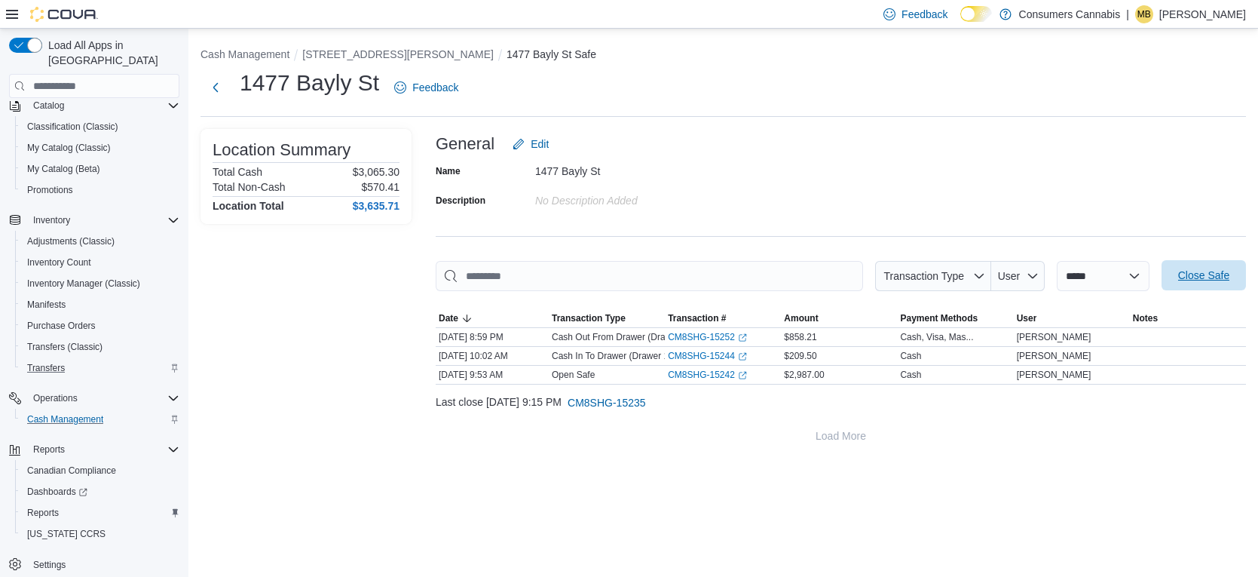
click at [1196, 278] on span "Close Safe" at bounding box center [1203, 275] width 51 height 15
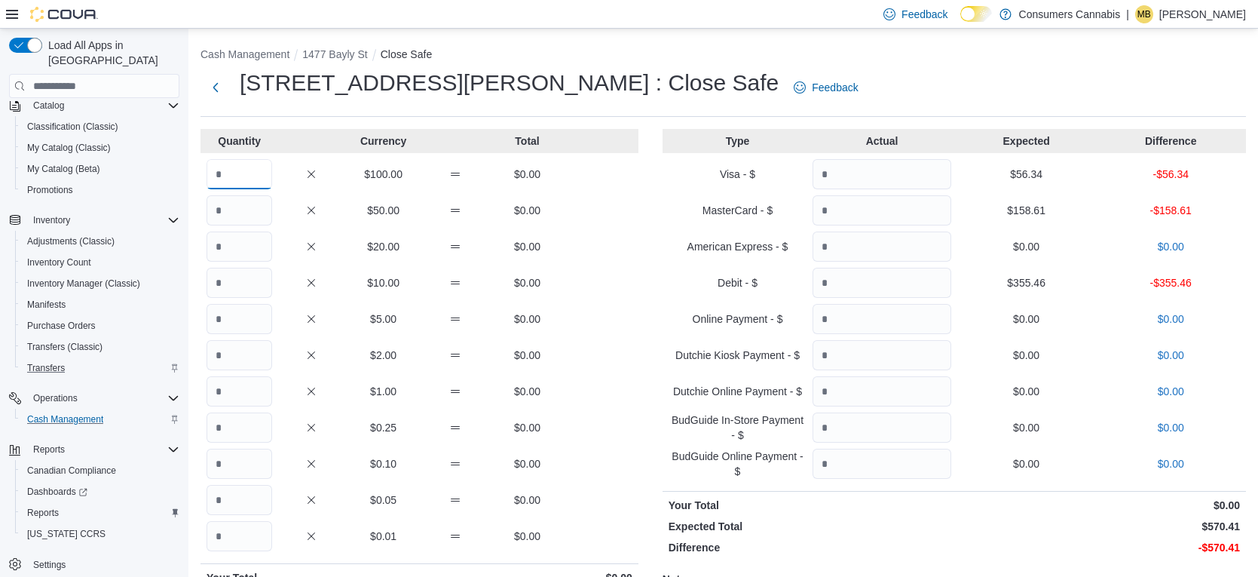
click at [251, 180] on input "Quantity" at bounding box center [240, 174] width 66 height 30
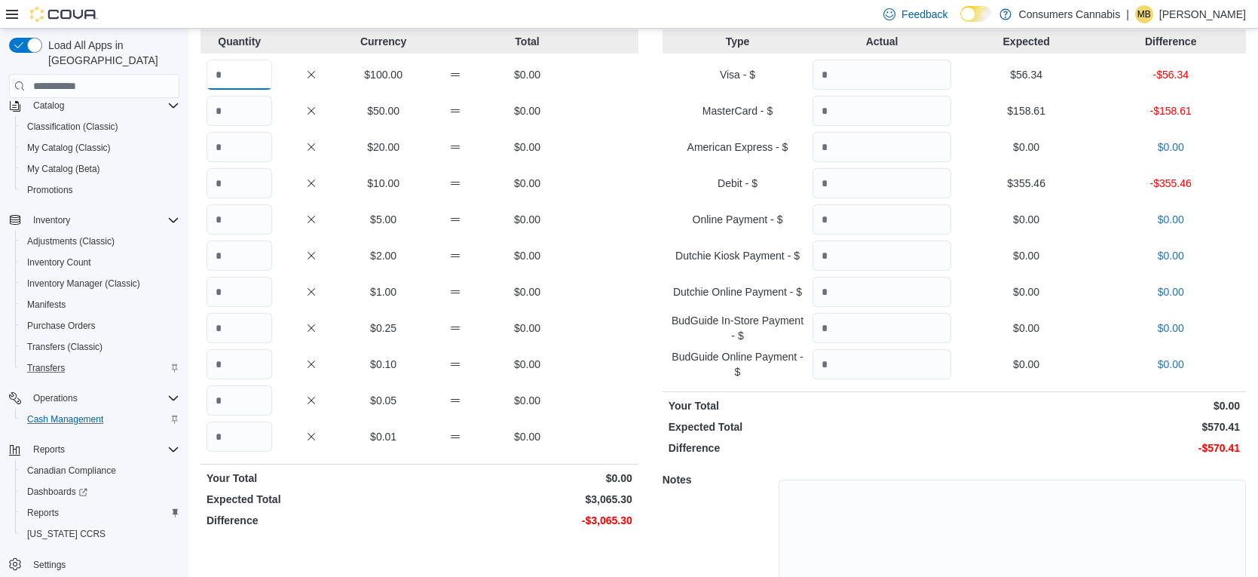
scroll to position [100, 0]
type input "**"
type input "*"
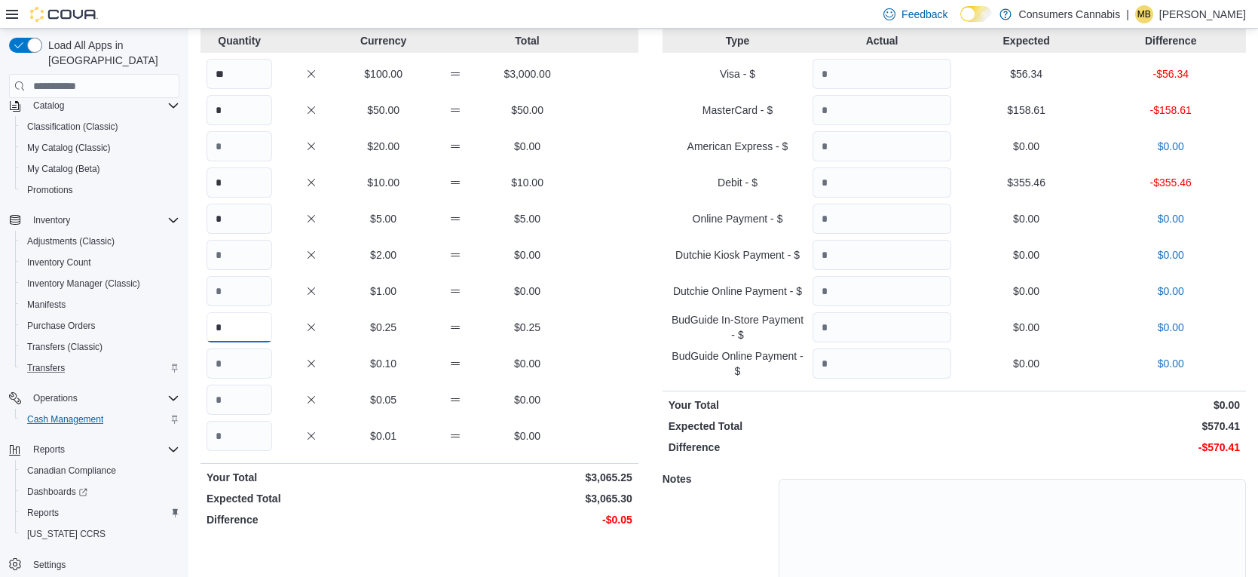
type input "*"
click at [881, 69] on input "Quantity" at bounding box center [882, 74] width 139 height 30
type input "*****"
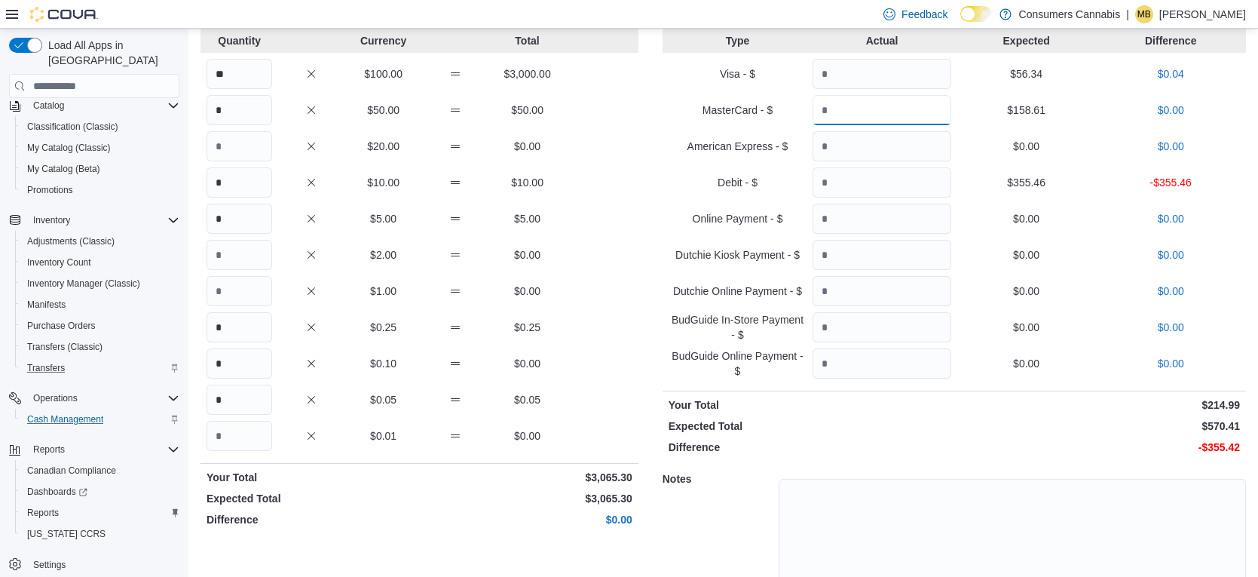
type input "******"
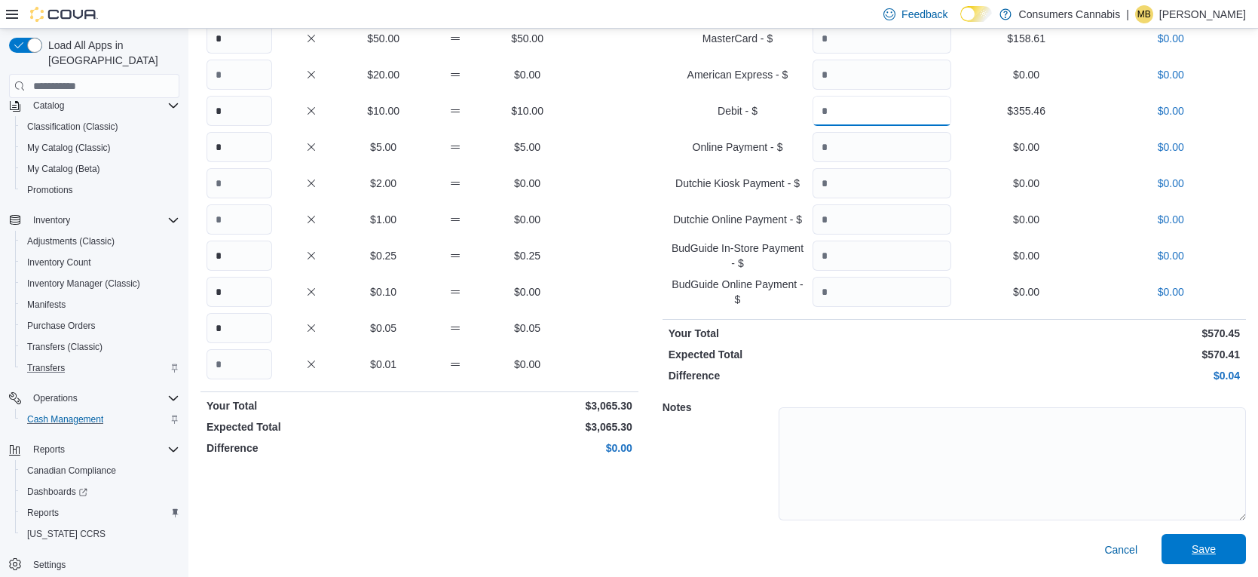
type input "******"
click at [1204, 557] on span "Save" at bounding box center [1204, 549] width 66 height 30
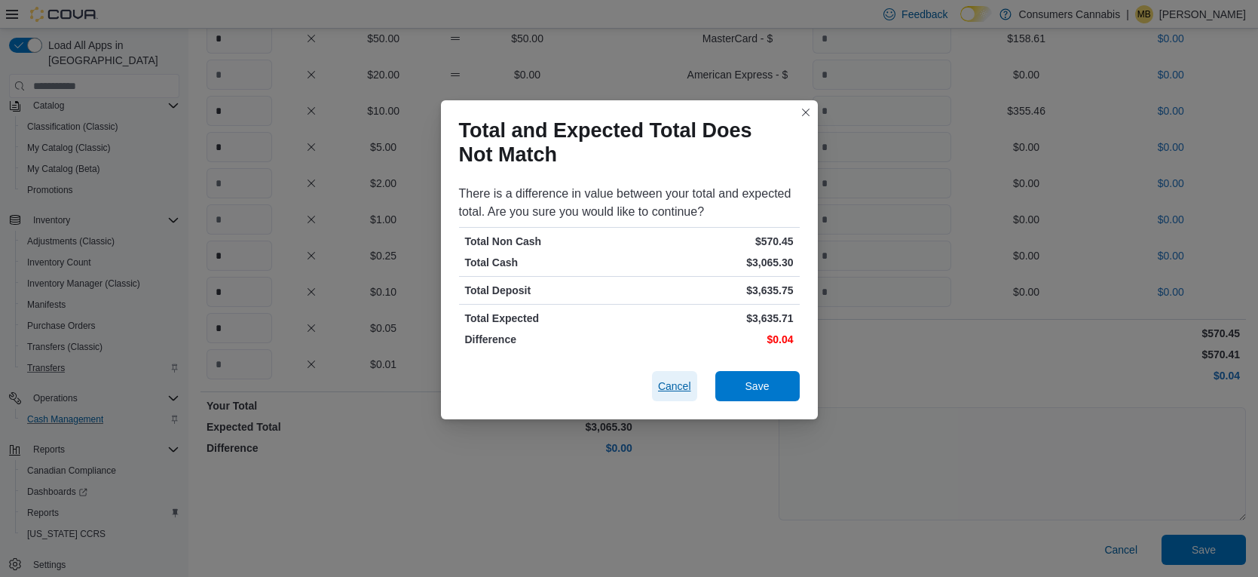
click at [663, 383] on span "Cancel" at bounding box center [674, 385] width 33 height 15
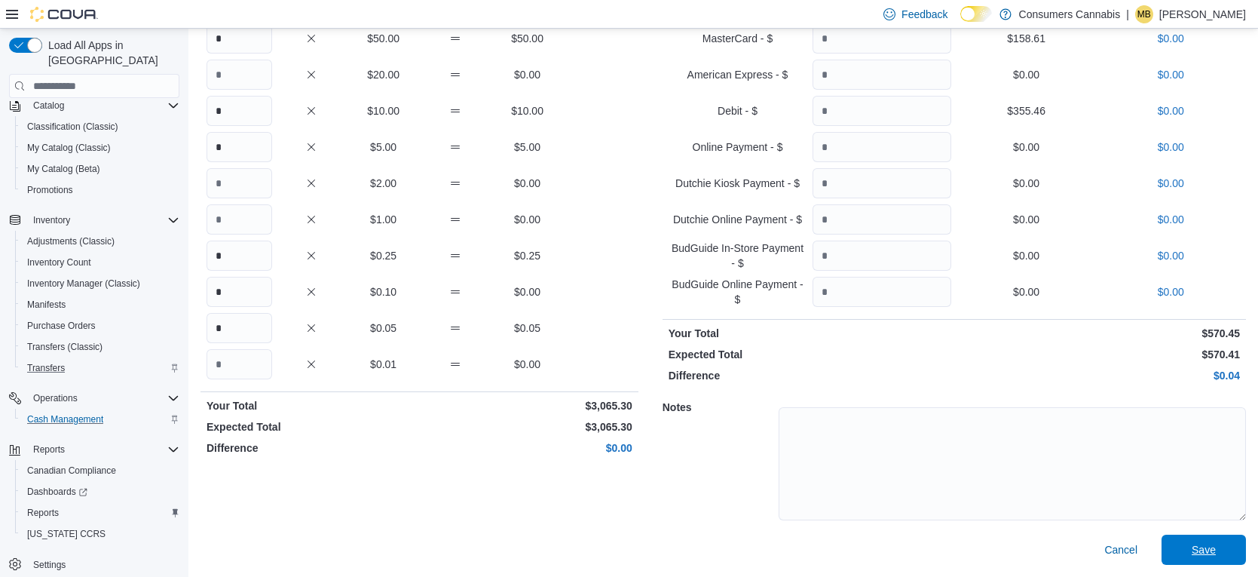
scroll to position [20, 0]
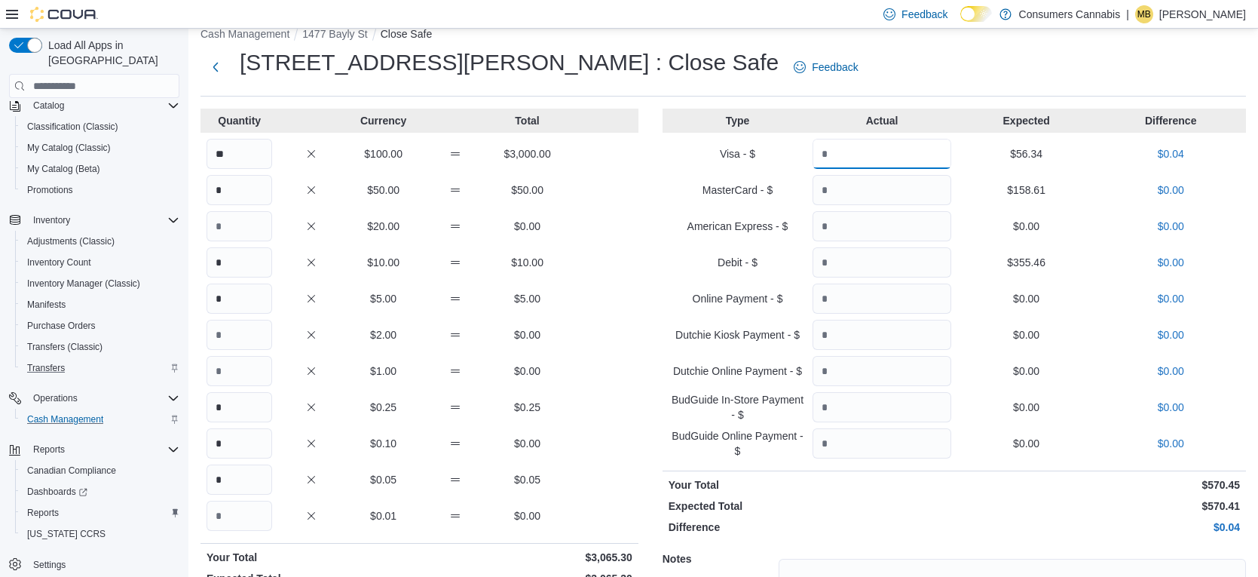
click at [882, 155] on input "*****" at bounding box center [882, 154] width 139 height 30
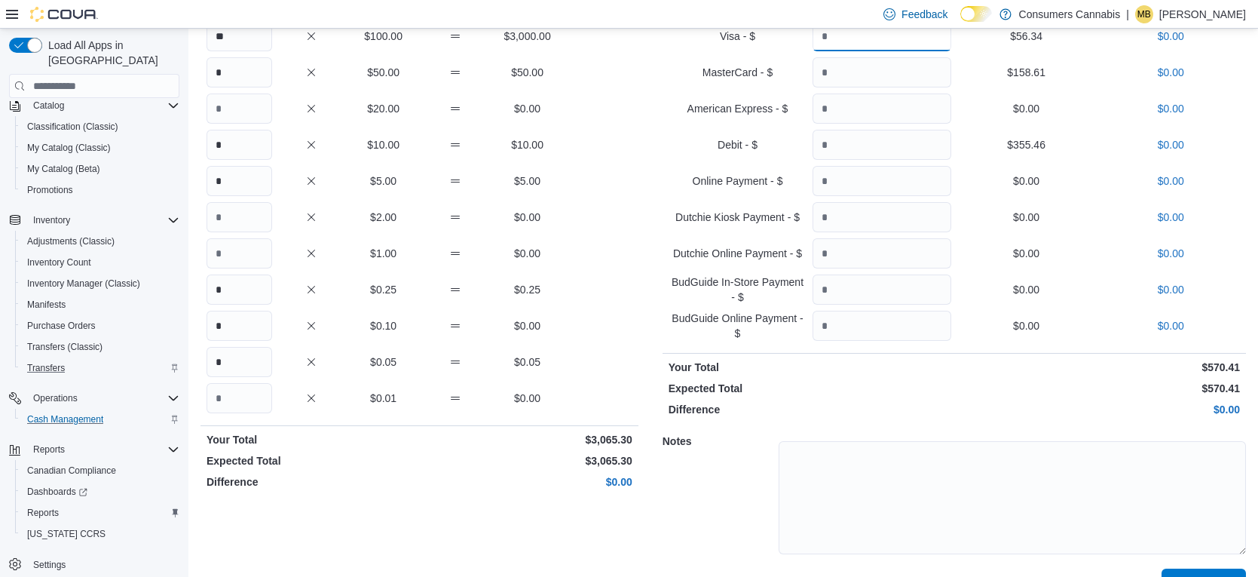
scroll to position [172, 0]
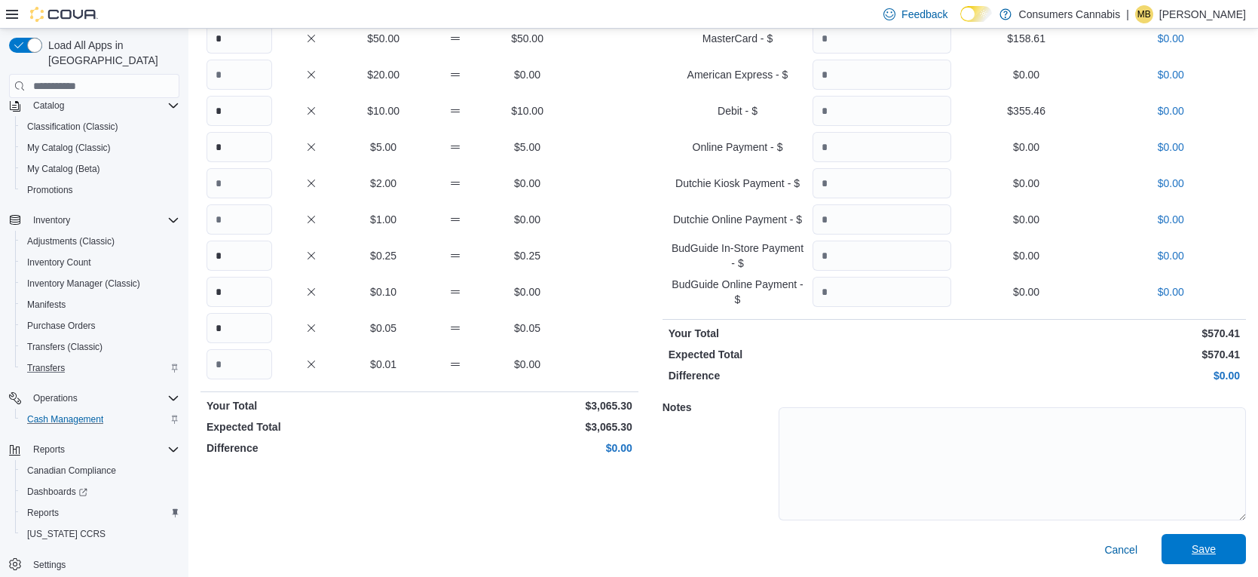
type input "*****"
click at [1195, 546] on span "Save" at bounding box center [1204, 548] width 24 height 15
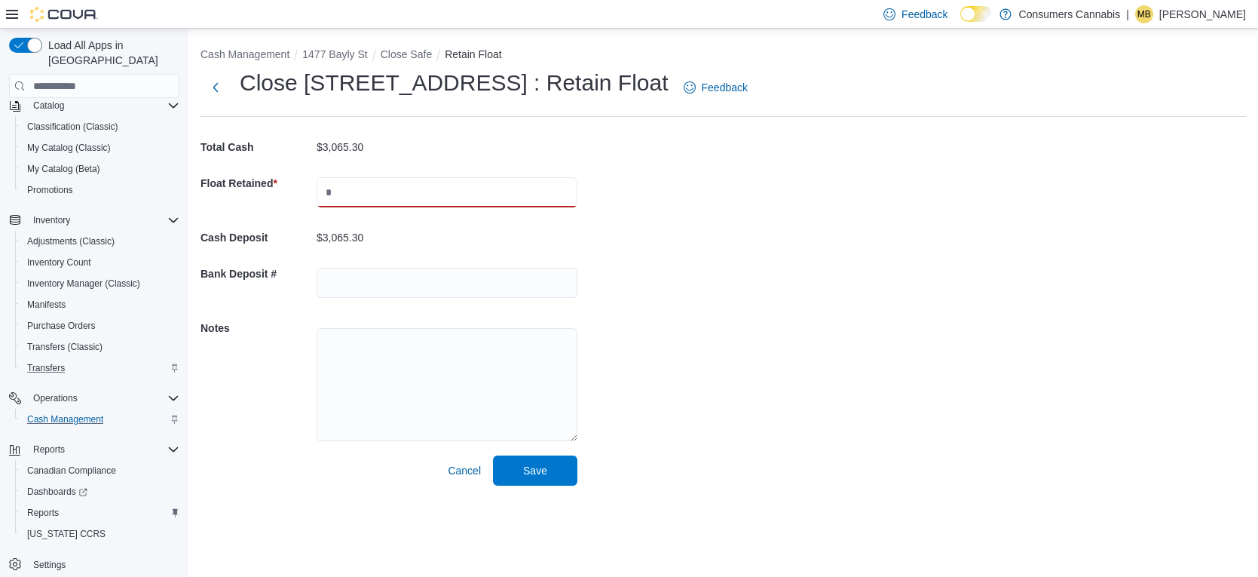
click at [391, 198] on input "text" at bounding box center [447, 192] width 261 height 30
type input "******"
click at [535, 473] on span "Save" at bounding box center [535, 469] width 24 height 15
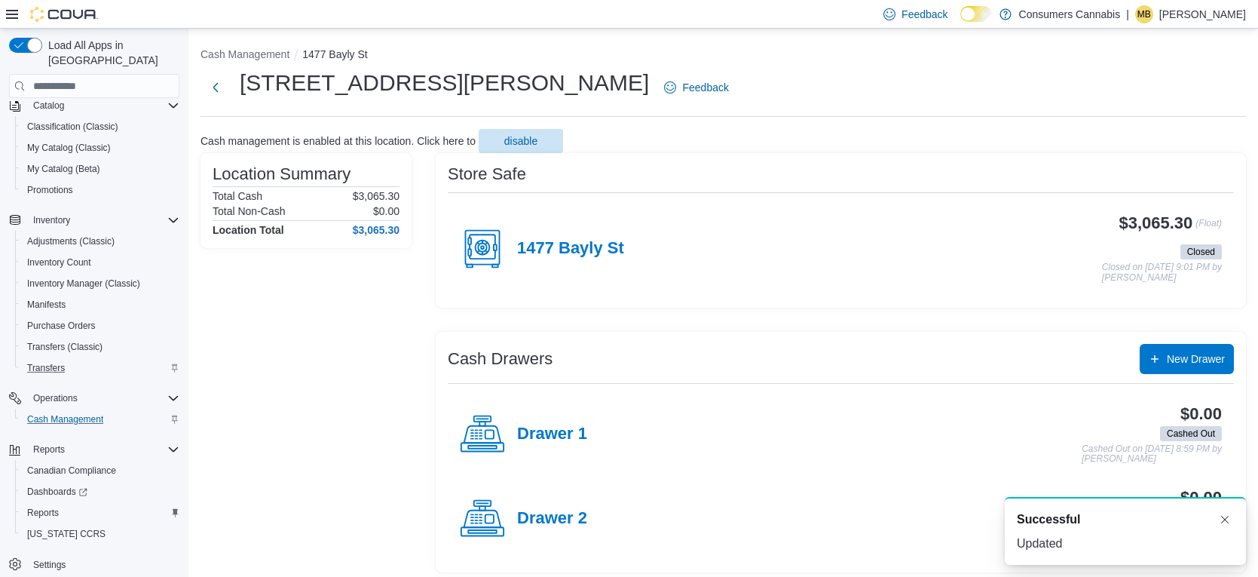
click at [1186, 14] on p "[PERSON_NAME]" at bounding box center [1203, 14] width 87 height 18
click at [1154, 141] on span "Sign Out" at bounding box center [1149, 144] width 41 height 15
